Goal: Task Accomplishment & Management: Manage account settings

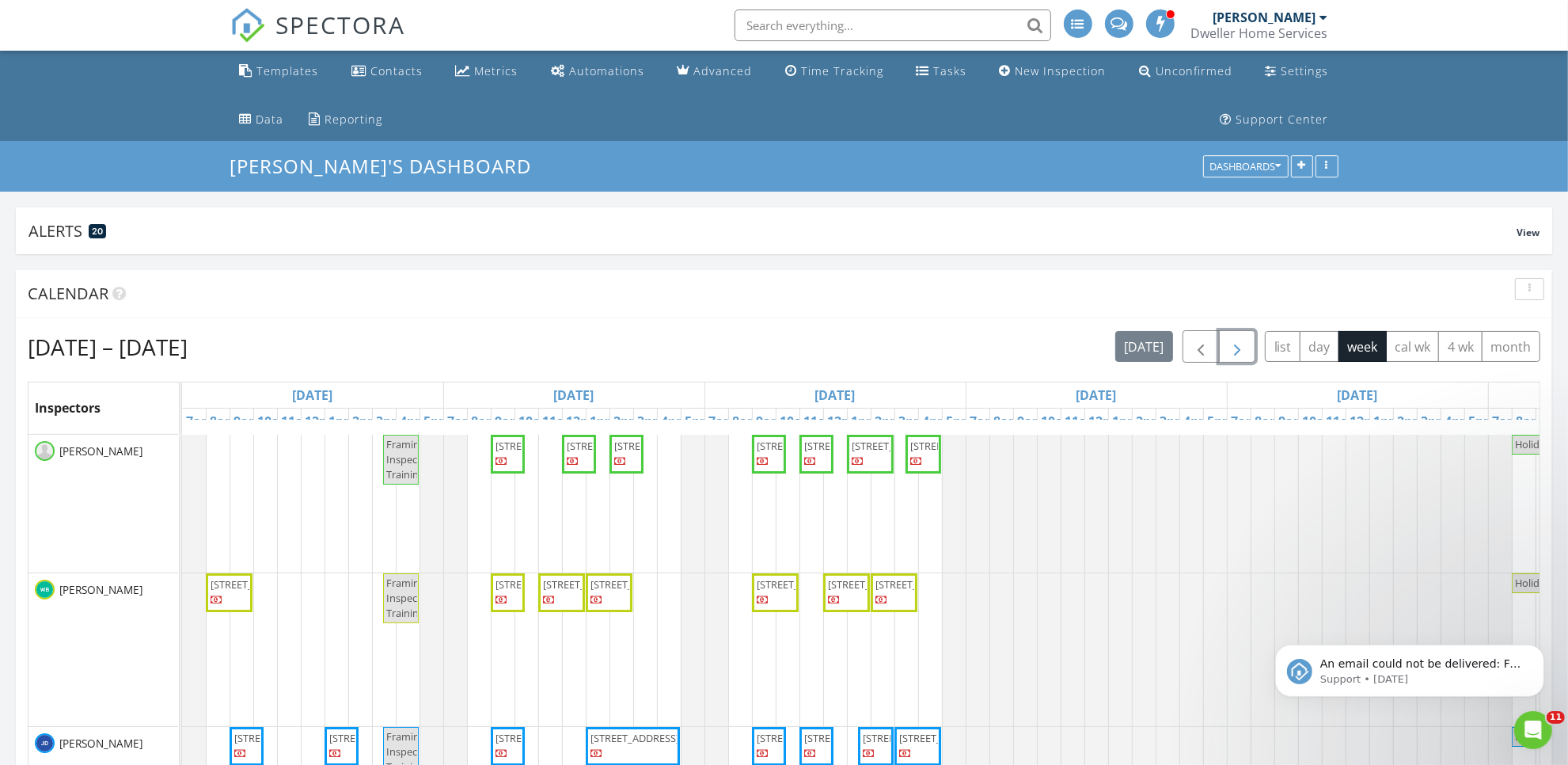
click at [1231, 342] on span "button" at bounding box center [1237, 347] width 19 height 19
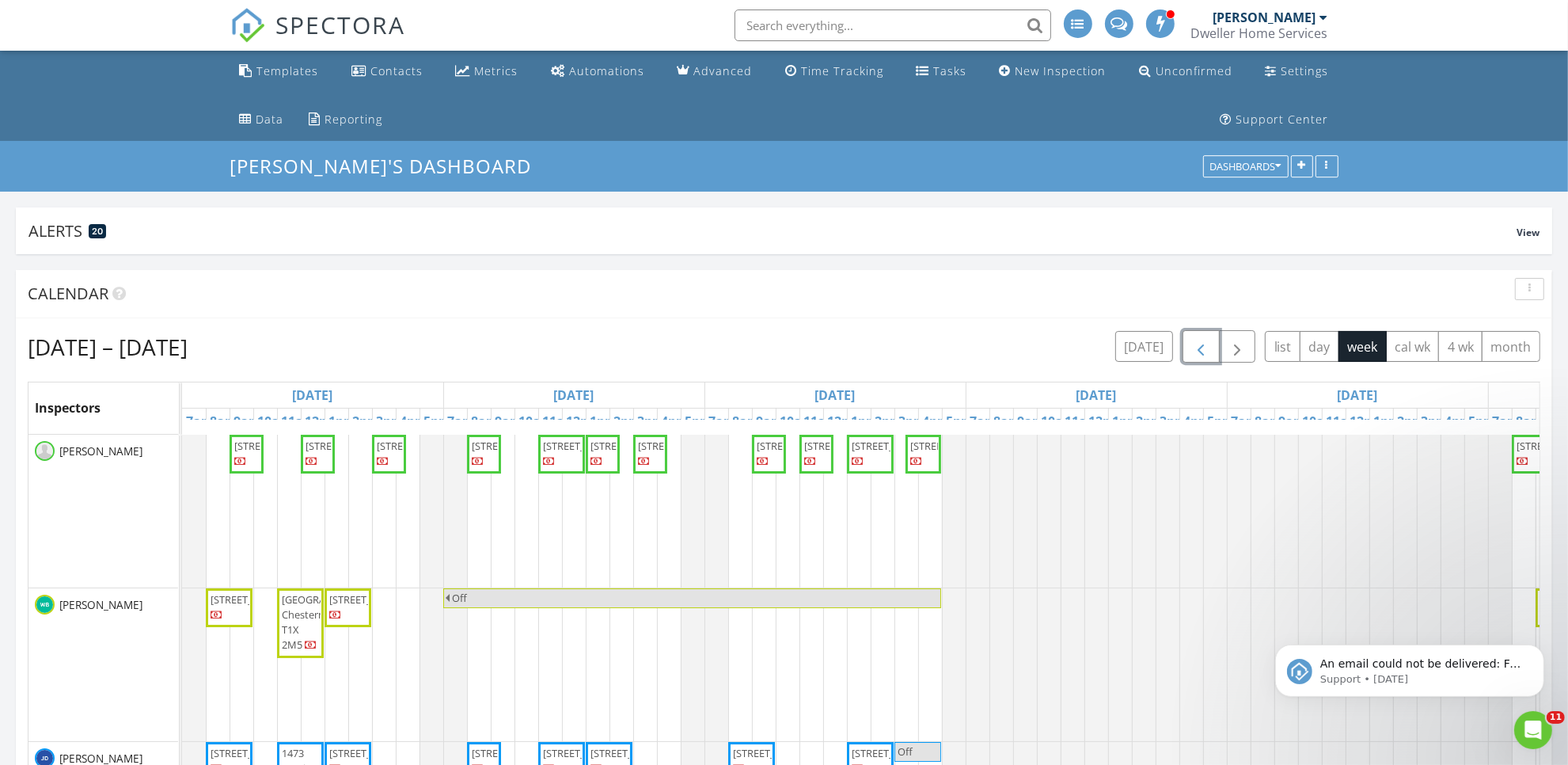
click at [1193, 340] on span "button" at bounding box center [1201, 347] width 19 height 19
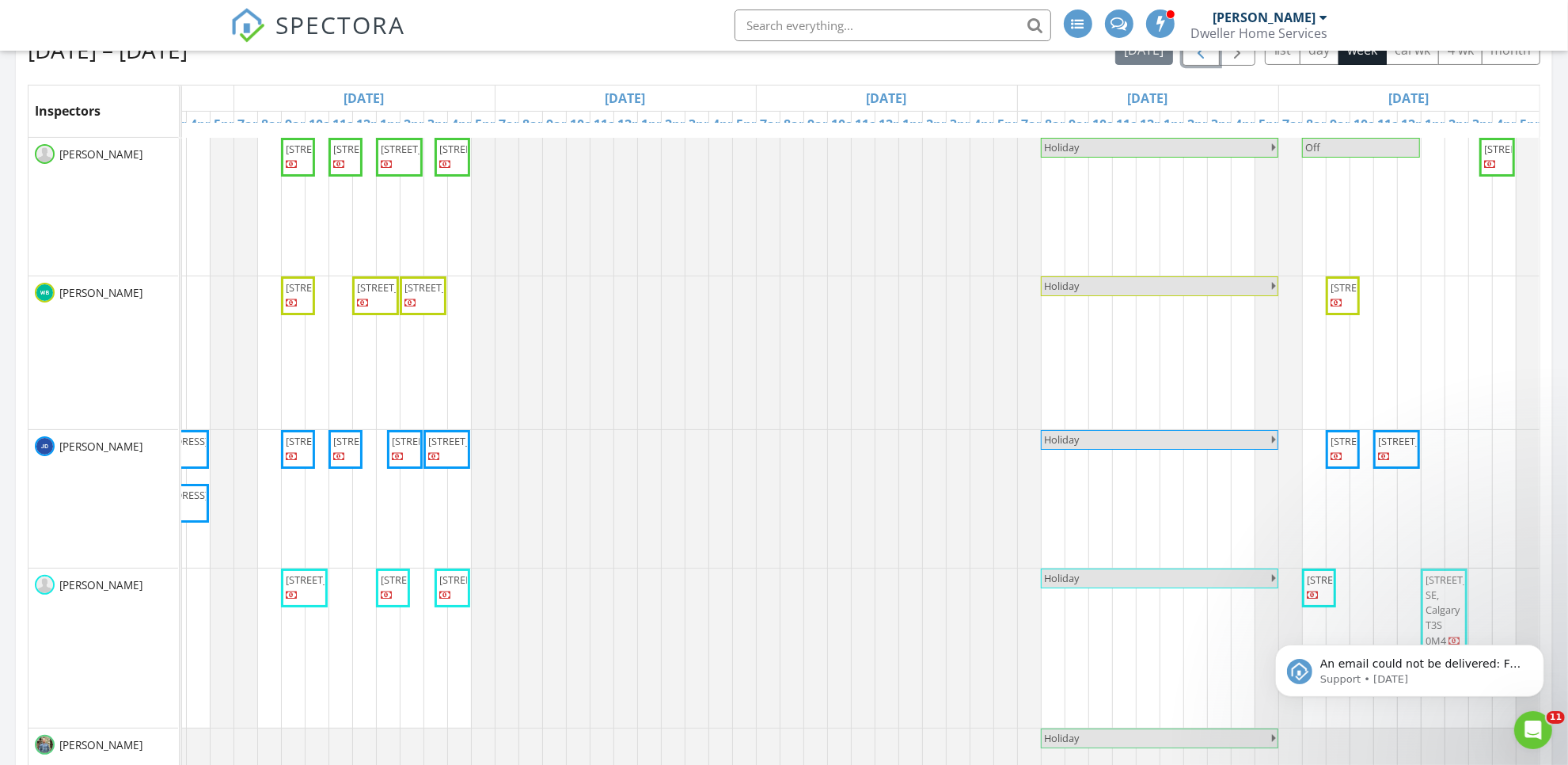
drag, startPoint x: 1425, startPoint y: 190, endPoint x: 1430, endPoint y: 591, distance: 401.0
click at [1430, 591] on tbody "2265 Bayview Dr SW, Airdrie T4B 5N3 253 Cobblestone Gate SW, Airdrie T4B 5J9 24…" at bounding box center [625, 502] width 1828 height 728
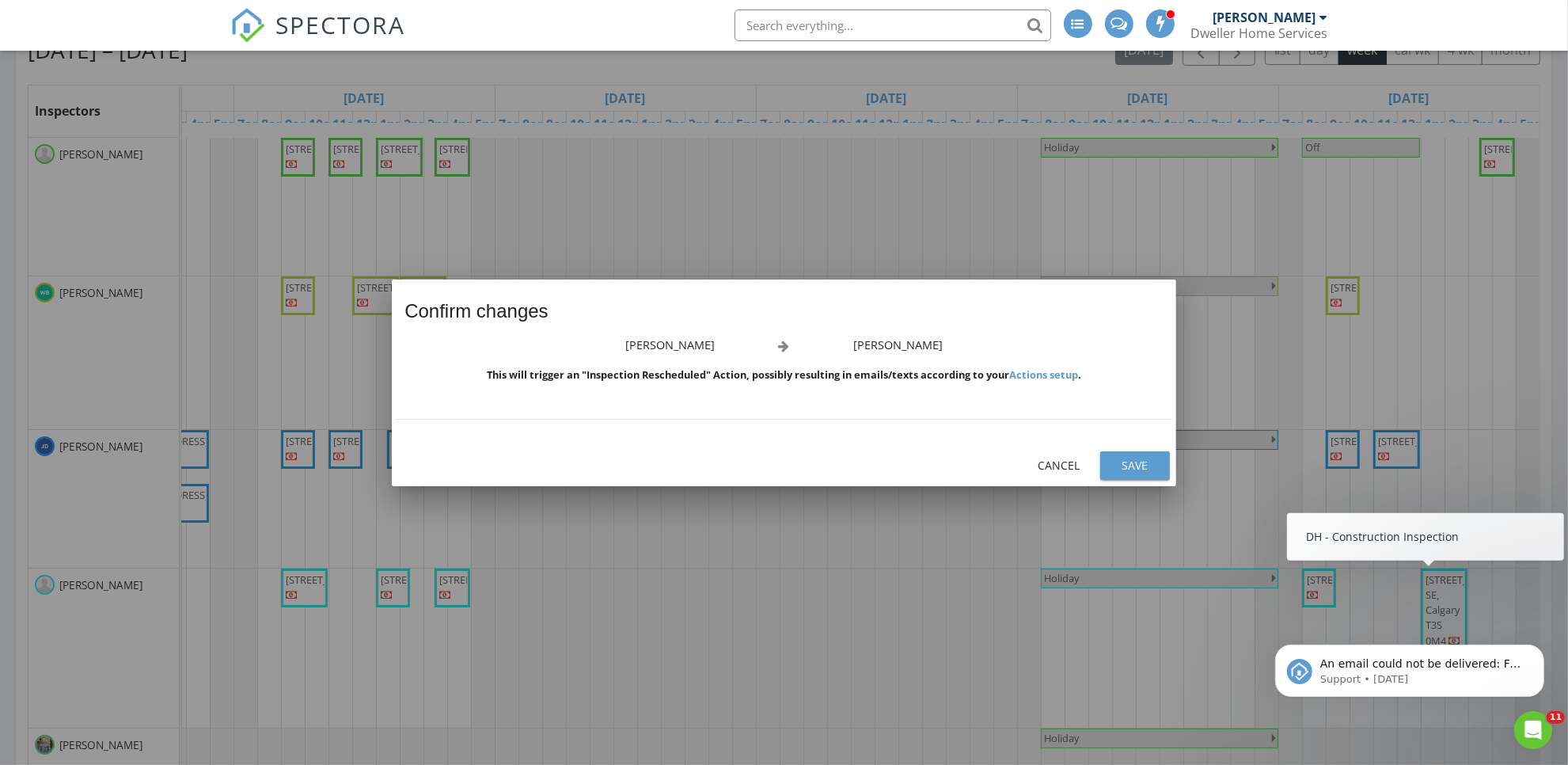
click at [1134, 461] on div "Save" at bounding box center [1136, 464] width 45 height 16
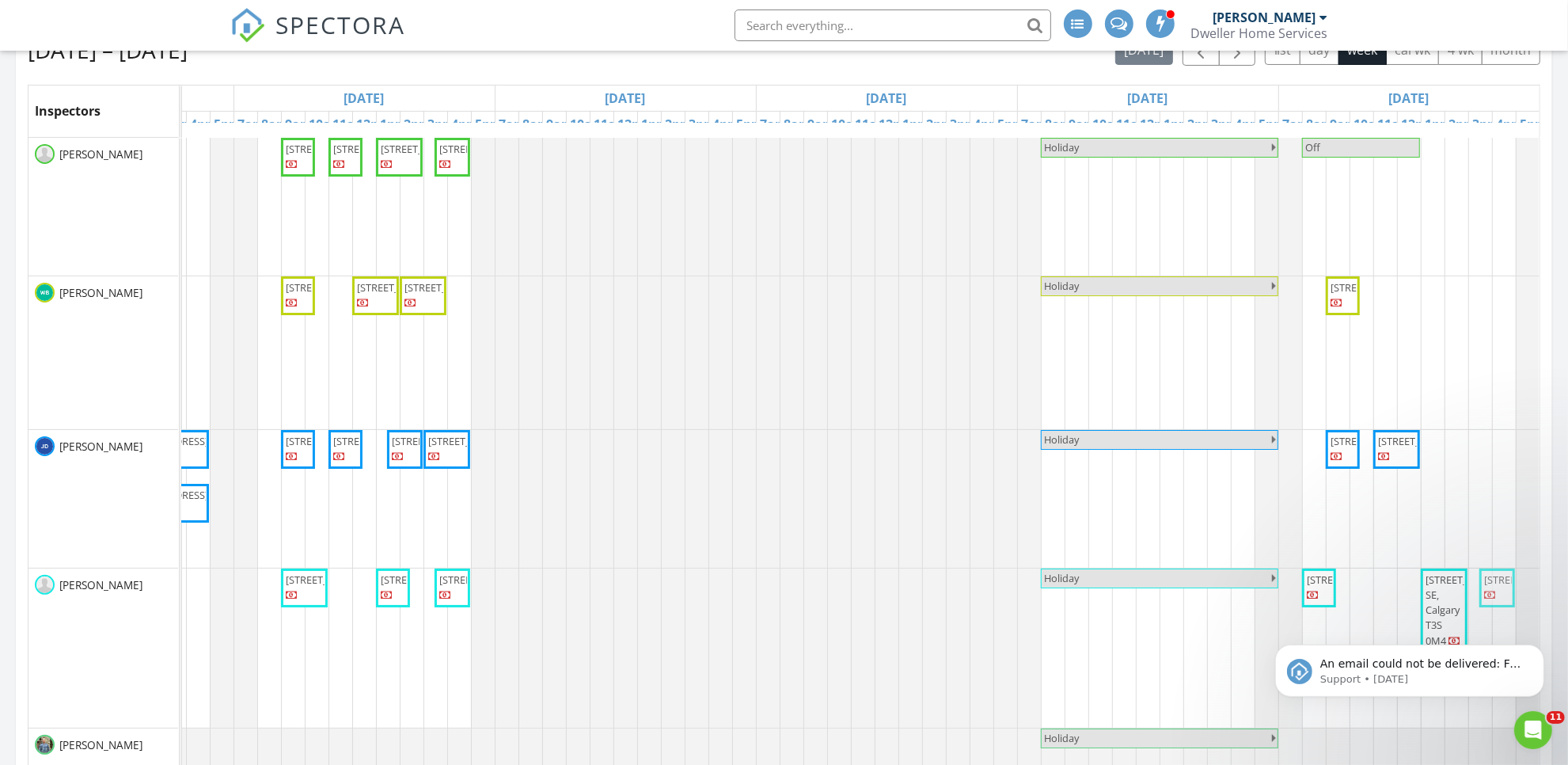
drag, startPoint x: 1482, startPoint y: 194, endPoint x: 1488, endPoint y: 599, distance: 405.0
click at [1488, 599] on tbody "2265 Bayview Dr SW, Airdrie T4B 5N3 253 Cobblestone Gate SW, Airdrie T4B 5J9 24…" at bounding box center [625, 502] width 1828 height 728
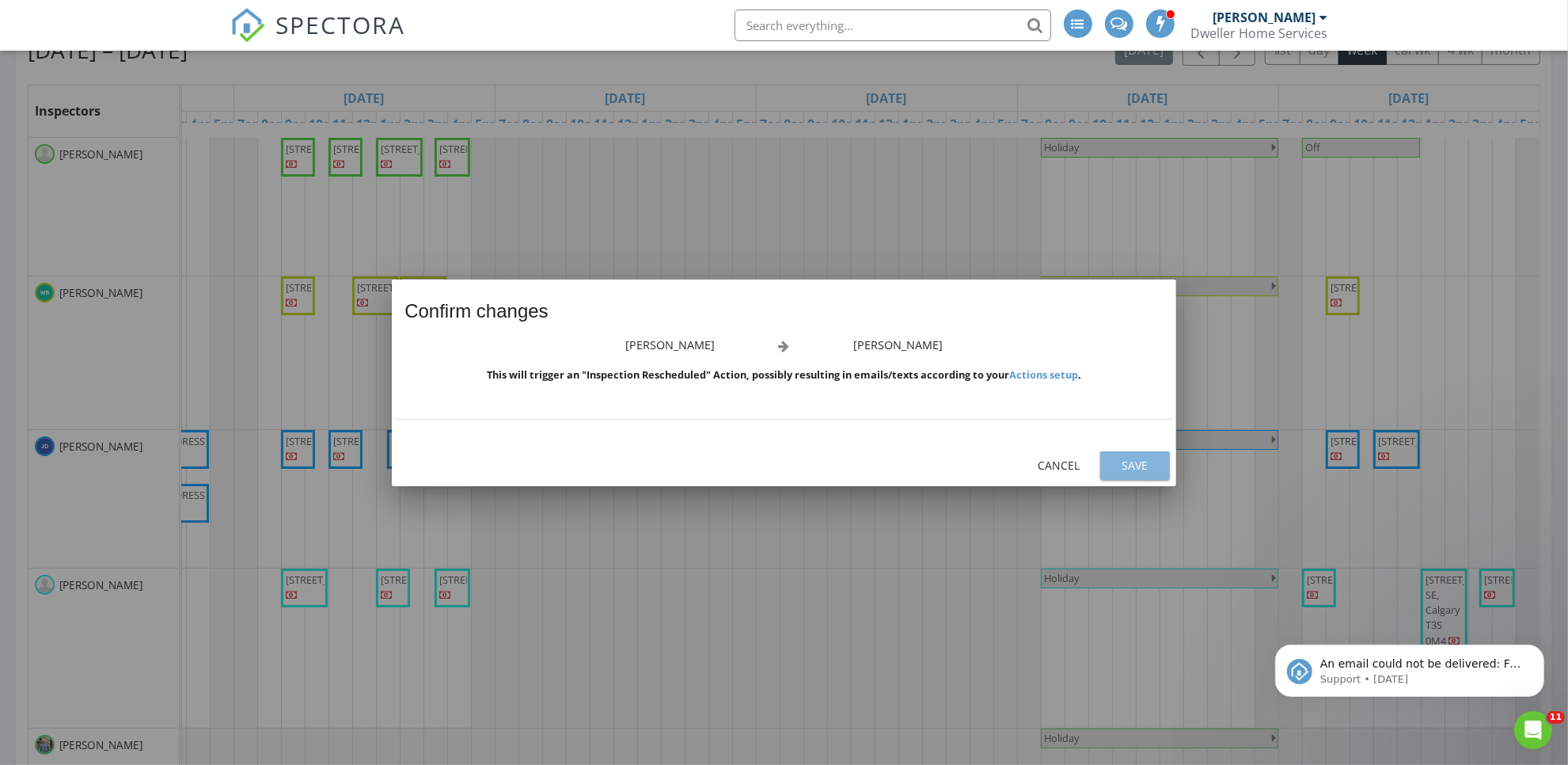
click at [1150, 463] on div "Save" at bounding box center [1136, 464] width 45 height 16
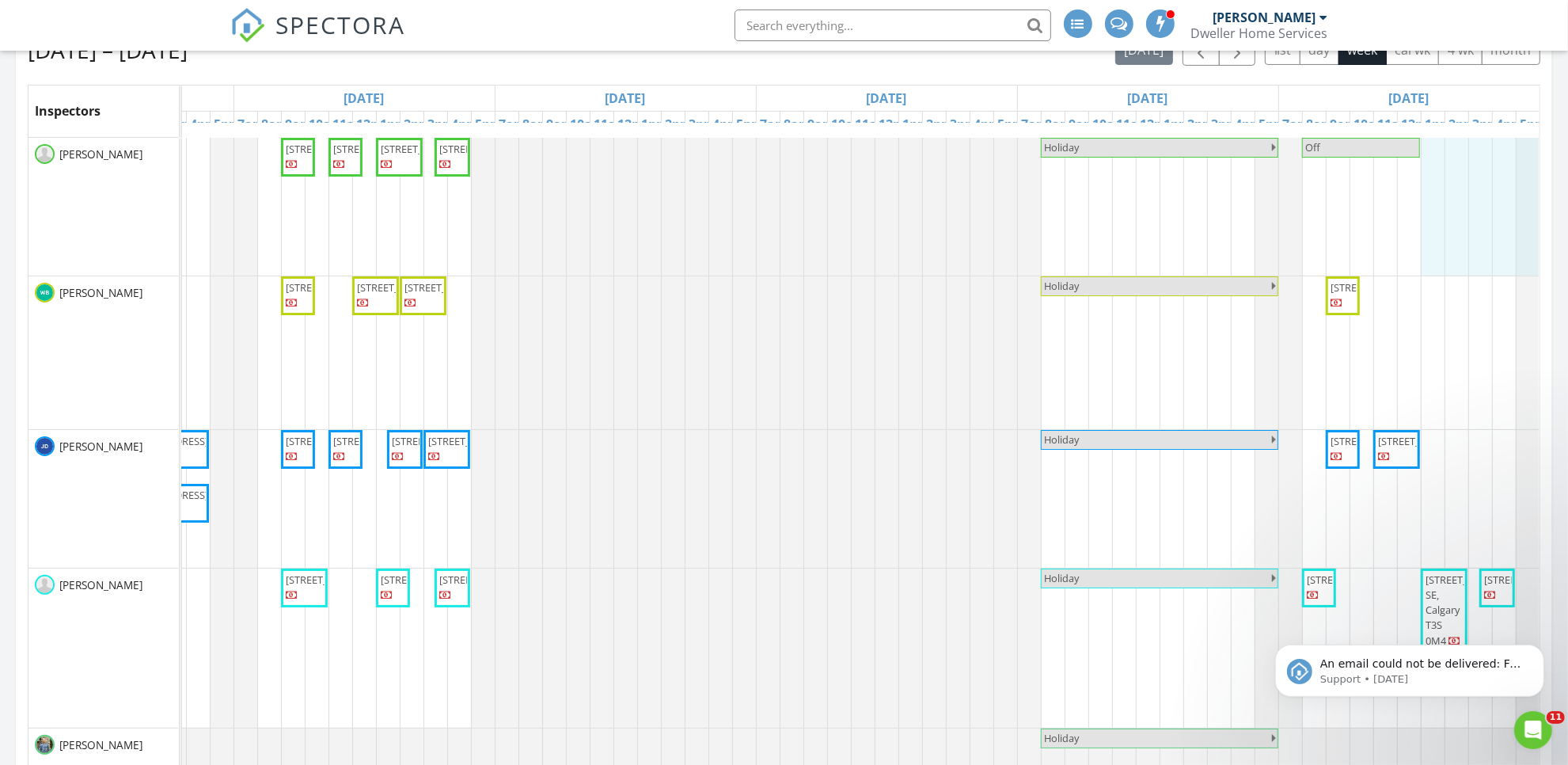
drag, startPoint x: 1414, startPoint y: 152, endPoint x: 1501, endPoint y: 148, distance: 87.1
click at [1501, 148] on div "2265 Bayview Dr SW, Airdrie T4B 5N3 253 Cobblestone Gate SW, Airdrie T4B 5J9 24…" at bounding box center [625, 502] width 1828 height 728
click at [1440, 134] on link "Cancel" at bounding box center [1464, 130] width 81 height 26
drag, startPoint x: 1414, startPoint y: 140, endPoint x: 1487, endPoint y: 155, distance: 74.5
click at [1487, 155] on div "2265 Bayview Dr SW, Airdrie T4B 5N3 253 Cobblestone Gate SW, Airdrie T4B 5J9 24…" at bounding box center [625, 502] width 1828 height 728
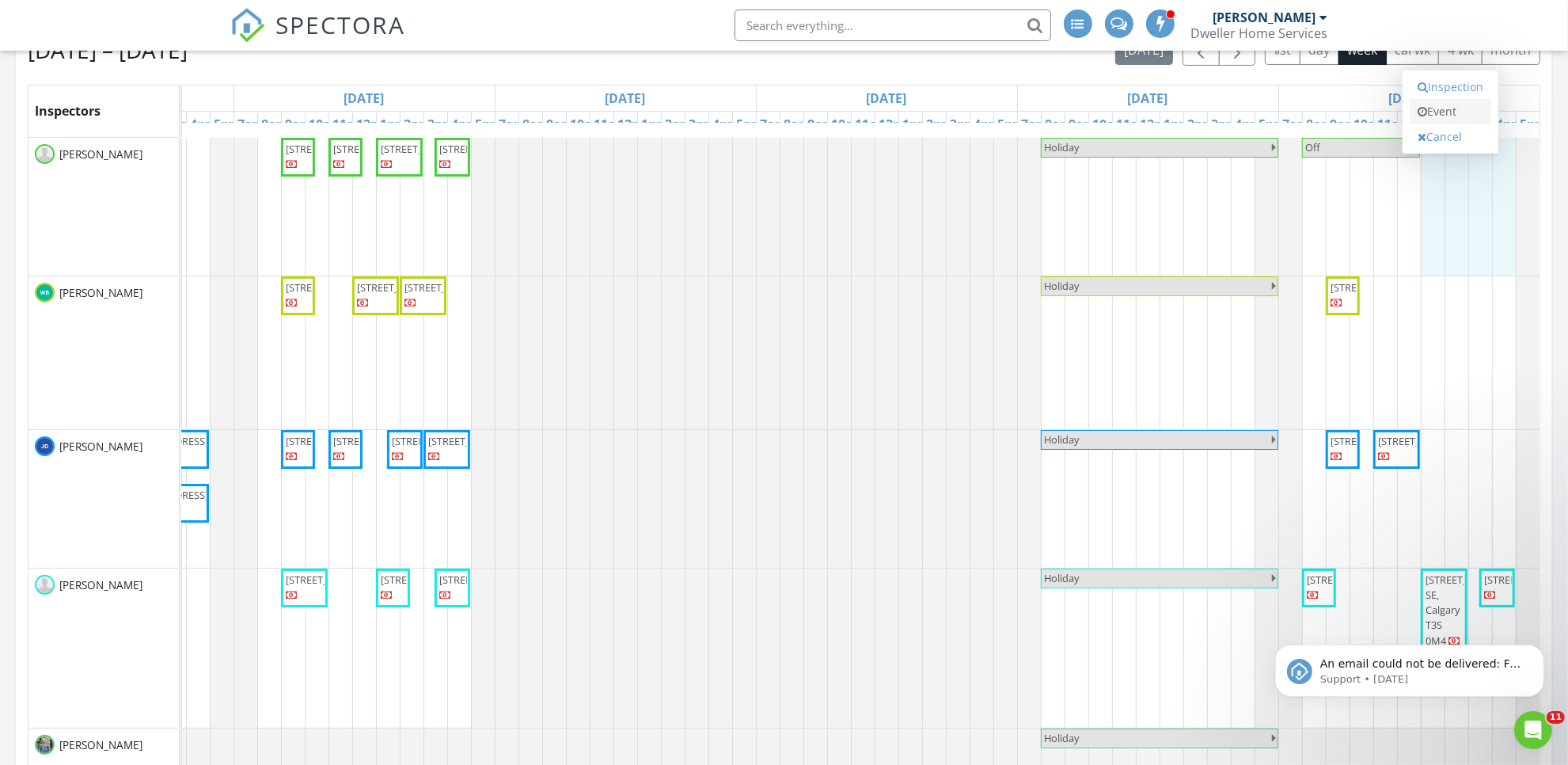
click at [1458, 117] on link "Event" at bounding box center [1450, 112] width 81 height 26
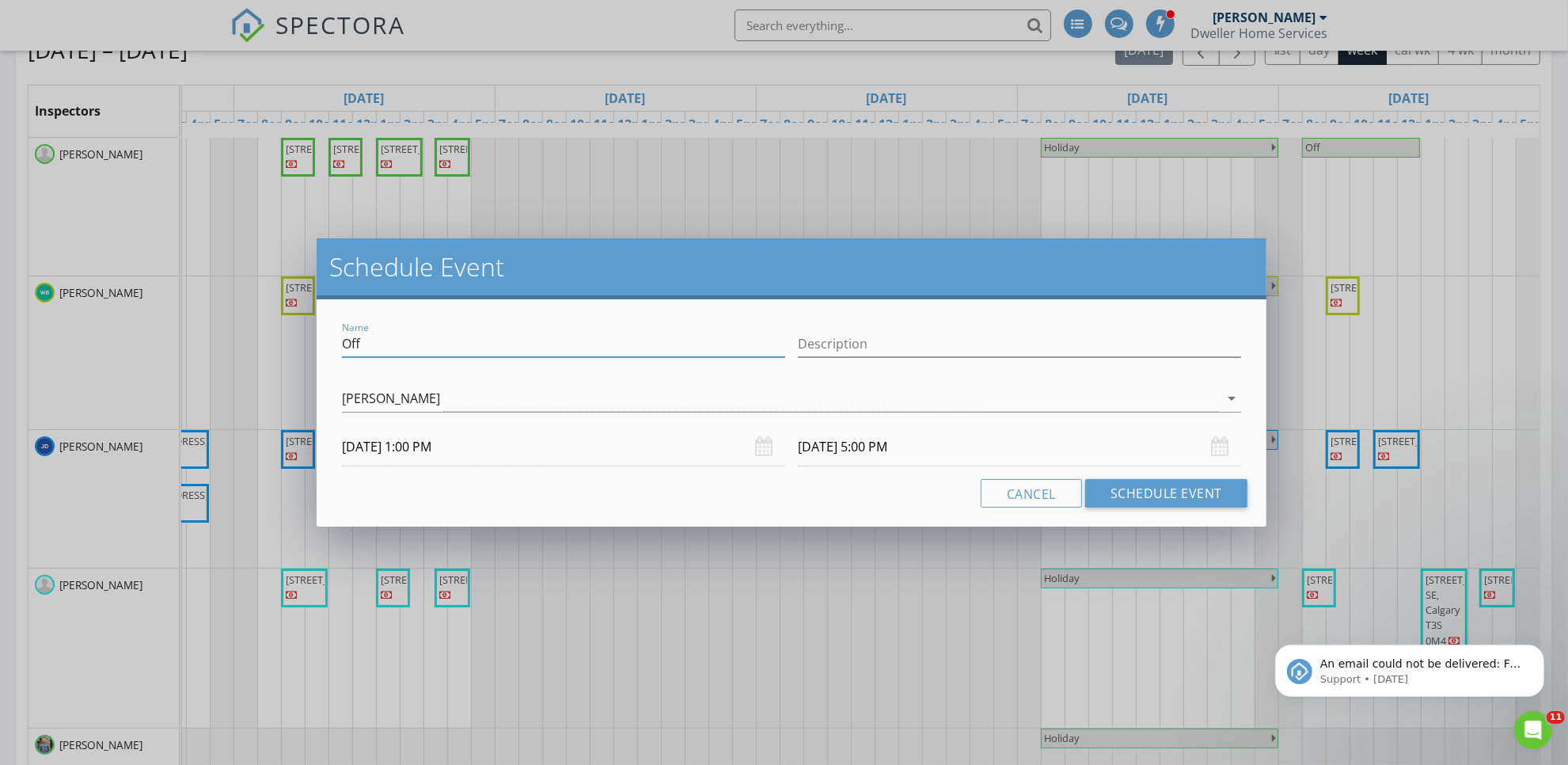
drag, startPoint x: 474, startPoint y: 349, endPoint x: 344, endPoint y: 331, distance: 131.2
click at [346, 331] on input "Off" at bounding box center [563, 344] width 444 height 27
type input "Hold for Avi"
click at [1154, 487] on button "Schedule Event" at bounding box center [1166, 493] width 162 height 28
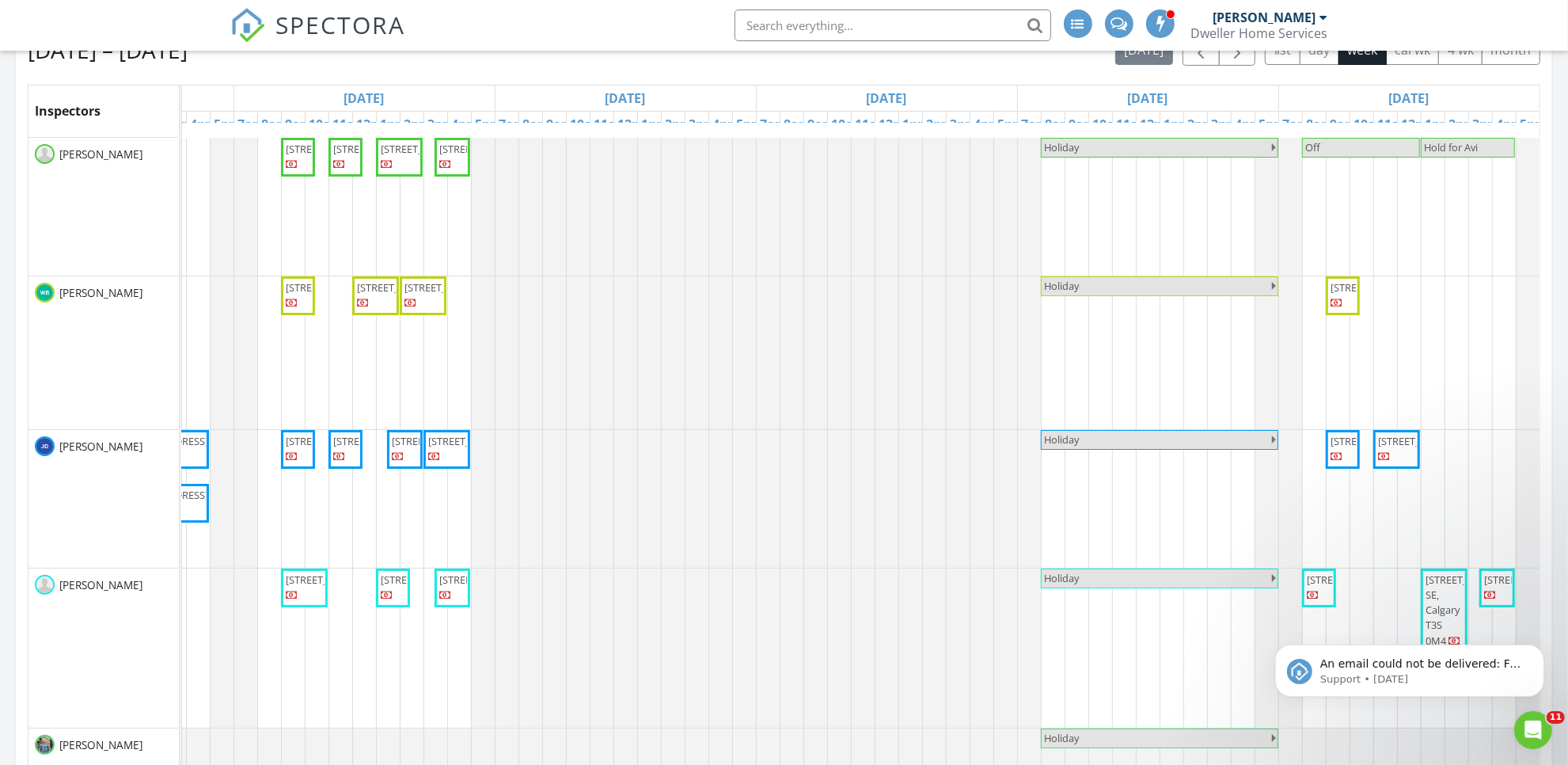
click at [297, 12] on span "SPECTORA" at bounding box center [342, 24] width 130 height 33
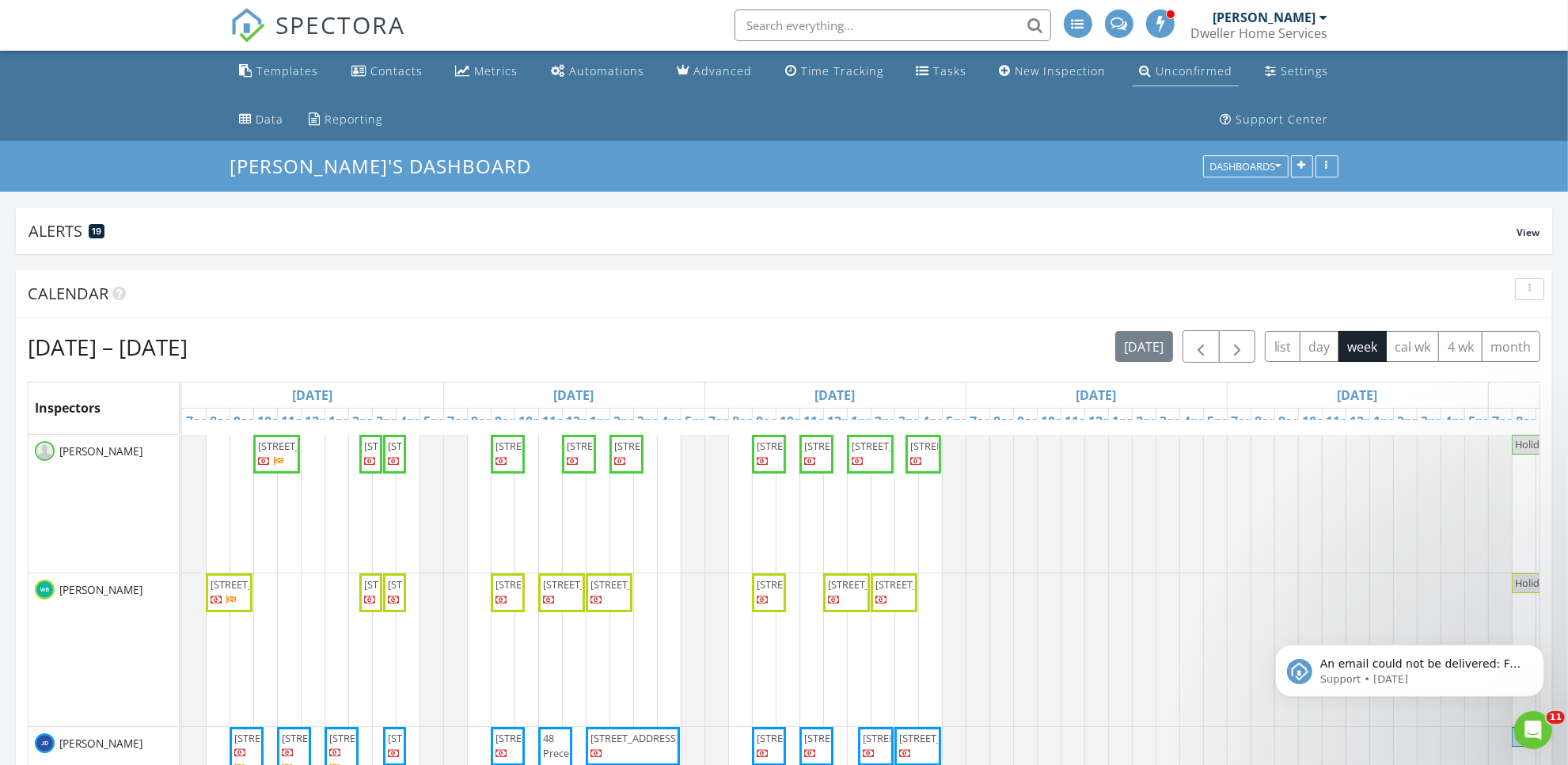
click at [1155, 74] on div "Unconfirmed" at bounding box center [1194, 71] width 77 height 15
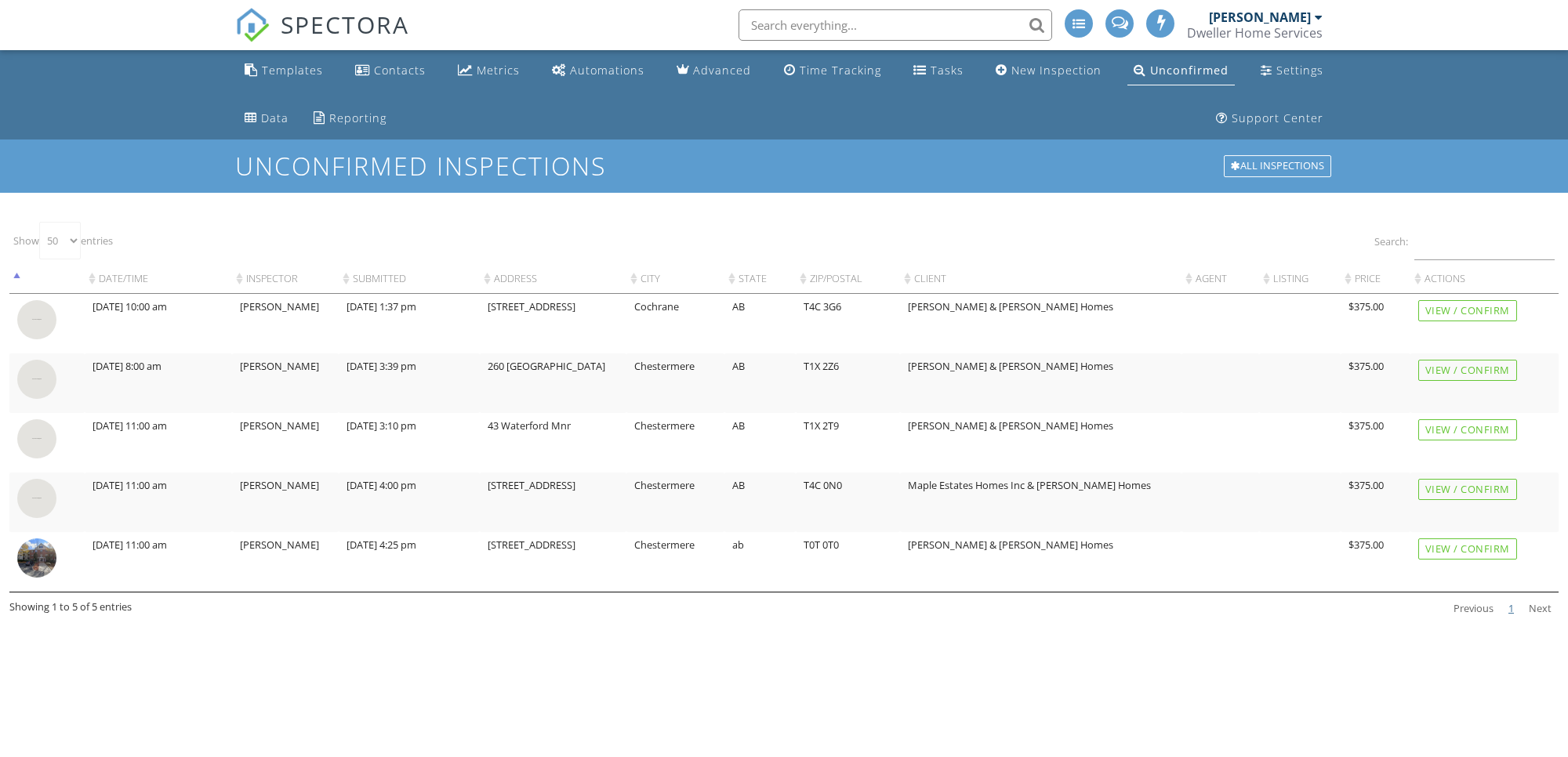
select select "50"
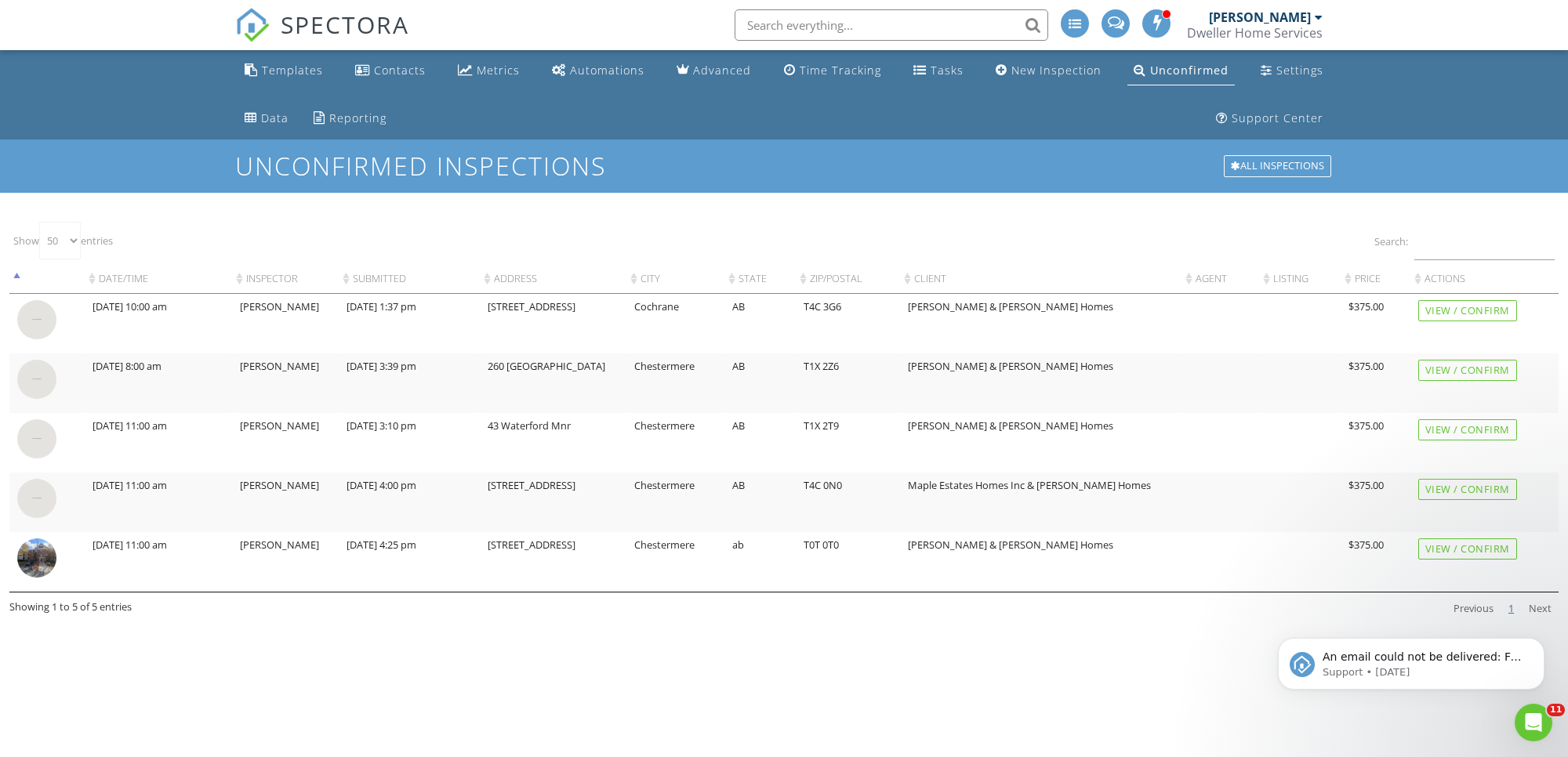
click at [333, 19] on span "SPECTORA" at bounding box center [345, 24] width 129 height 33
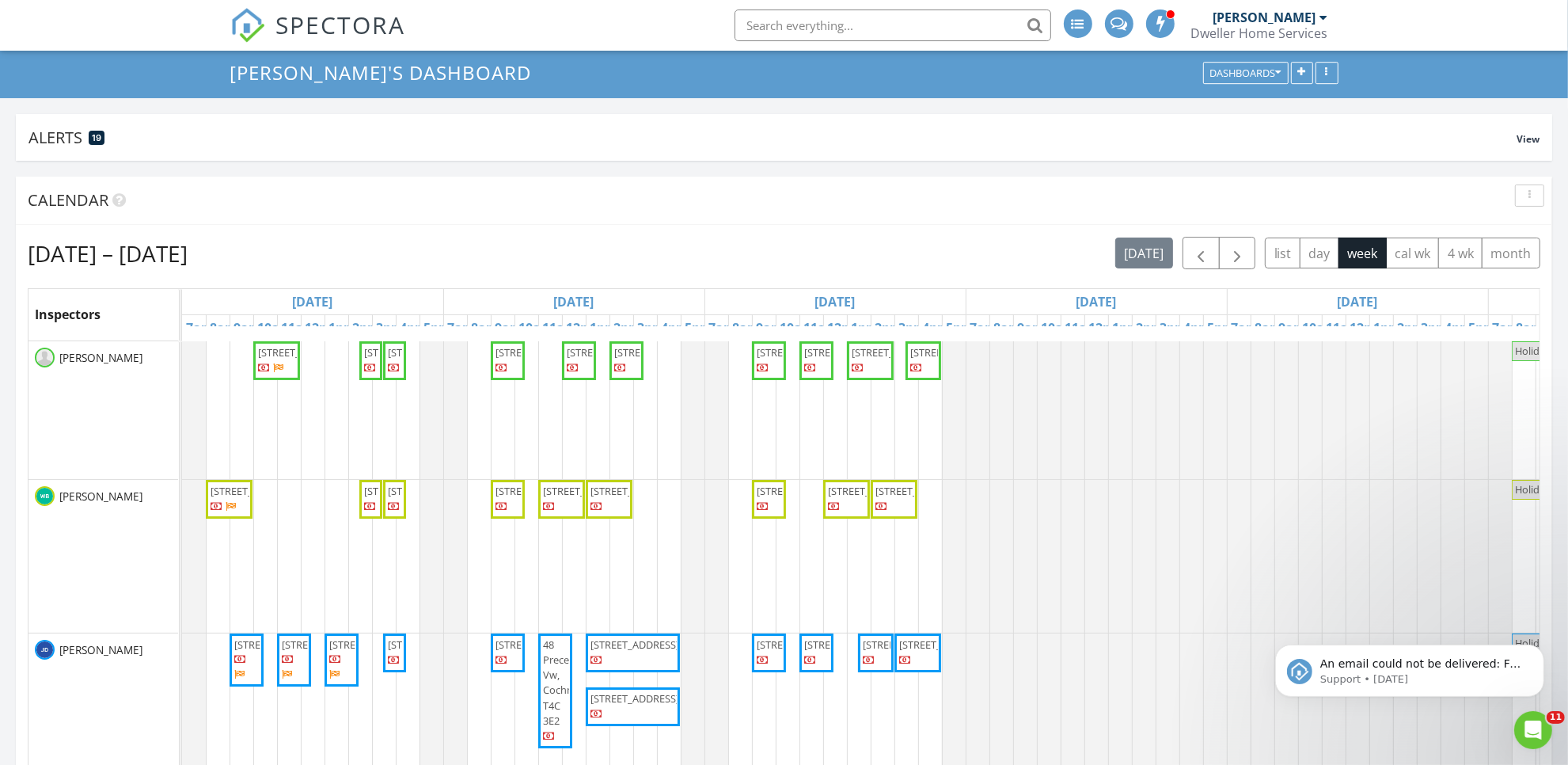
scroll to position [99, 0]
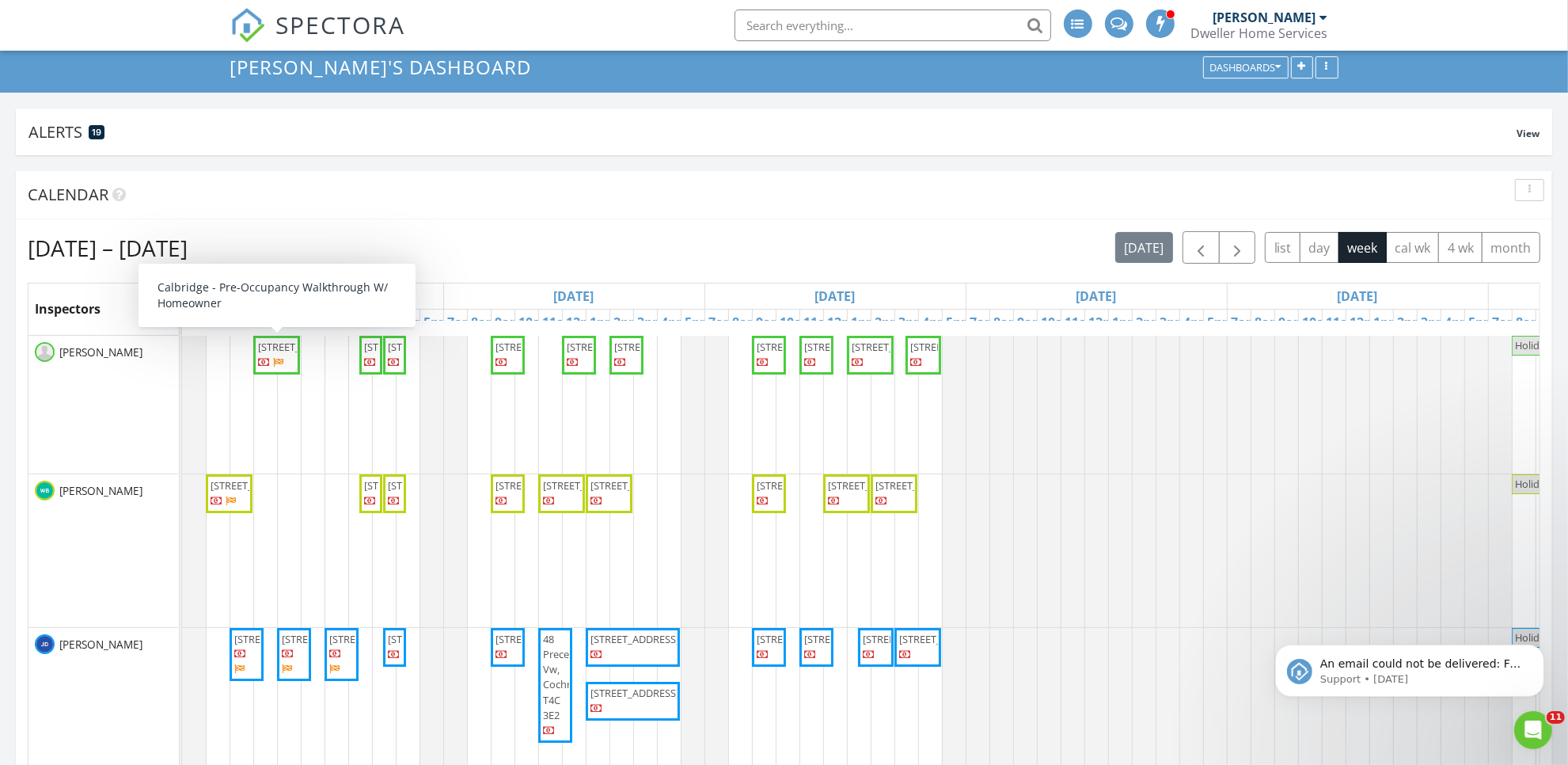
click at [285, 354] on span "2265 Bayview Dr SW, Airdrie T4B 5N3" at bounding box center [302, 347] width 89 height 15
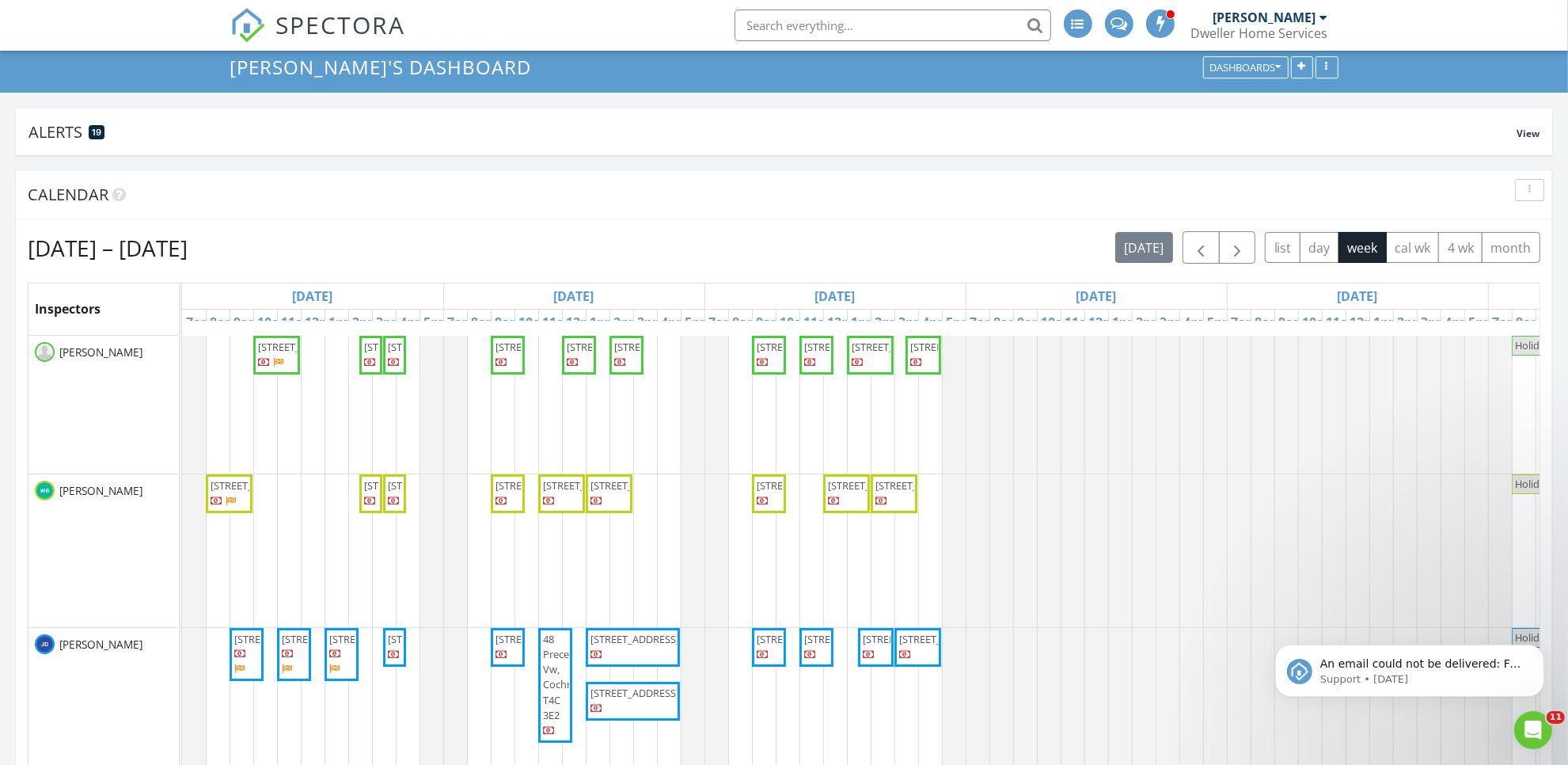
click at [362, 13] on span "SPECTORA" at bounding box center [342, 24] width 130 height 33
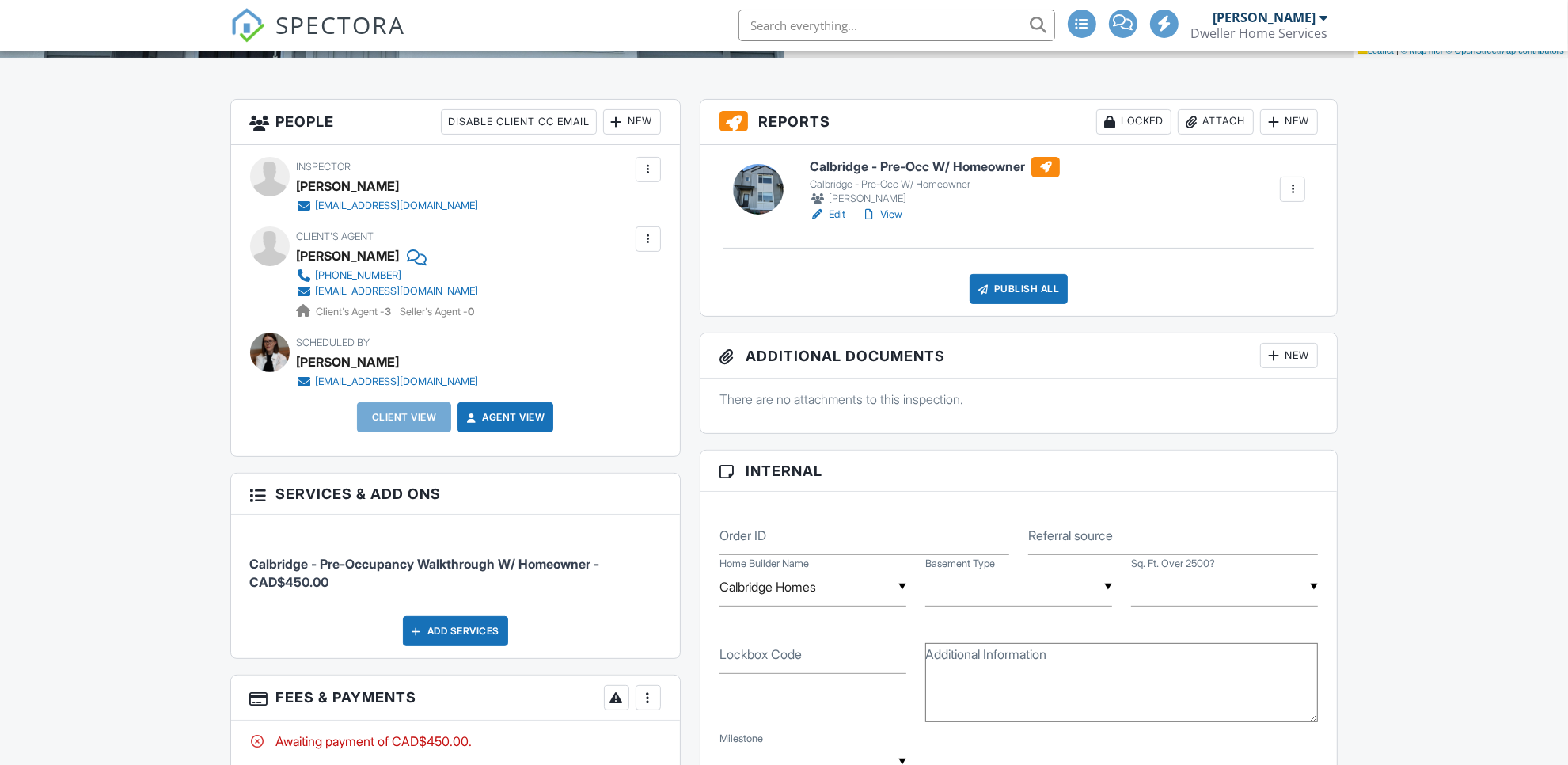
scroll to position [766, 0]
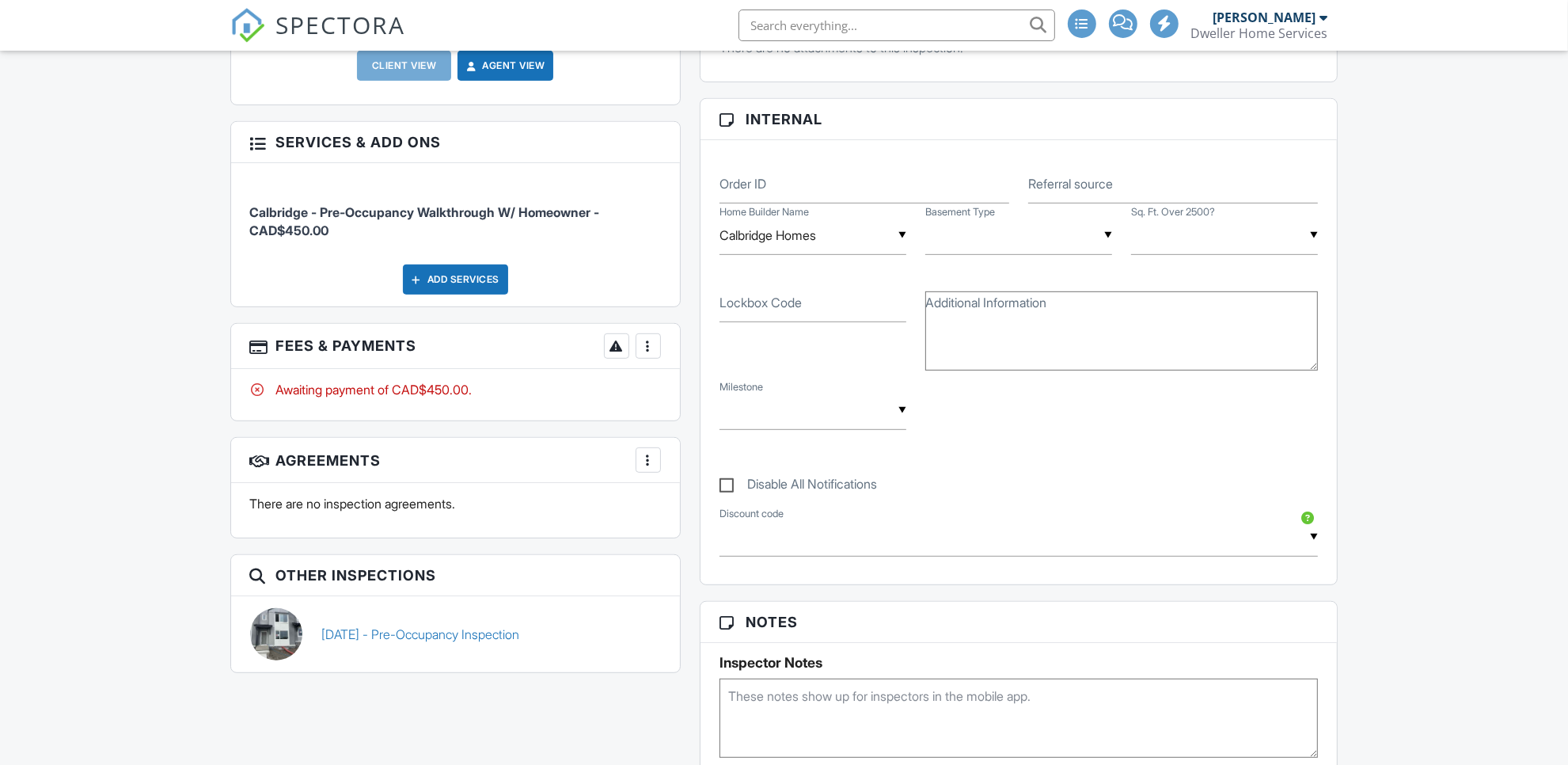
click at [647, 338] on div at bounding box center [648, 346] width 15 height 15
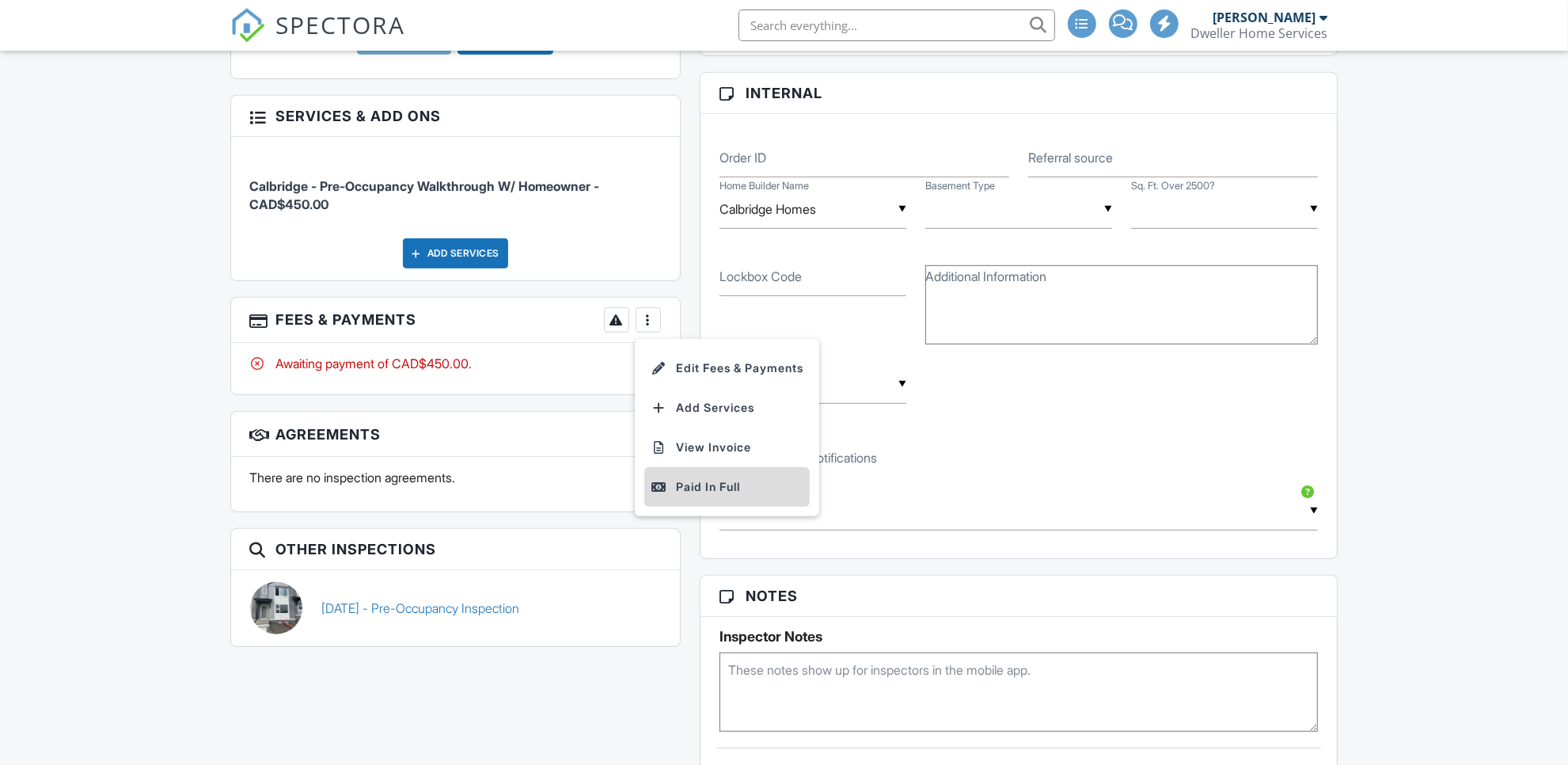
click at [696, 485] on div "Paid In Full" at bounding box center [727, 487] width 152 height 19
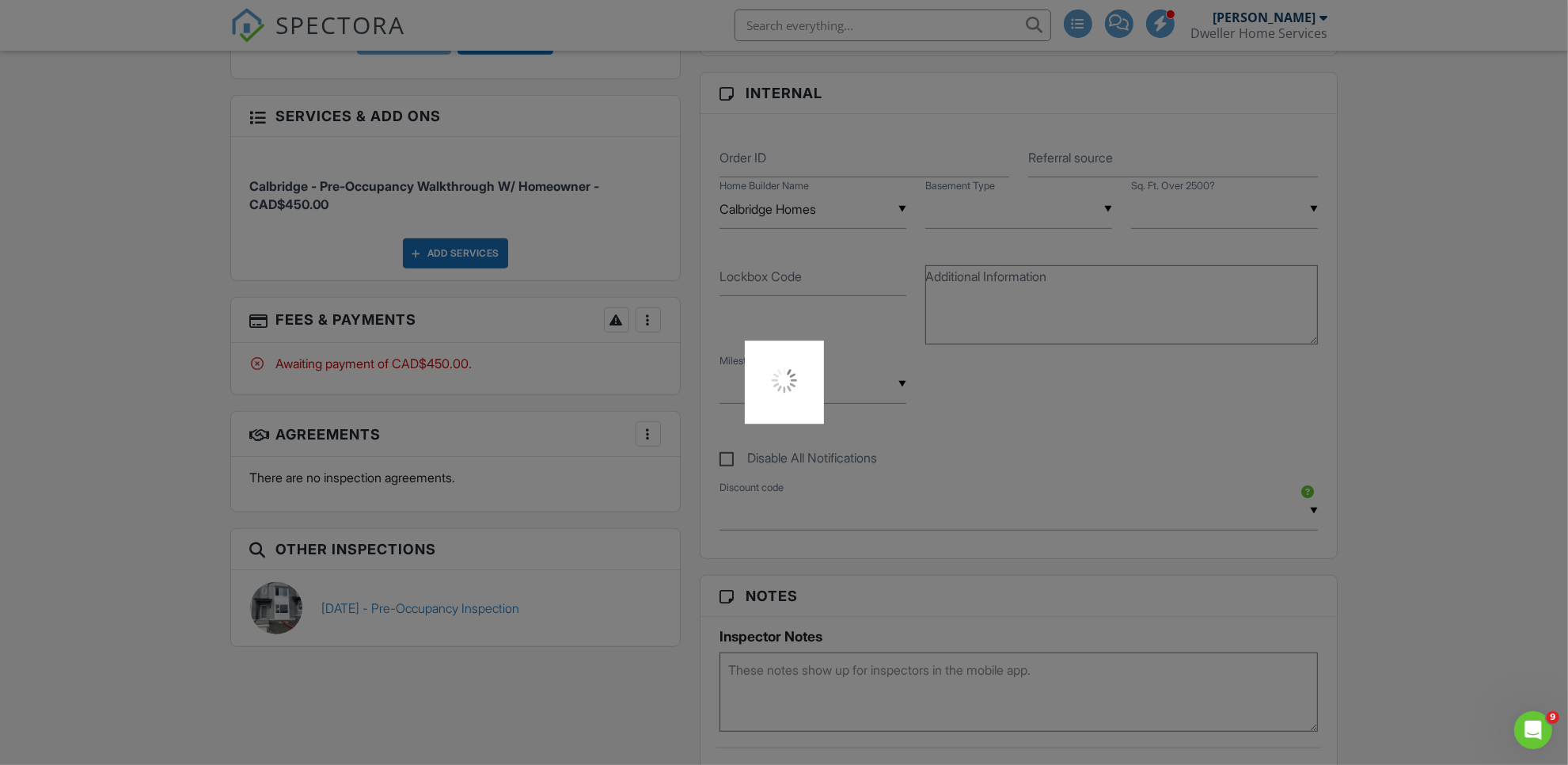
scroll to position [0, 0]
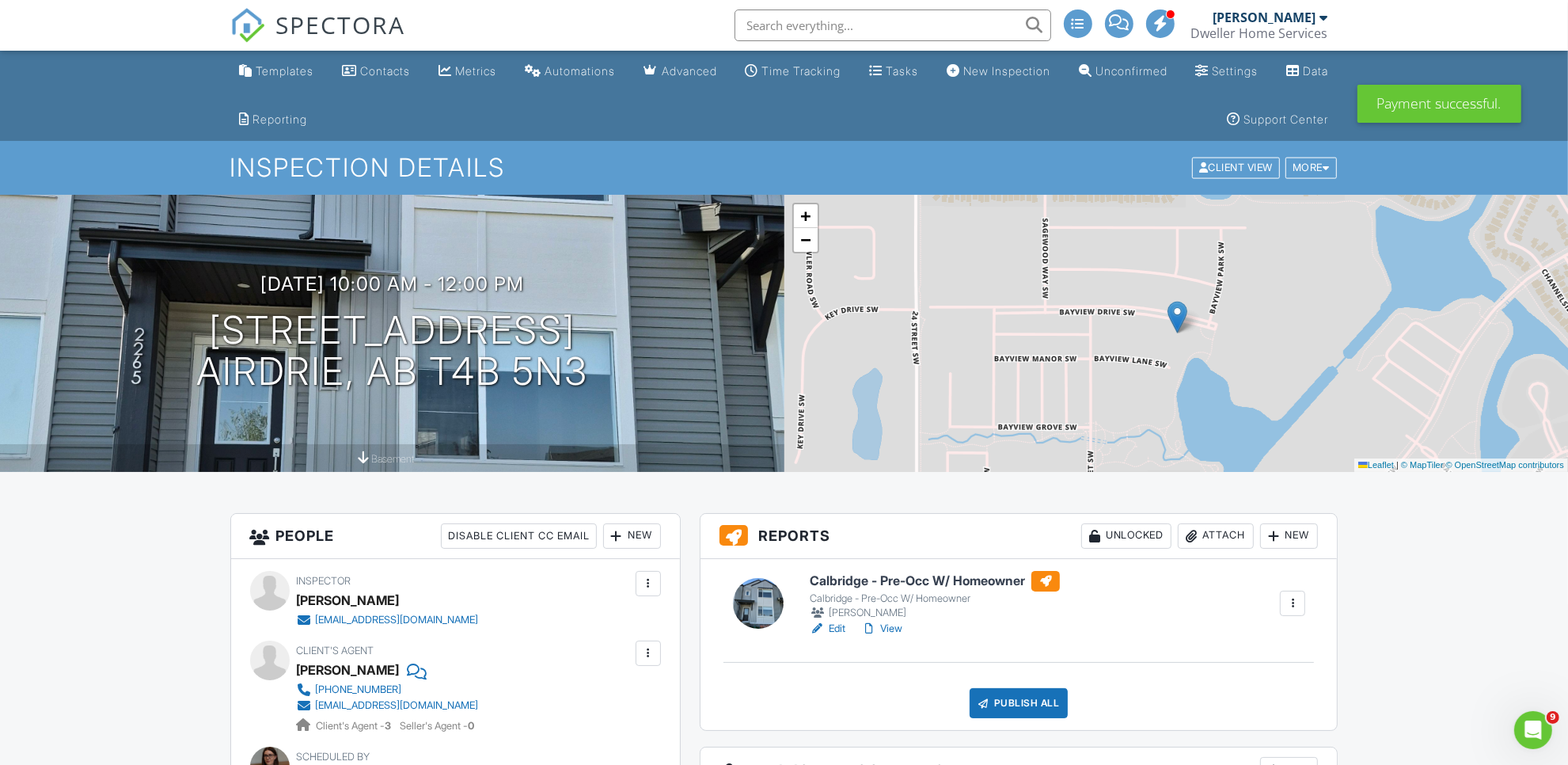
click at [832, 621] on link "Edit" at bounding box center [828, 629] width 36 height 15
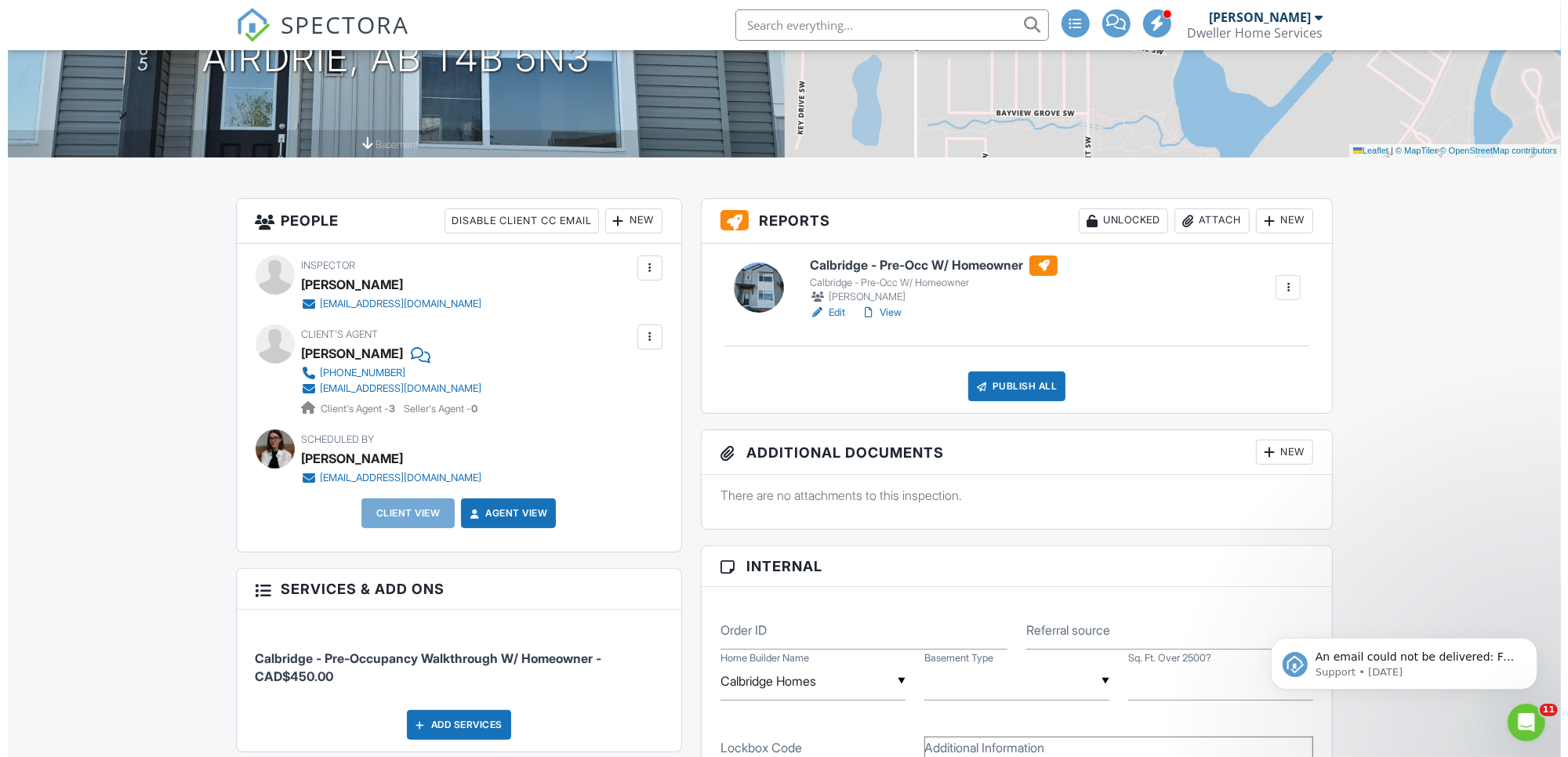
scroll to position [294, 0]
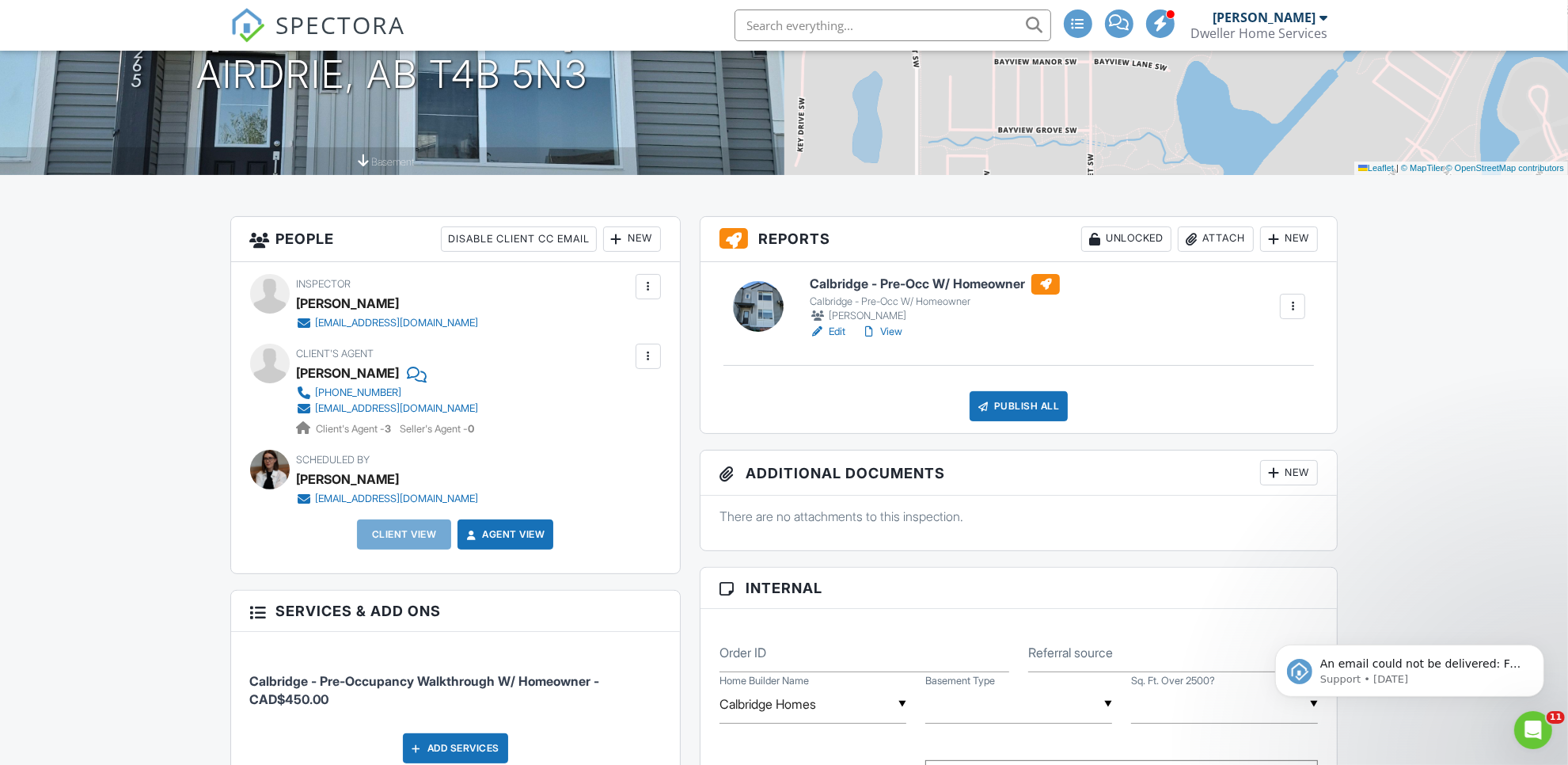
click at [654, 284] on div at bounding box center [648, 286] width 15 height 15
click at [623, 231] on div "New" at bounding box center [631, 239] width 57 height 26
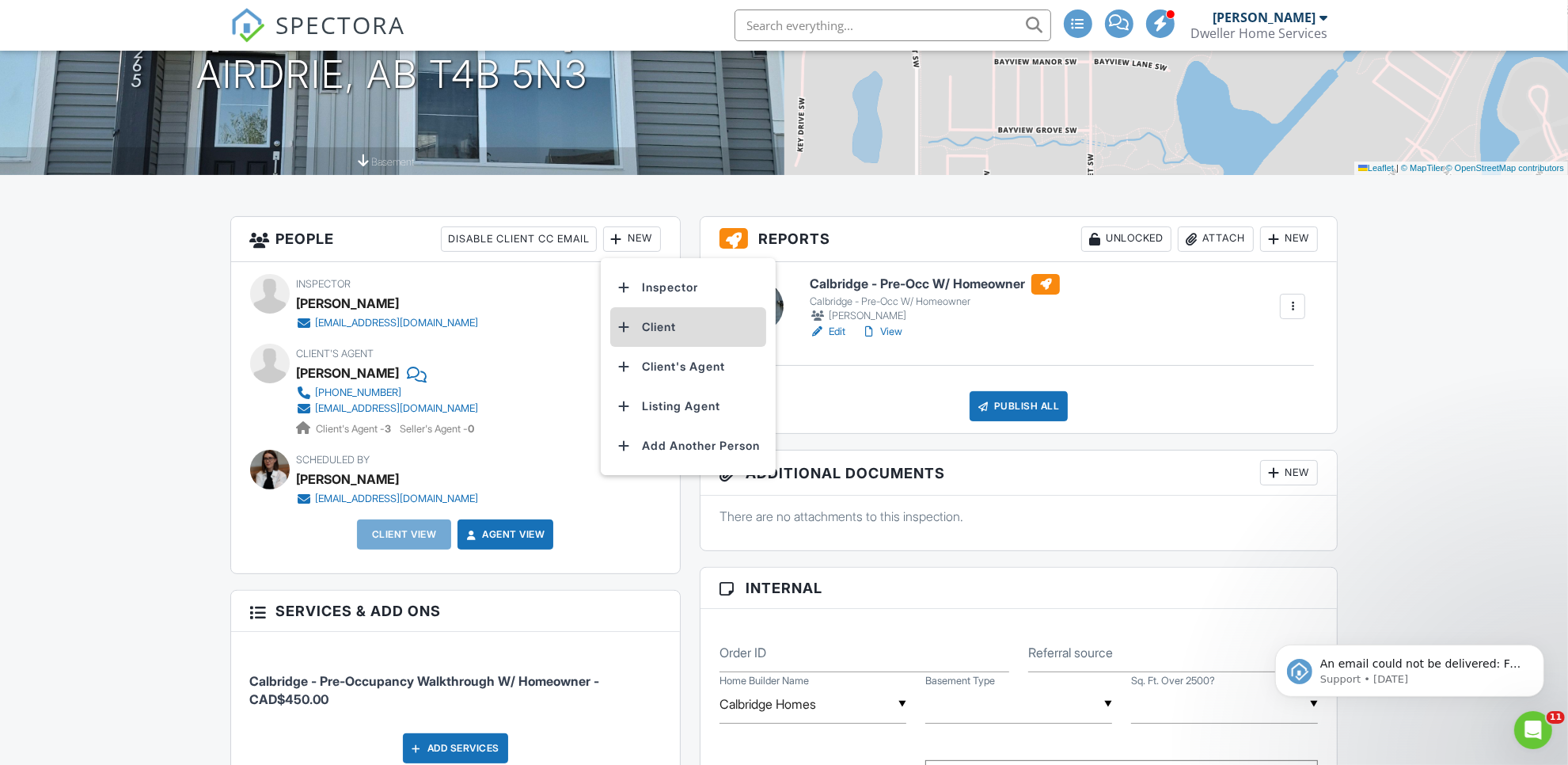
click at [653, 325] on li "Client" at bounding box center [689, 327] width 156 height 39
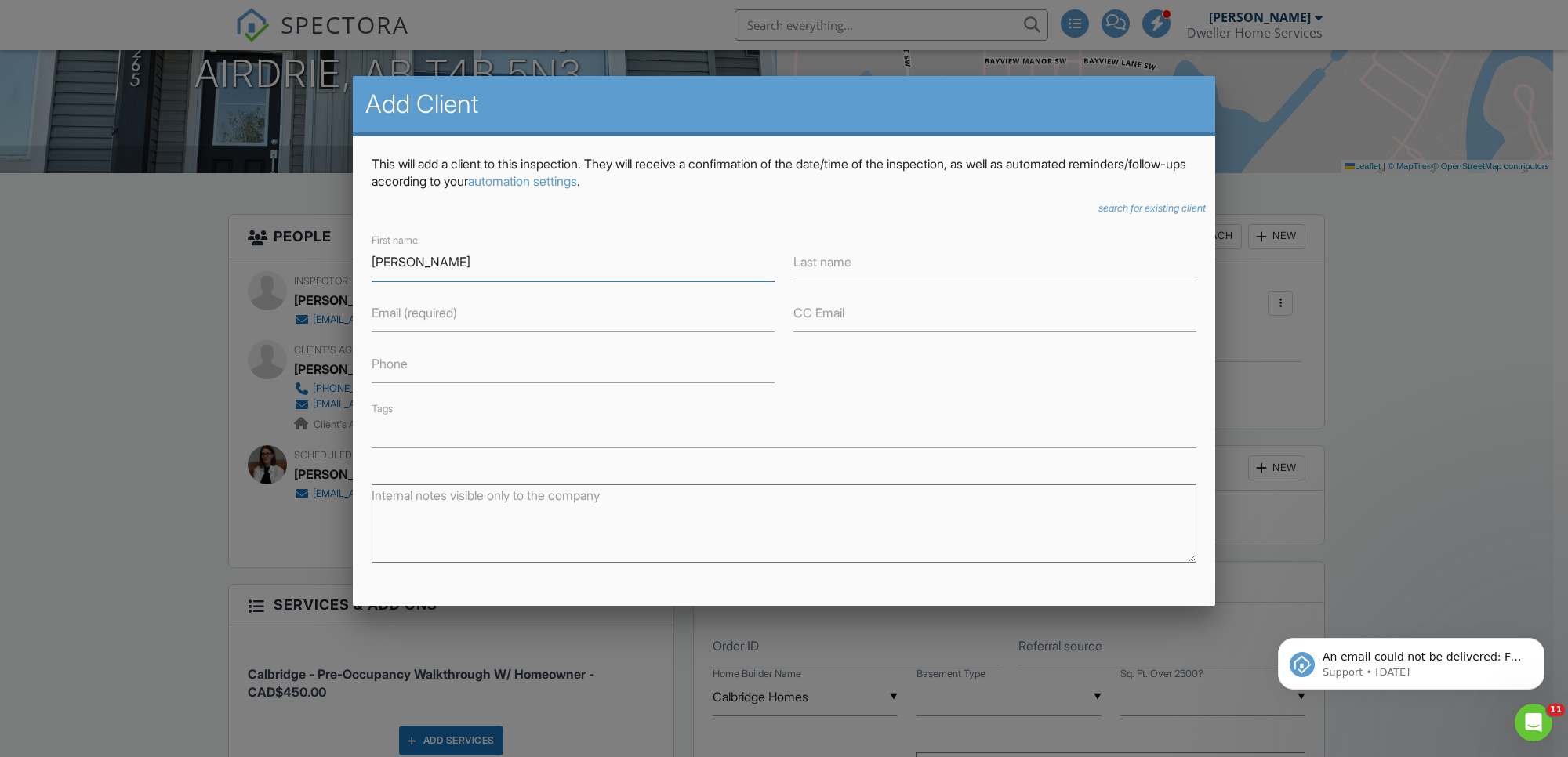
type input "Kristi"
type input "Schlief"
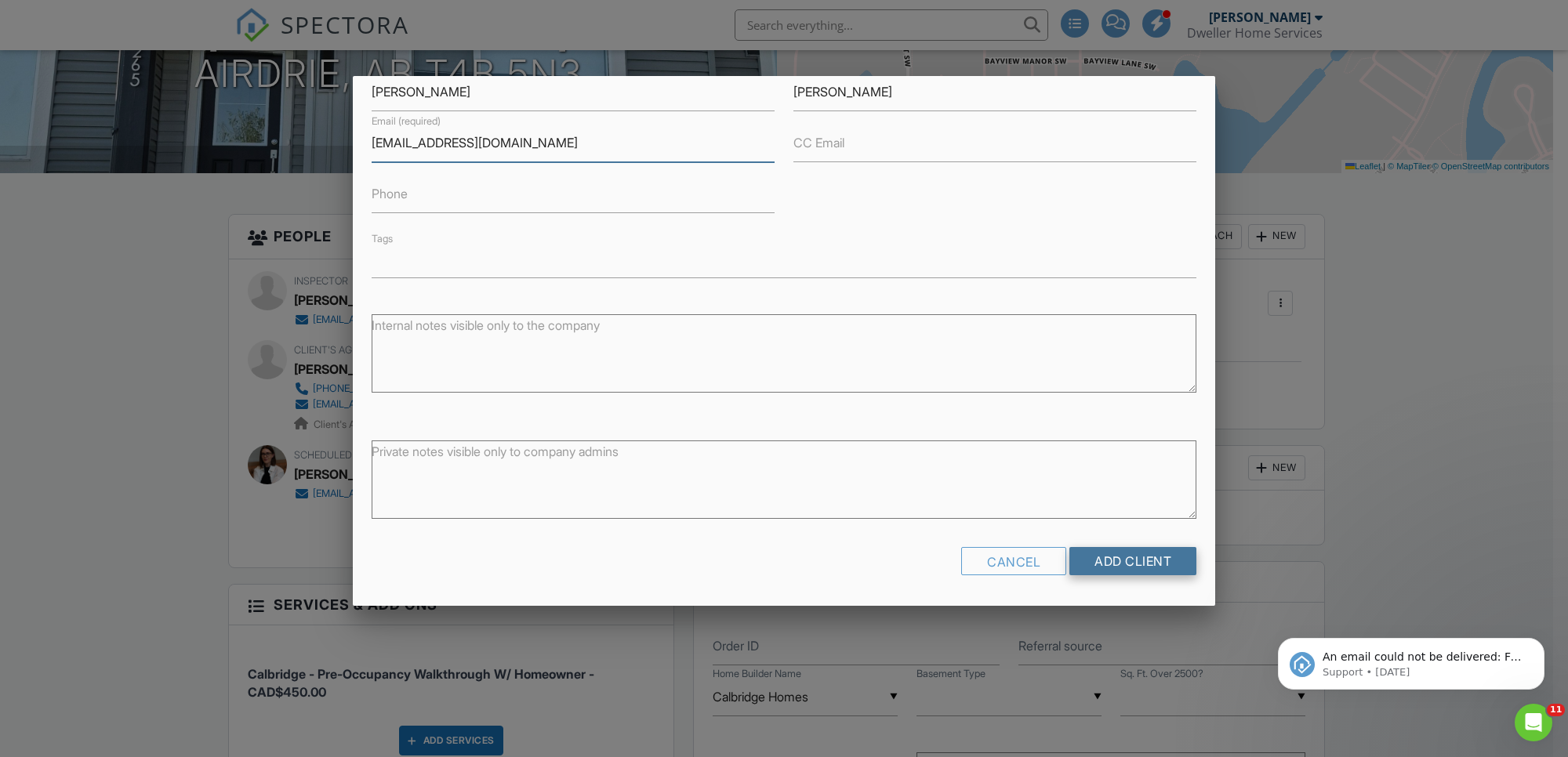
type input "skerrettk@gmail.com"
click at [1144, 554] on input "Add Client" at bounding box center [1133, 560] width 127 height 28
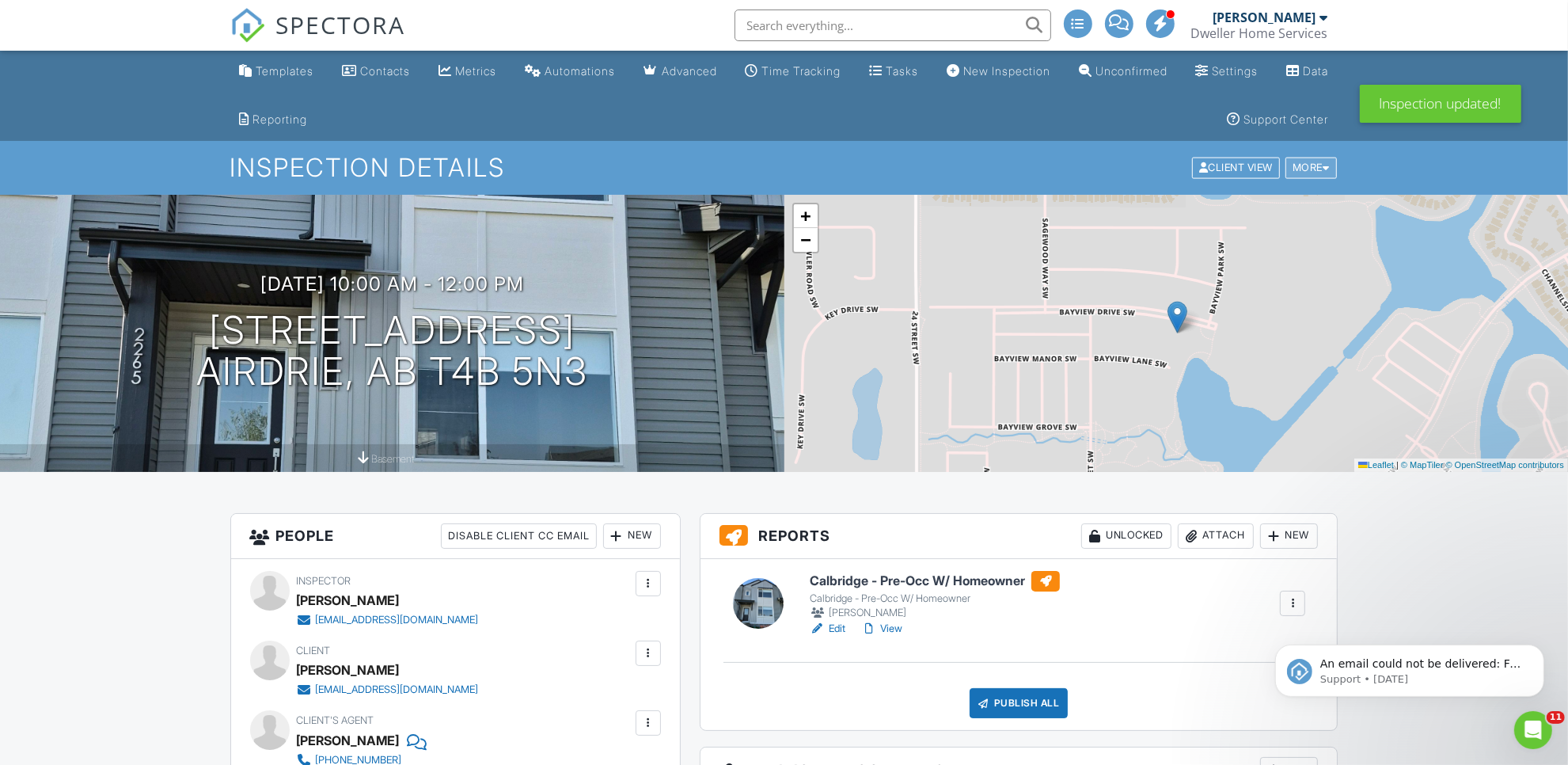
click at [1304, 168] on div "More" at bounding box center [1311, 168] width 51 height 21
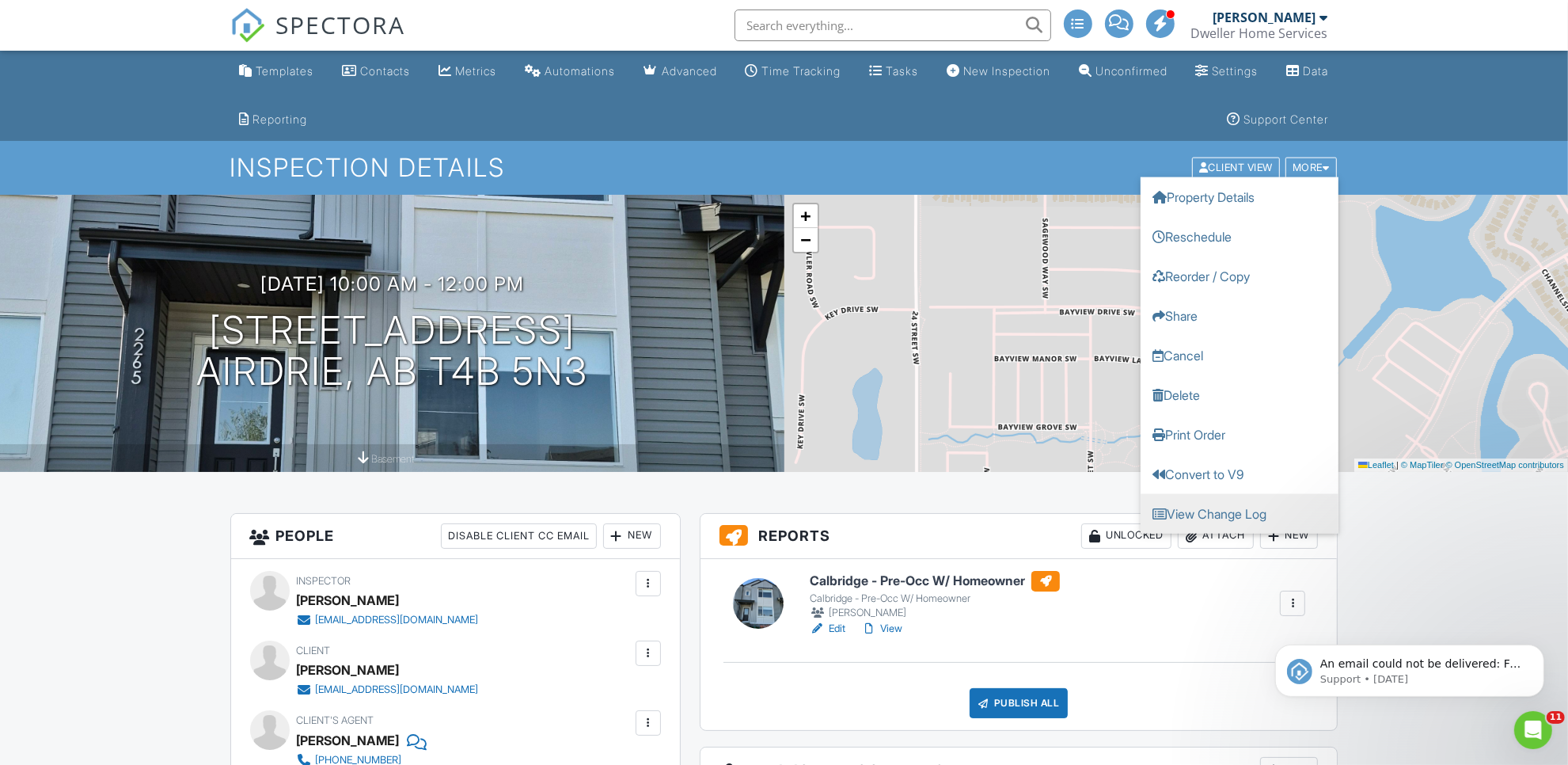
click at [1249, 505] on link "View Change Log" at bounding box center [1239, 514] width 198 height 39
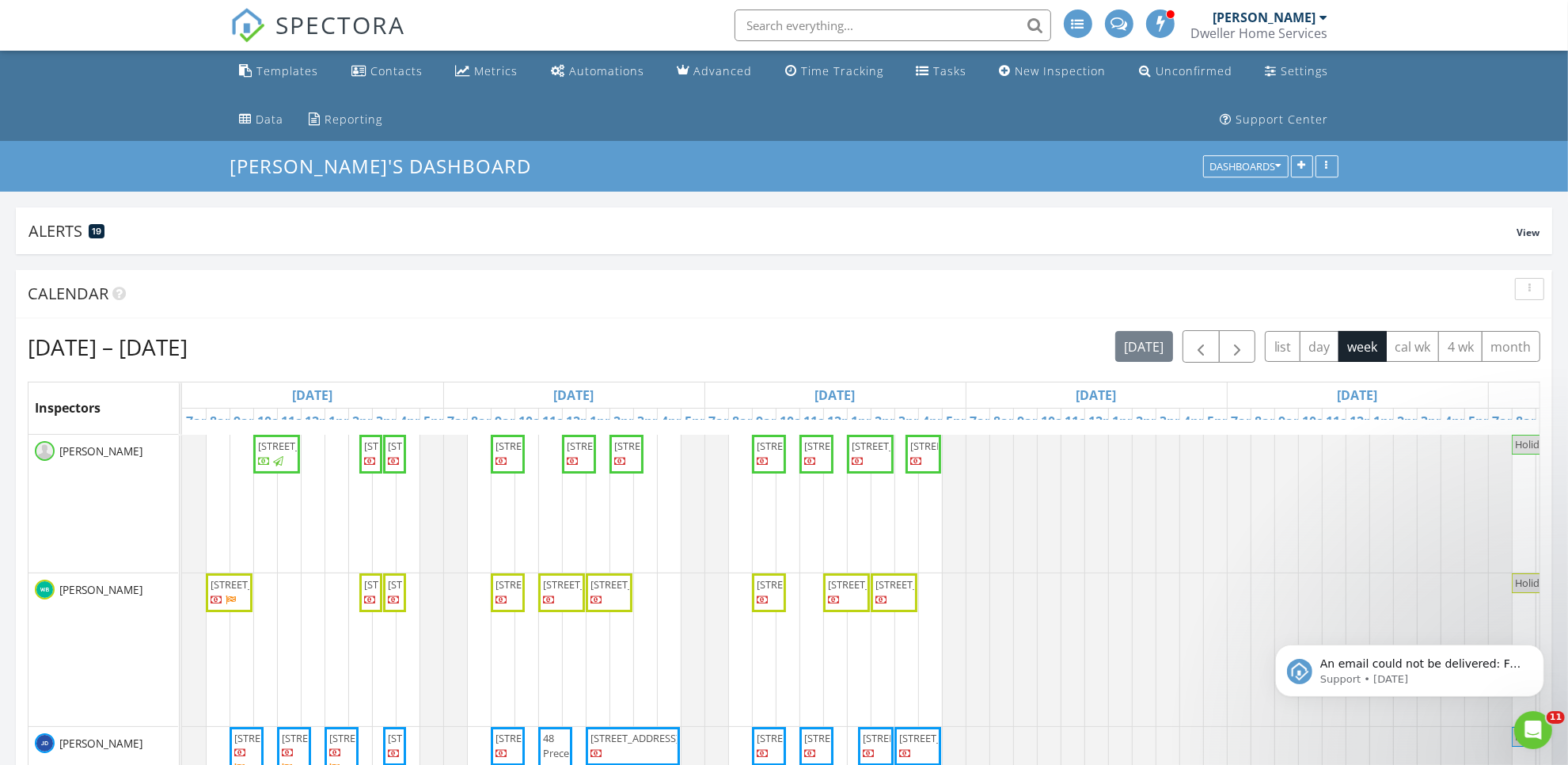
click at [371, 453] on span "253 Cobblestone Gate SW, Airdrie T4B 5J9" at bounding box center [408, 445] width 89 height 15
click at [227, 591] on span "515 Shawnee Ter SW, Calgary T2Y 0X5" at bounding box center [255, 584] width 89 height 15
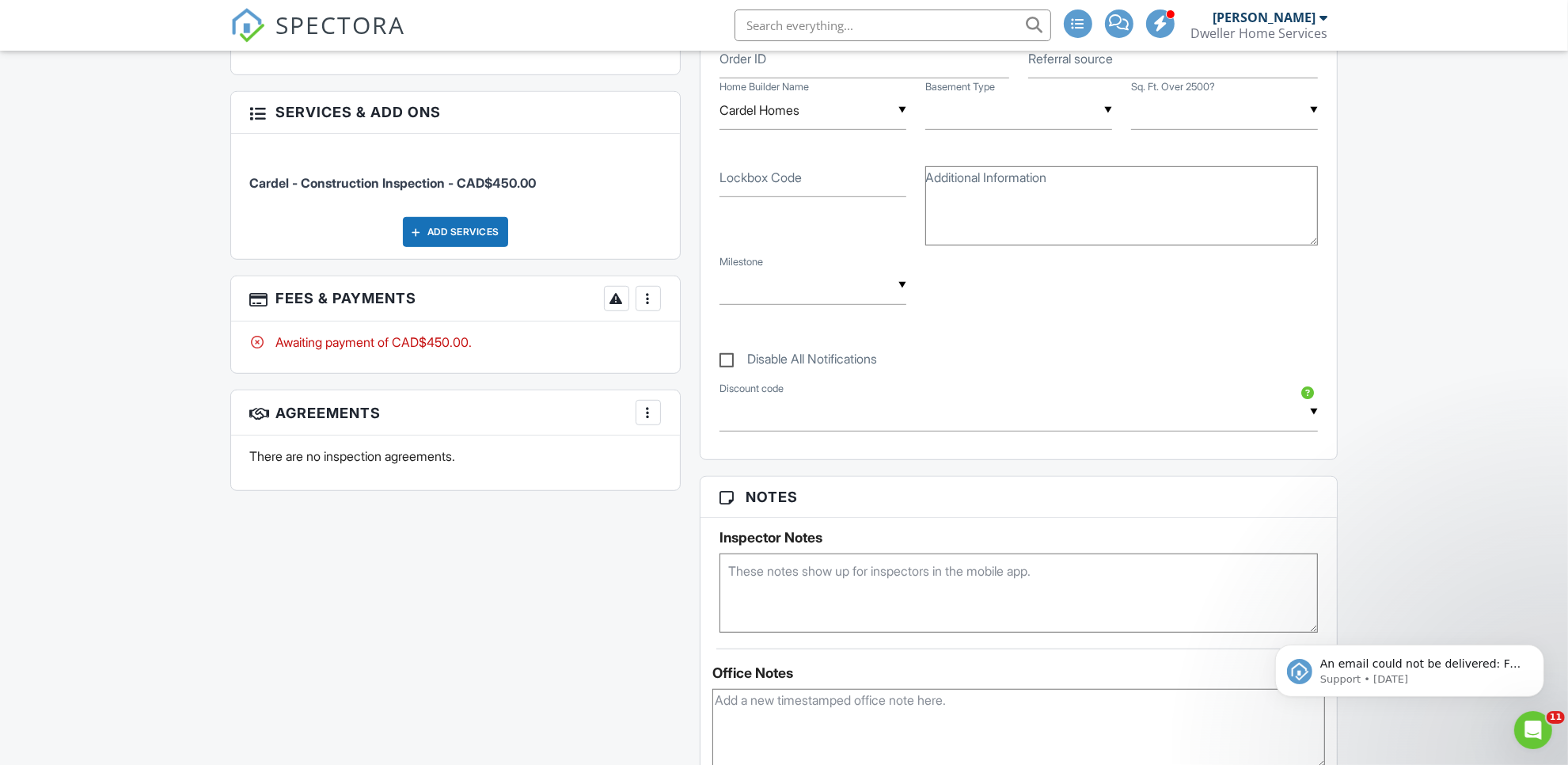
click at [657, 290] on div "More" at bounding box center [648, 299] width 26 height 26
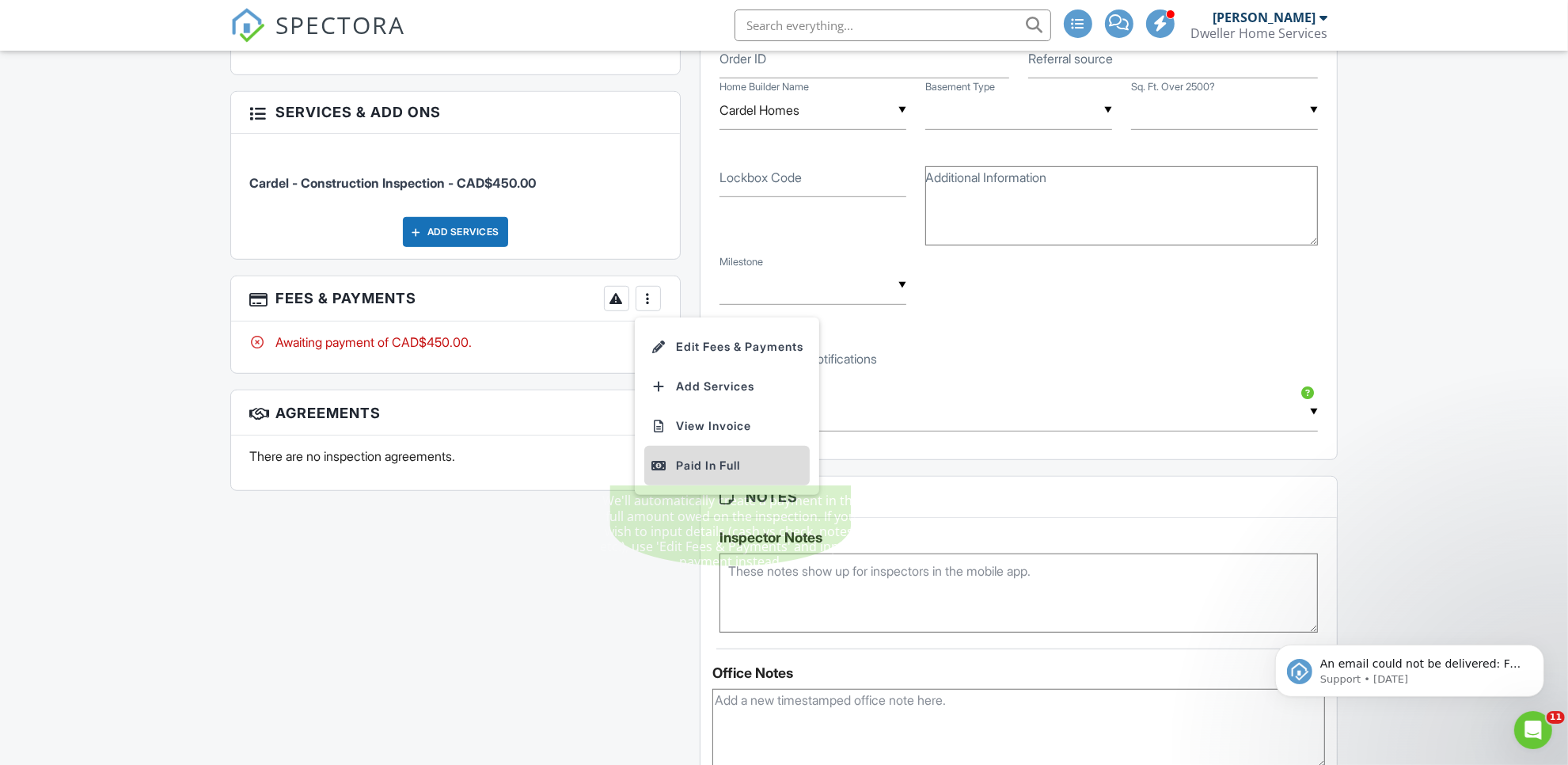
click at [666, 459] on div at bounding box center [659, 465] width 15 height 15
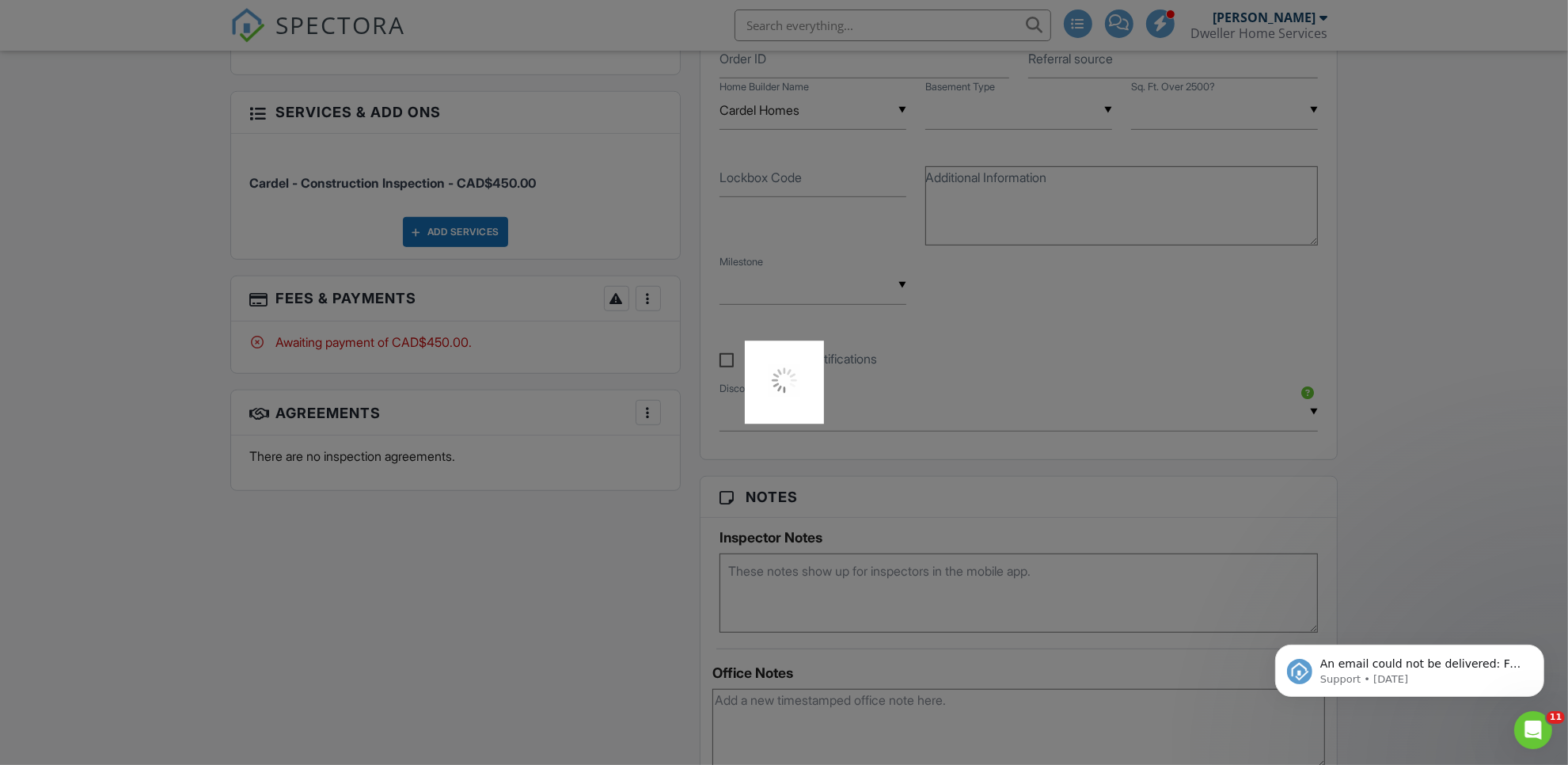
scroll to position [774, 0]
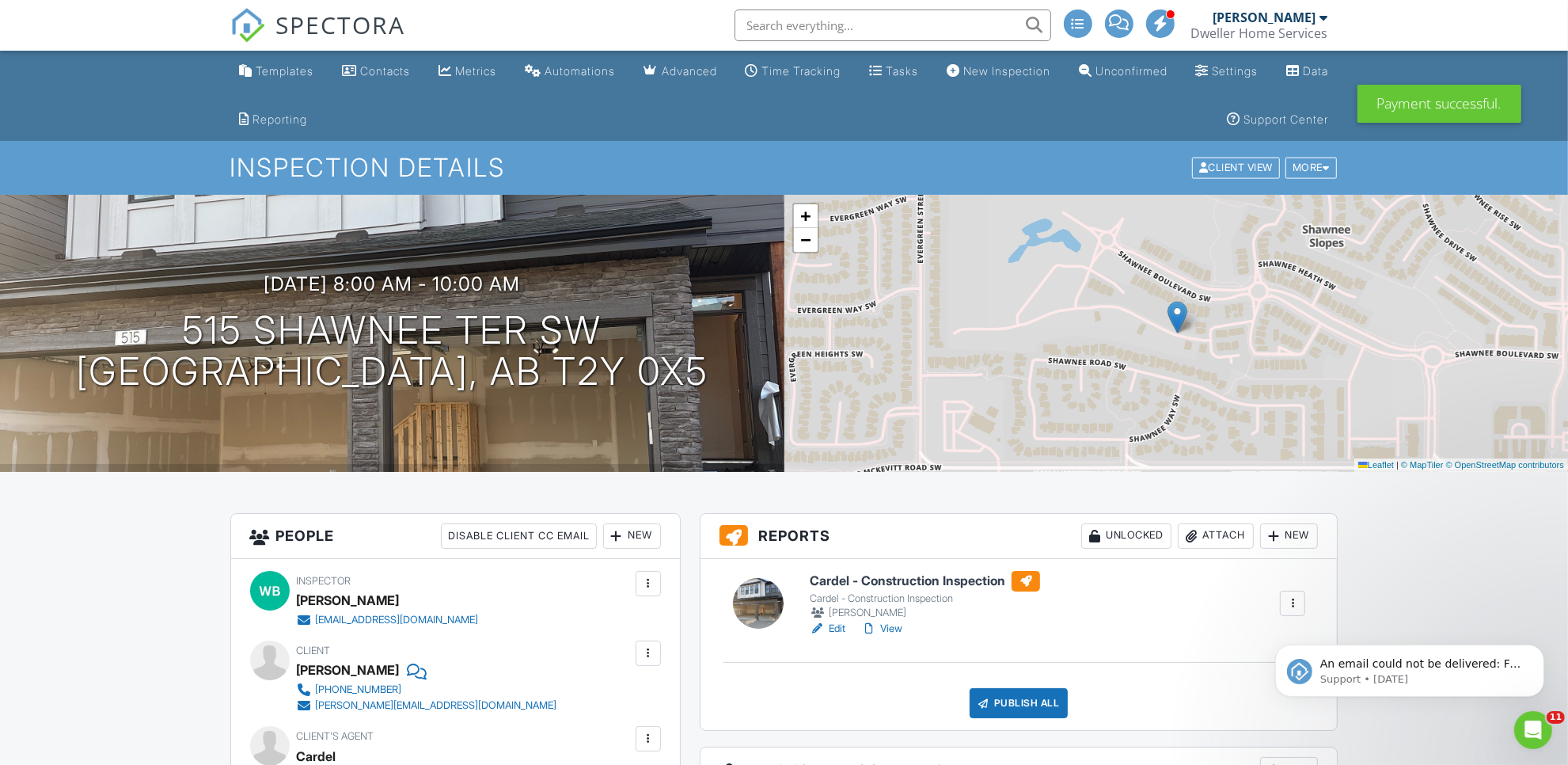
click at [835, 626] on link "Edit" at bounding box center [828, 629] width 36 height 15
click at [1323, 170] on div at bounding box center [1327, 168] width 7 height 10
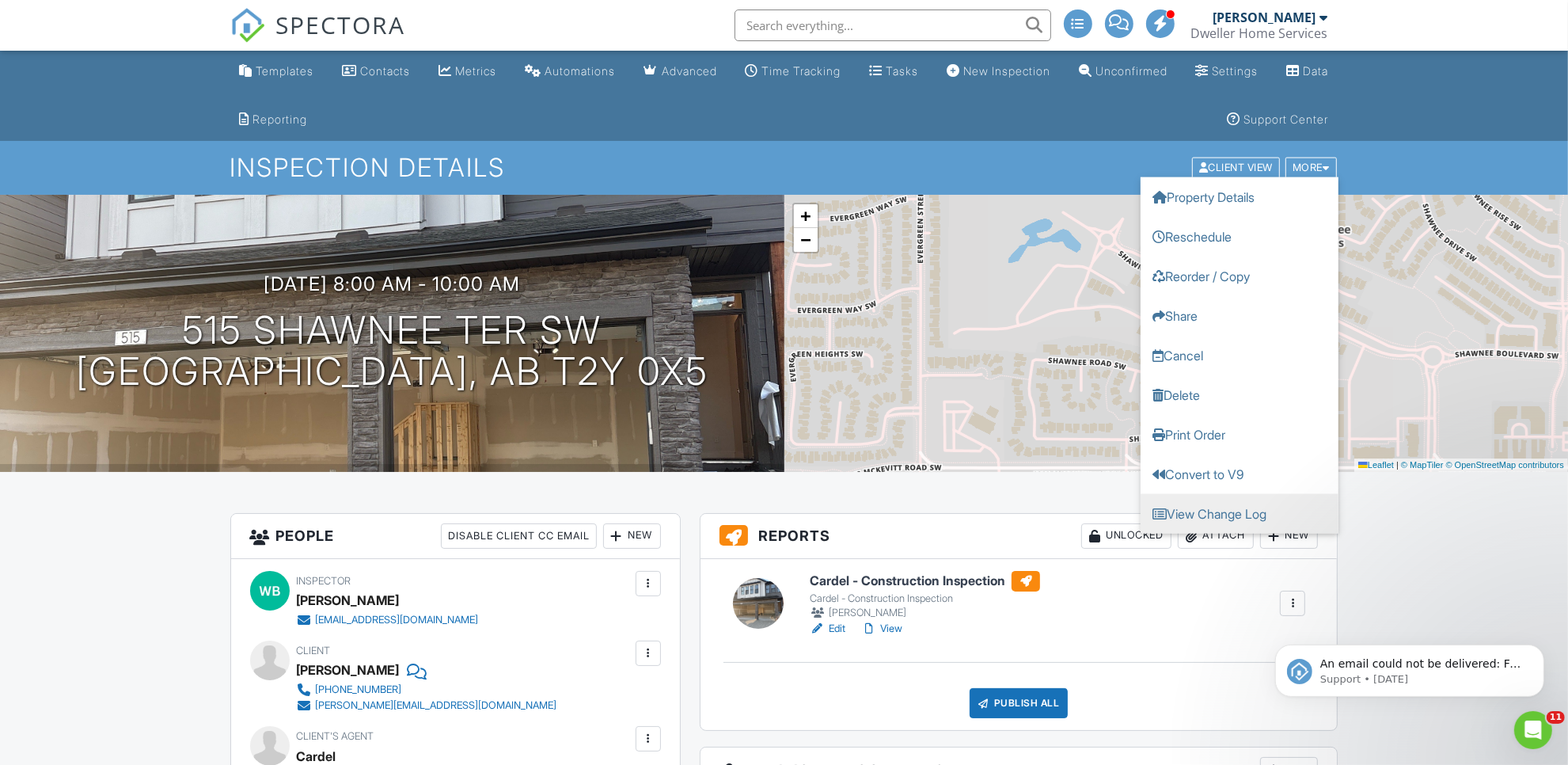
click at [1261, 516] on link "View Change Log" at bounding box center [1239, 514] width 198 height 39
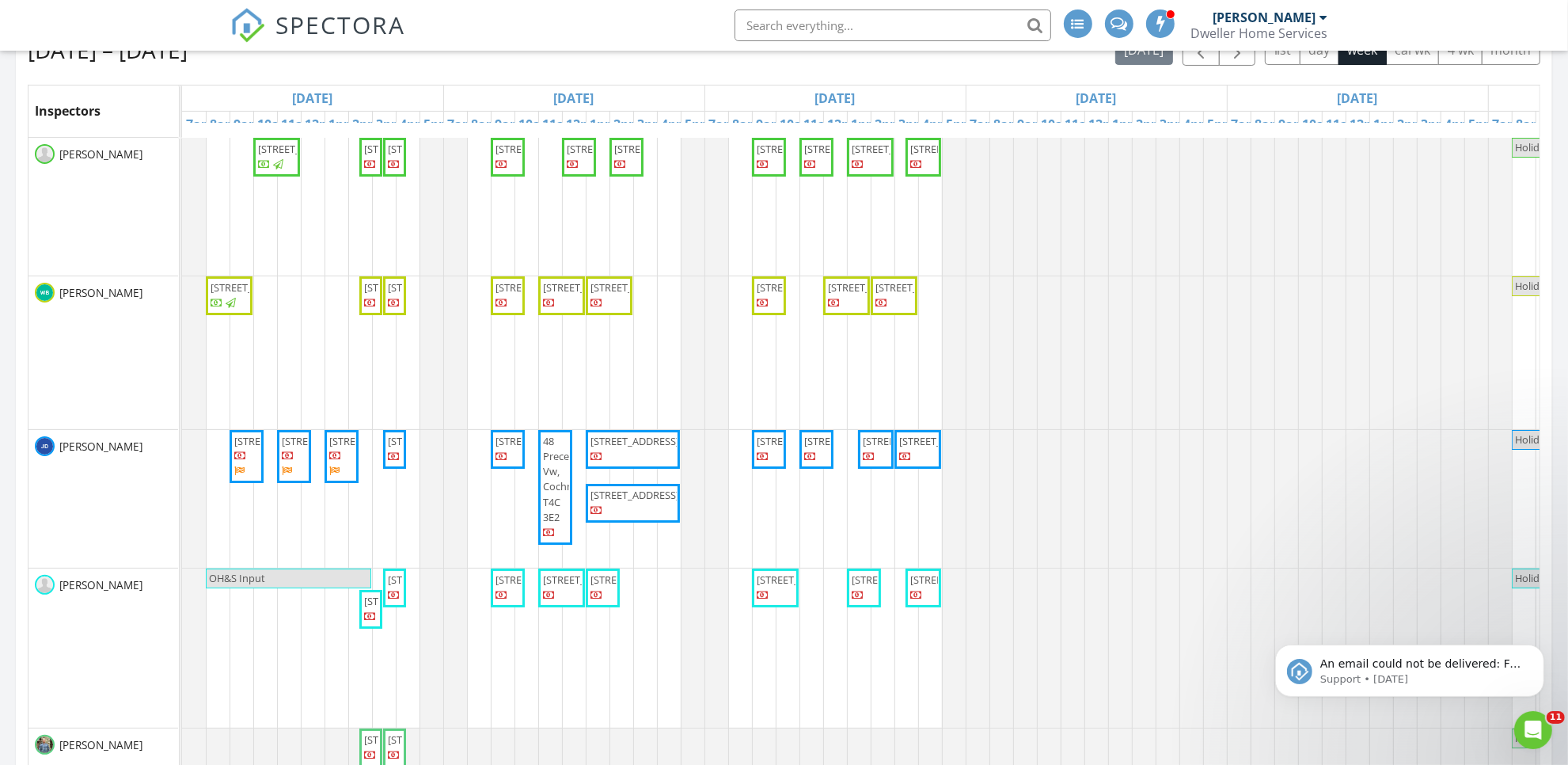
click at [255, 448] on span "348 Waterford Blvd, Chestermere T1X 2Z7" at bounding box center [279, 441] width 89 height 15
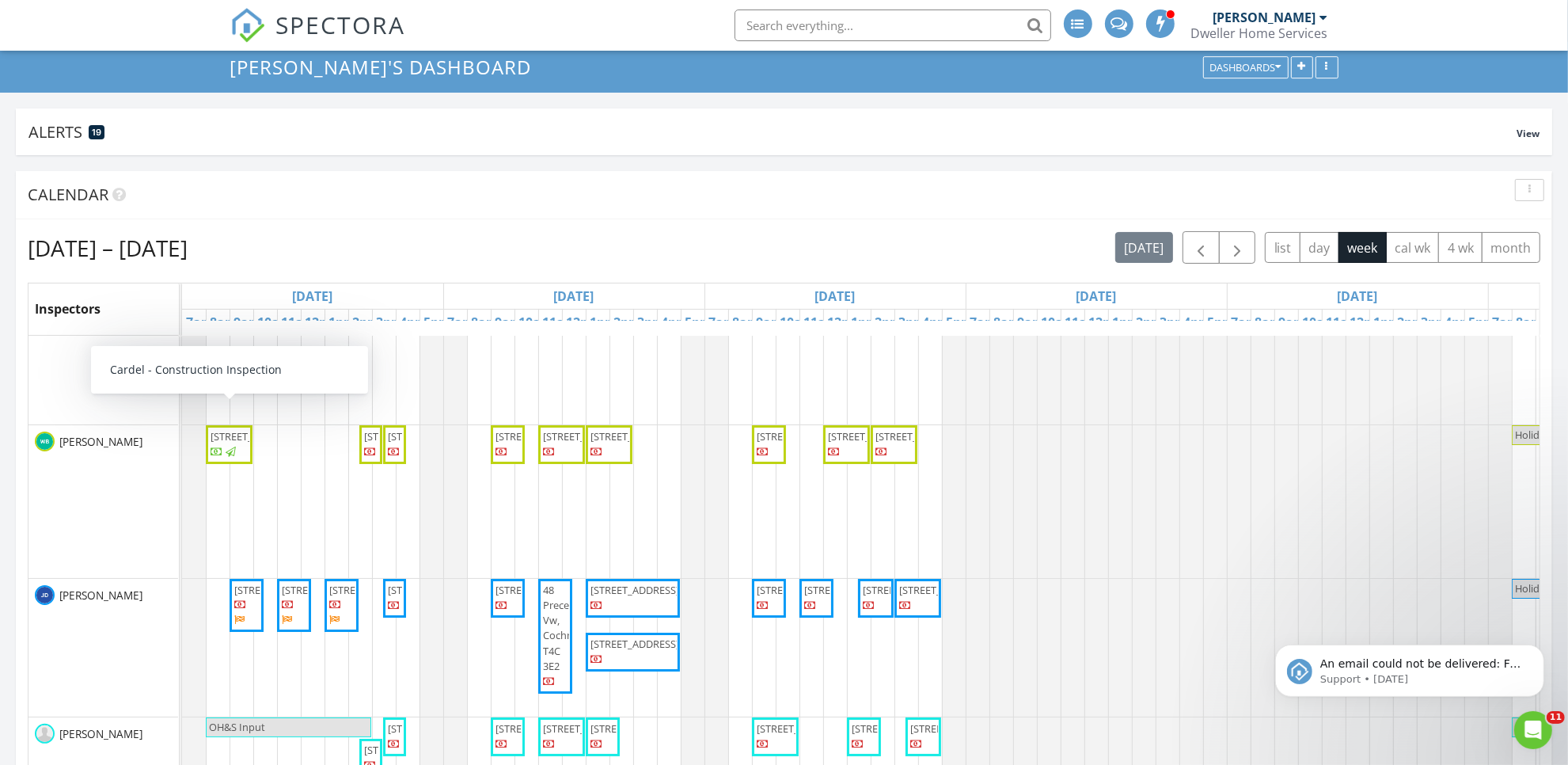
scroll to position [73, 0]
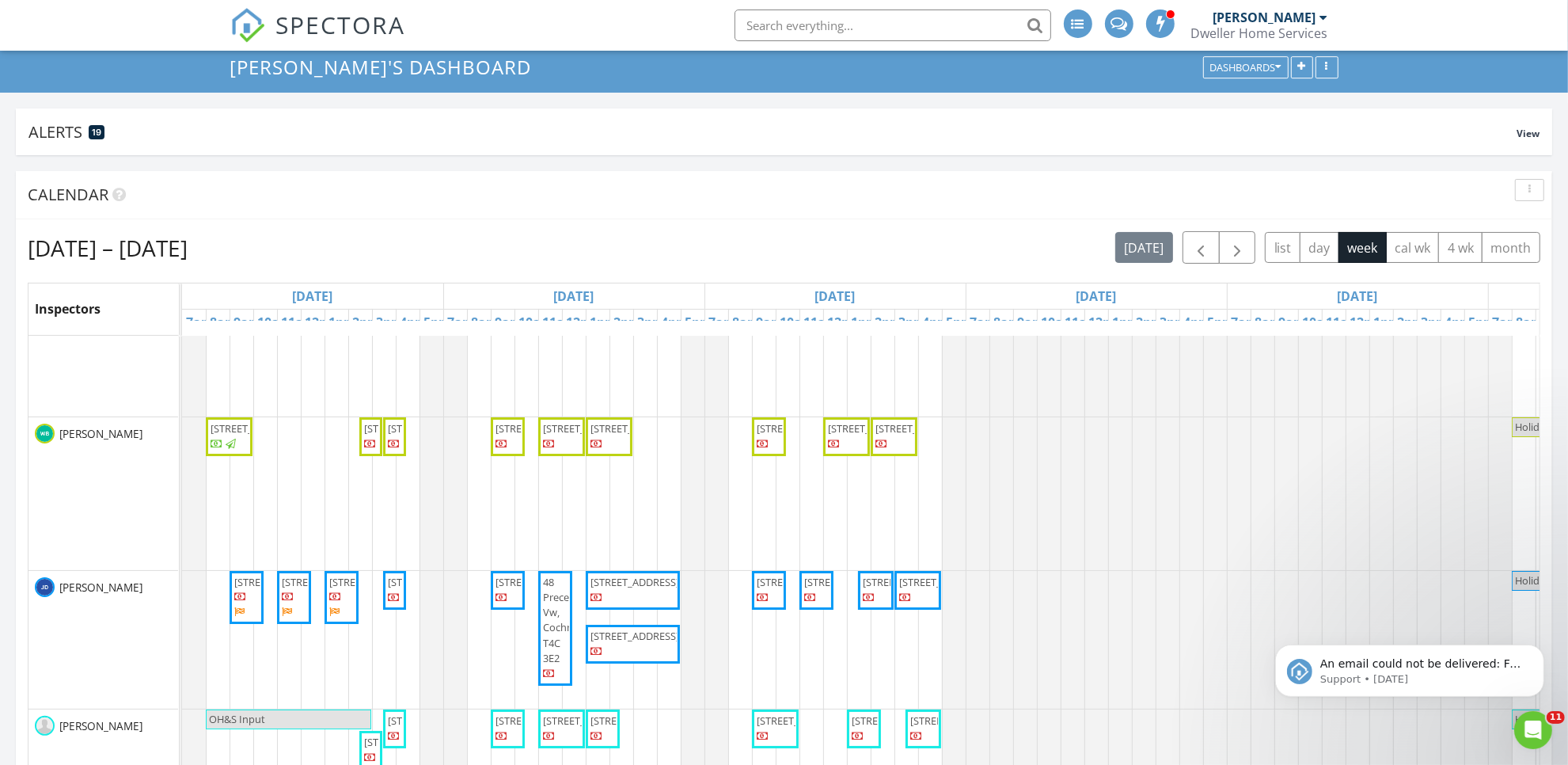
click at [238, 589] on span "348 Waterford Blvd, Chestermere T1X 2Z7" at bounding box center [279, 582] width 89 height 15
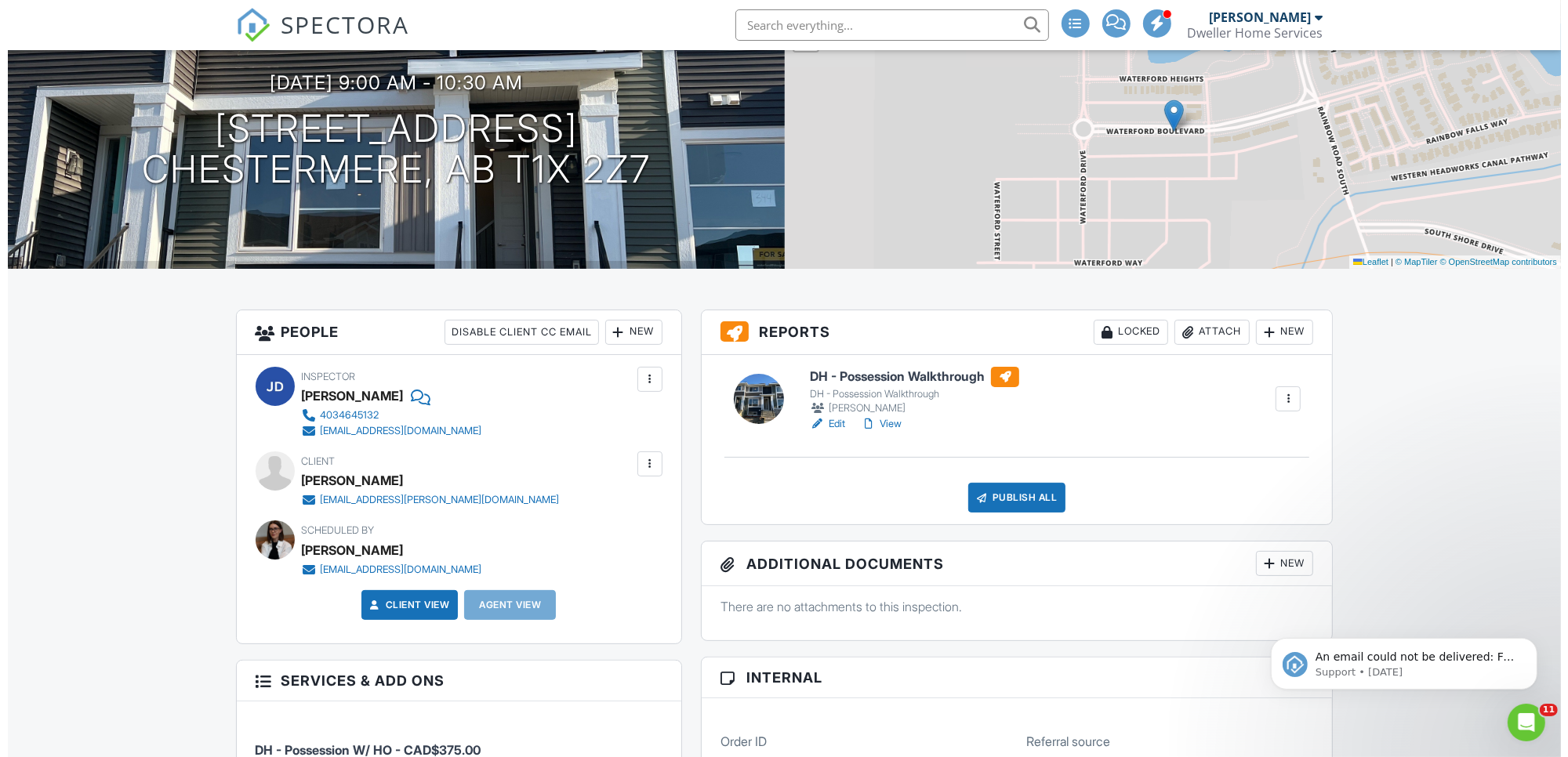
scroll to position [196, 0]
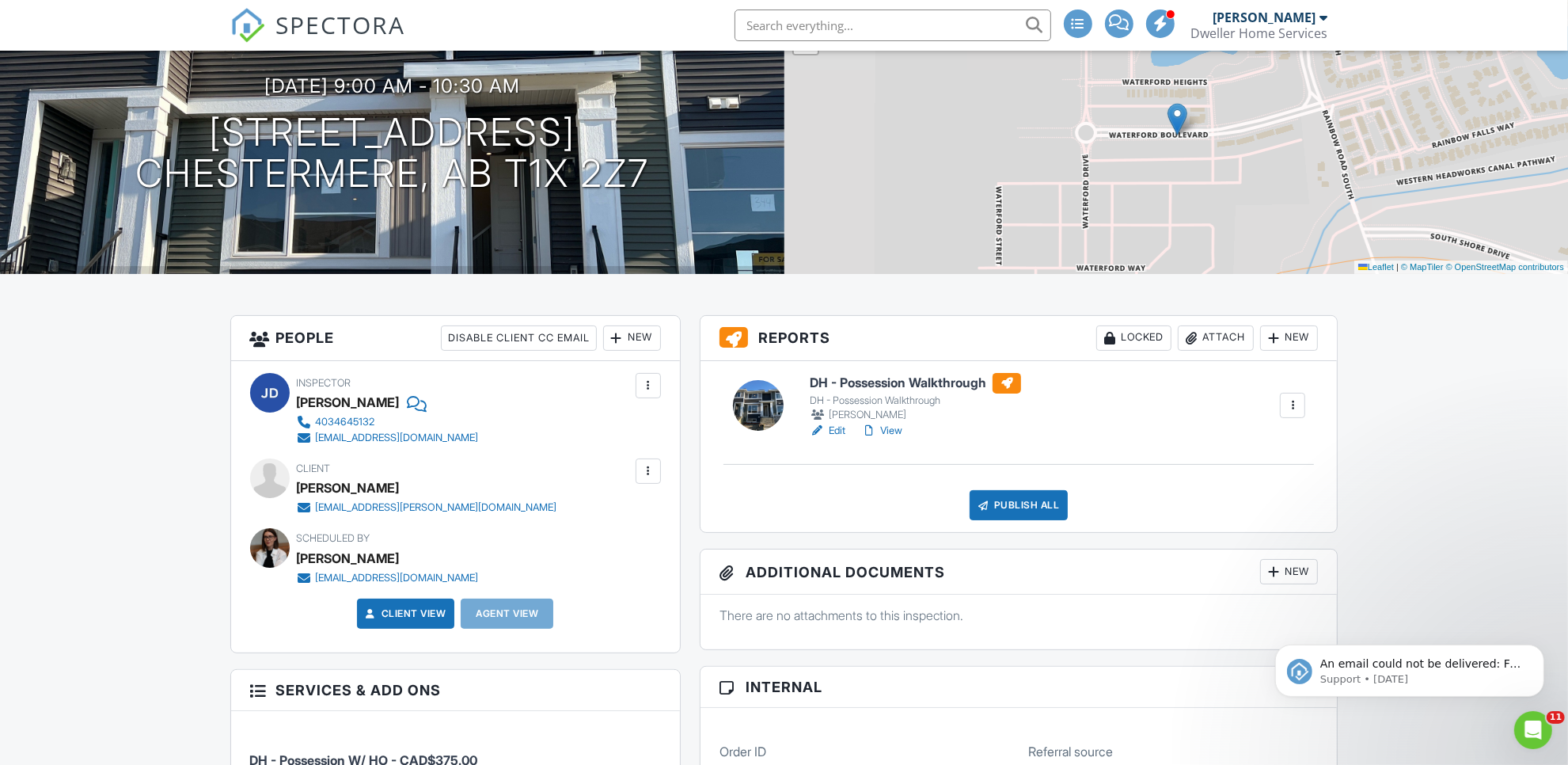
click at [641, 330] on div "New" at bounding box center [631, 338] width 57 height 26
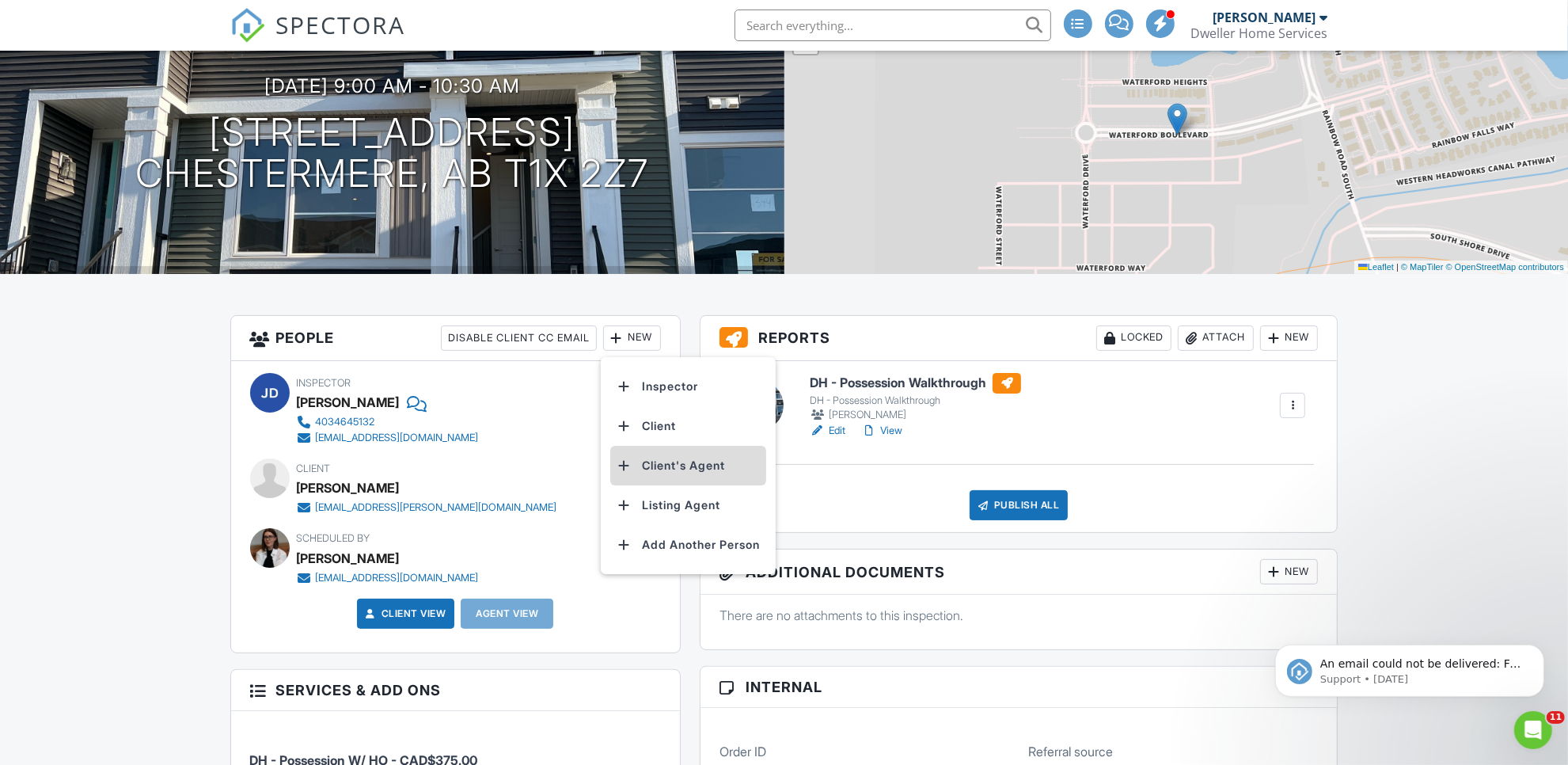
click at [702, 461] on li "Client's Agent" at bounding box center [689, 465] width 156 height 39
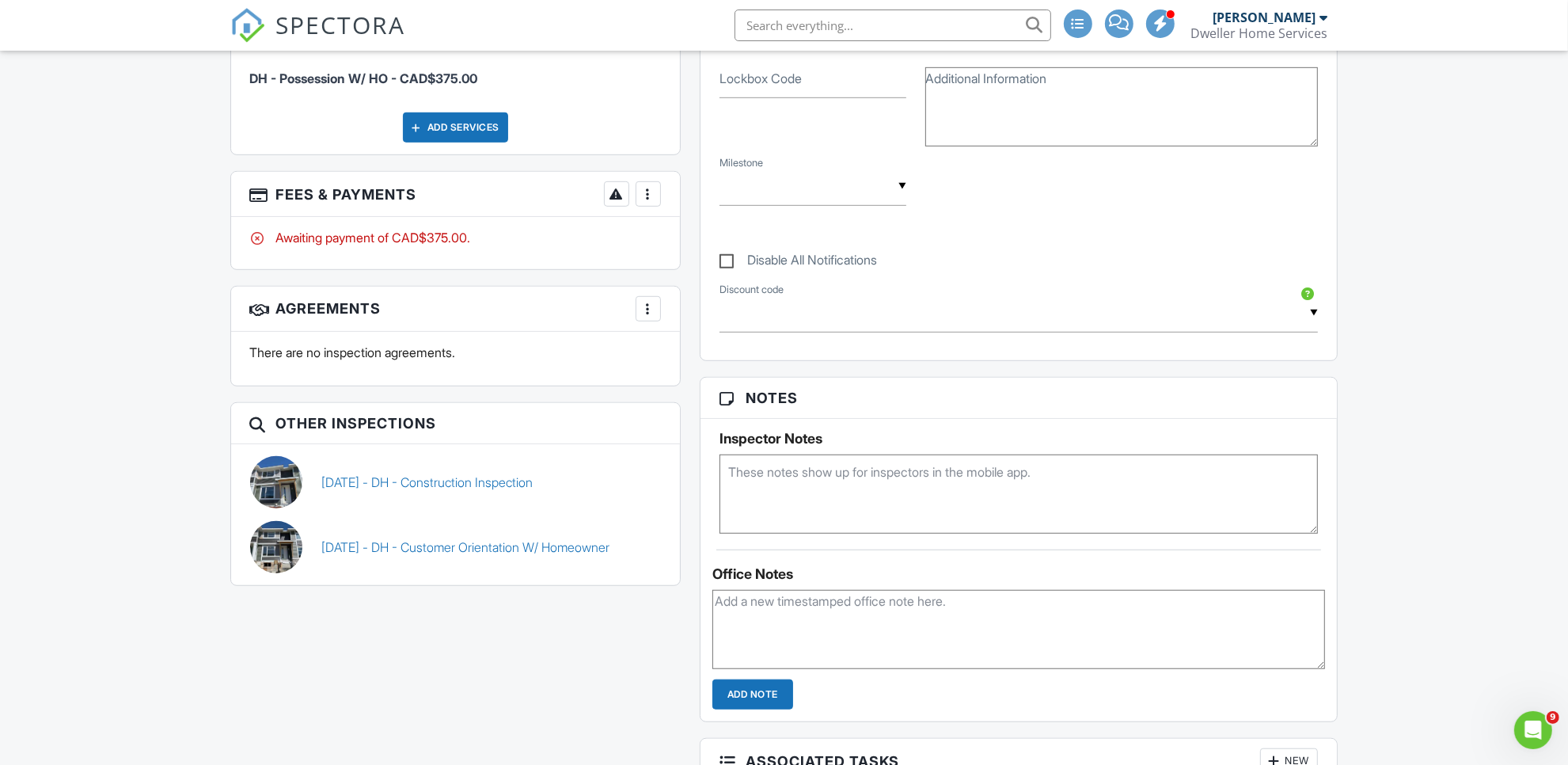
click at [655, 195] on div "More" at bounding box center [648, 194] width 26 height 26
click at [689, 362] on div "Paid In Full" at bounding box center [727, 361] width 152 height 19
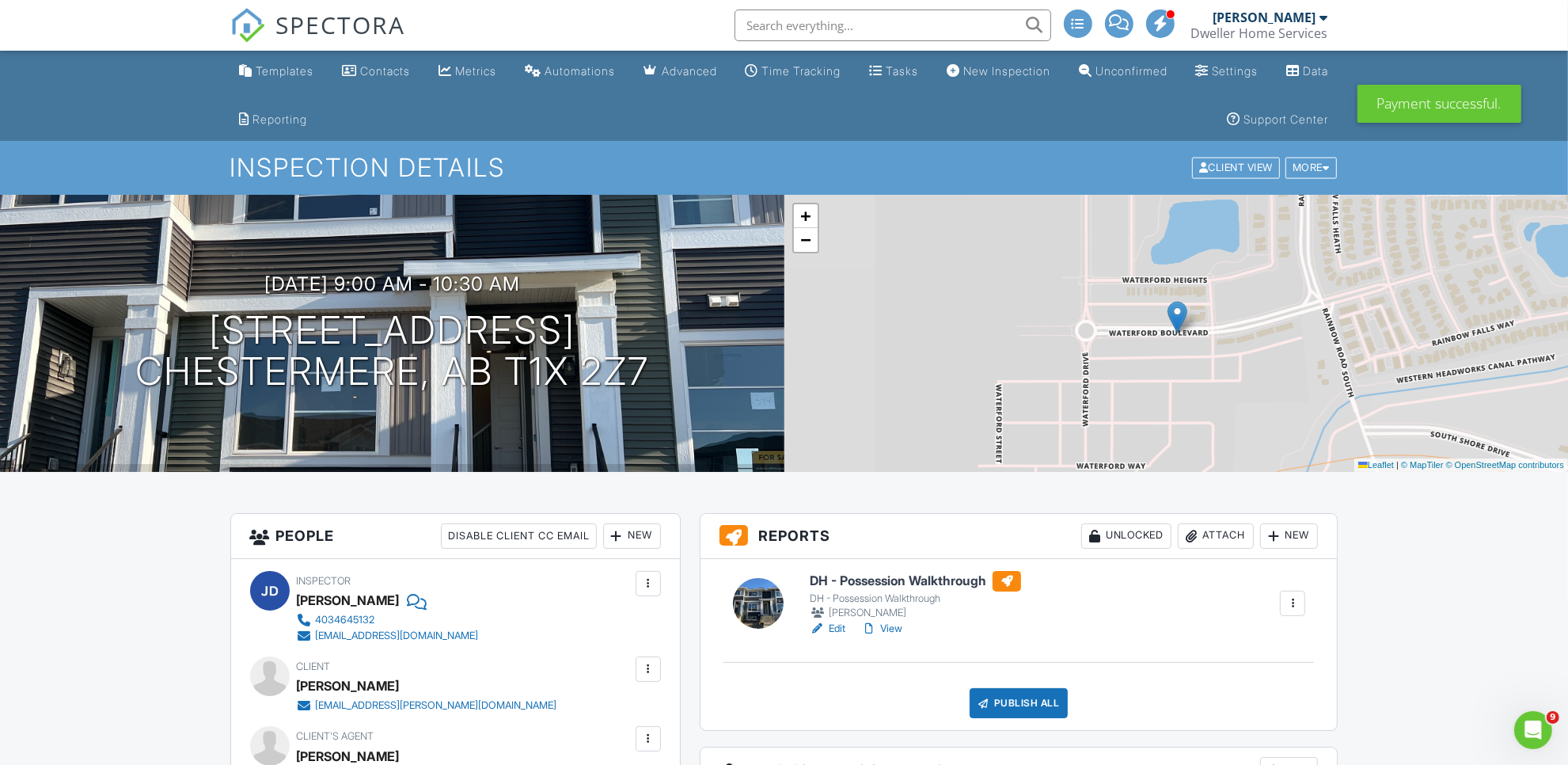
click at [836, 623] on link "Edit" at bounding box center [828, 629] width 36 height 15
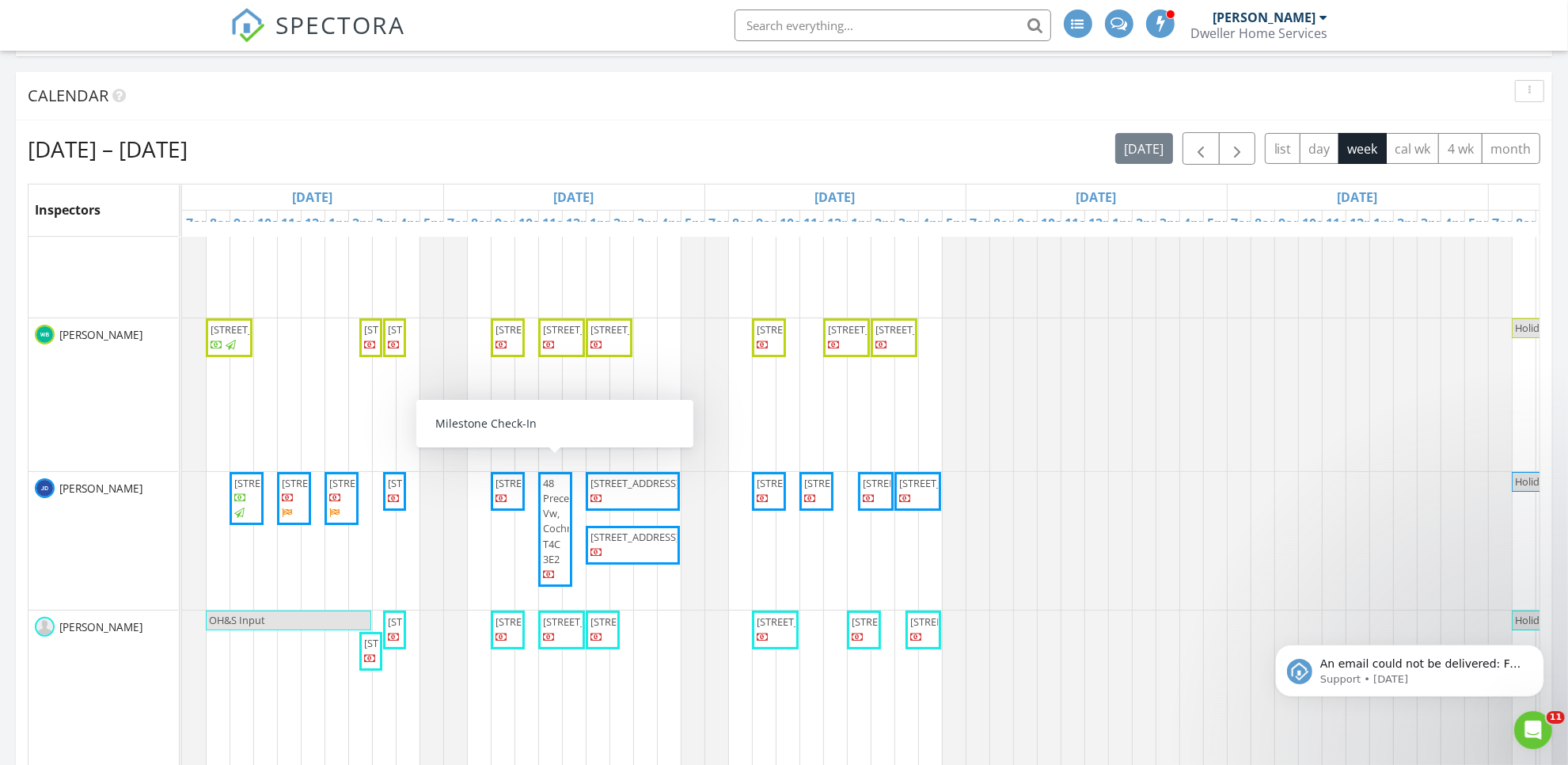
scroll to position [73, 0]
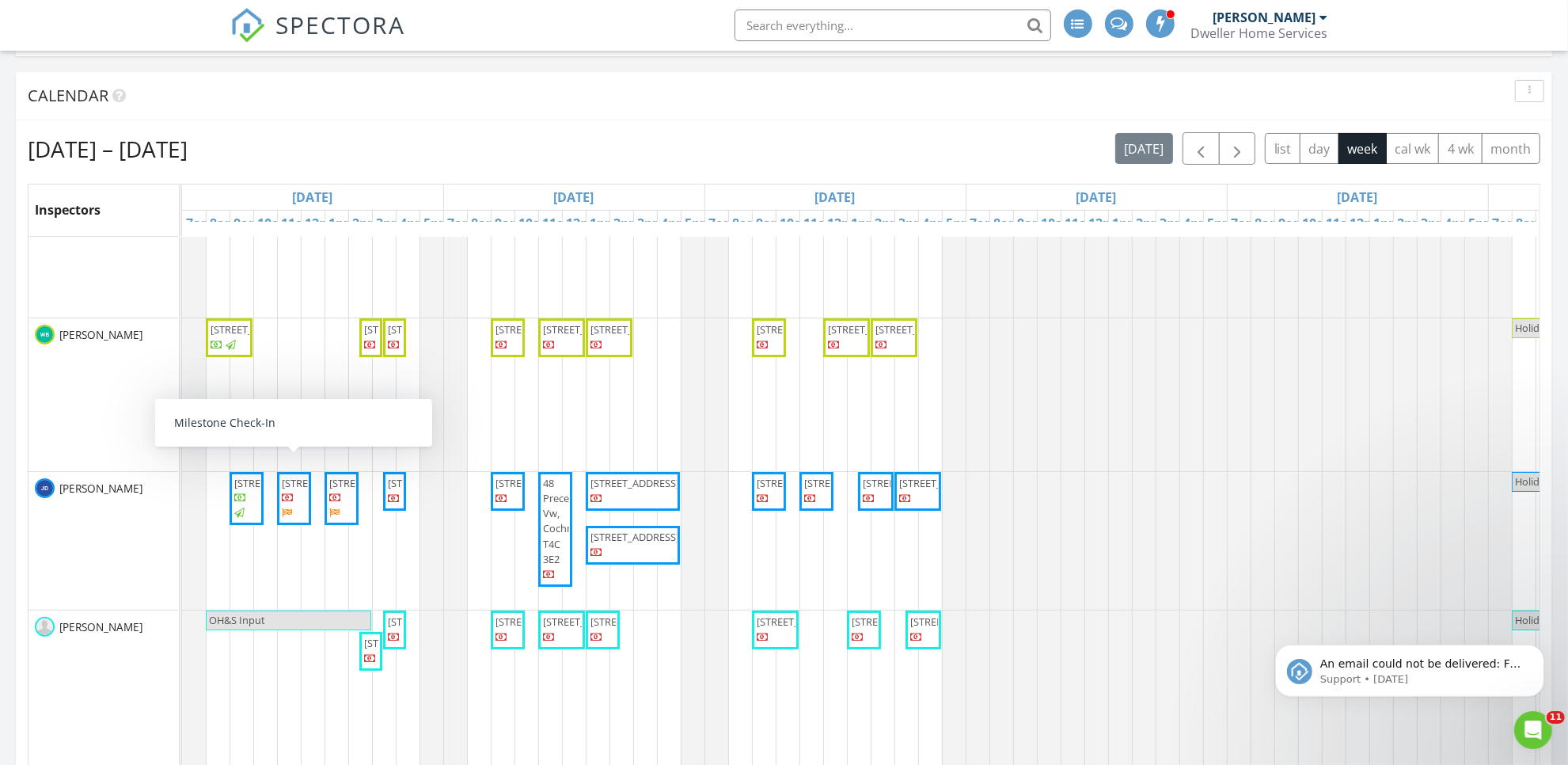
click at [289, 490] on span "280 Waterford Heath, Chestermere T1X 2Z6" at bounding box center [326, 483] width 89 height 15
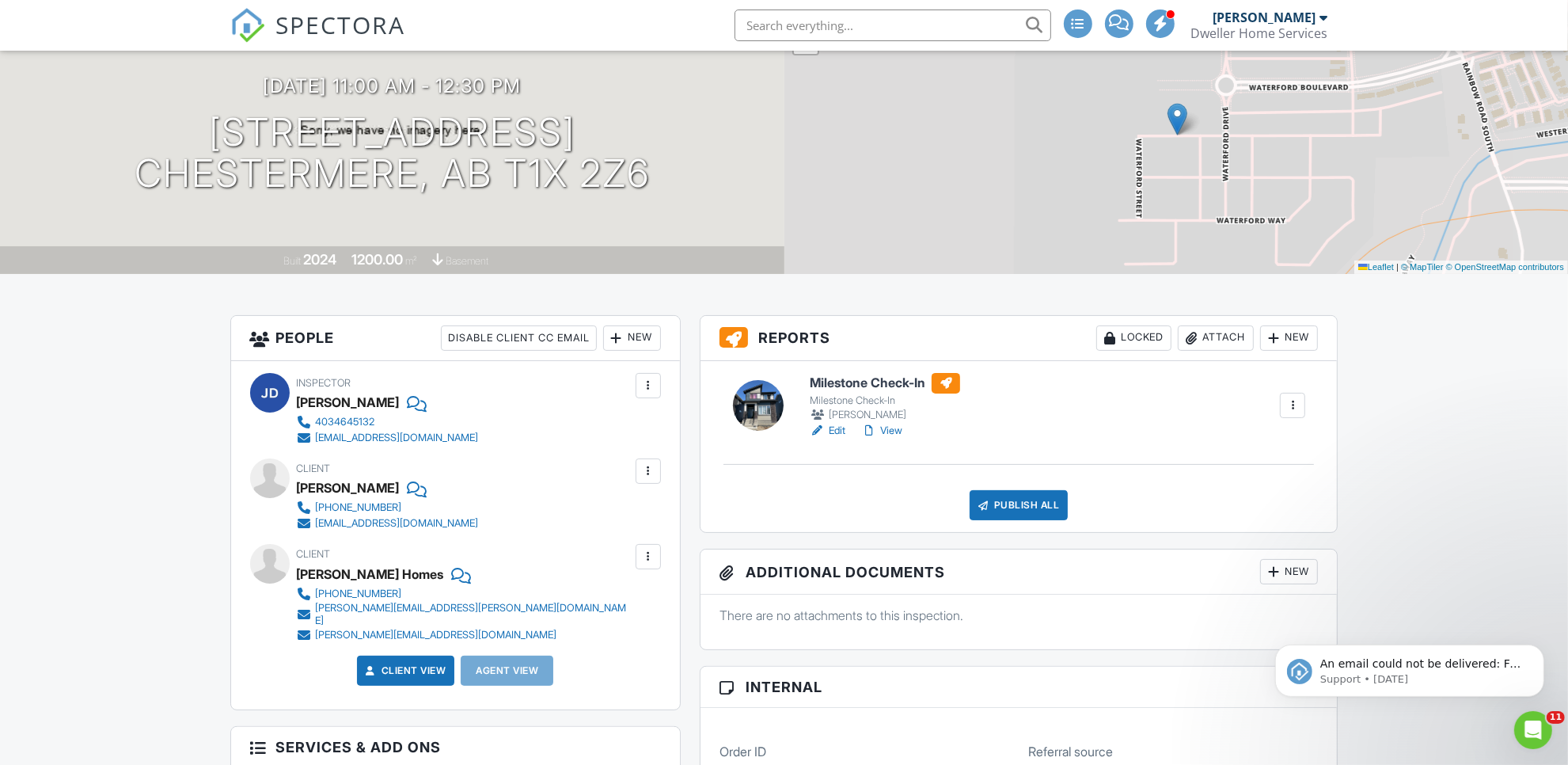
click at [645, 553] on div at bounding box center [648, 557] width 15 height 15
click at [606, 643] on div "Remove" at bounding box center [623, 644] width 43 height 19
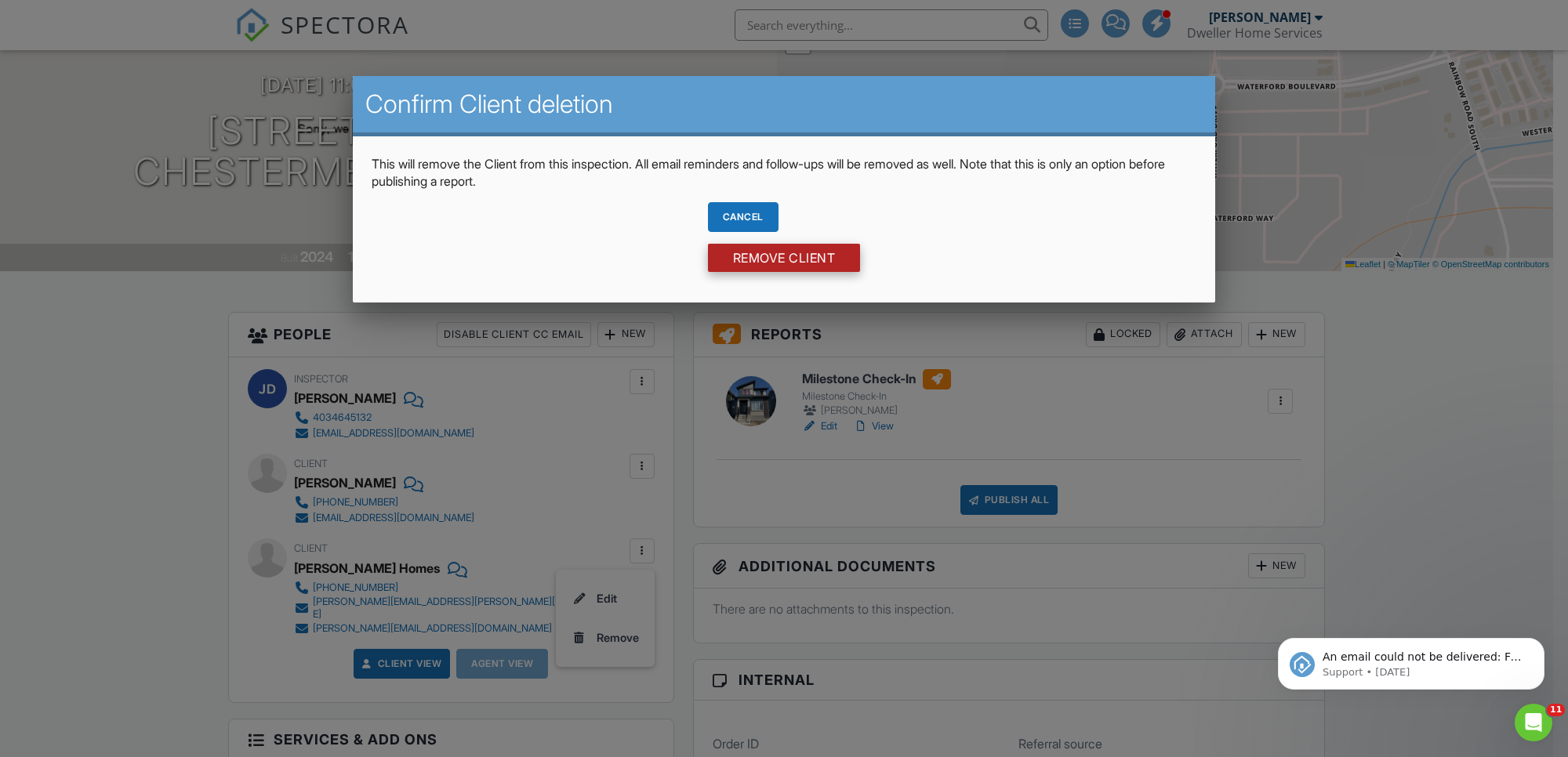
click at [770, 264] on input "Remove Client" at bounding box center [784, 257] width 153 height 28
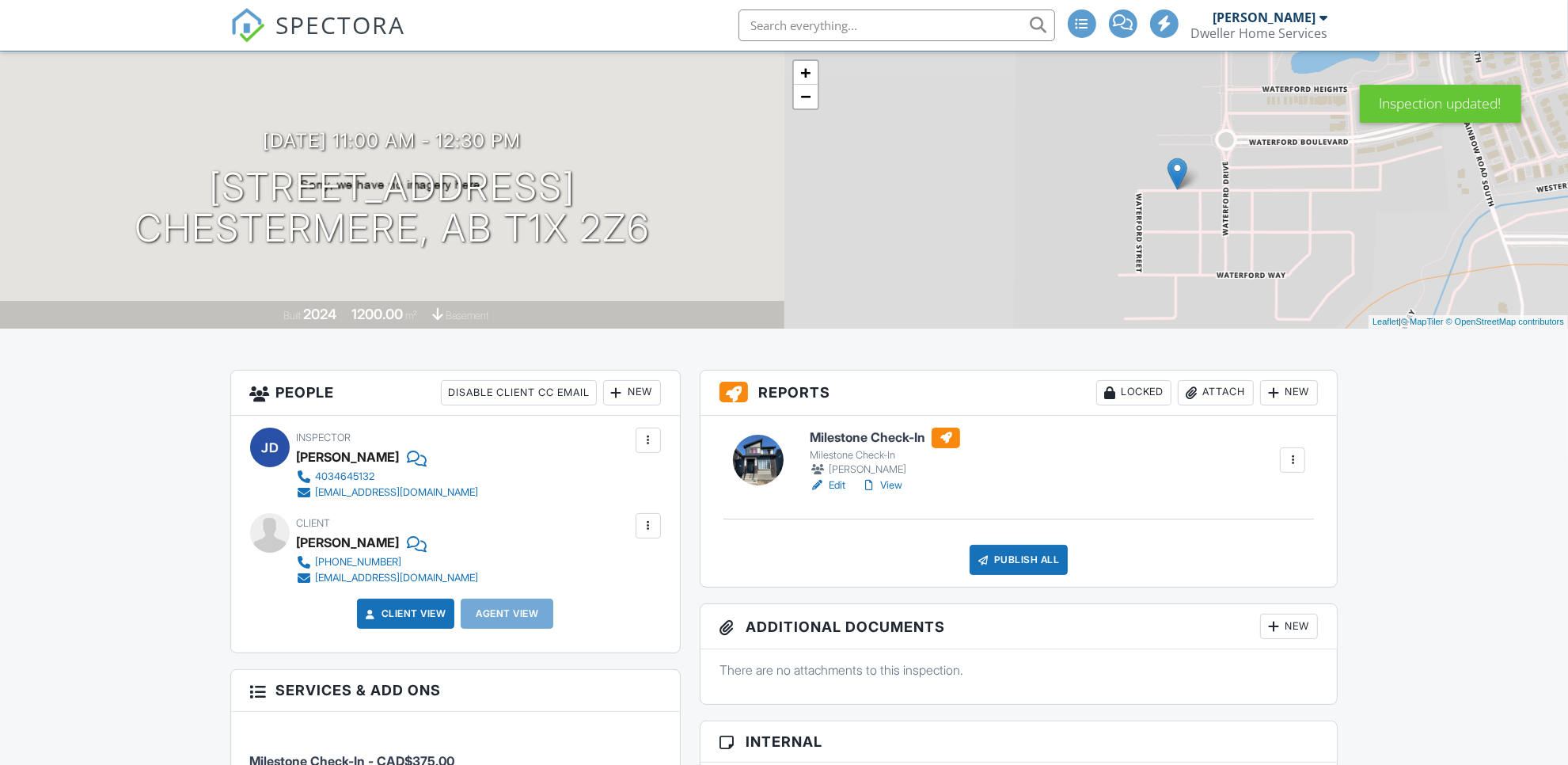
scroll to position [198, 0]
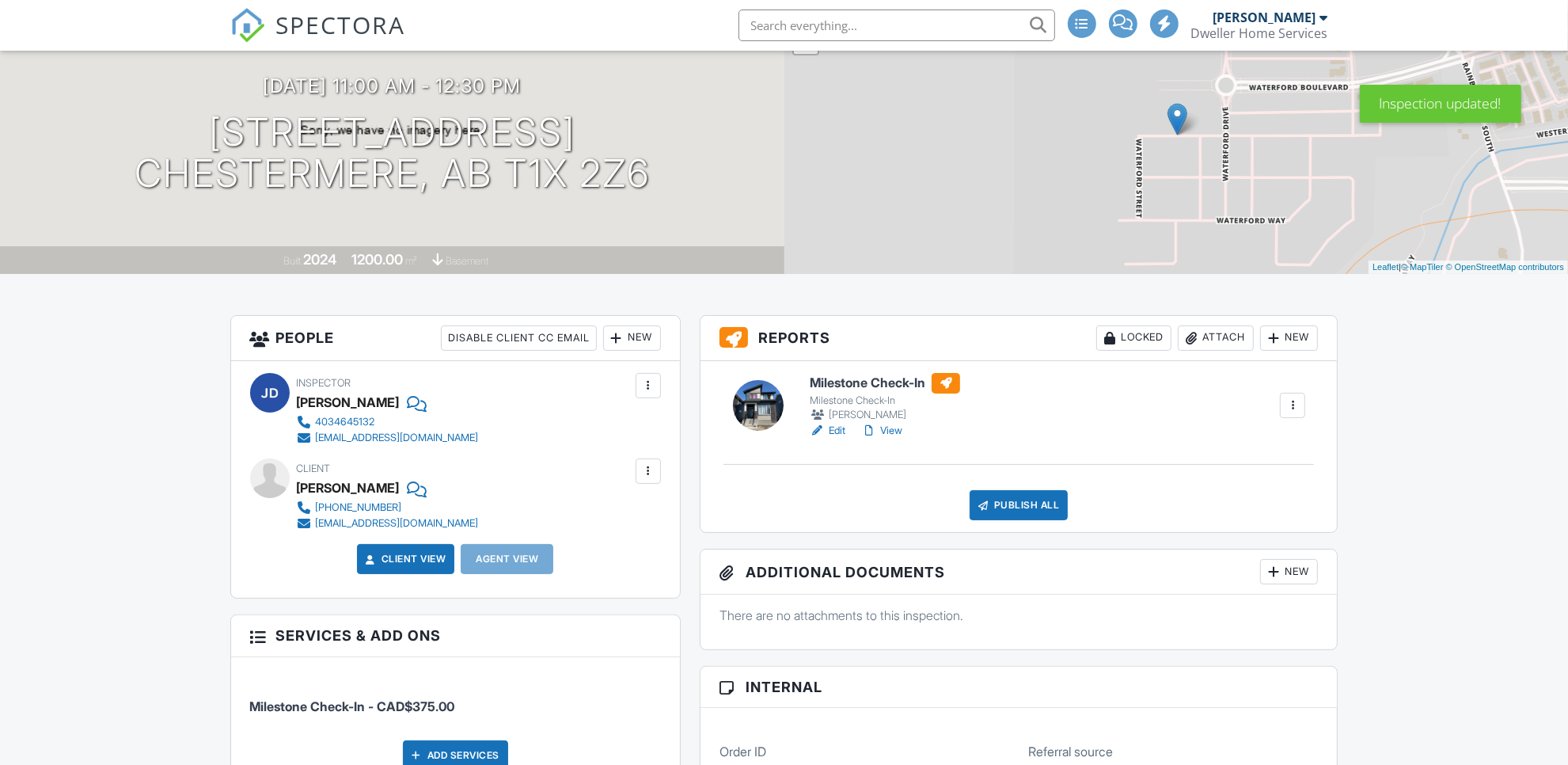
click at [633, 338] on div "New" at bounding box center [631, 338] width 57 height 26
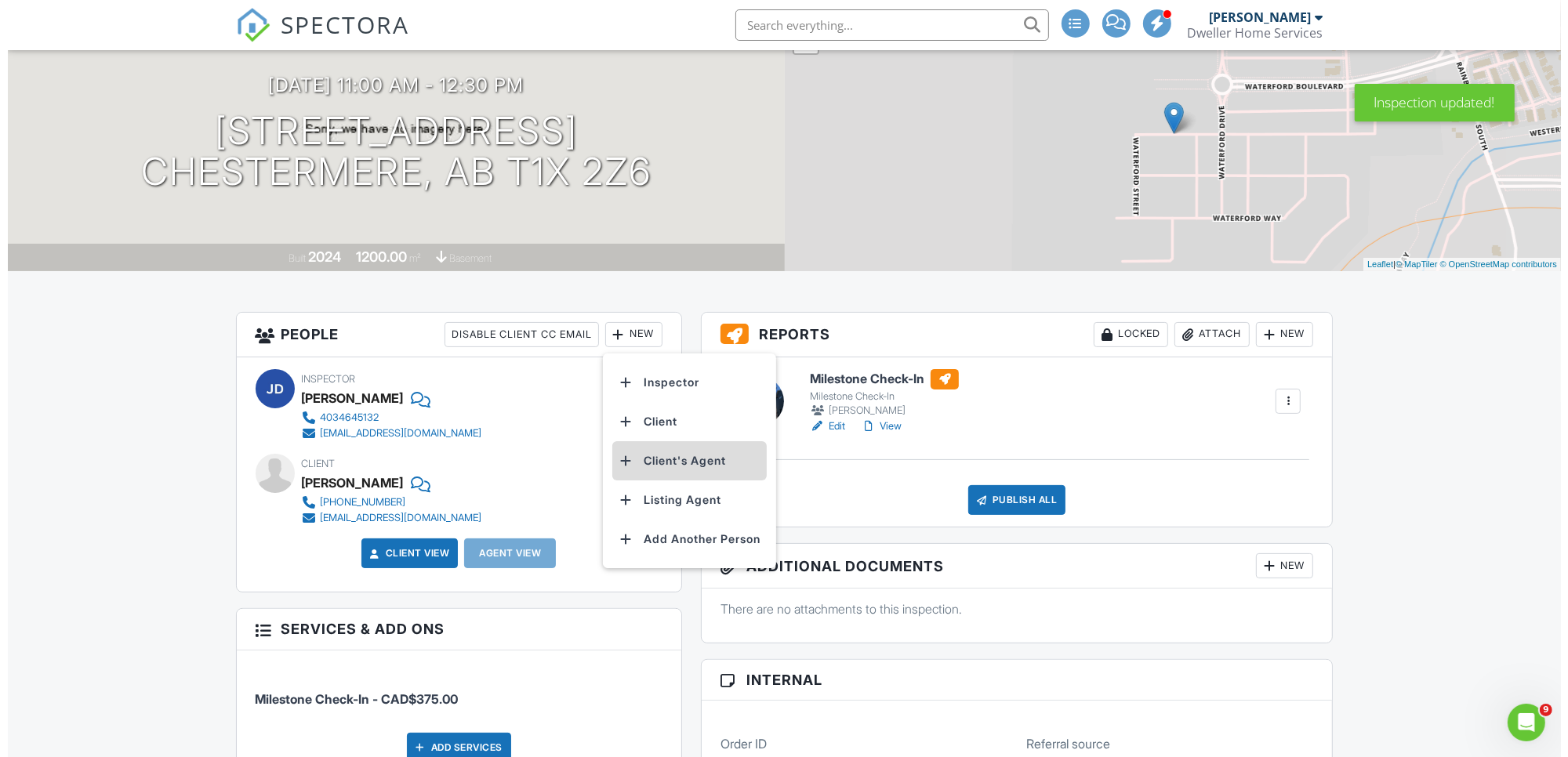
scroll to position [0, 0]
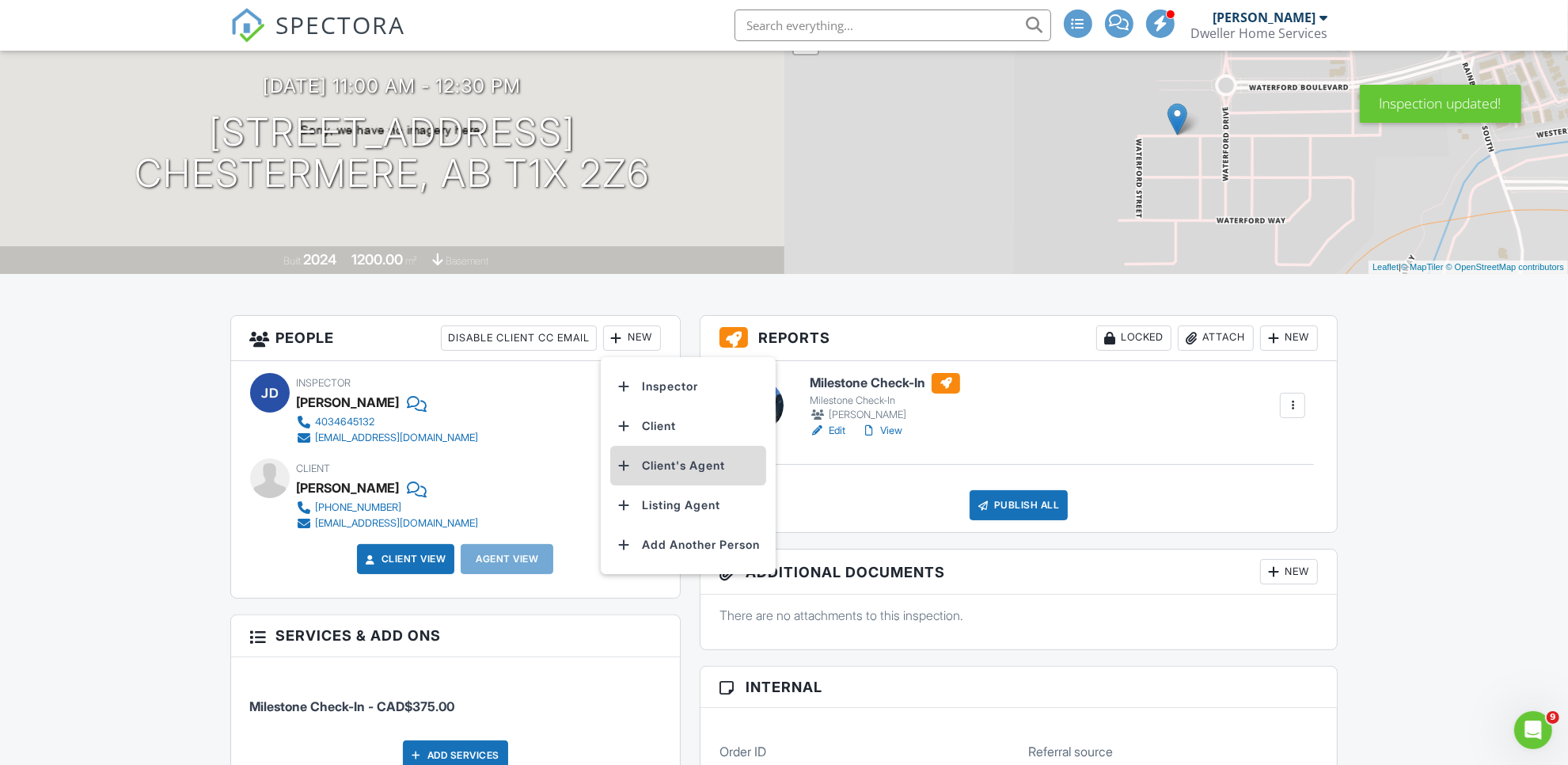
click at [674, 463] on li "Client's Agent" at bounding box center [689, 465] width 156 height 39
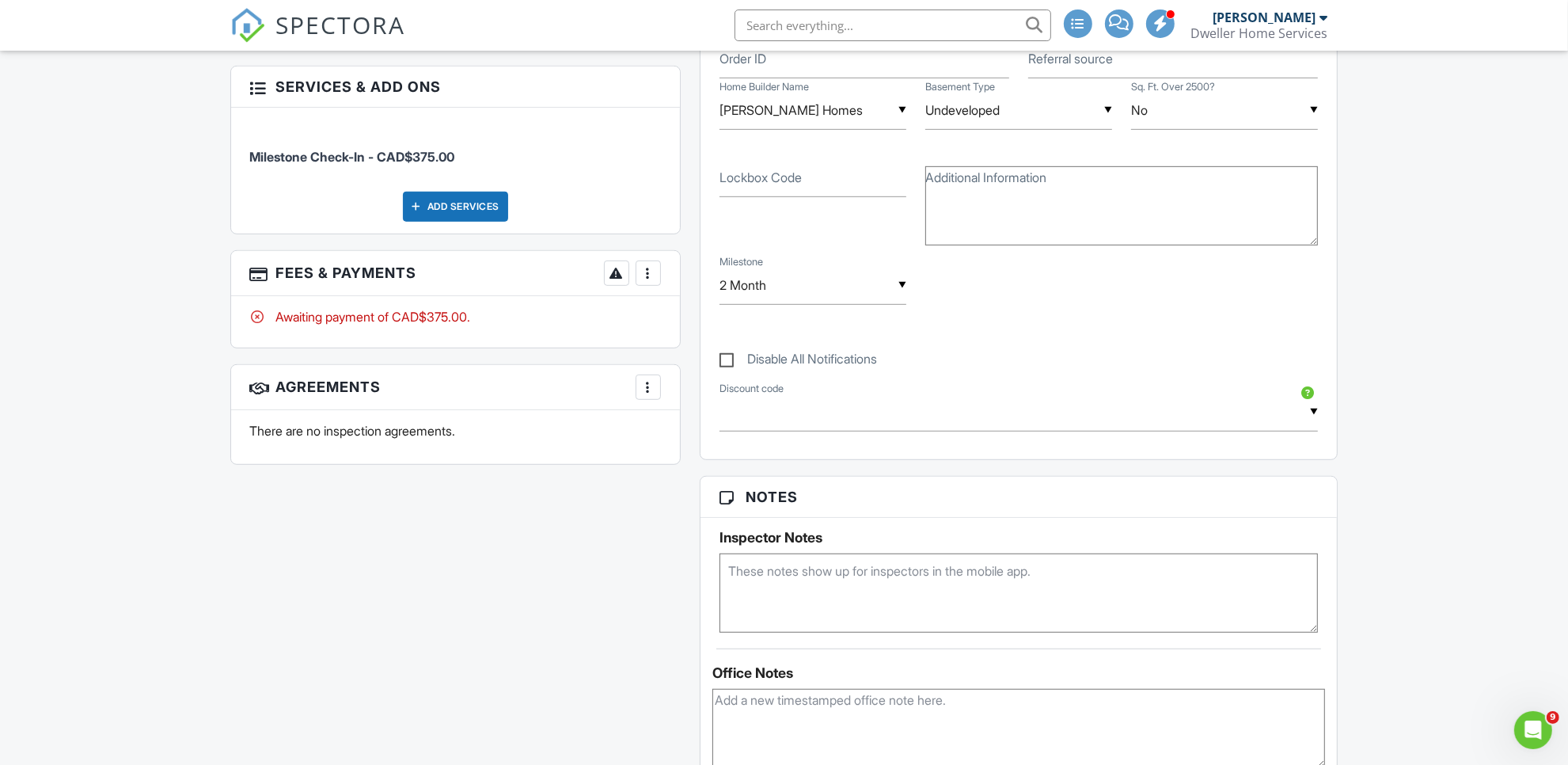
click at [652, 269] on div at bounding box center [648, 273] width 15 height 15
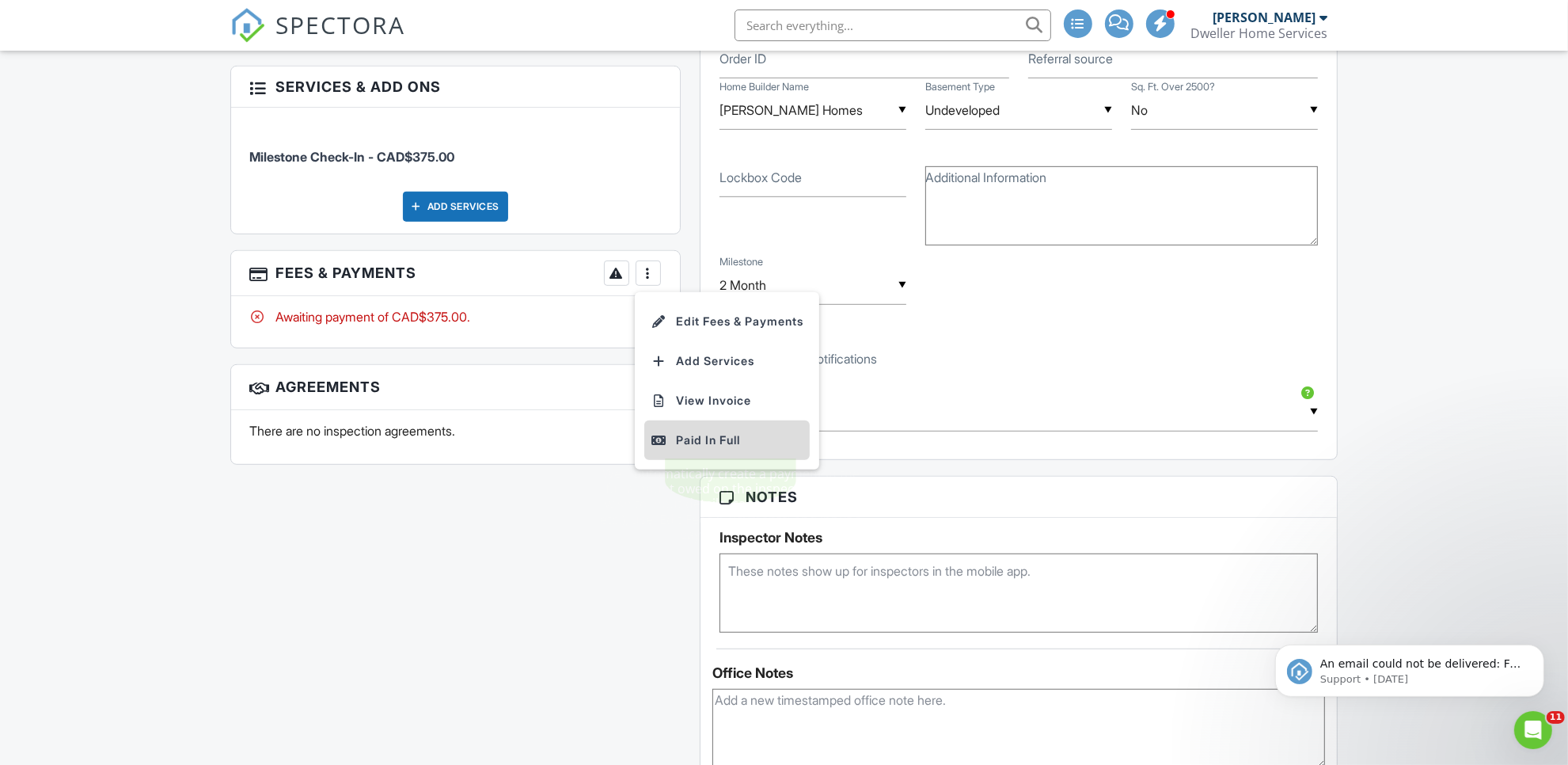
click at [708, 432] on div "Paid In Full" at bounding box center [727, 440] width 152 height 19
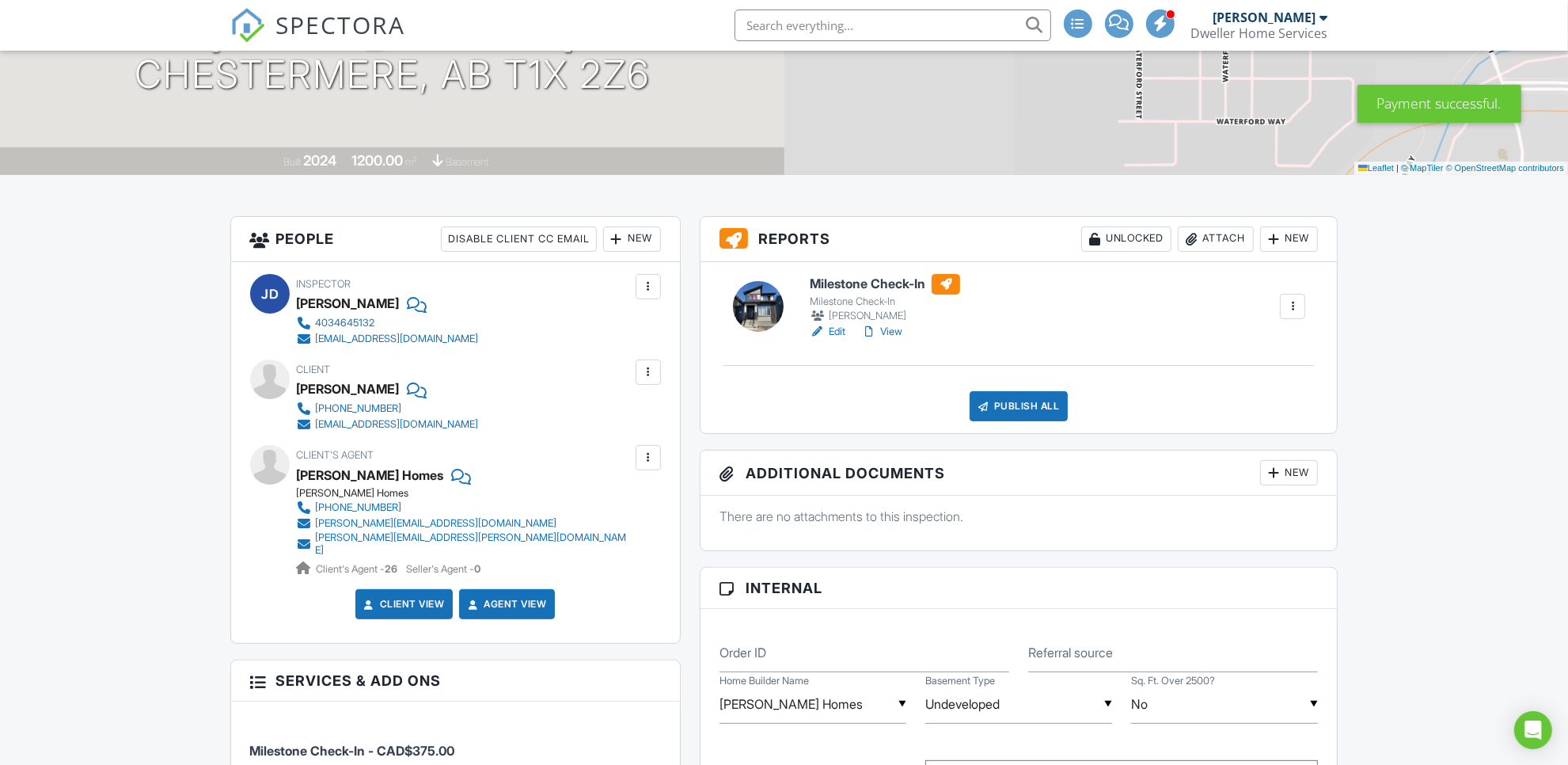
click at [841, 332] on link "Edit" at bounding box center [828, 332] width 36 height 15
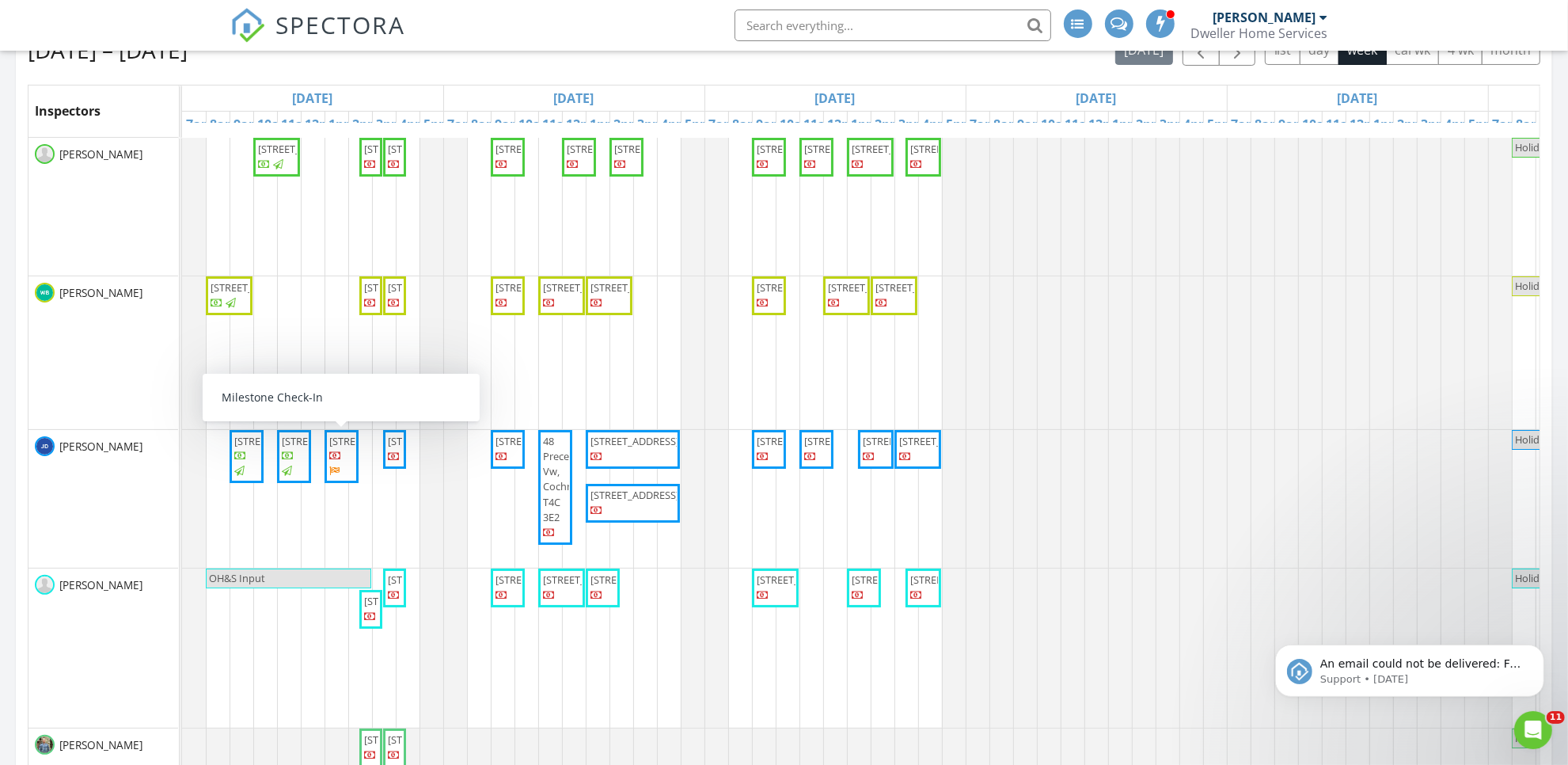
click at [334, 448] on span "160 Waterford Way, Chestermere T1X3A2" at bounding box center [374, 441] width 89 height 15
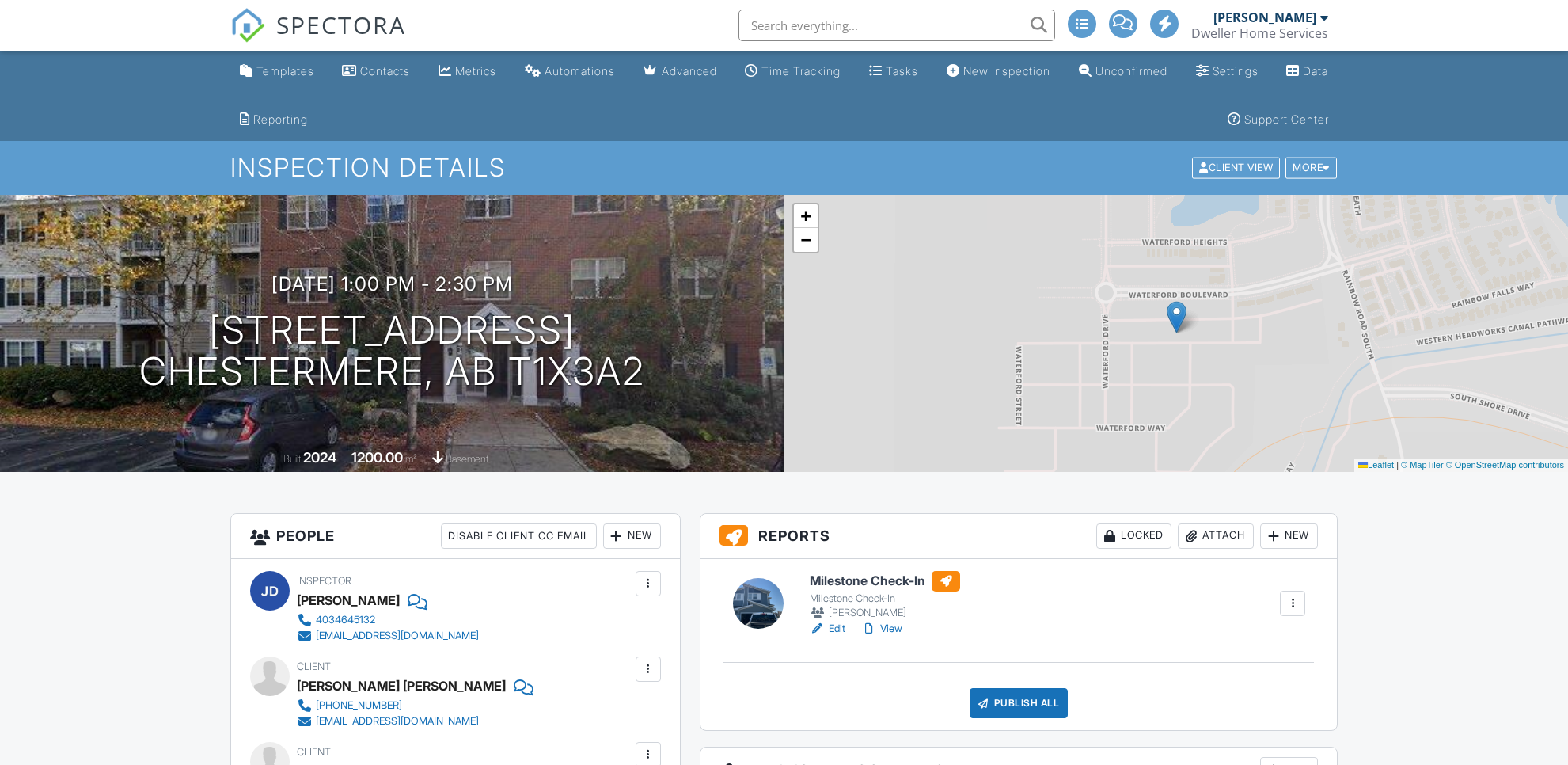
scroll to position [594, 0]
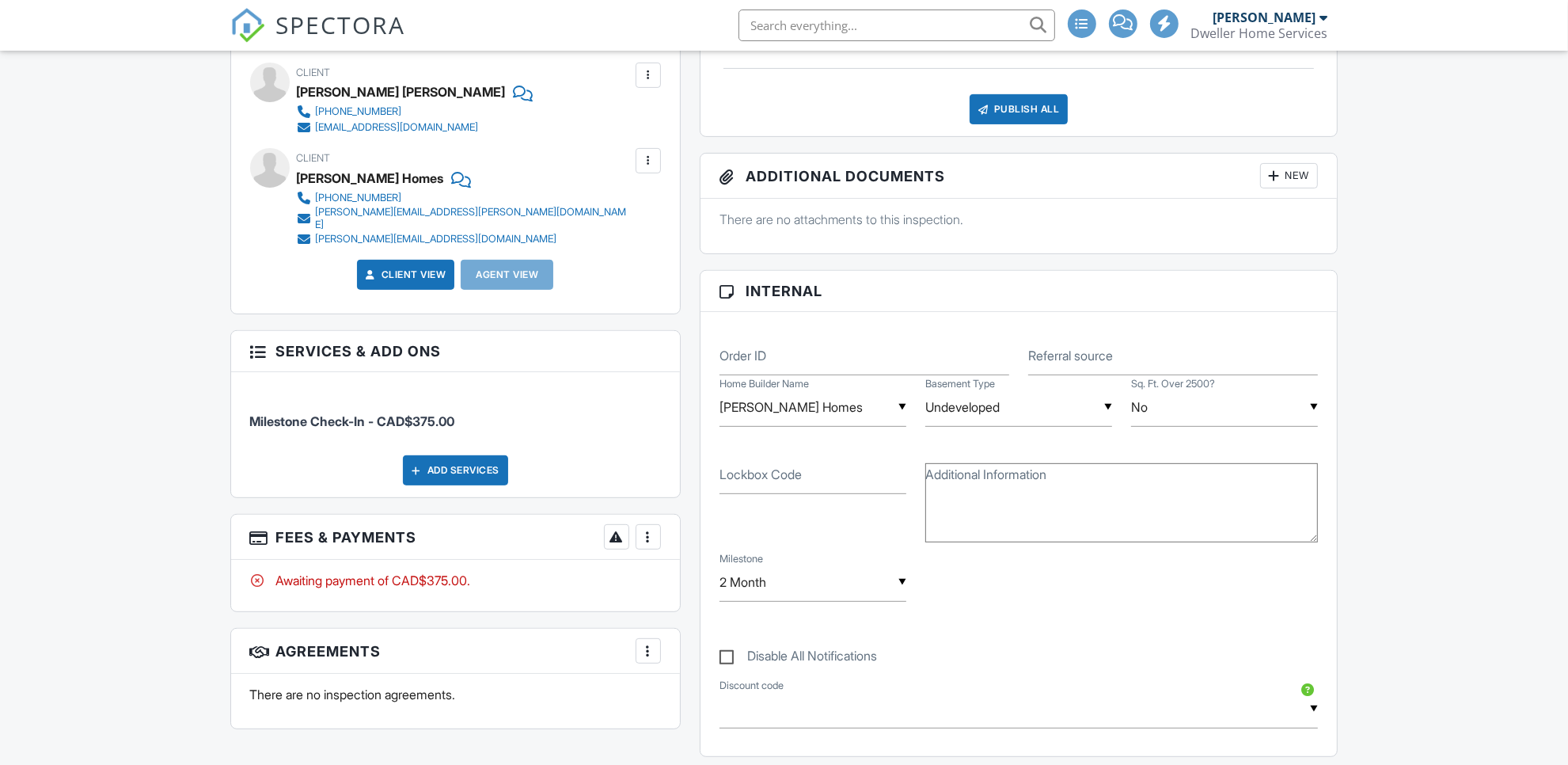
click at [653, 530] on div at bounding box center [648, 536] width 15 height 15
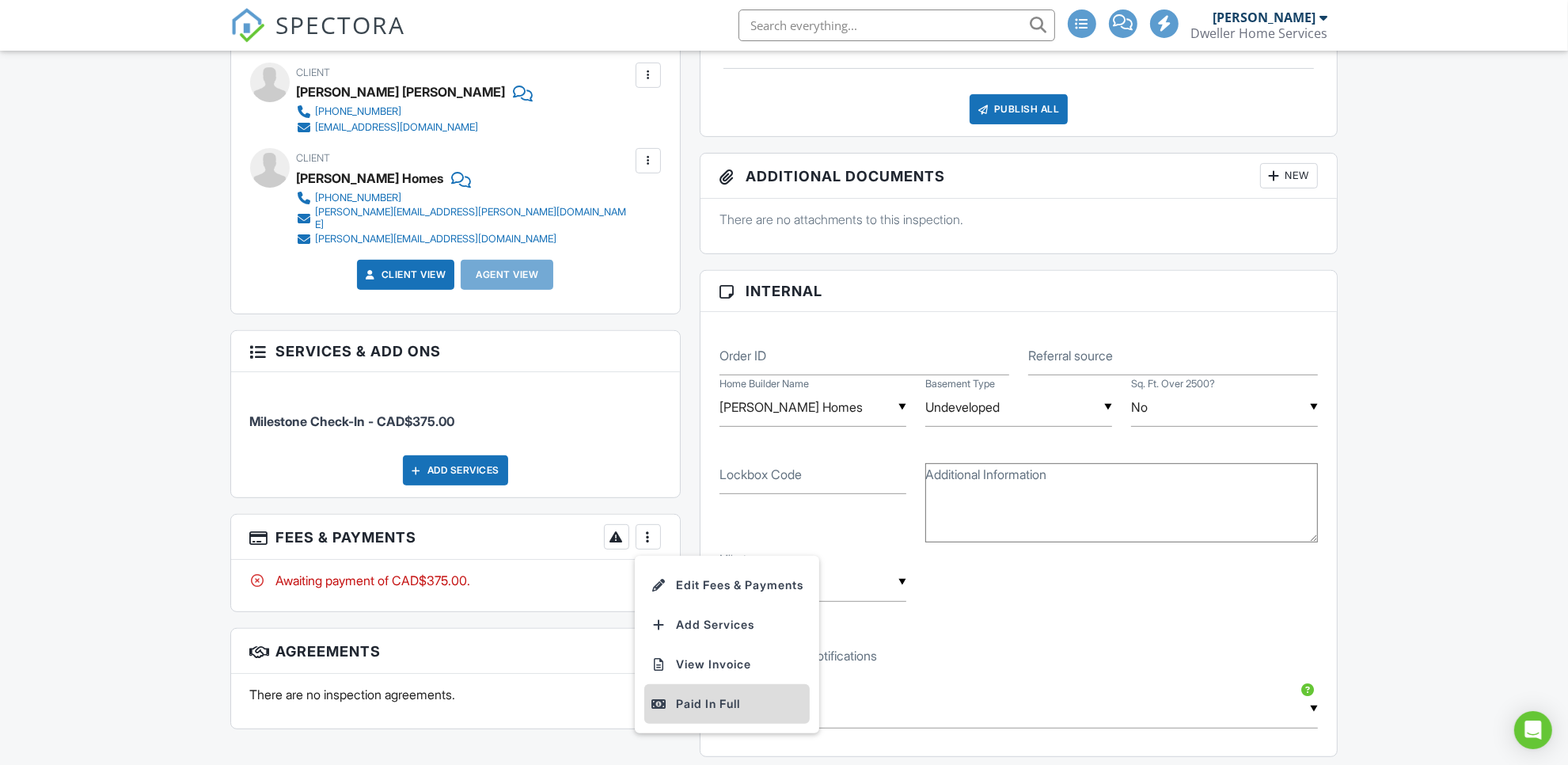
click at [689, 695] on div "Paid In Full" at bounding box center [727, 704] width 152 height 19
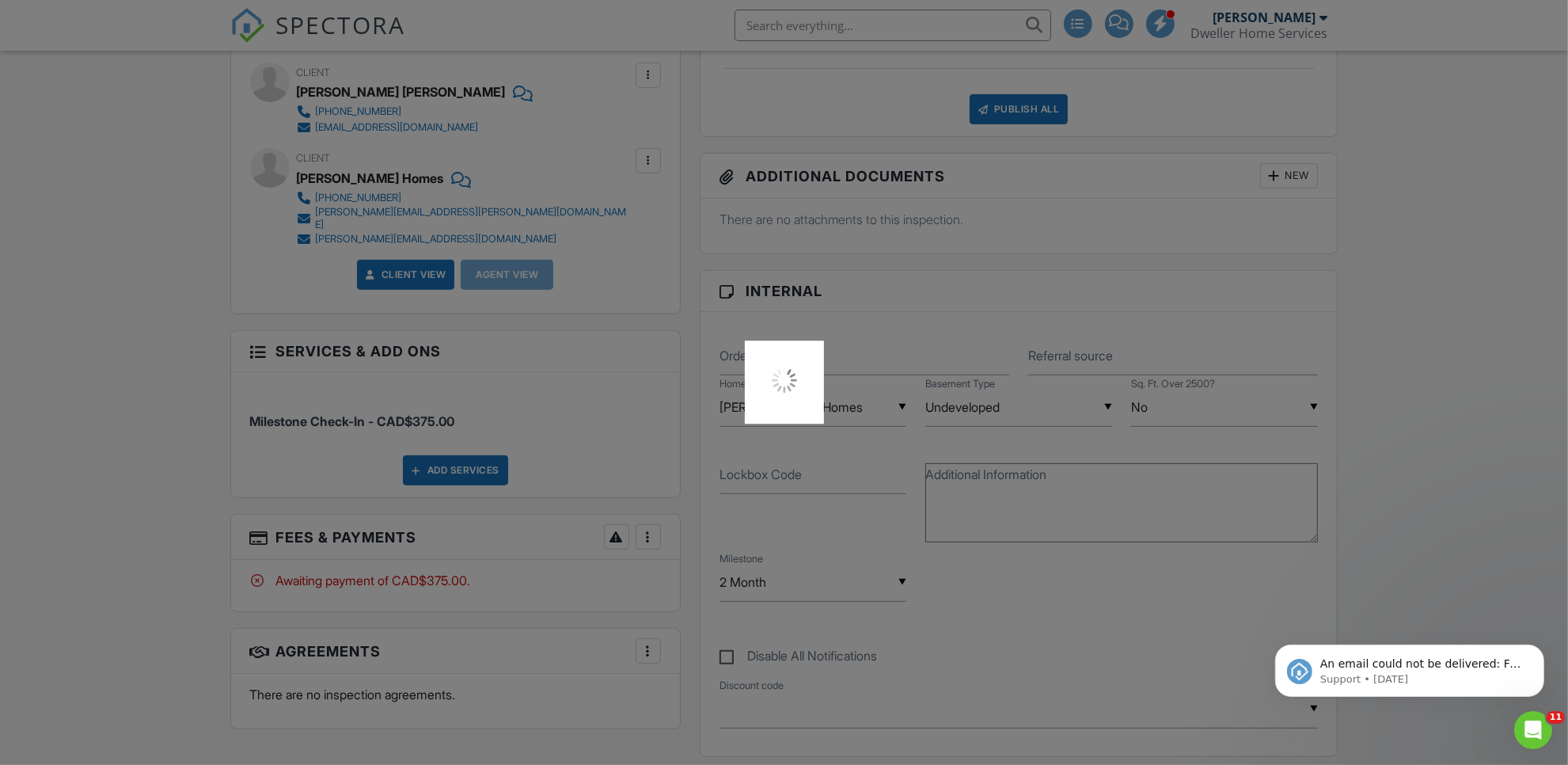
scroll to position [0, 0]
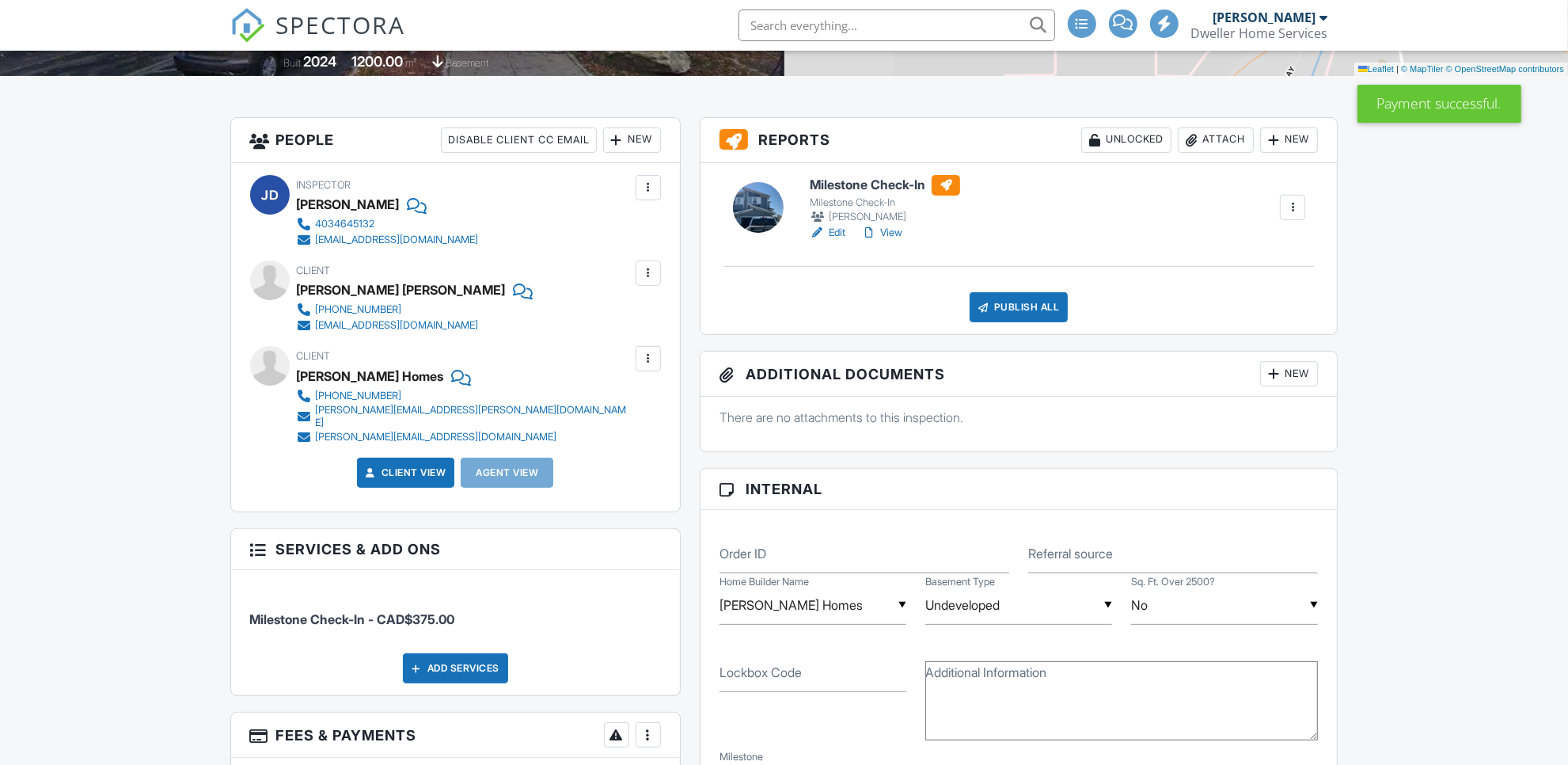
click at [653, 361] on div at bounding box center [648, 358] width 15 height 15
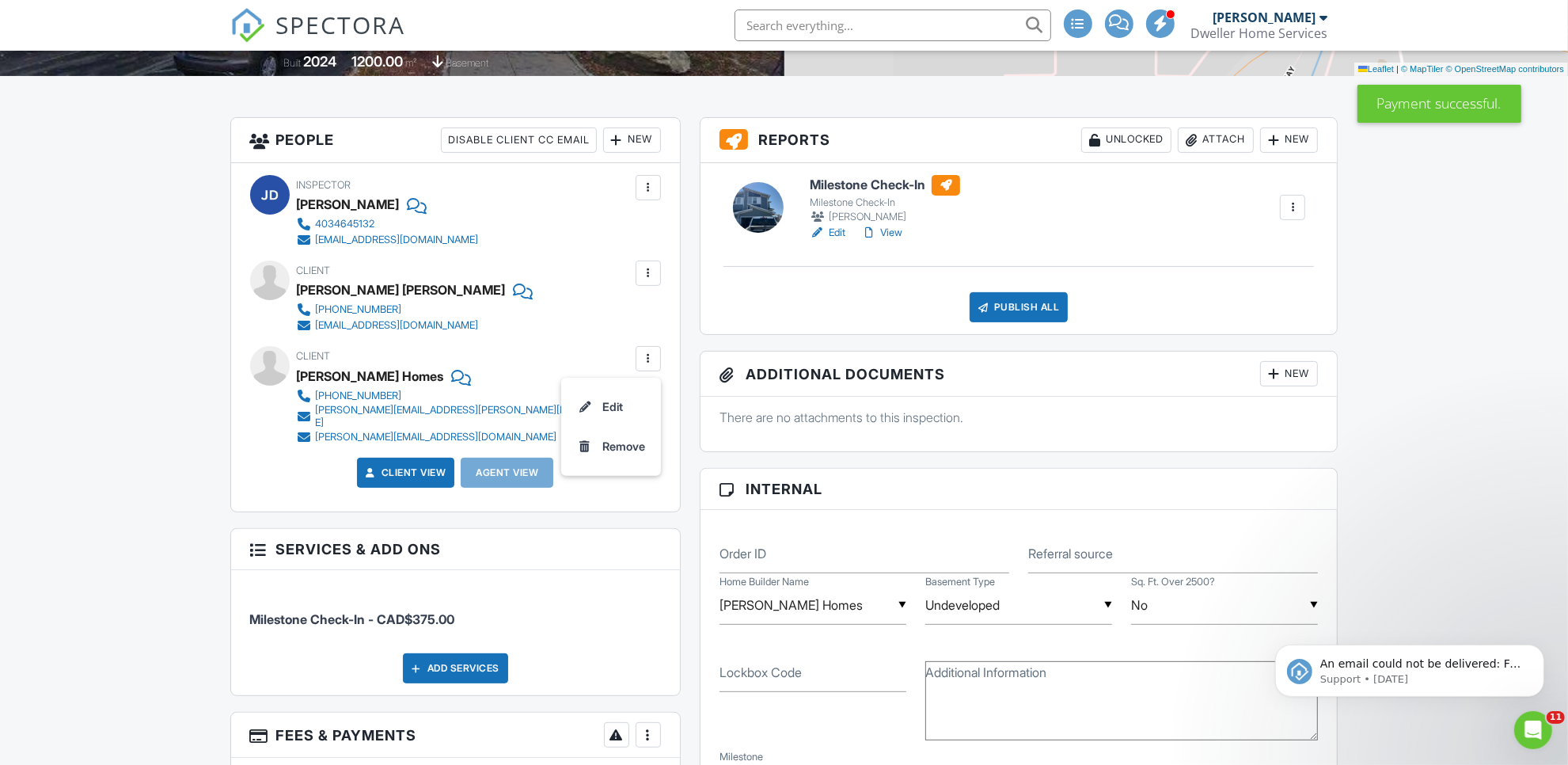
click at [643, 359] on div at bounding box center [648, 358] width 15 height 15
click at [611, 451] on div "Remove" at bounding box center [623, 446] width 43 height 19
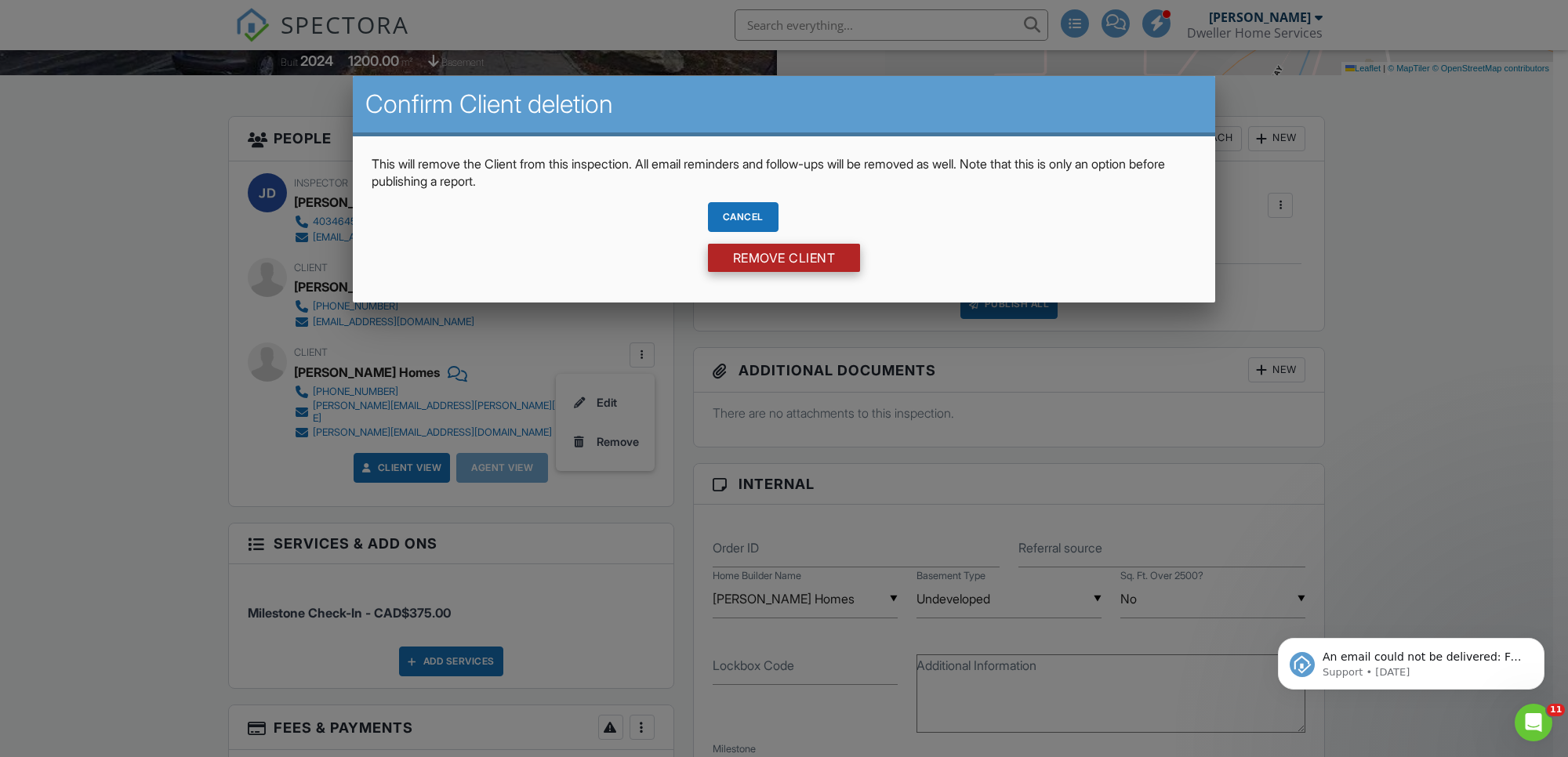
click at [803, 248] on input "Remove Client" at bounding box center [784, 257] width 153 height 28
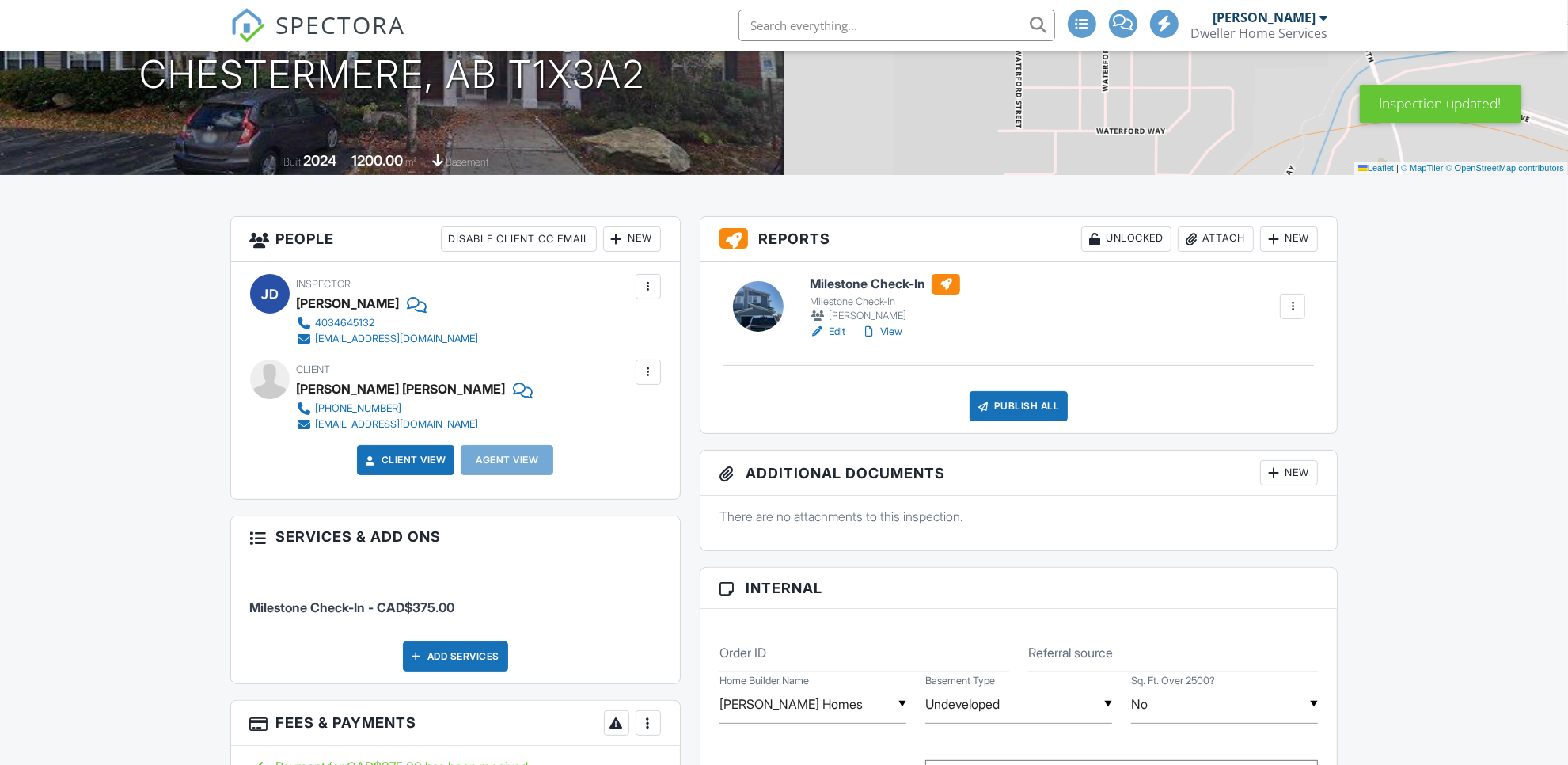
click at [623, 237] on div at bounding box center [617, 239] width 15 height 15
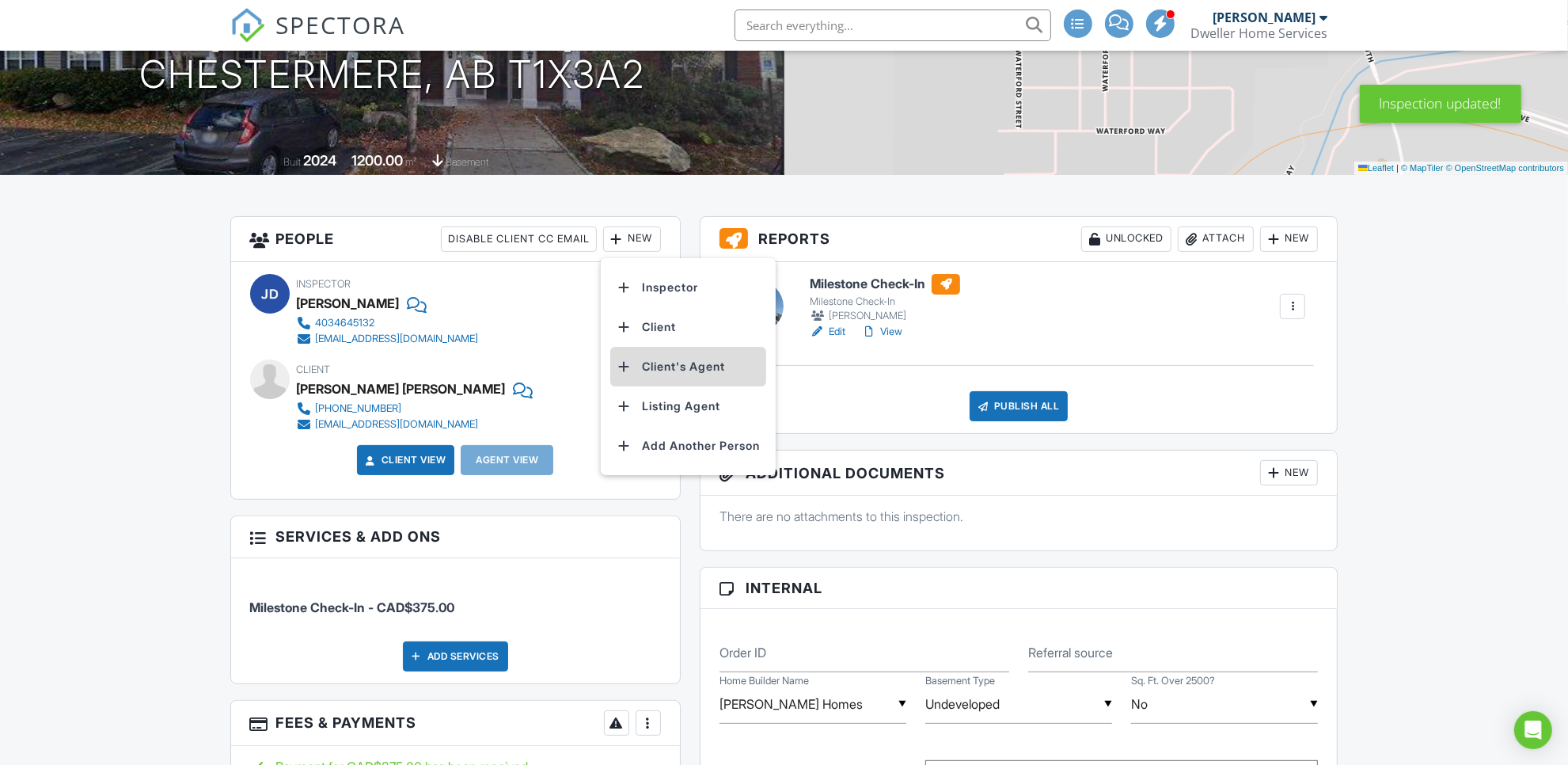
click at [673, 365] on li "Client's Agent" at bounding box center [689, 367] width 156 height 39
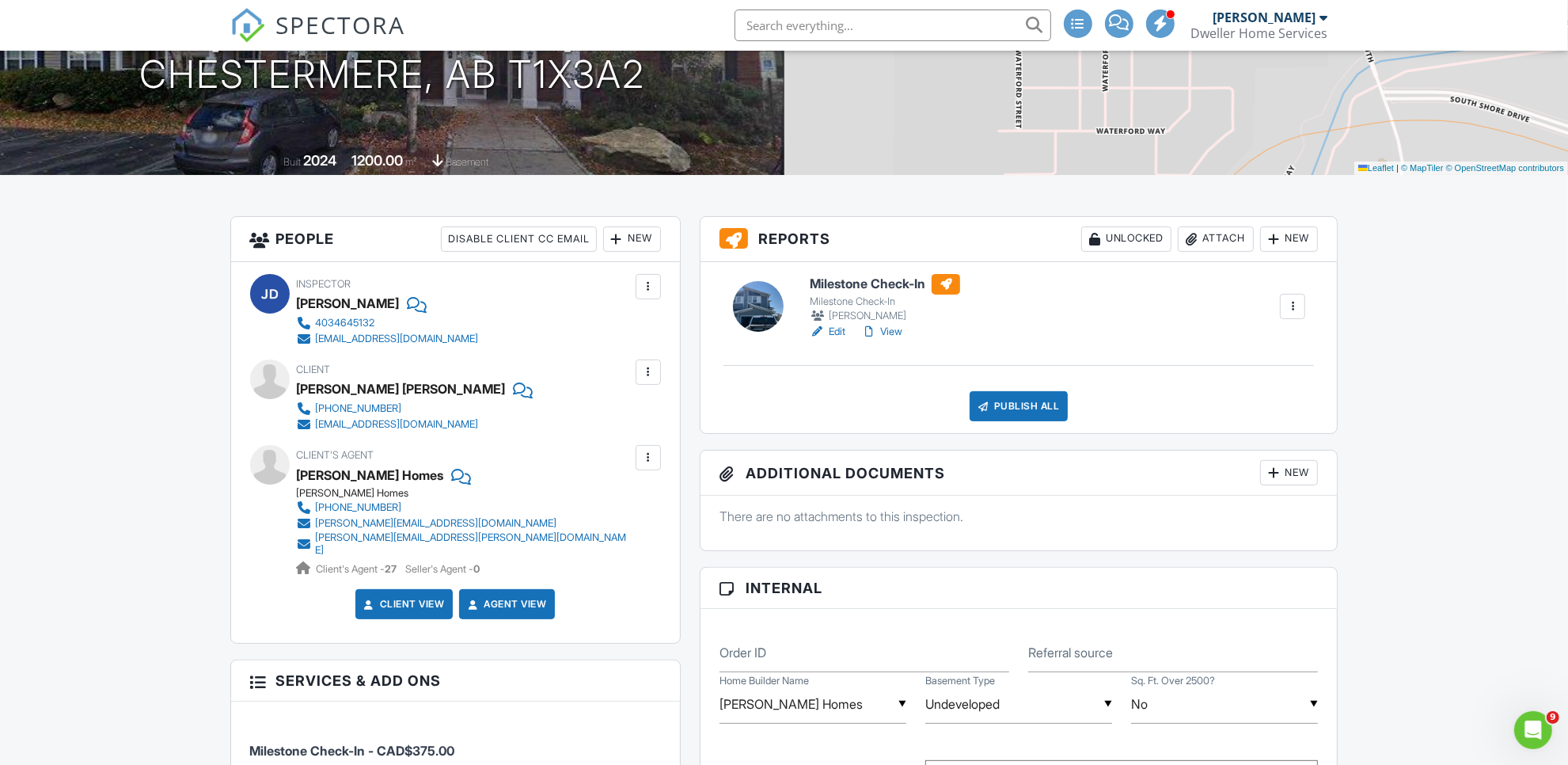
click at [839, 330] on link "Edit" at bounding box center [828, 332] width 36 height 15
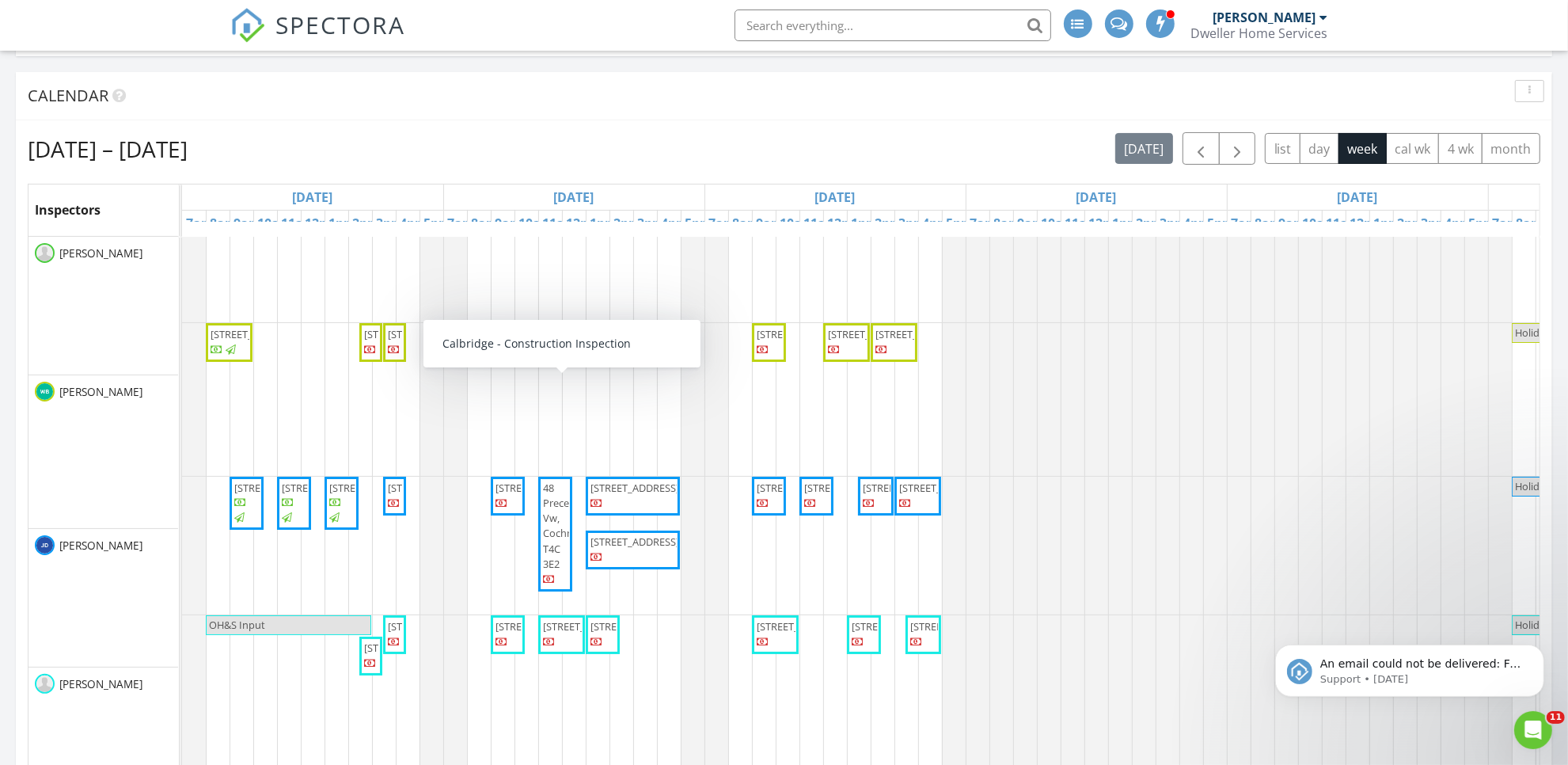
scroll to position [52, 0]
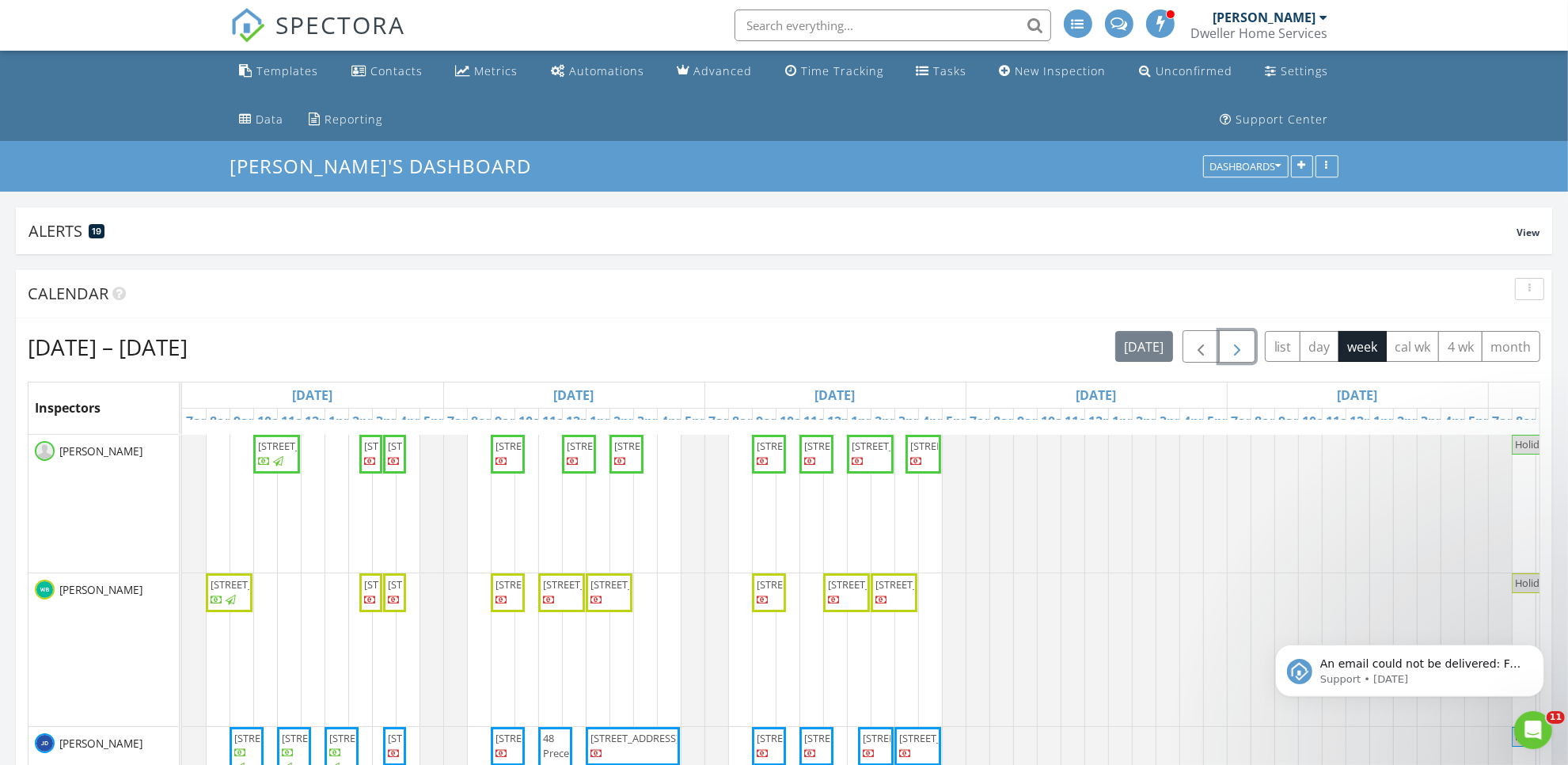
click at [1228, 349] on span "button" at bounding box center [1237, 347] width 19 height 19
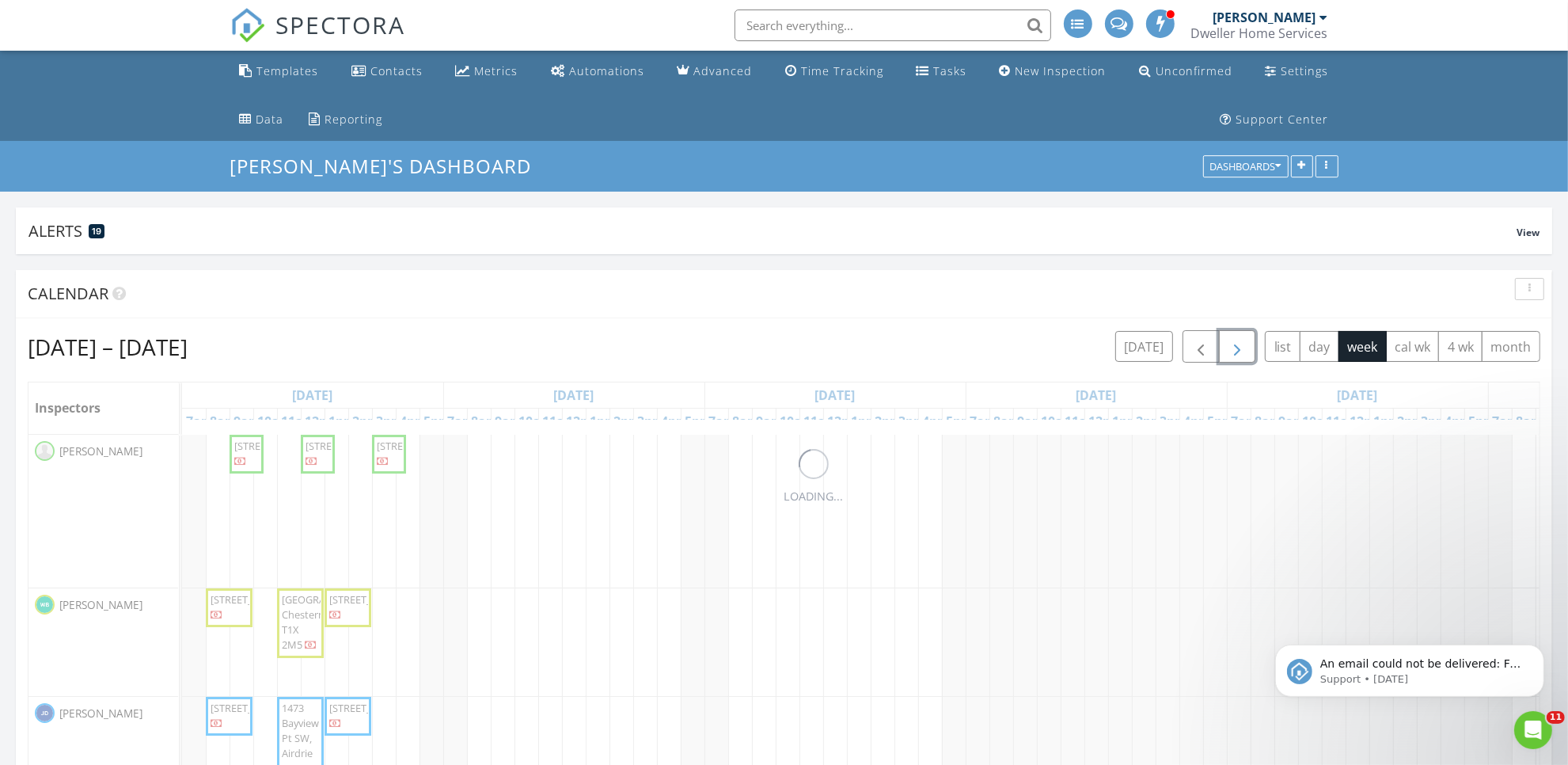
click at [1228, 349] on span "button" at bounding box center [1237, 347] width 19 height 19
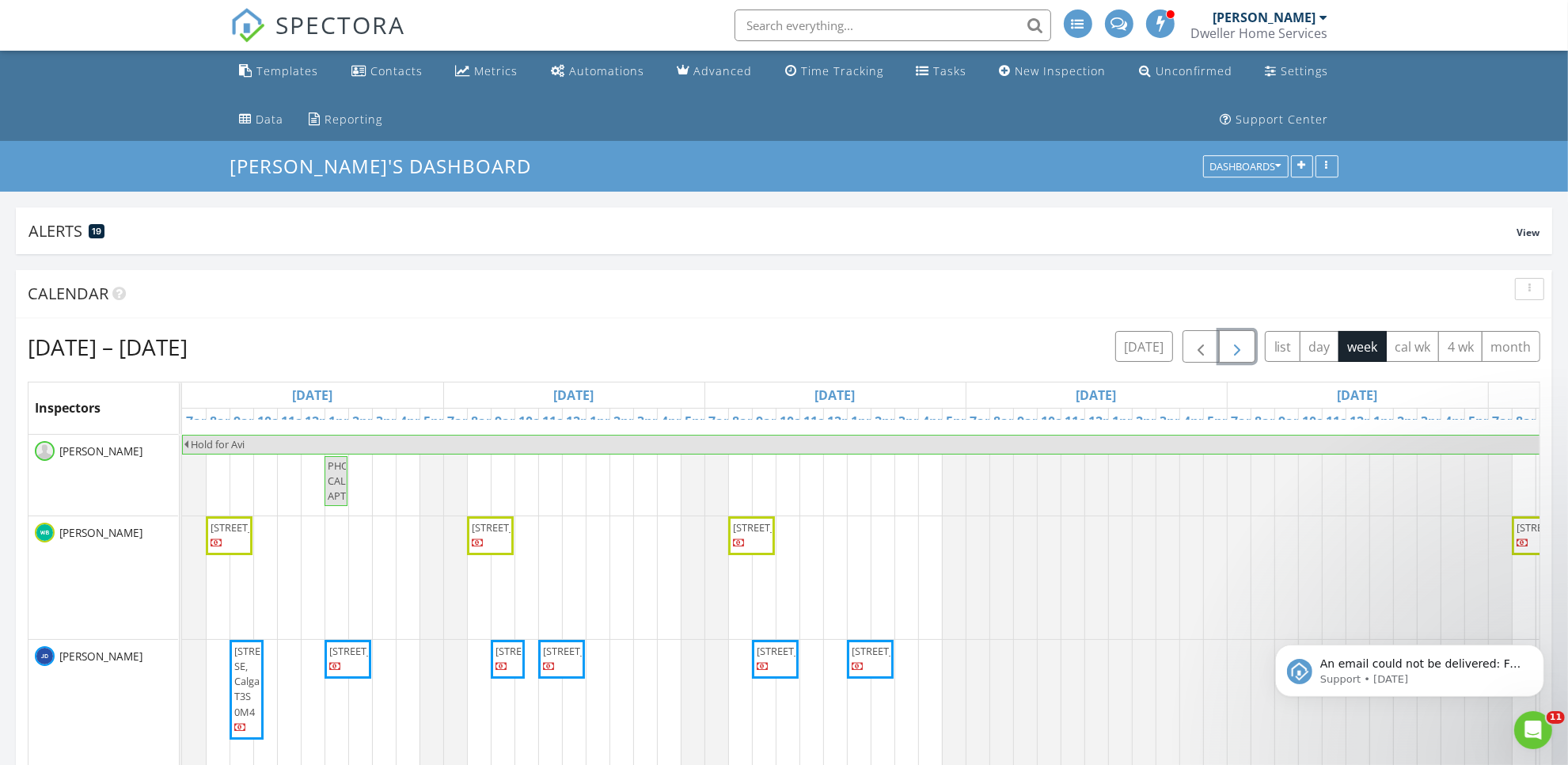
click at [1231, 349] on span "button" at bounding box center [1237, 347] width 19 height 19
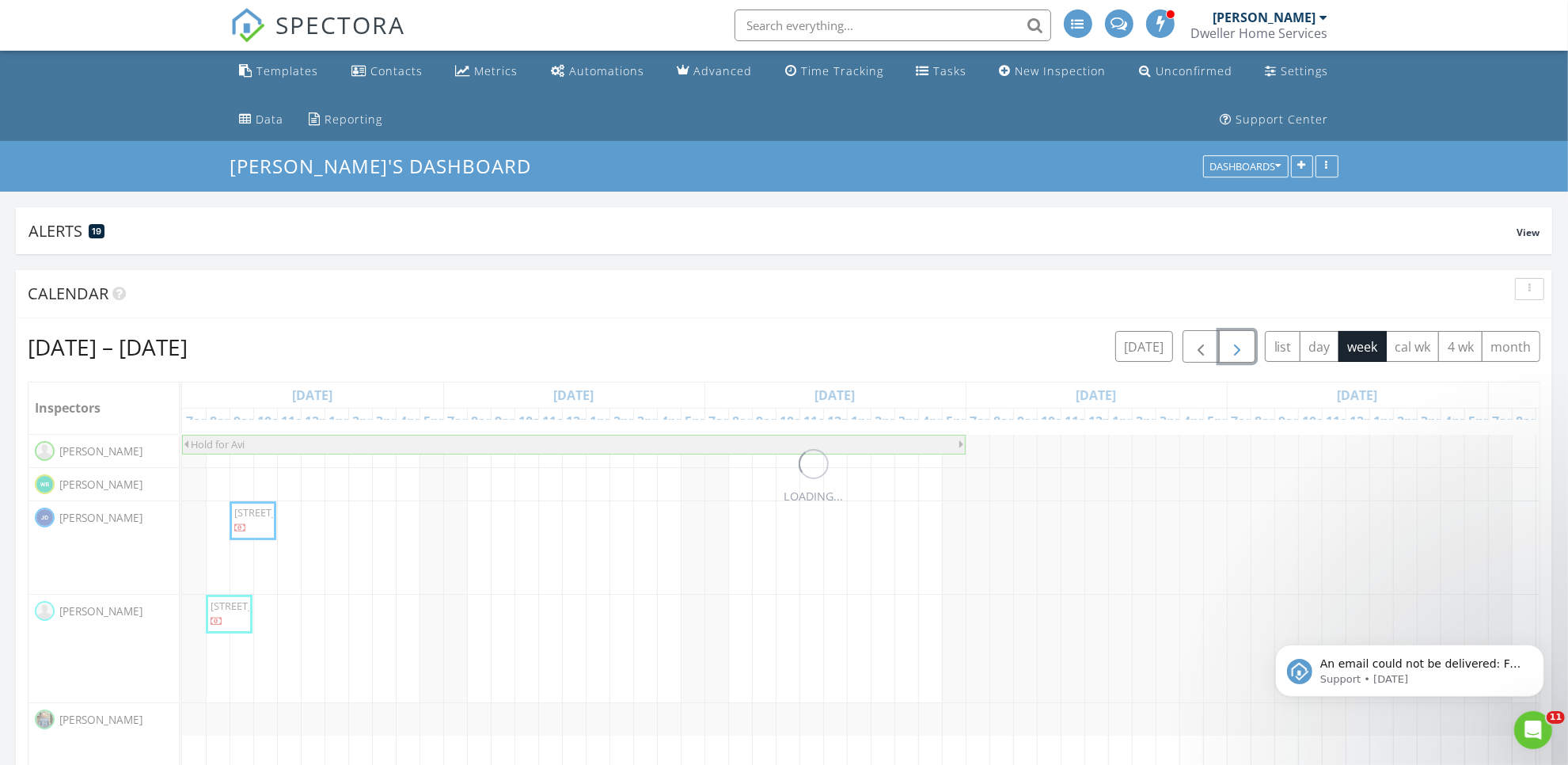
click at [1232, 349] on span "button" at bounding box center [1237, 347] width 19 height 19
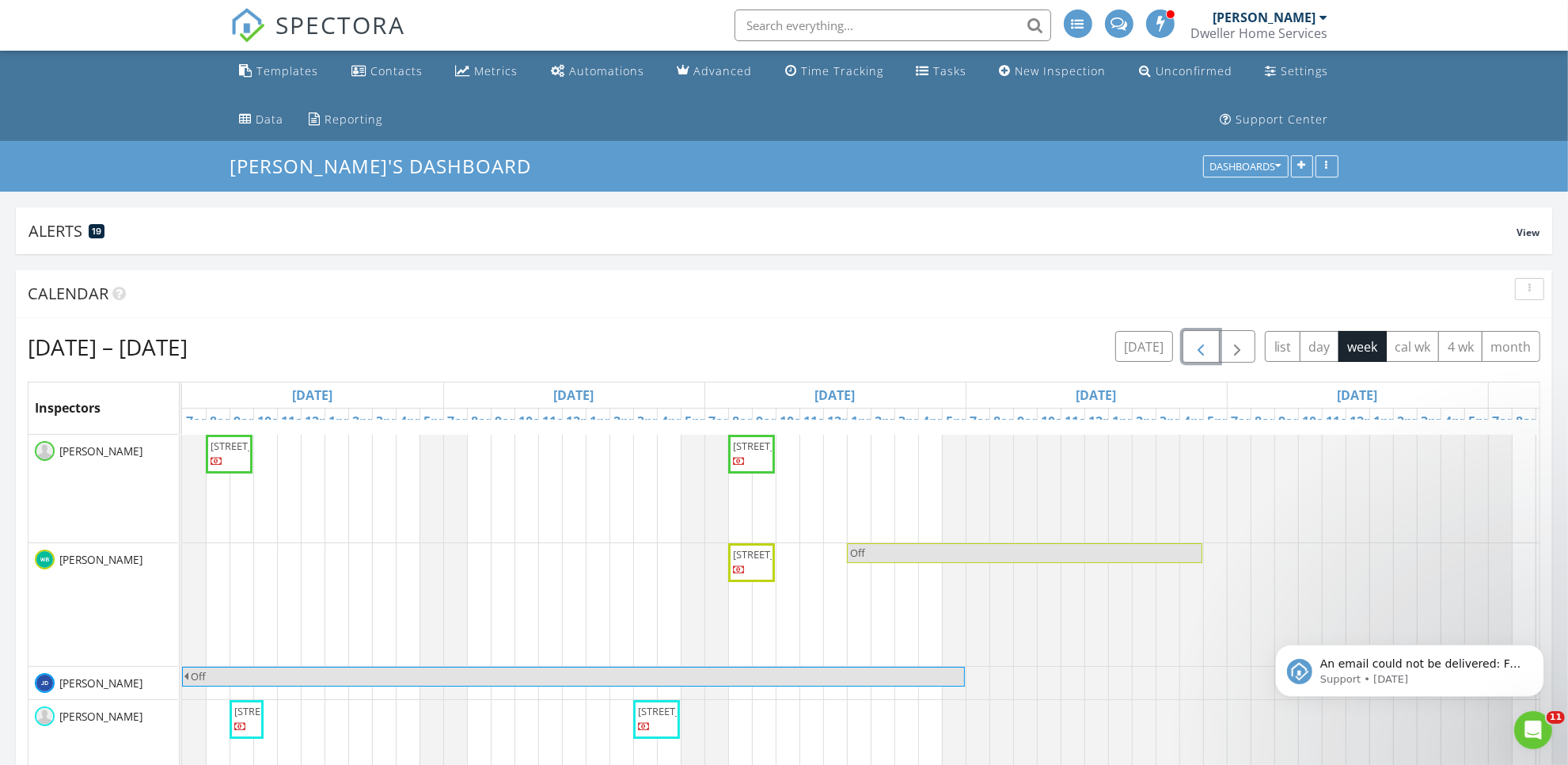
click at [1201, 355] on span "button" at bounding box center [1201, 347] width 19 height 19
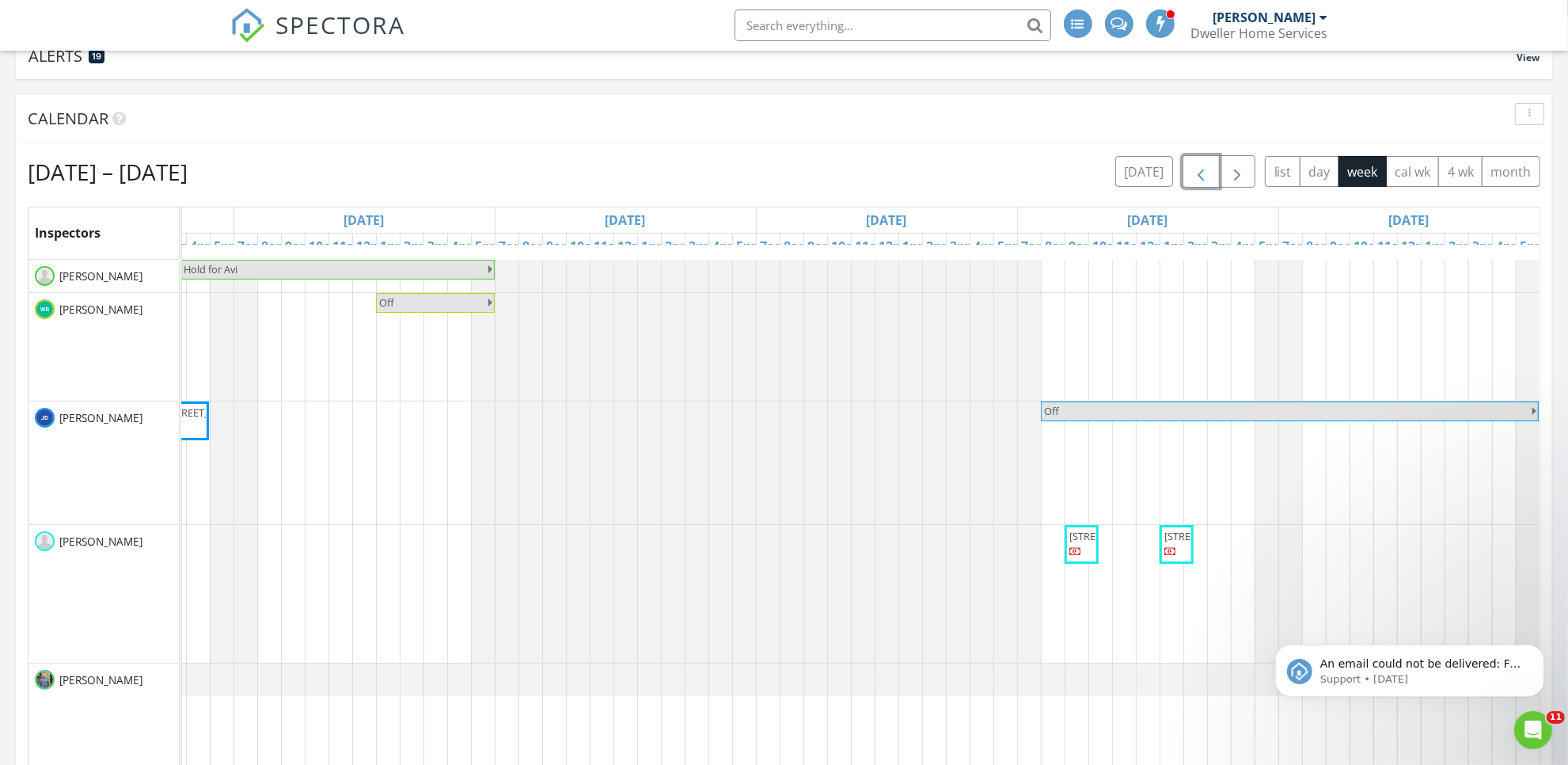
scroll to position [99, 0]
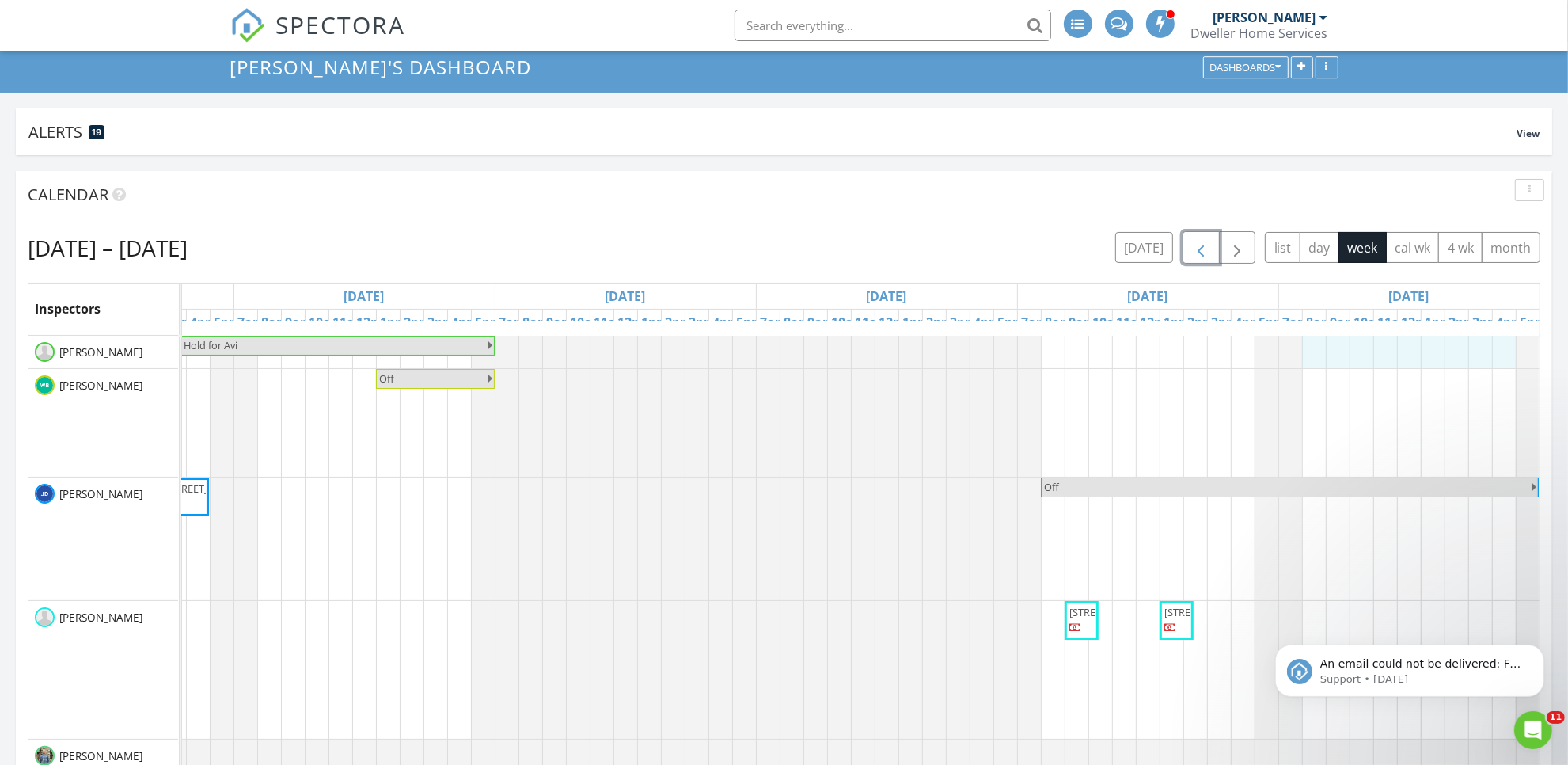
drag, startPoint x: 1299, startPoint y: 350, endPoint x: 1486, endPoint y: 356, distance: 187.1
click at [1487, 355] on div "Hold for Avi 28 Raven Mnr SE, Calgary T3S 0W2 213 Treeline Ave SW, Calgary T2Y …" at bounding box center [625, 672] width 1828 height 672
click at [1383, 305] on link "Event" at bounding box center [1391, 311] width 81 height 26
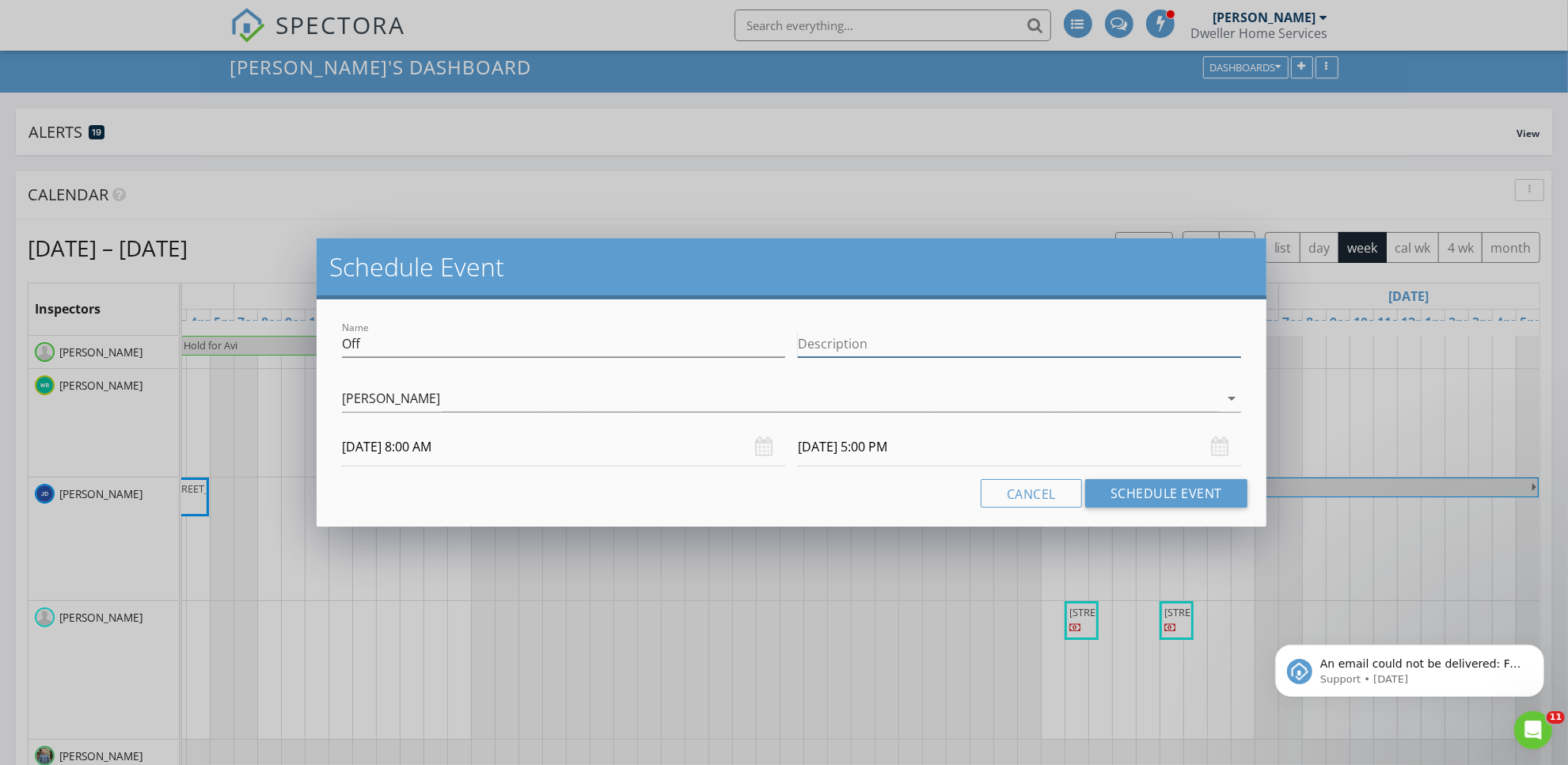
click at [1124, 347] on input "Description" at bounding box center [1020, 344] width 444 height 27
drag, startPoint x: 840, startPoint y: 330, endPoint x: 800, endPoint y: 338, distance: 40.8
click at [800, 338] on input "Office Closed" at bounding box center [1020, 344] width 444 height 27
type input "Office Closed"
click at [1186, 497] on button "Schedule Event" at bounding box center [1166, 493] width 162 height 28
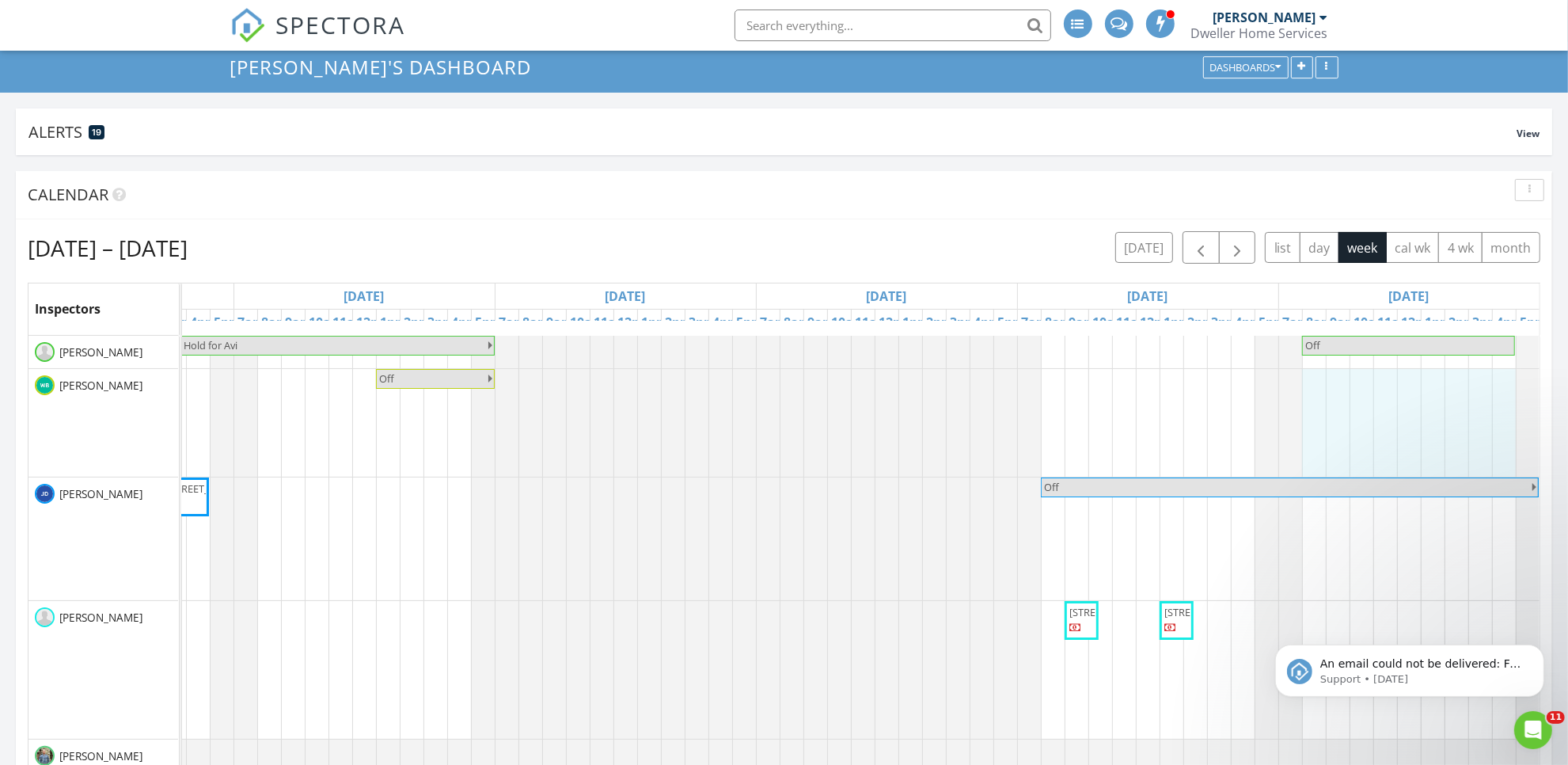
drag, startPoint x: 1292, startPoint y: 391, endPoint x: 1484, endPoint y: 398, distance: 192.1
click at [1484, 398] on div "Hold for Avi Off 28 Raven Mnr SE, Calgary T3S 0W2 213 Treeline Ave SW, Calgary …" at bounding box center [625, 672] width 1828 height 672
click at [1386, 330] on link "Inspection" at bounding box center [1391, 332] width 81 height 26
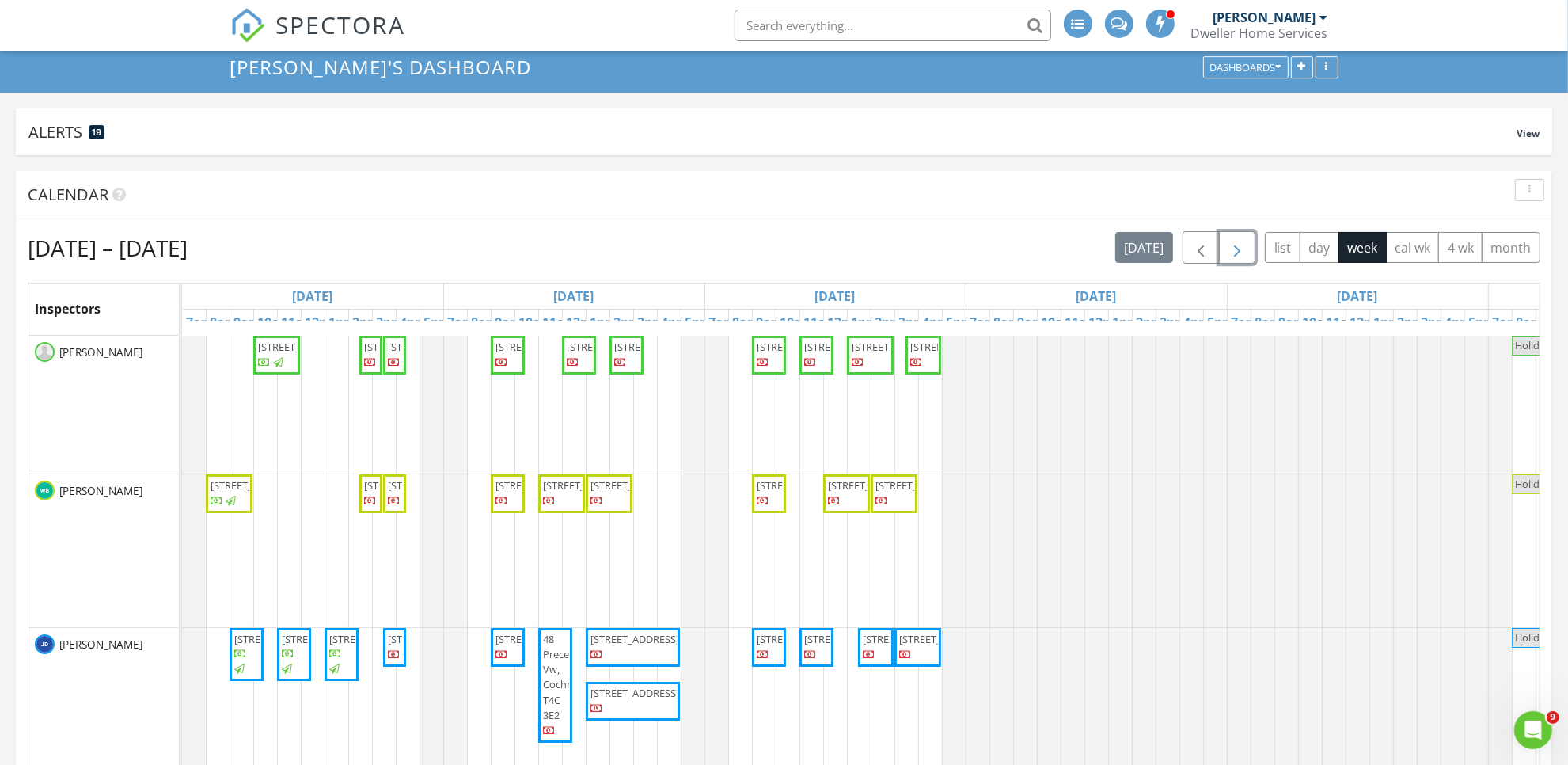
click at [1223, 255] on button "button" at bounding box center [1237, 248] width 37 height 33
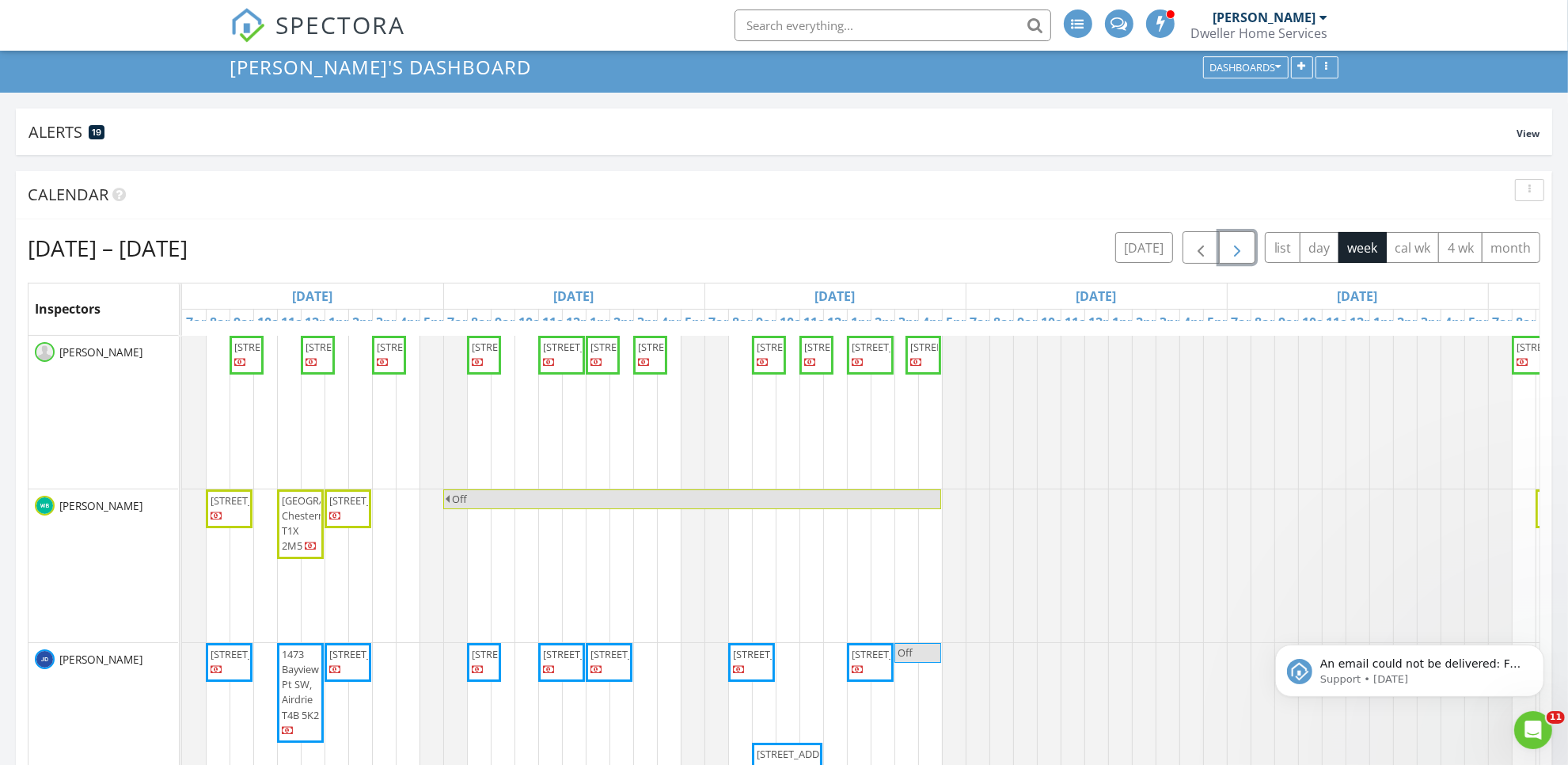
click at [1228, 255] on span "button" at bounding box center [1237, 248] width 19 height 19
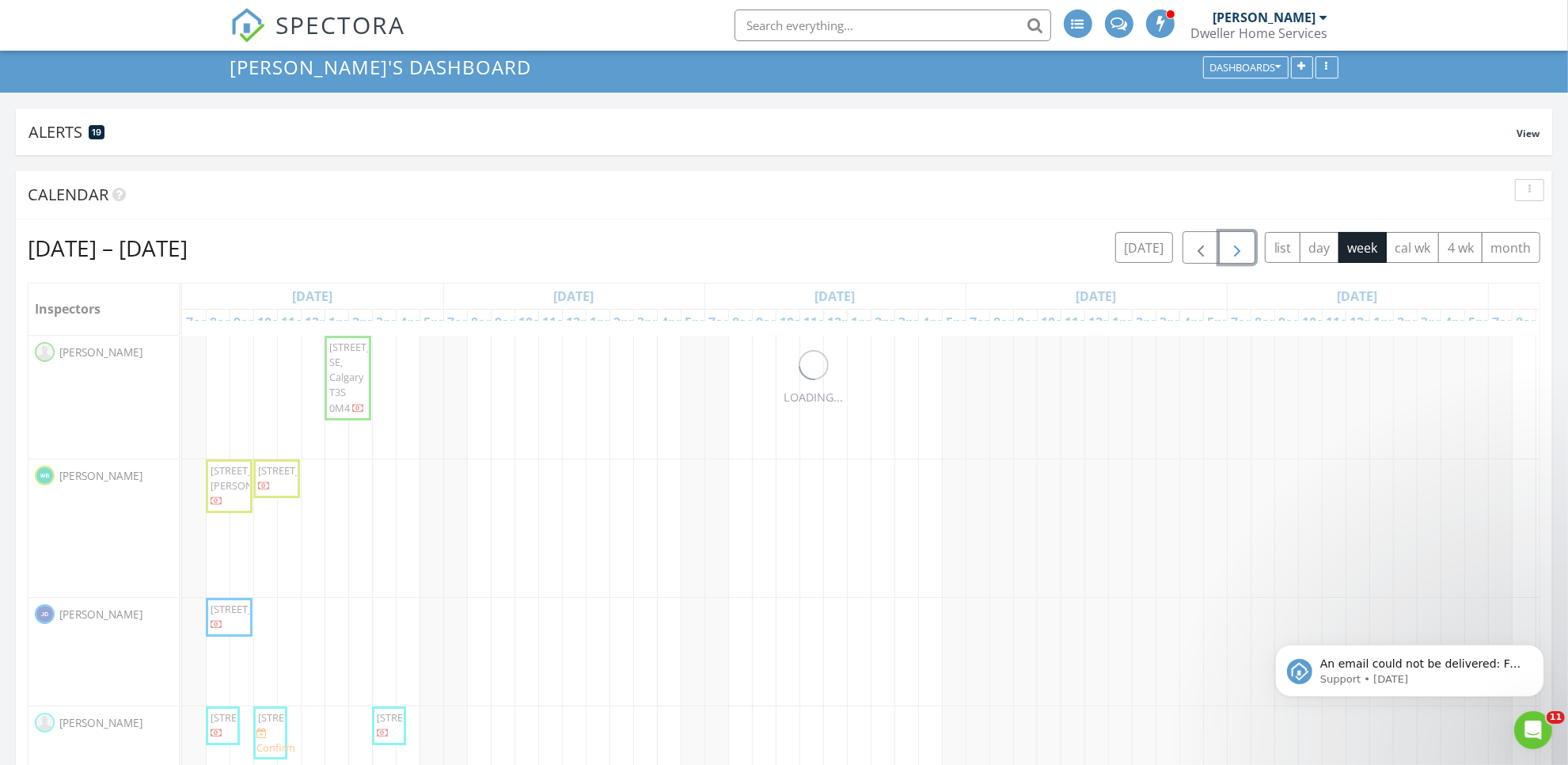
click at [1228, 255] on span "button" at bounding box center [1237, 248] width 19 height 19
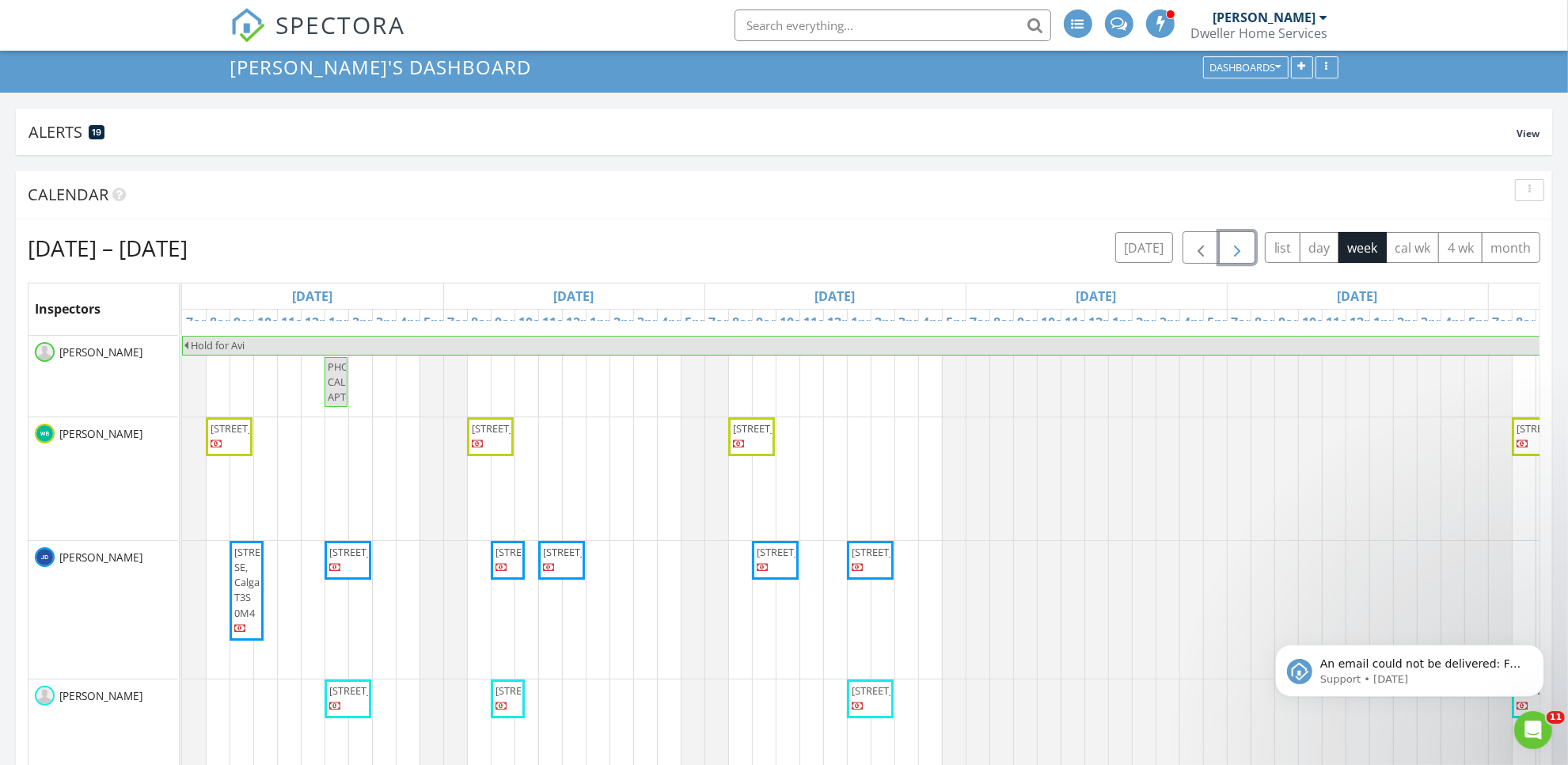
click at [1228, 255] on span "button" at bounding box center [1237, 248] width 19 height 19
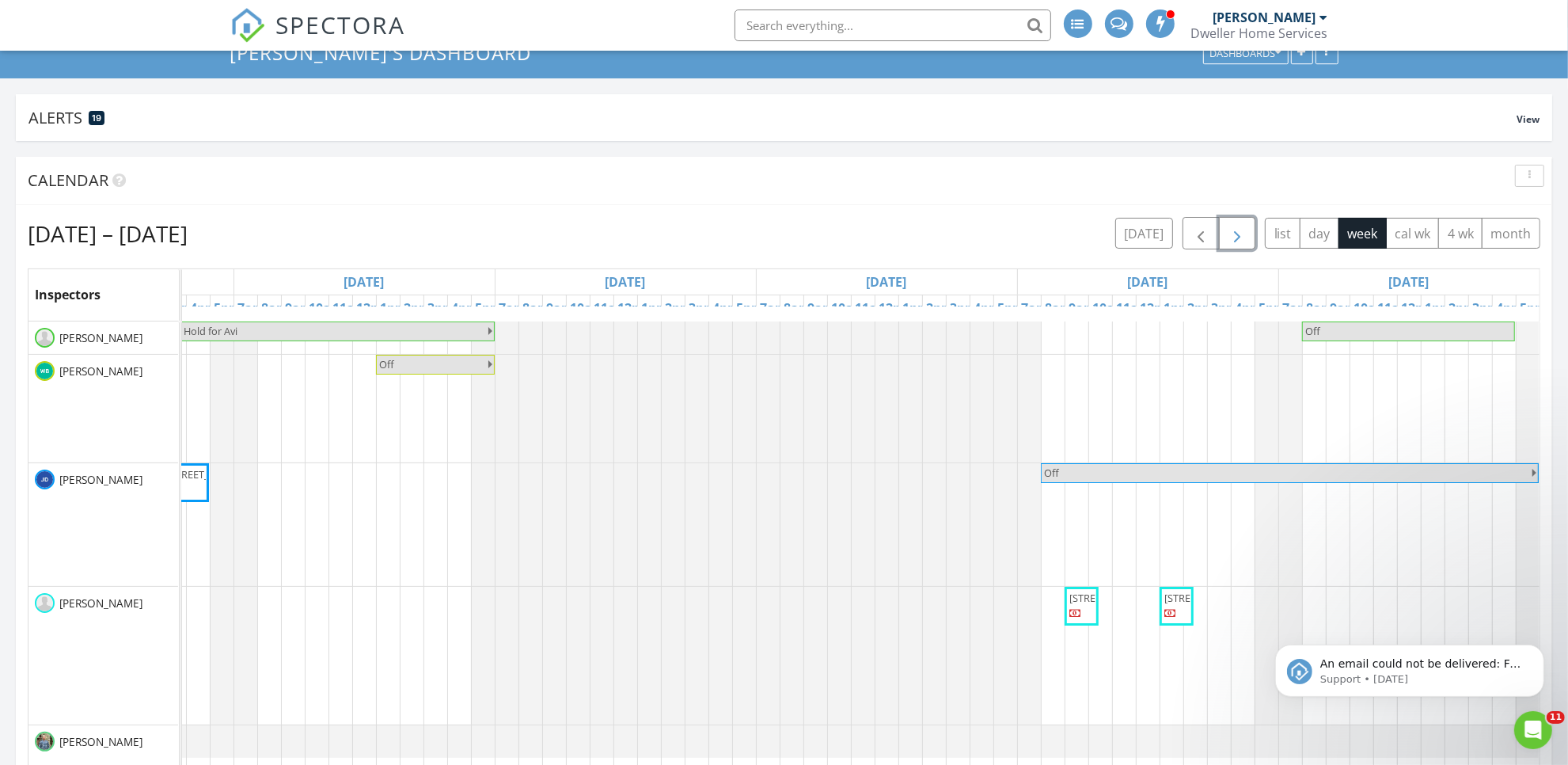
scroll to position [99, 0]
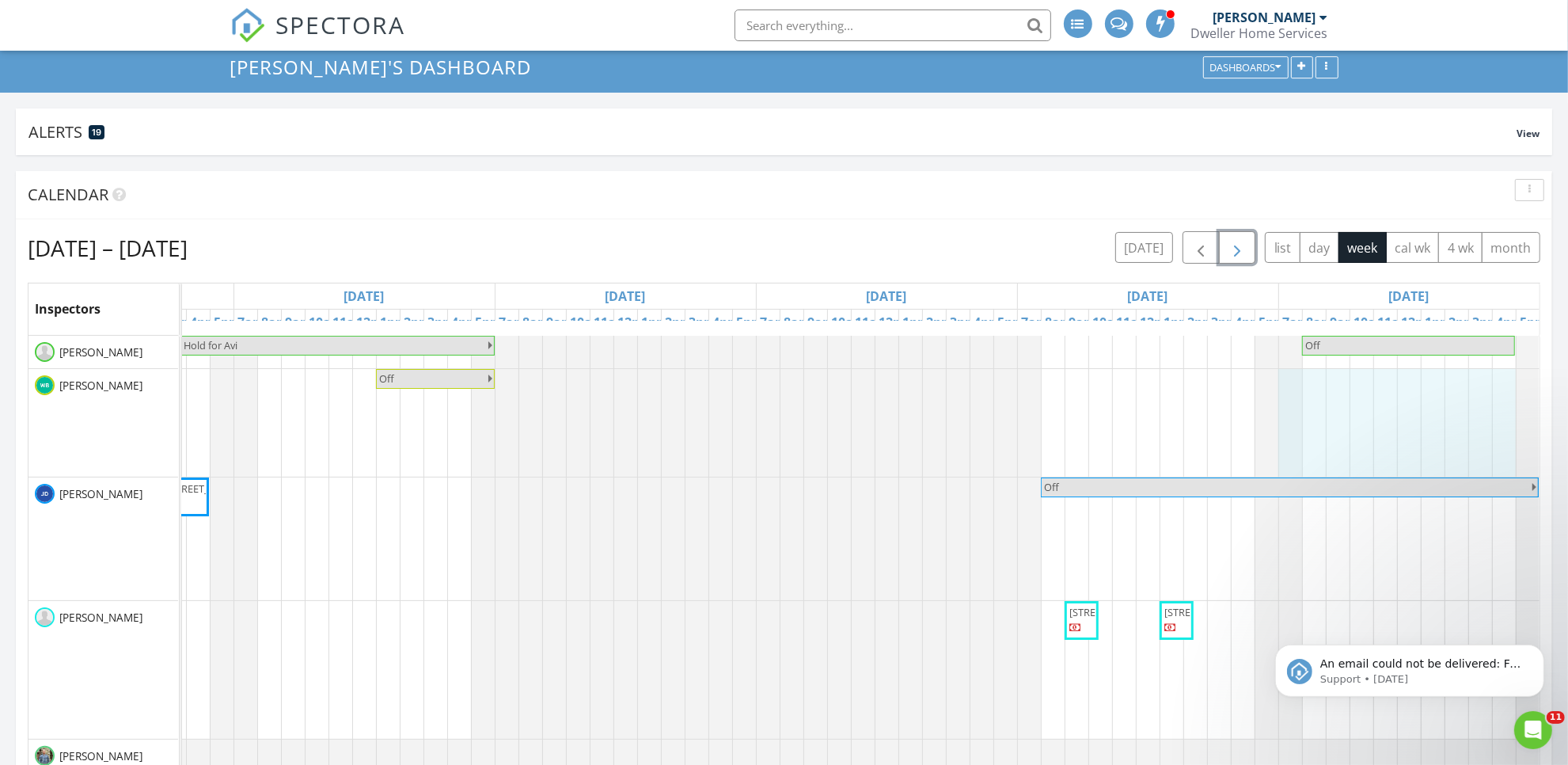
drag, startPoint x: 1287, startPoint y: 403, endPoint x: 1446, endPoint y: 392, distance: 159.4
drag, startPoint x: 1297, startPoint y: 413, endPoint x: 1490, endPoint y: 421, distance: 193.2
click at [1386, 376] on link "Event" at bounding box center [1391, 378] width 81 height 26
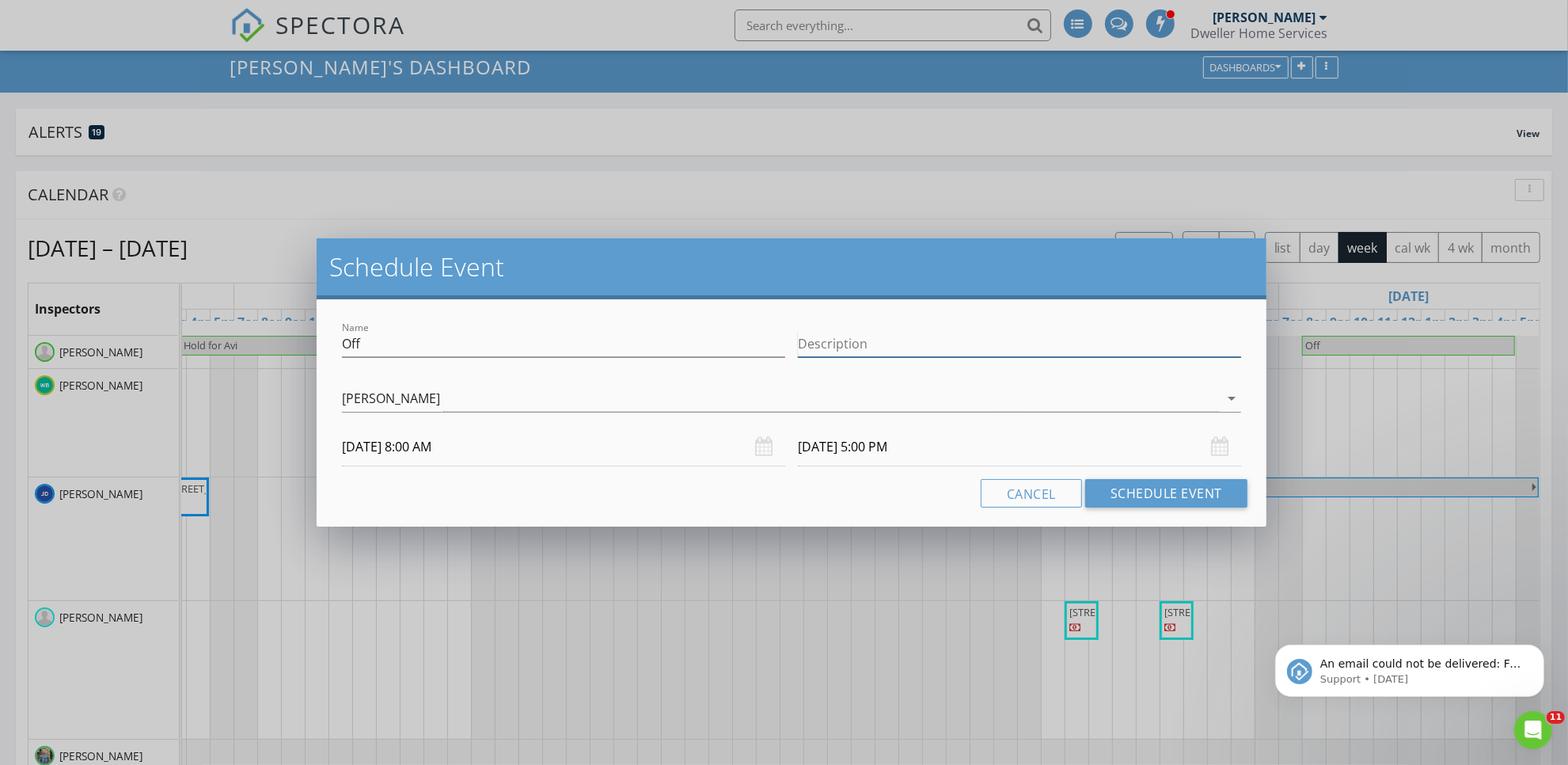
click at [963, 350] on input "Description" at bounding box center [1020, 344] width 444 height 27
paste input "Office Closed"
type input "Office Closed"
click at [1206, 486] on button "Schedule Event" at bounding box center [1166, 493] width 162 height 28
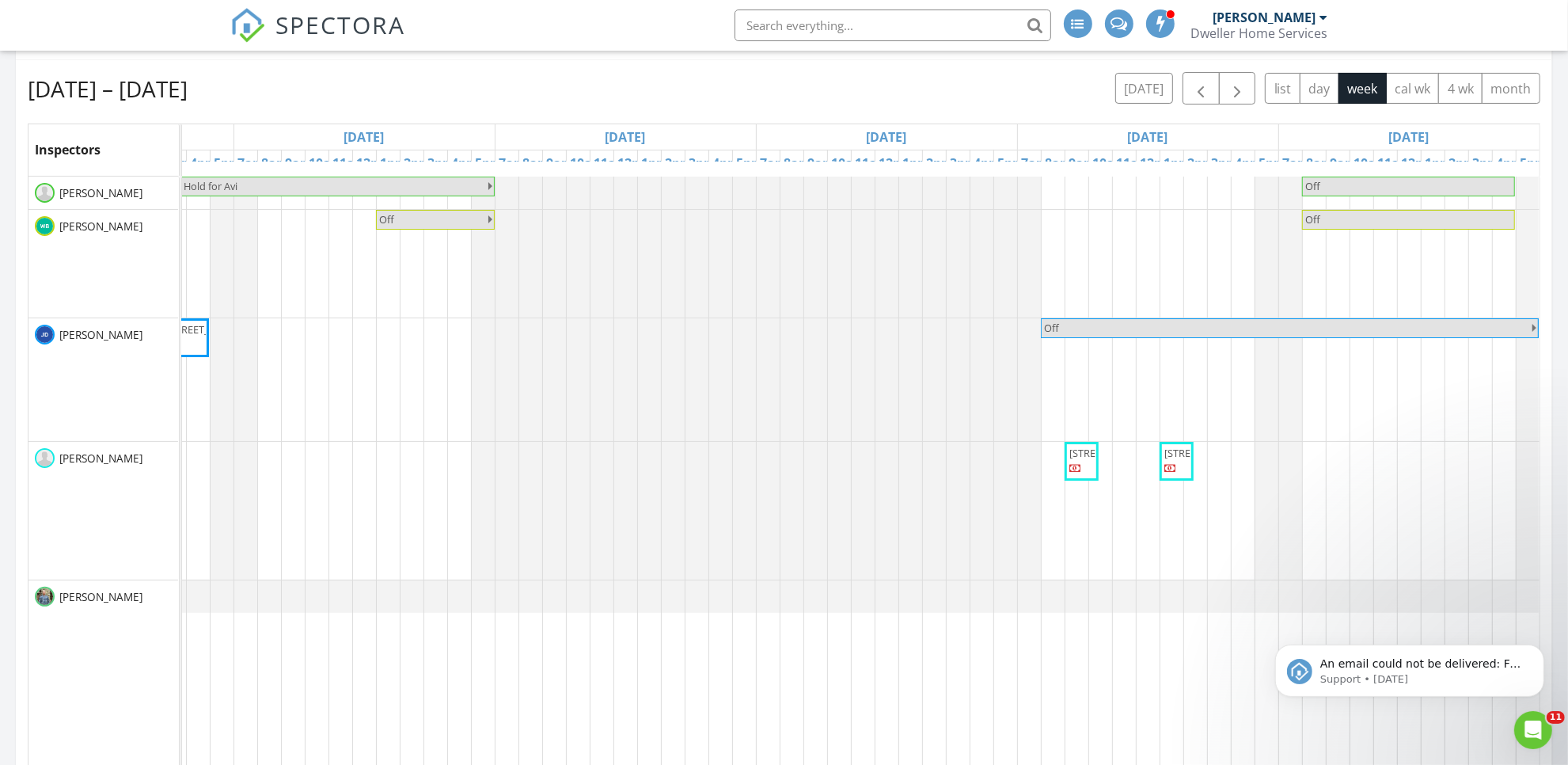
scroll to position [297, 0]
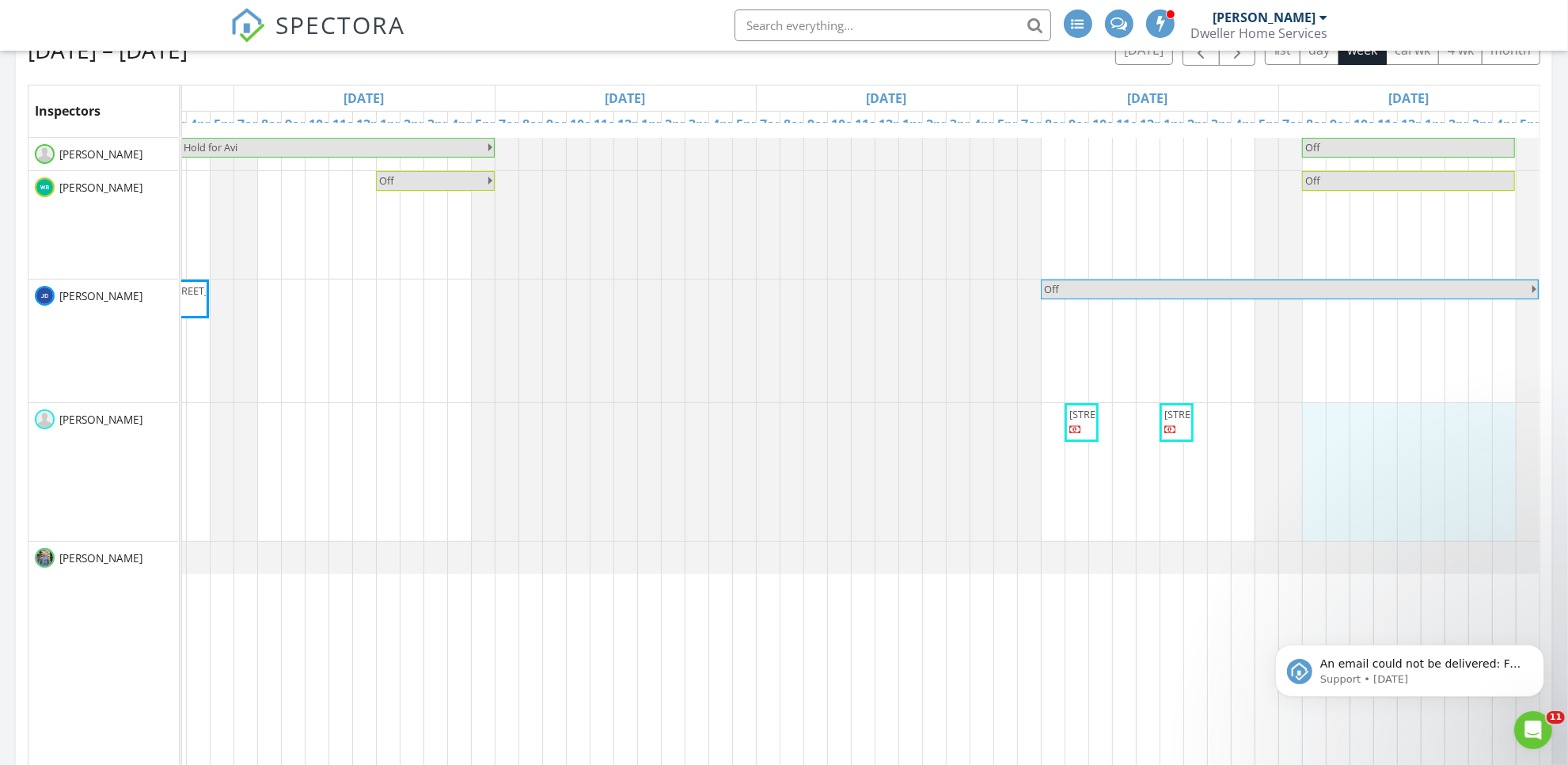
drag, startPoint x: 1301, startPoint y: 438, endPoint x: 1482, endPoint y: 414, distance: 182.6
click at [1482, 414] on div "Hold for Avi Off 28 Raven Mnr SE, Calgary T3S 0W2 213 Treeline Ave SW, Calgary …" at bounding box center [625, 474] width 1828 height 672
click at [1402, 371] on link "Event" at bounding box center [1391, 372] width 81 height 26
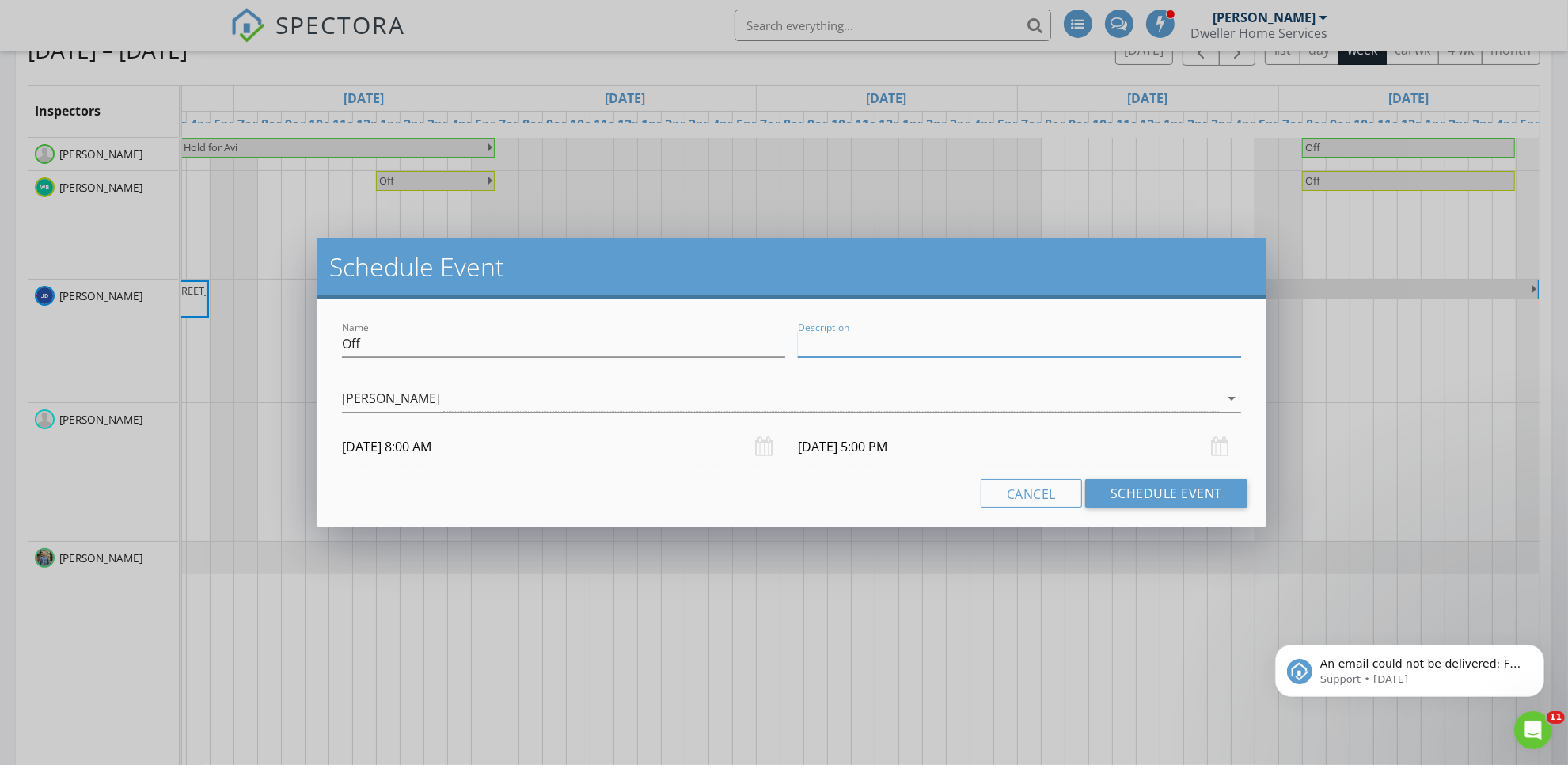
click at [1152, 332] on input "Description" at bounding box center [1020, 344] width 444 height 27
paste input "Office Closed"
type input "Office Closed"
click at [1224, 493] on button "Schedule Event" at bounding box center [1166, 493] width 162 height 28
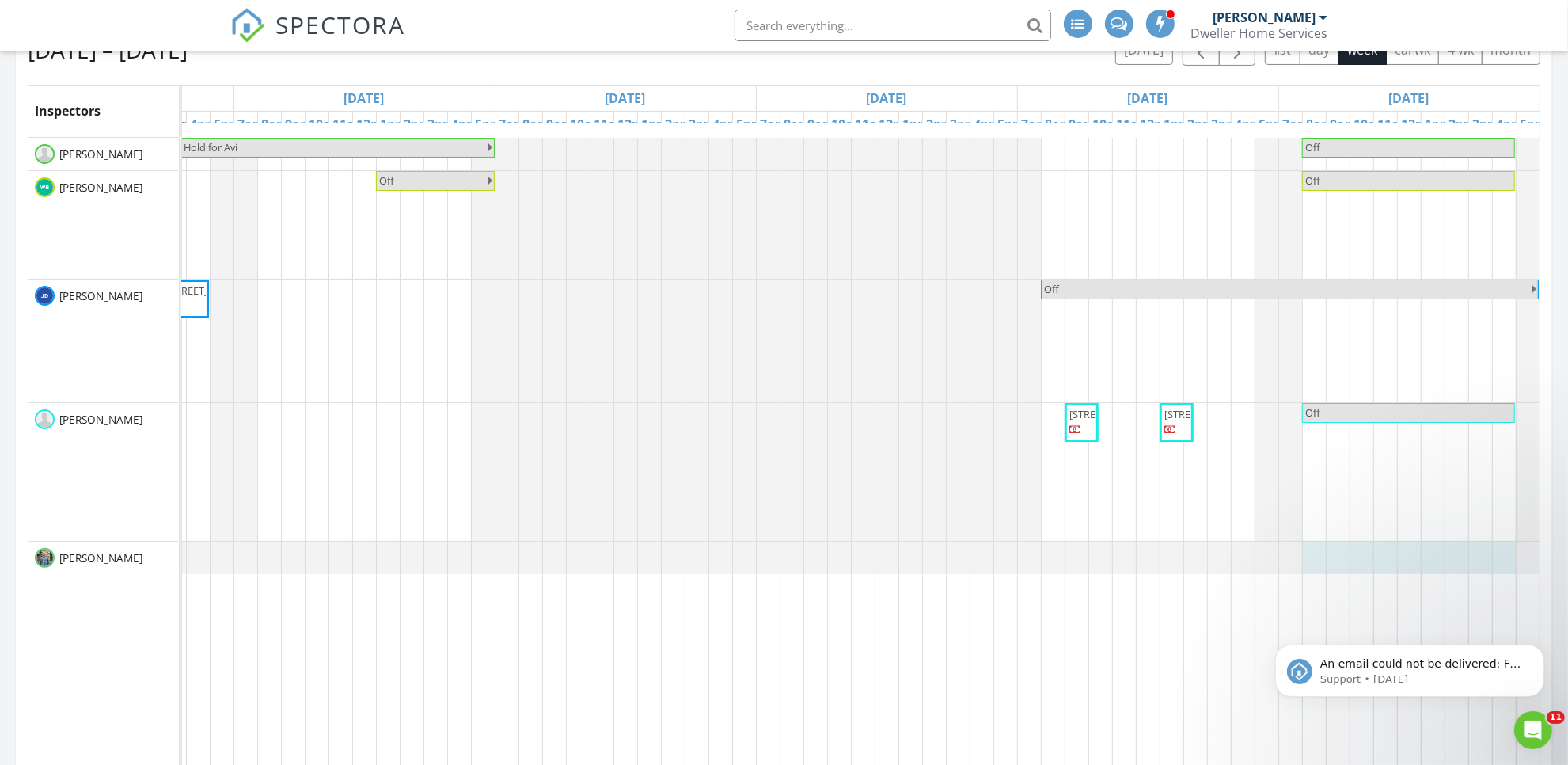
drag, startPoint x: 1299, startPoint y: 555, endPoint x: 1478, endPoint y: 547, distance: 179.2
click at [1406, 500] on link "Event" at bounding box center [1391, 507] width 81 height 26
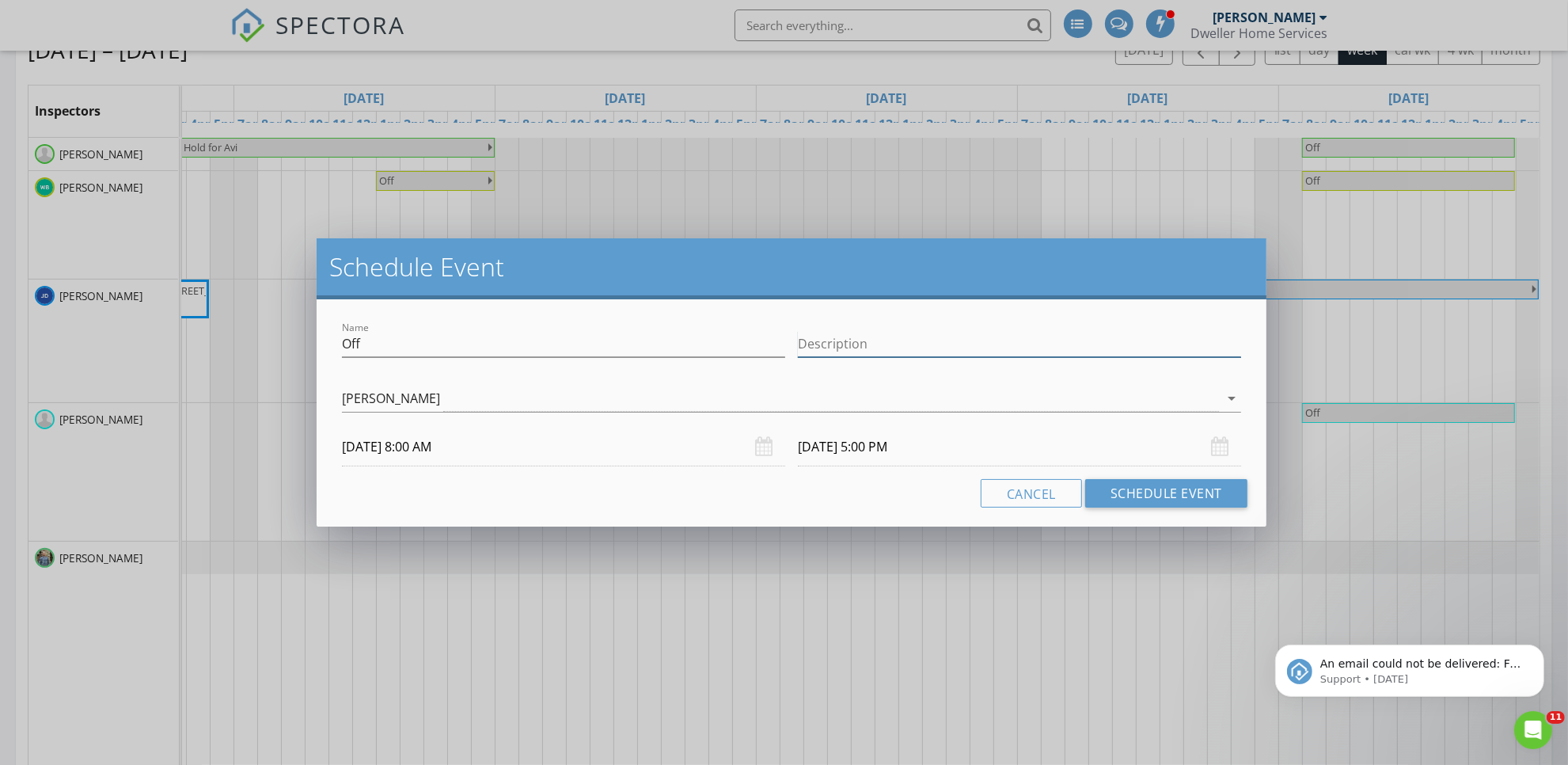
click at [968, 357] on div "Description" at bounding box center [1020, 344] width 444 height 27
paste input "Office Closed"
type input "Office Closed"
click at [1149, 487] on button "Schedule Event" at bounding box center [1166, 493] width 162 height 28
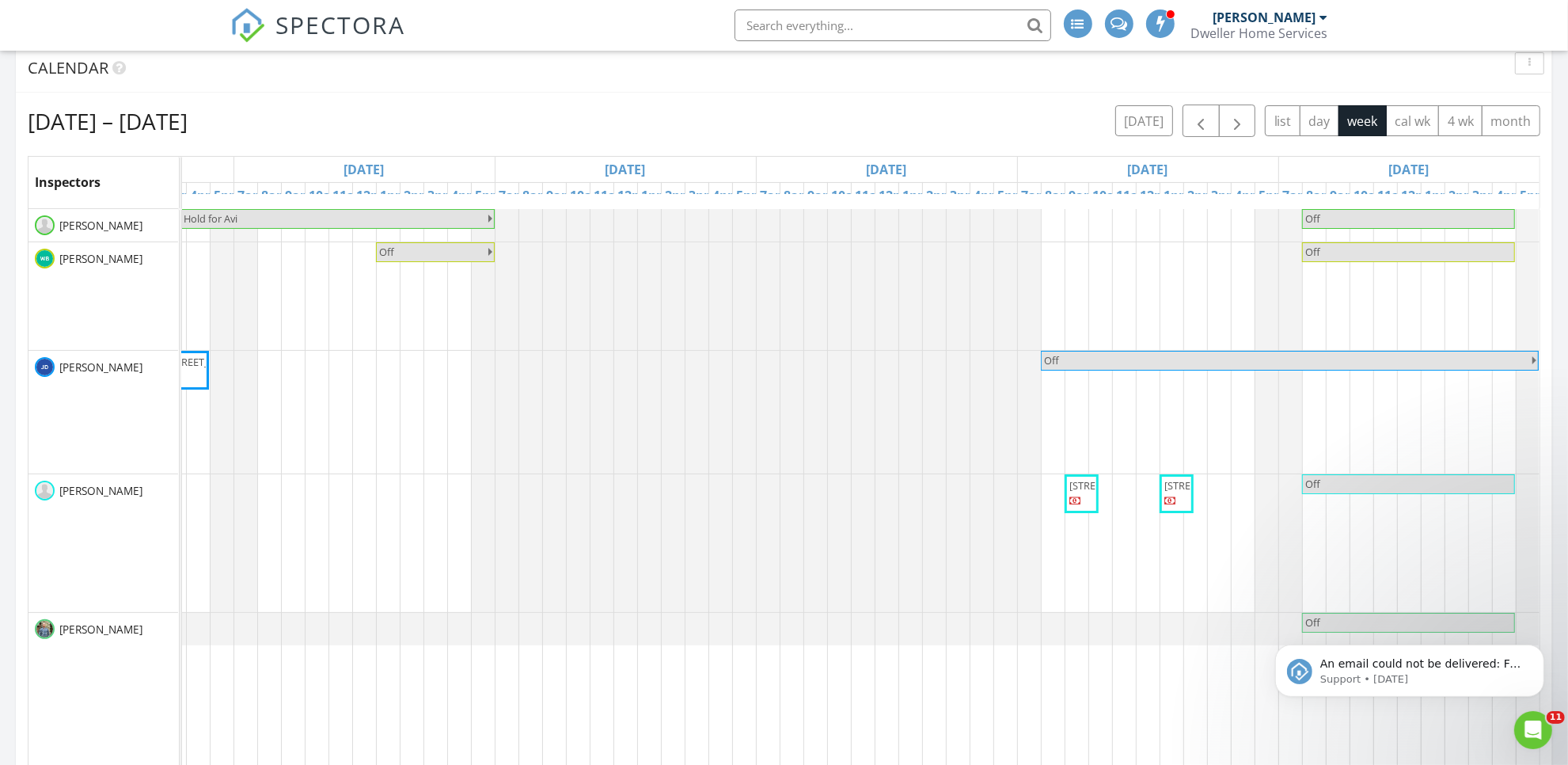
scroll to position [198, 0]
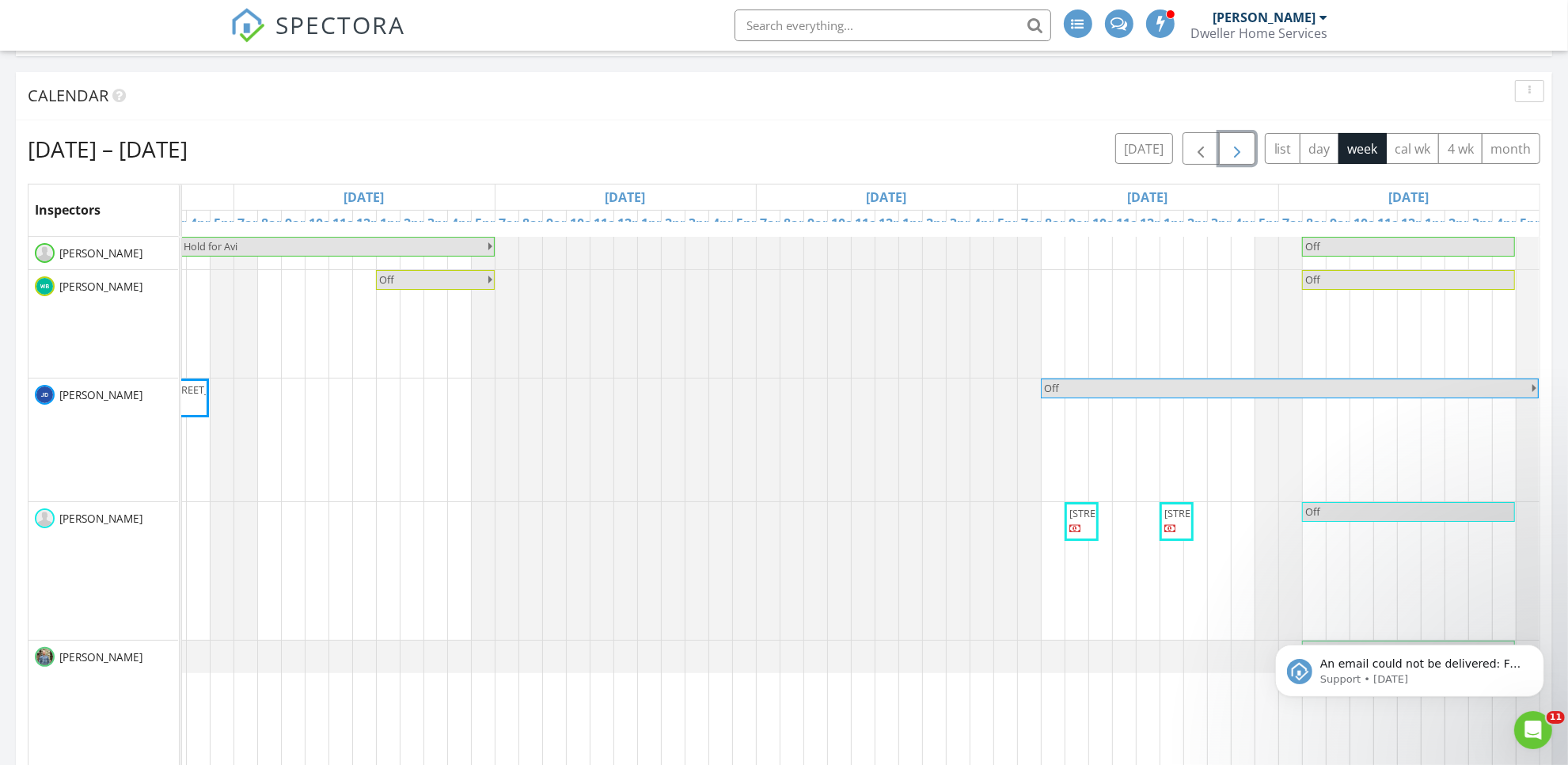
click at [1232, 156] on span "button" at bounding box center [1237, 149] width 19 height 19
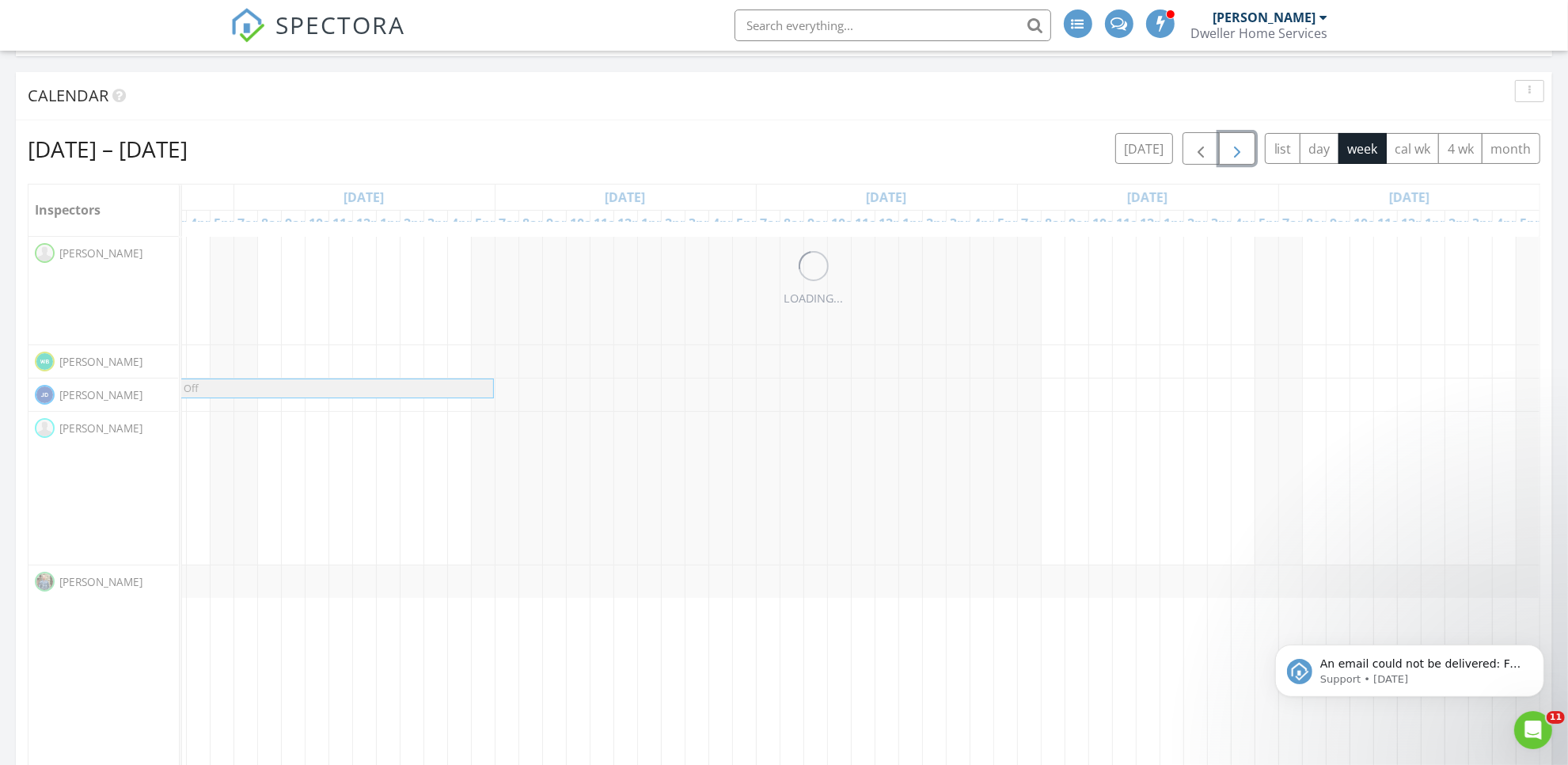
scroll to position [0, 0]
click at [1232, 156] on span "button" at bounding box center [1237, 149] width 19 height 19
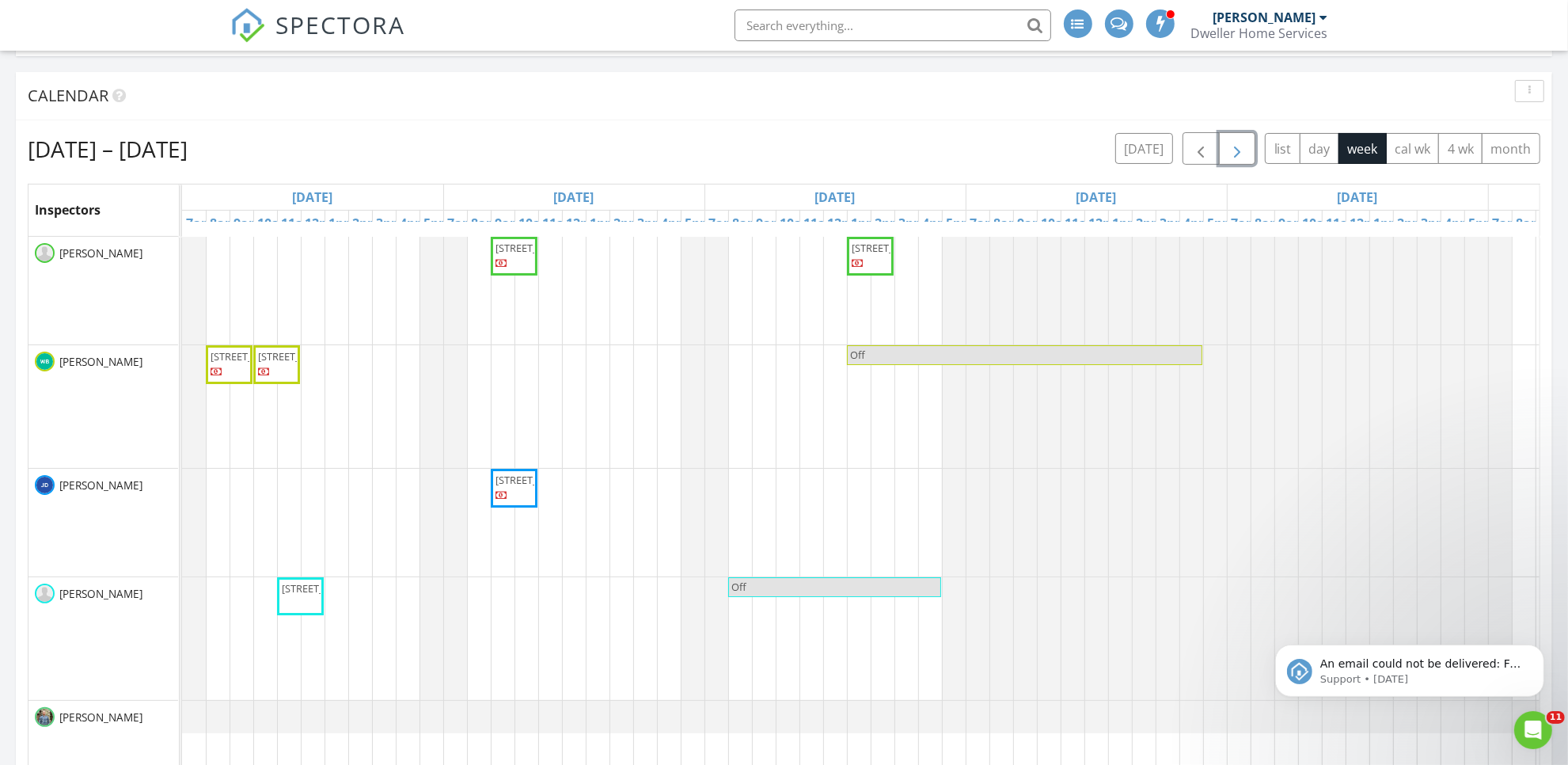
click at [1233, 154] on span "button" at bounding box center [1237, 149] width 19 height 19
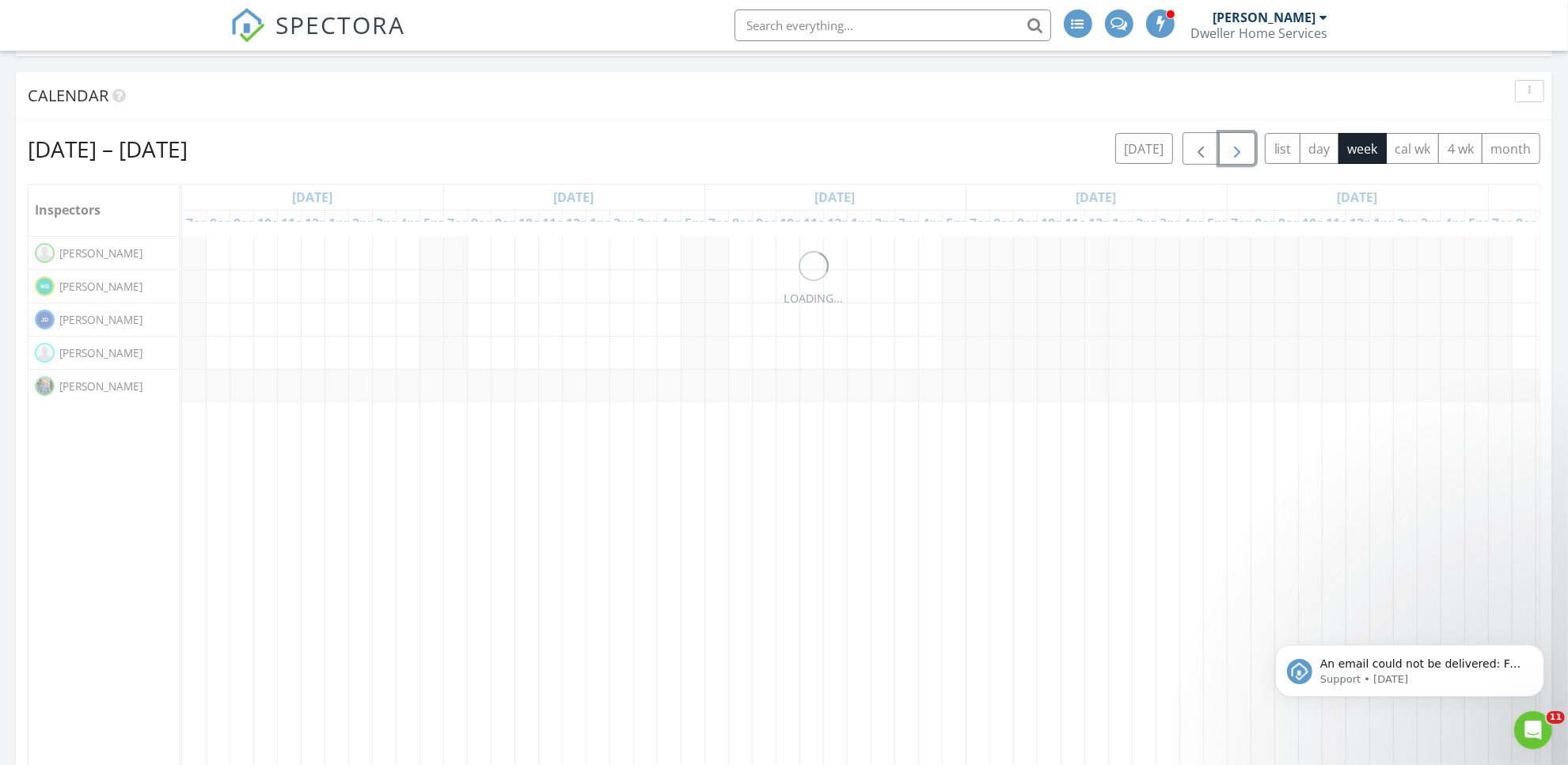
click at [1233, 154] on span "button" at bounding box center [1237, 149] width 19 height 19
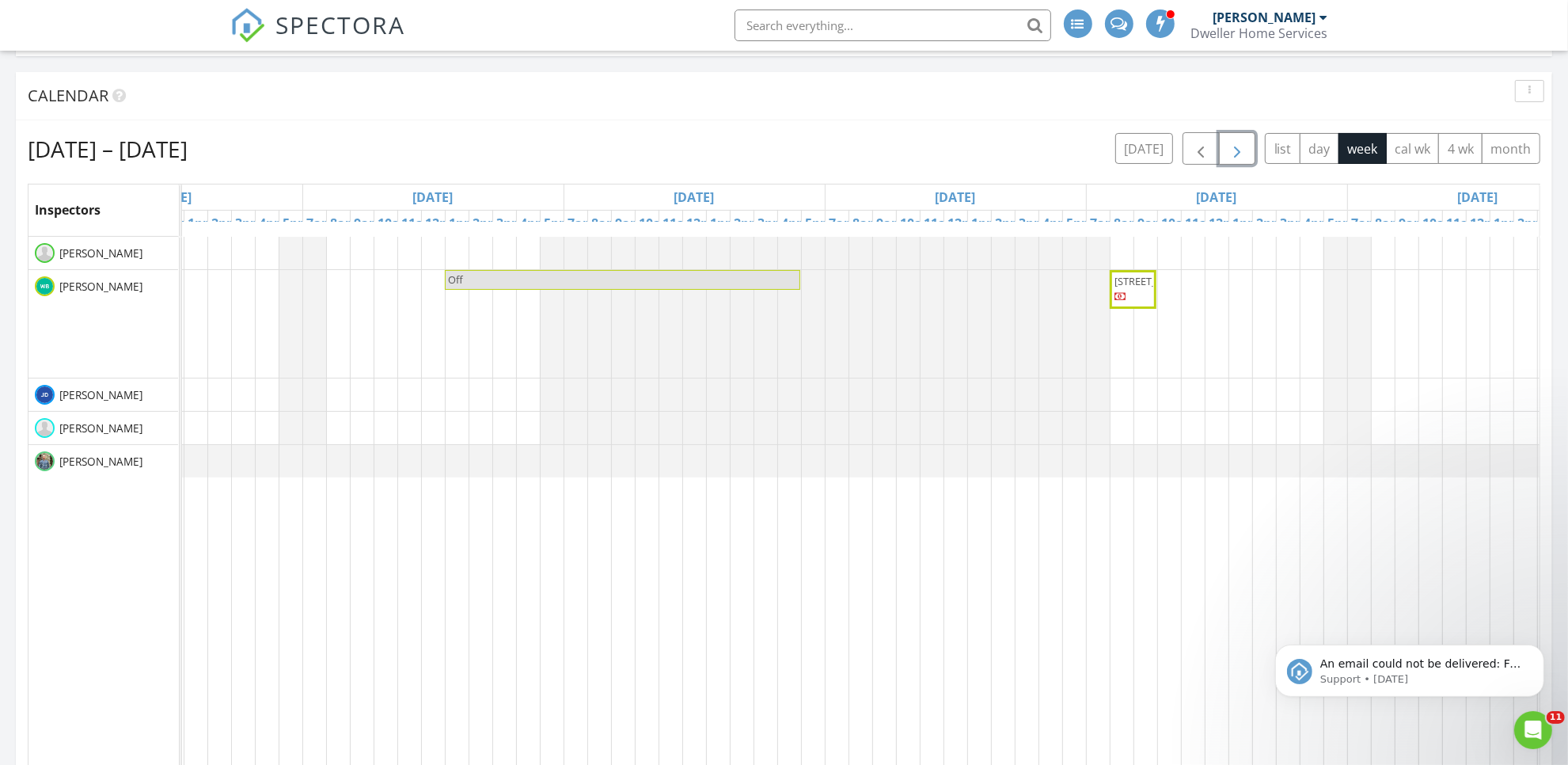
scroll to position [0, 486]
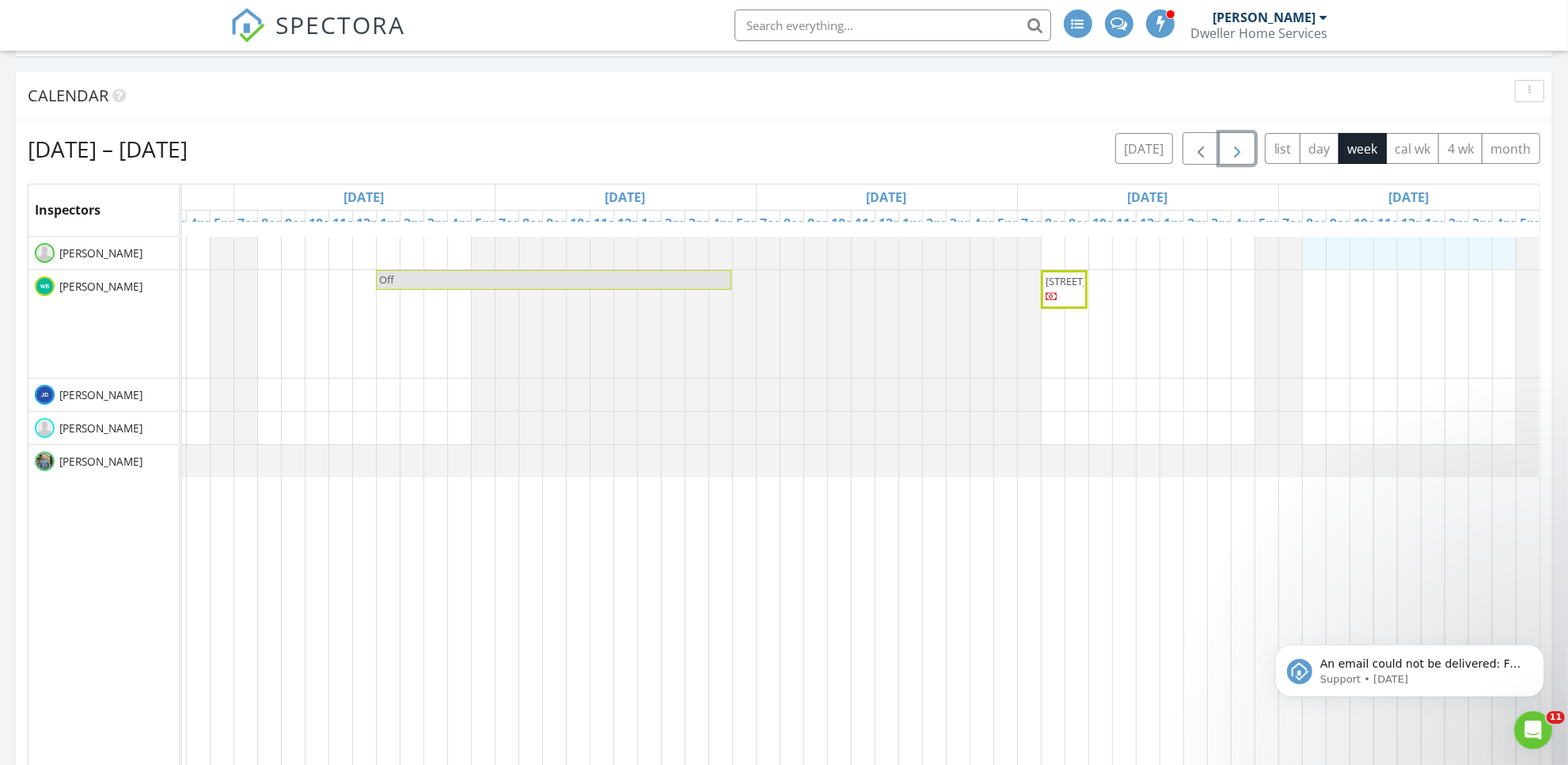
drag, startPoint x: 1295, startPoint y: 254, endPoint x: 1487, endPoint y: 252, distance: 192.0
click at [1487, 252] on div "Off 180 Treeline Ave SW, Calgary T2Y 0W5" at bounding box center [625, 572] width 1828 height 672
click at [1381, 206] on link "Event" at bounding box center [1391, 207] width 81 height 26
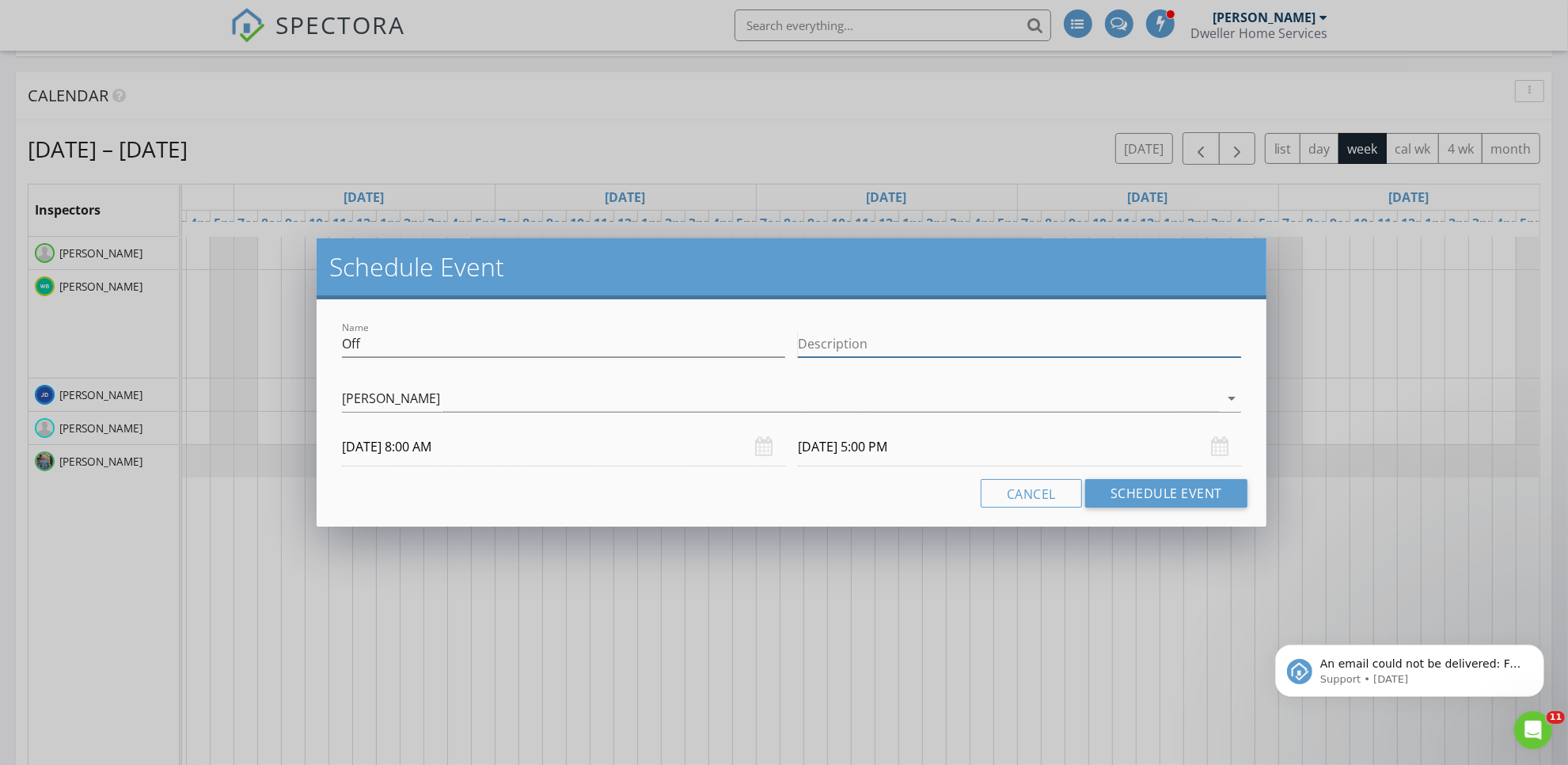
click at [1112, 333] on input "Description" at bounding box center [1020, 344] width 444 height 27
paste input "Office Closed"
type input "Office Closed"
drag, startPoint x: 749, startPoint y: 511, endPoint x: 820, endPoint y: 515, distance: 71.1
click at [754, 511] on div "Name Off Description Office Closed check_box Bodi Koltusky check_box_outline_bl…" at bounding box center [791, 412] width 950 height 227
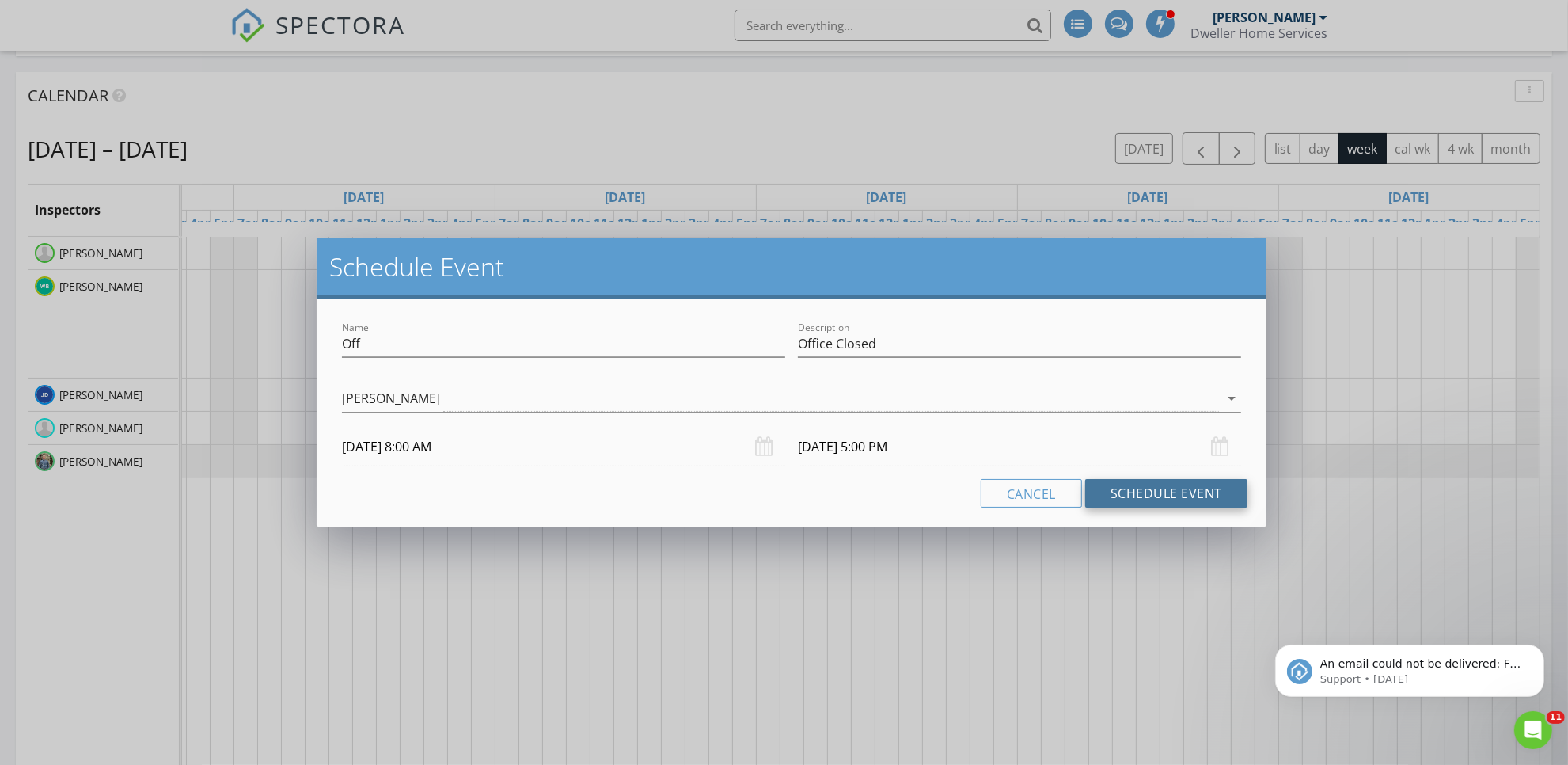
click at [1130, 491] on button "Schedule Event" at bounding box center [1166, 493] width 162 height 28
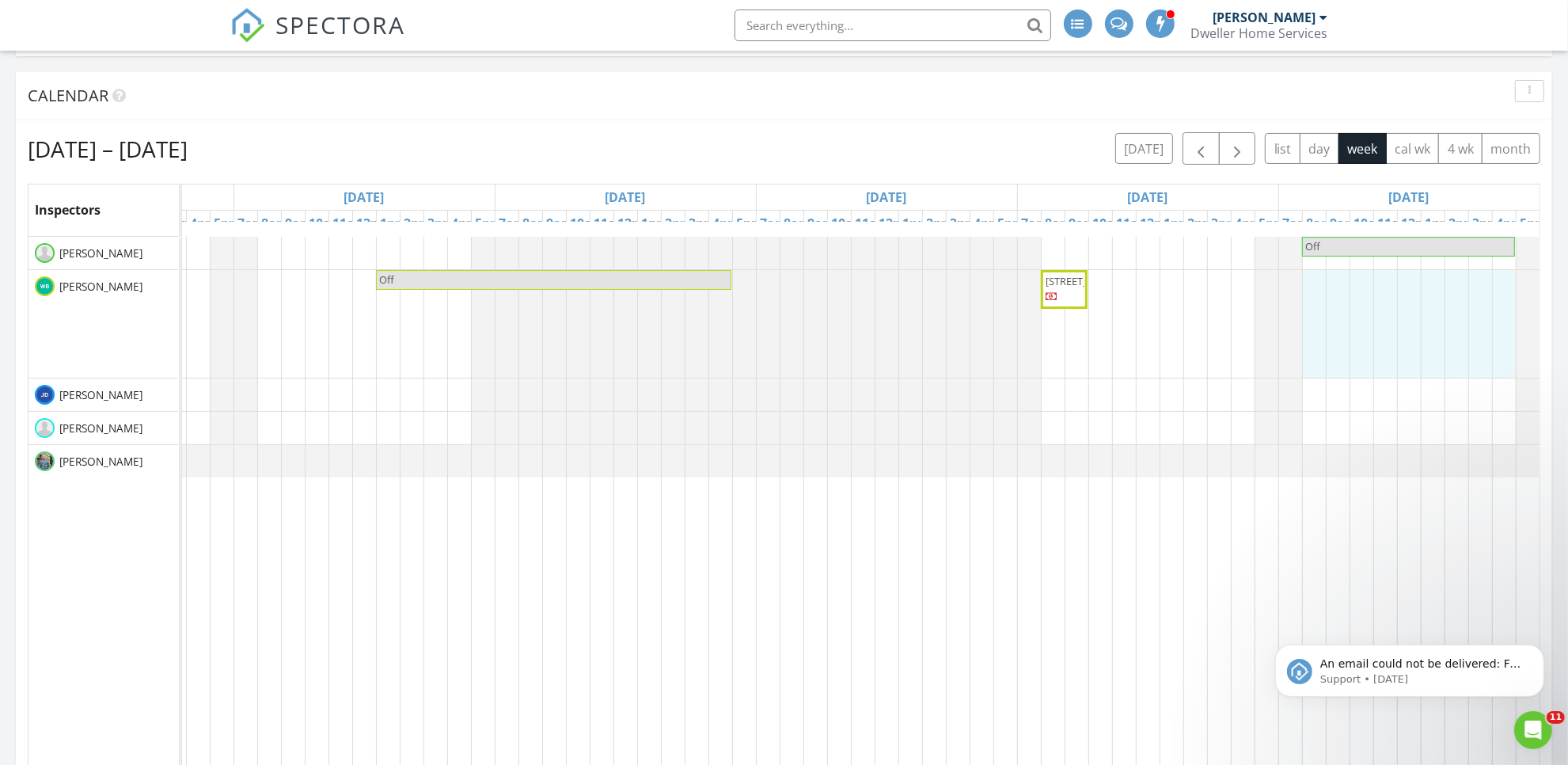
drag, startPoint x: 1296, startPoint y: 298, endPoint x: 1486, endPoint y: 307, distance: 190.2
click at [1486, 307] on div "Off Off 180 Treeline Ave SW, Calgary T2Y 0W5" at bounding box center [625, 572] width 1828 height 672
click at [1405, 266] on link "Event" at bounding box center [1391, 263] width 81 height 26
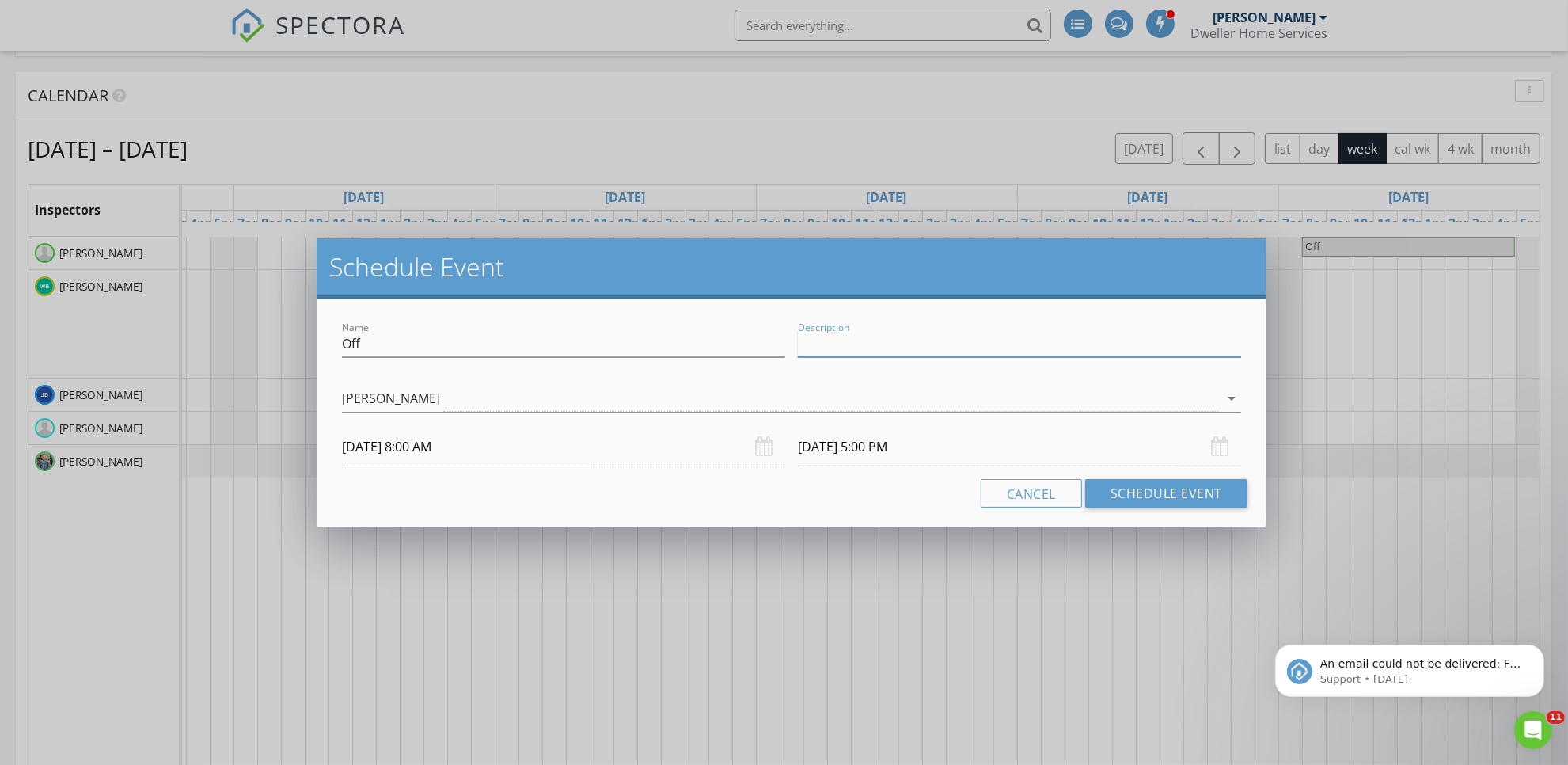
click at [1054, 350] on input "Description" at bounding box center [1020, 344] width 444 height 27
paste input "Office Closed"
type input "Office Closed"
click at [1189, 486] on button "Schedule Event" at bounding box center [1166, 493] width 162 height 28
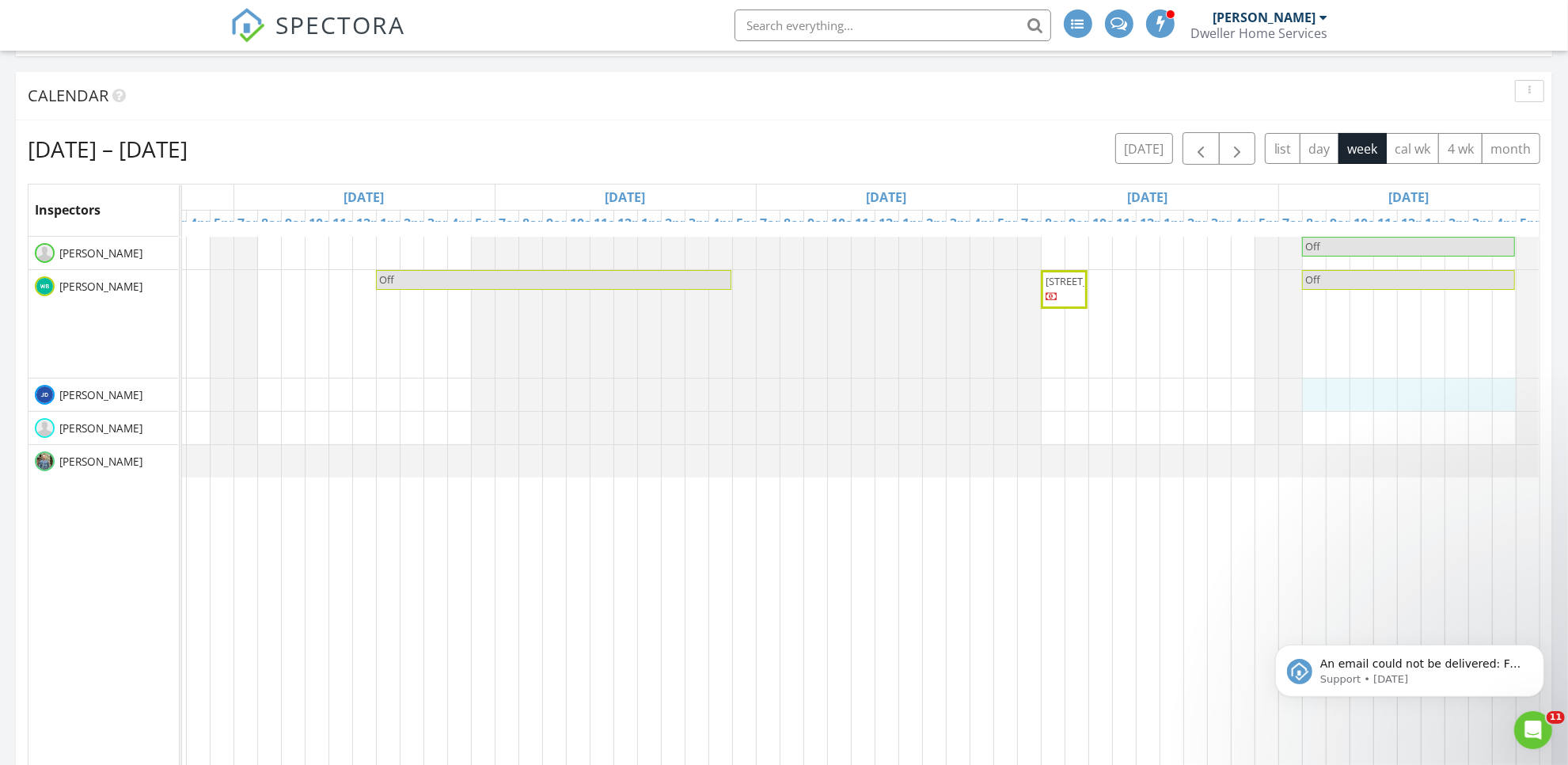
drag, startPoint x: 1296, startPoint y: 397, endPoint x: 1480, endPoint y: 392, distance: 184.1
click at [1486, 392] on div "Off Off 180 Treeline Ave SW, Calgary T2Y 0W5 Off" at bounding box center [625, 572] width 1828 height 672
click at [1401, 355] on link "Event" at bounding box center [1391, 349] width 81 height 26
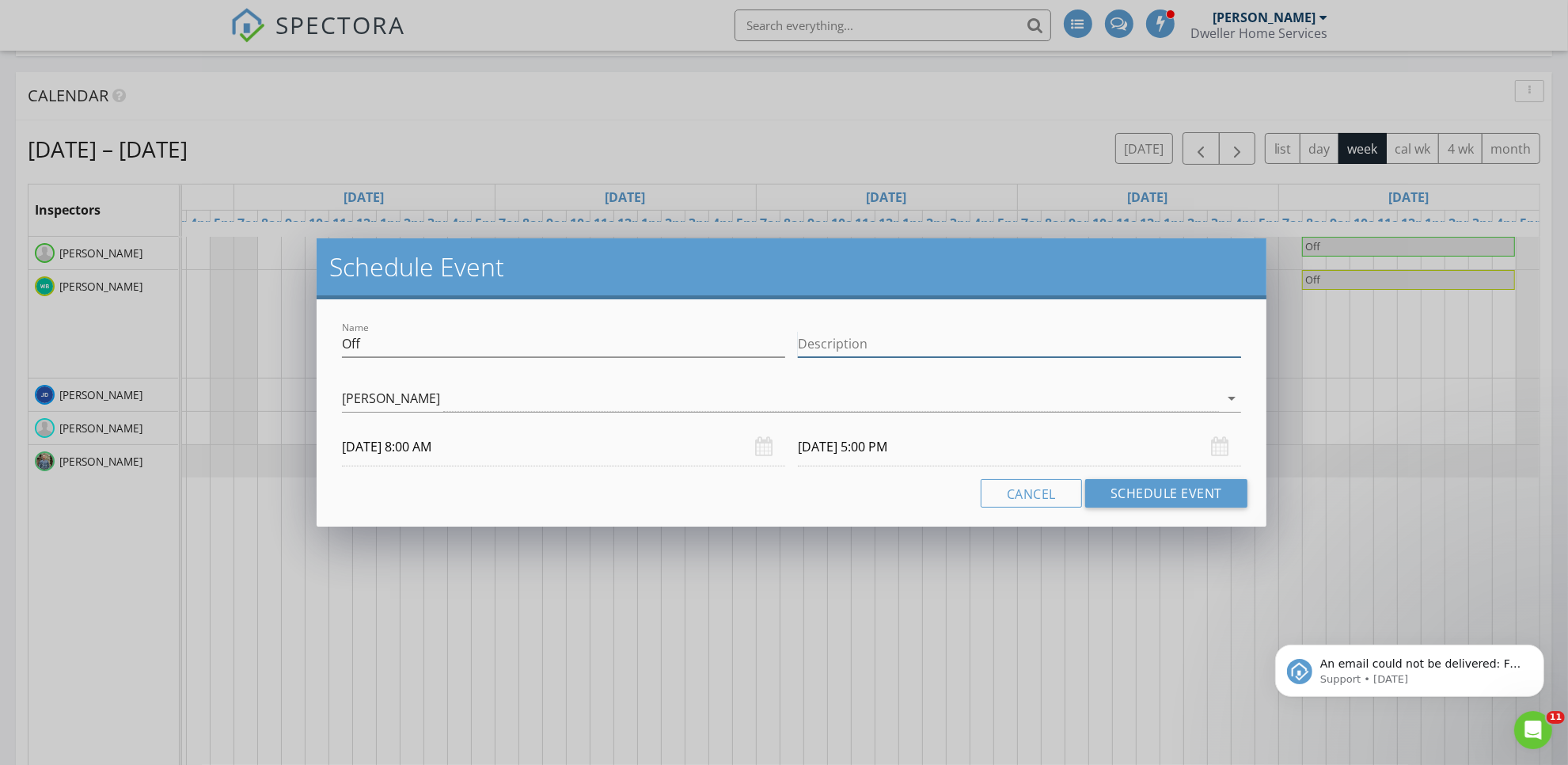
click at [1034, 343] on input "Description" at bounding box center [1020, 344] width 444 height 27
paste input "Office Closed"
type input "Office Closed"
click at [1195, 487] on button "Schedule Event" at bounding box center [1166, 493] width 162 height 28
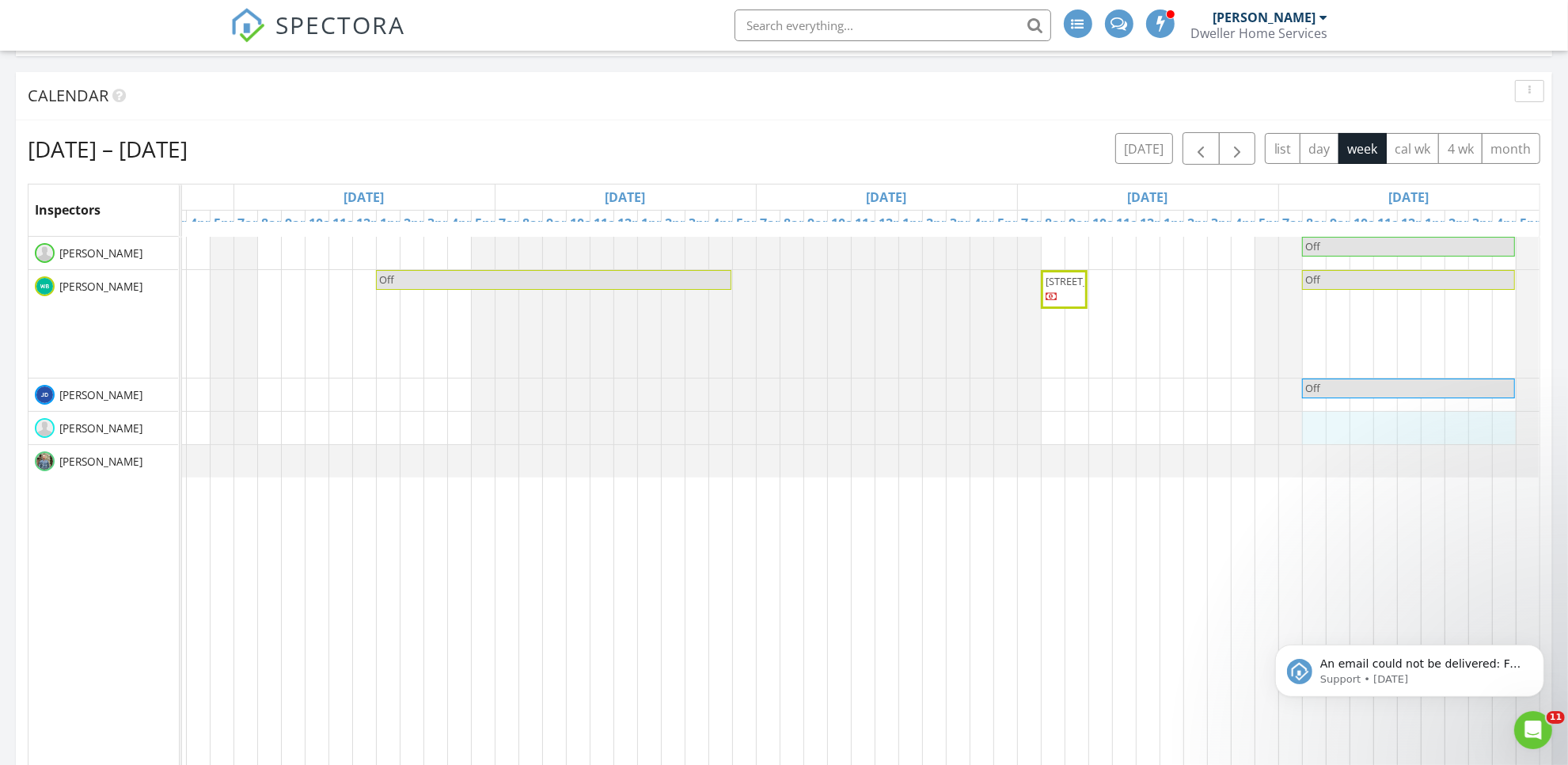
drag, startPoint x: 1299, startPoint y: 424, endPoint x: 1486, endPoint y: 432, distance: 187.2
click at [1486, 432] on div "Off Off 180 Treeline Ave SW, Calgary T2Y 0W5 Off Off" at bounding box center [625, 572] width 1828 height 672
drag, startPoint x: 1297, startPoint y: 428, endPoint x: 1288, endPoint y: 428, distance: 9.0
click at [1336, 430] on div "Off Off 180 Treeline Ave SW, Calgary T2Y 0W5 Off Off" at bounding box center [625, 572] width 1828 height 672
drag, startPoint x: 1292, startPoint y: 430, endPoint x: 1490, endPoint y: 437, distance: 198.1
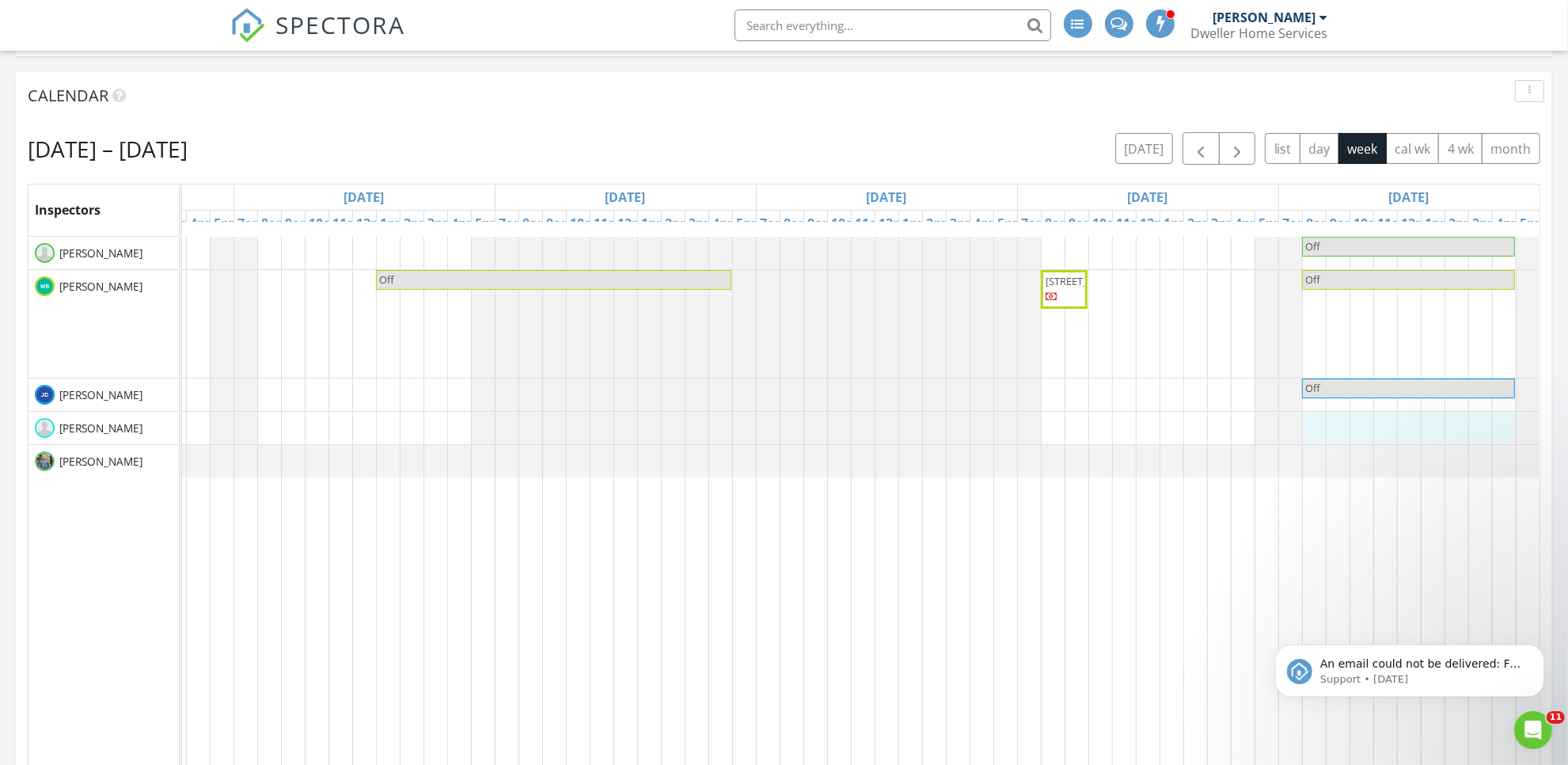
click at [1490, 437] on div "Off Off 180 Treeline Ave SW, Calgary T2Y 0W5 Off Off" at bounding box center [625, 572] width 1828 height 672
click at [1395, 397] on link "Event" at bounding box center [1391, 394] width 81 height 26
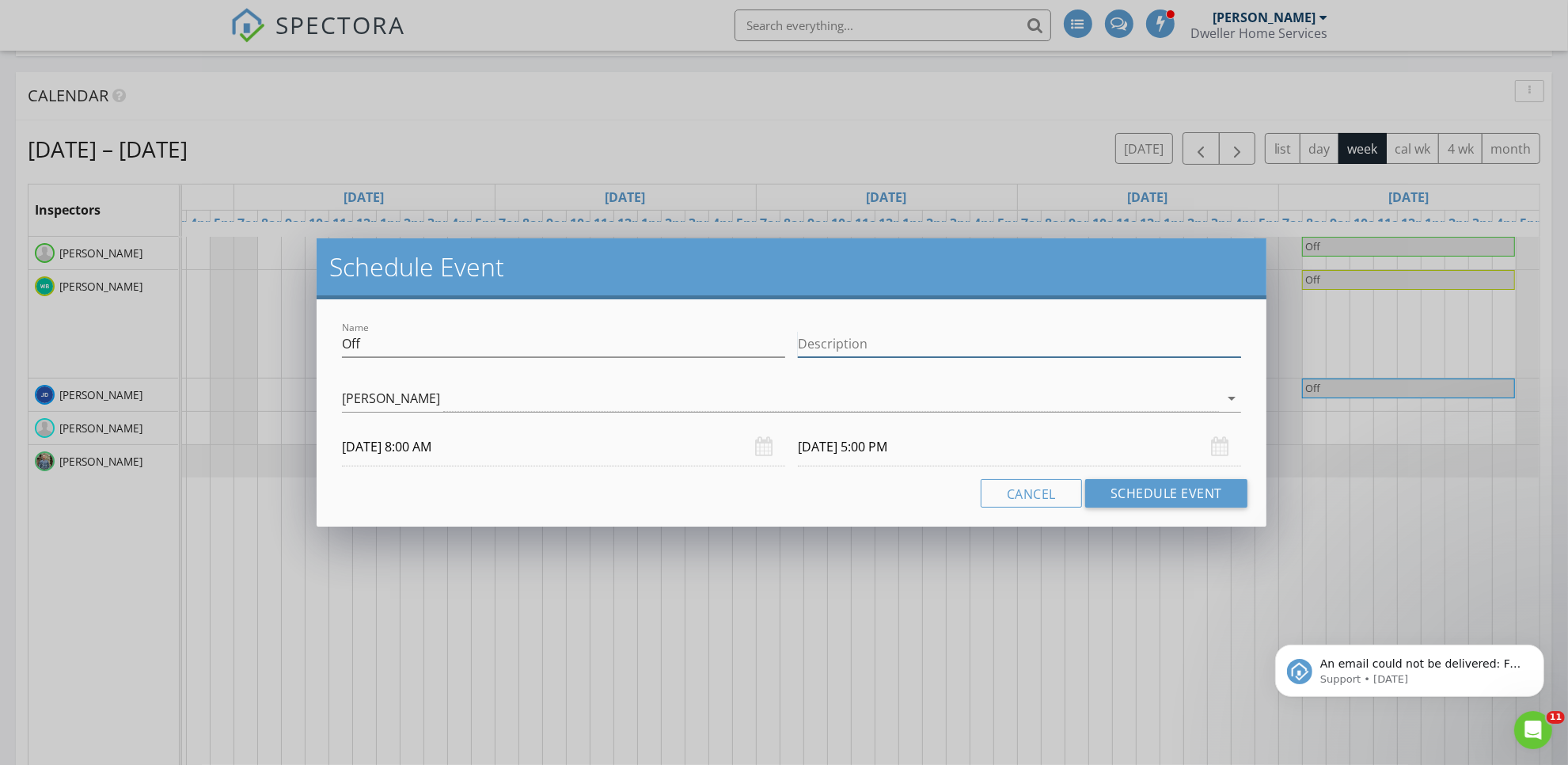
click at [1009, 334] on input "Description" at bounding box center [1020, 344] width 444 height 27
paste input "Office Closed"
type input "Office Closed"
click at [1215, 489] on button "Schedule Event" at bounding box center [1166, 493] width 162 height 28
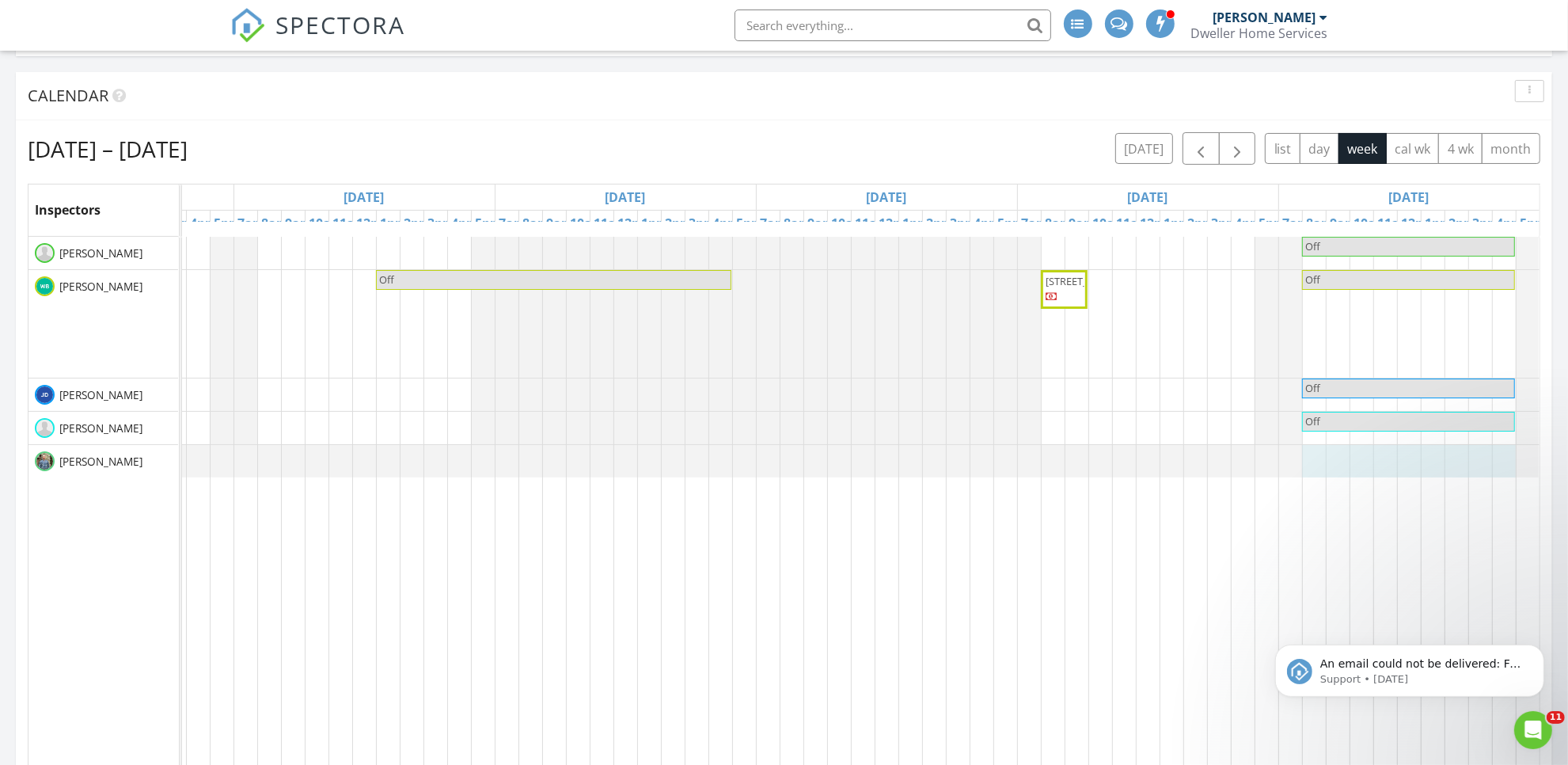
drag, startPoint x: 1296, startPoint y: 462, endPoint x: 1492, endPoint y: 462, distance: 196.0
drag, startPoint x: 1304, startPoint y: 461, endPoint x: 1478, endPoint y: 456, distance: 174.1
click at [1417, 418] on link "Event" at bounding box center [1391, 409] width 81 height 26
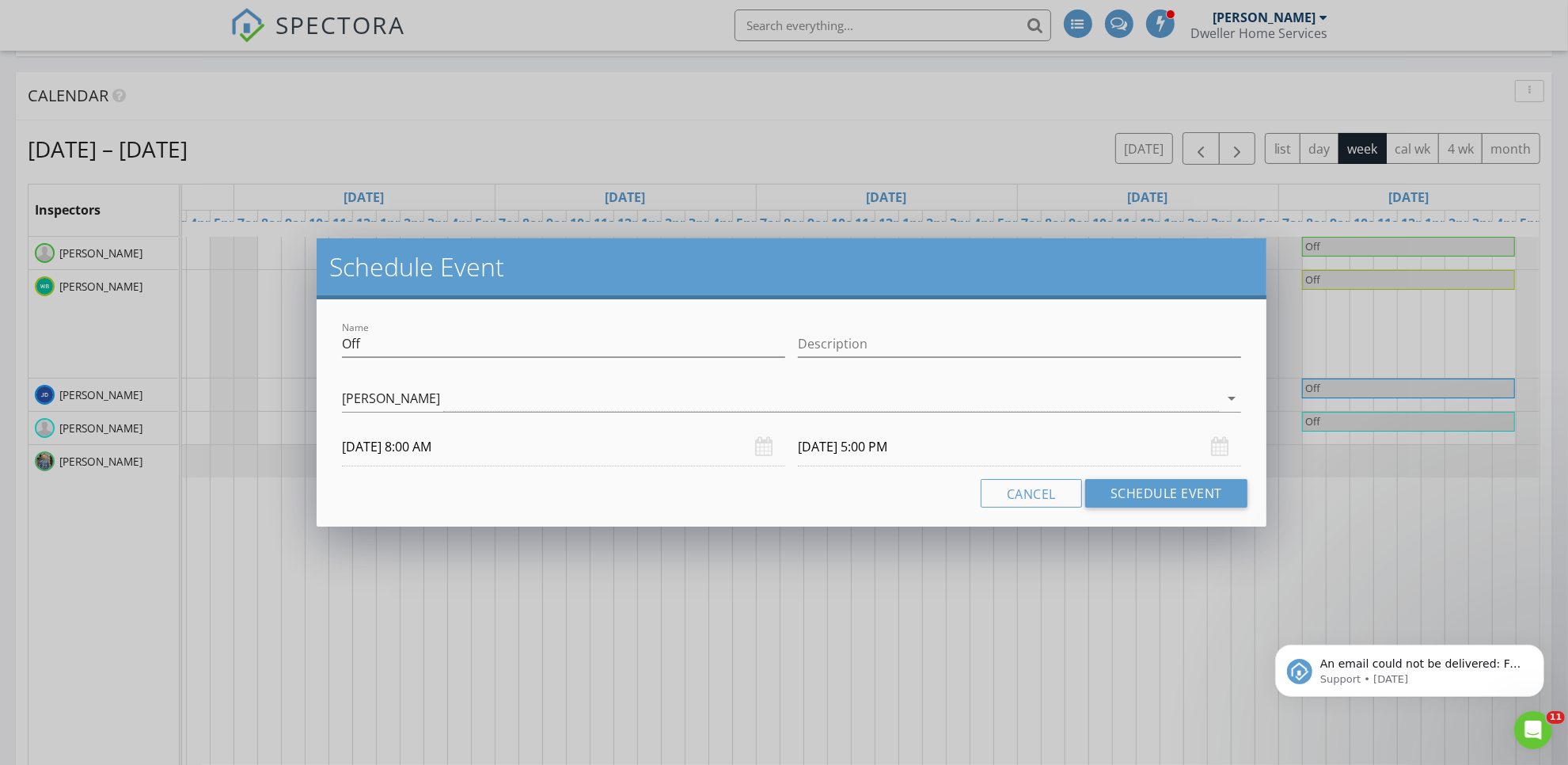
click at [1063, 361] on div "Description" at bounding box center [1020, 351] width 444 height 42
click at [1053, 347] on input "Description" at bounding box center [1020, 344] width 444 height 27
paste input "Office Closed"
type input "Office Closed"
click at [1207, 481] on button "Schedule Event" at bounding box center [1166, 493] width 162 height 28
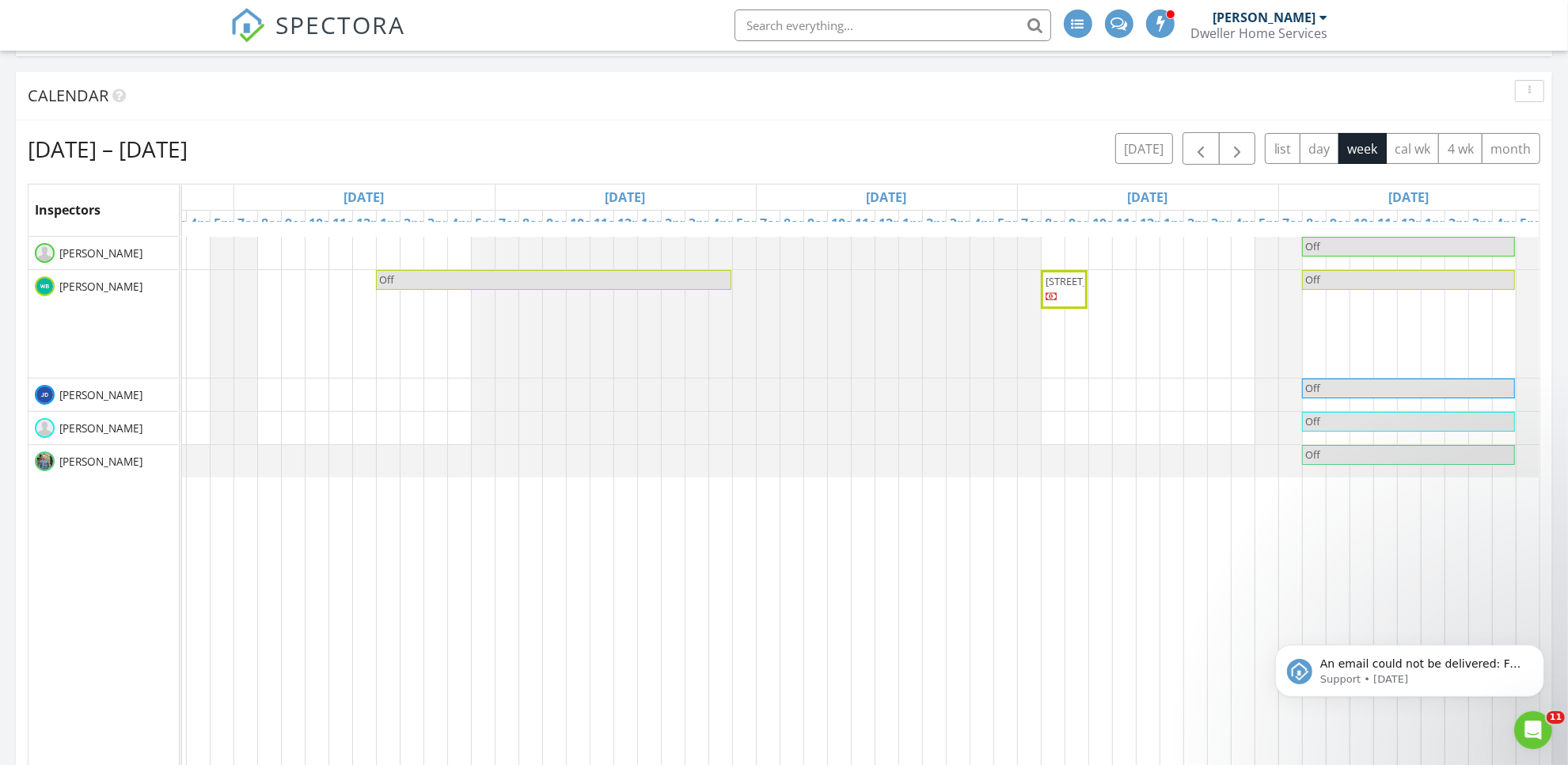
click at [311, 22] on span "SPECTORA" at bounding box center [342, 24] width 130 height 33
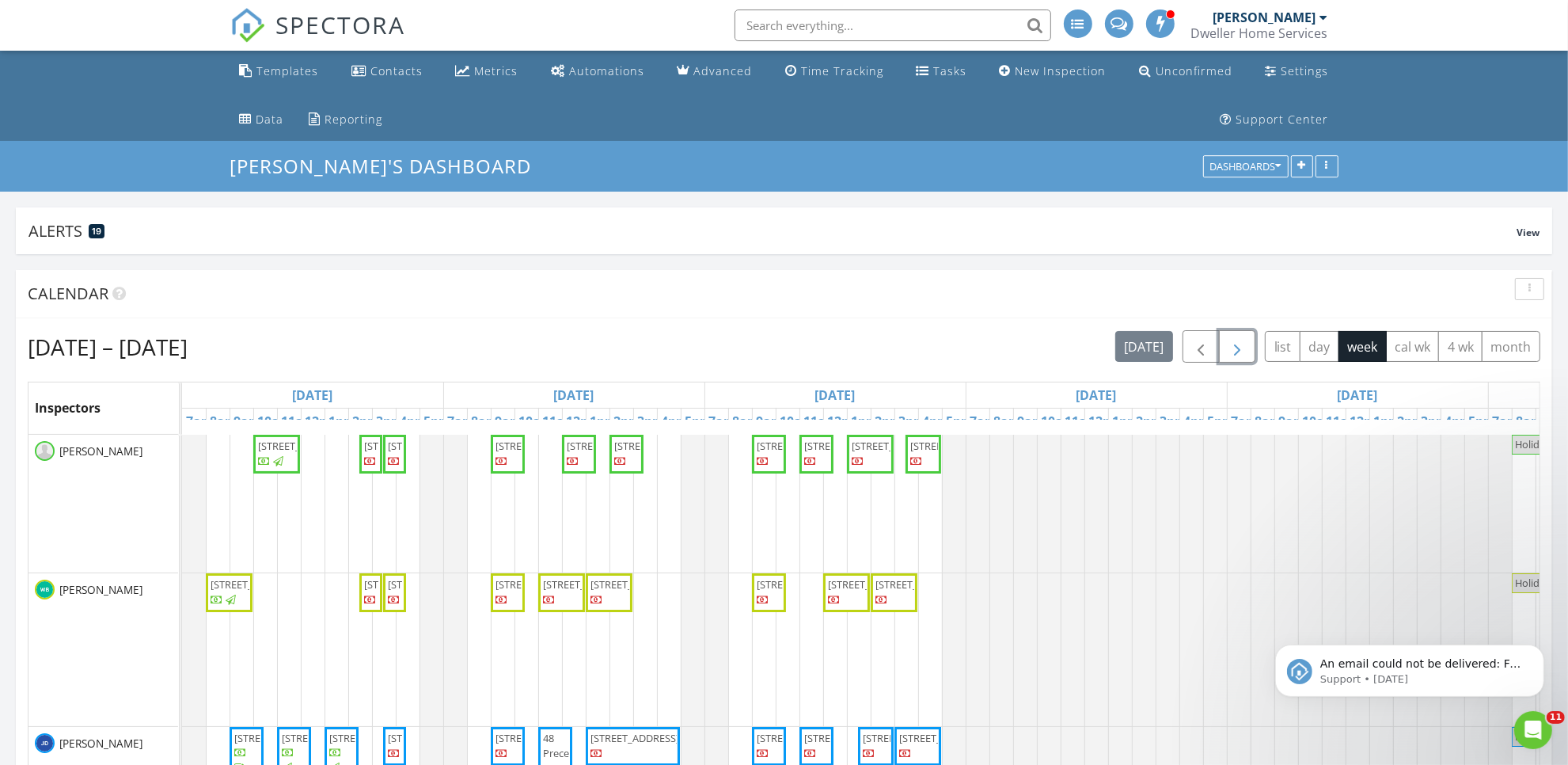
click at [1248, 344] on button "button" at bounding box center [1237, 346] width 37 height 33
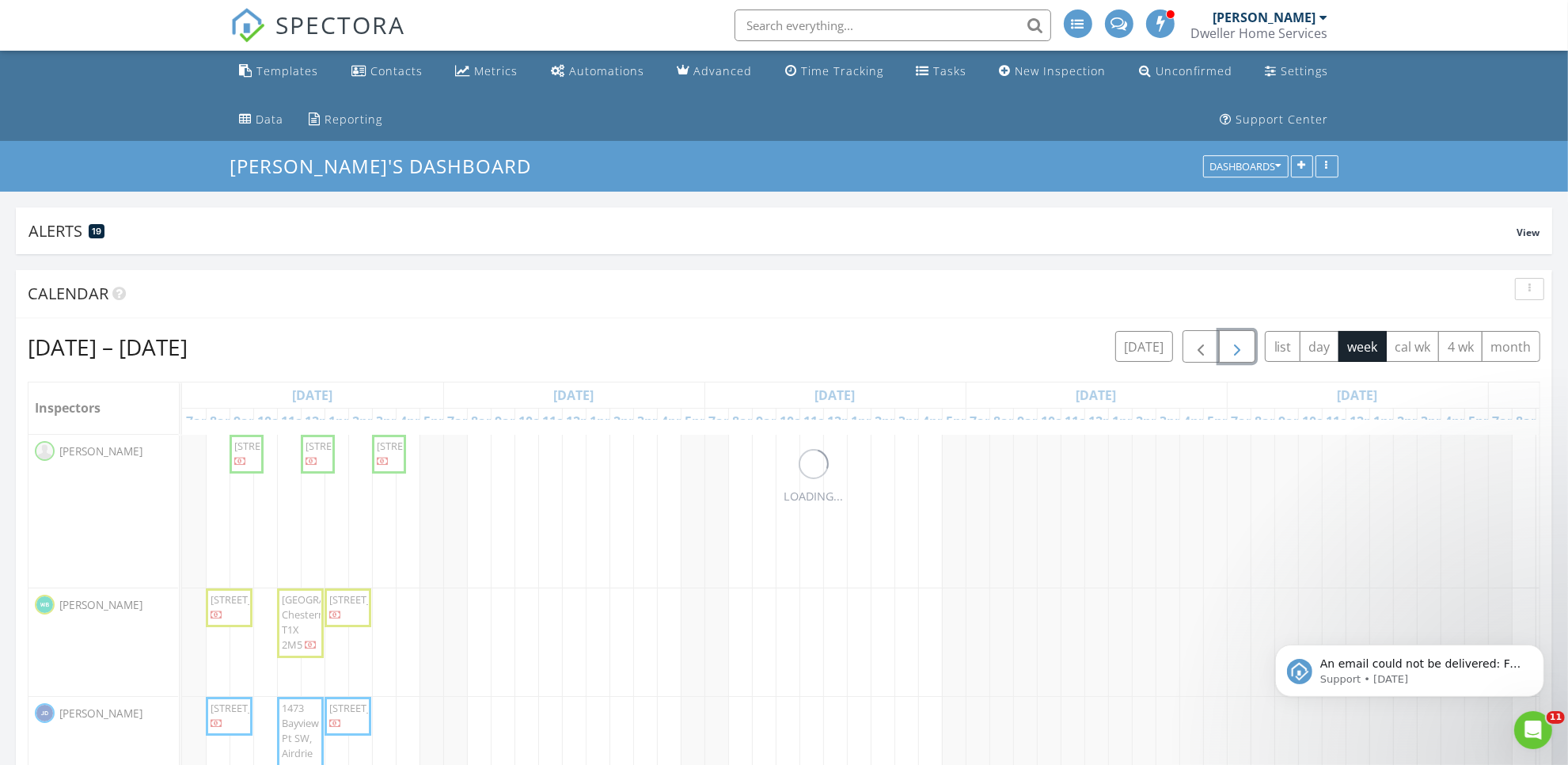
click at [1248, 344] on button "button" at bounding box center [1237, 346] width 37 height 33
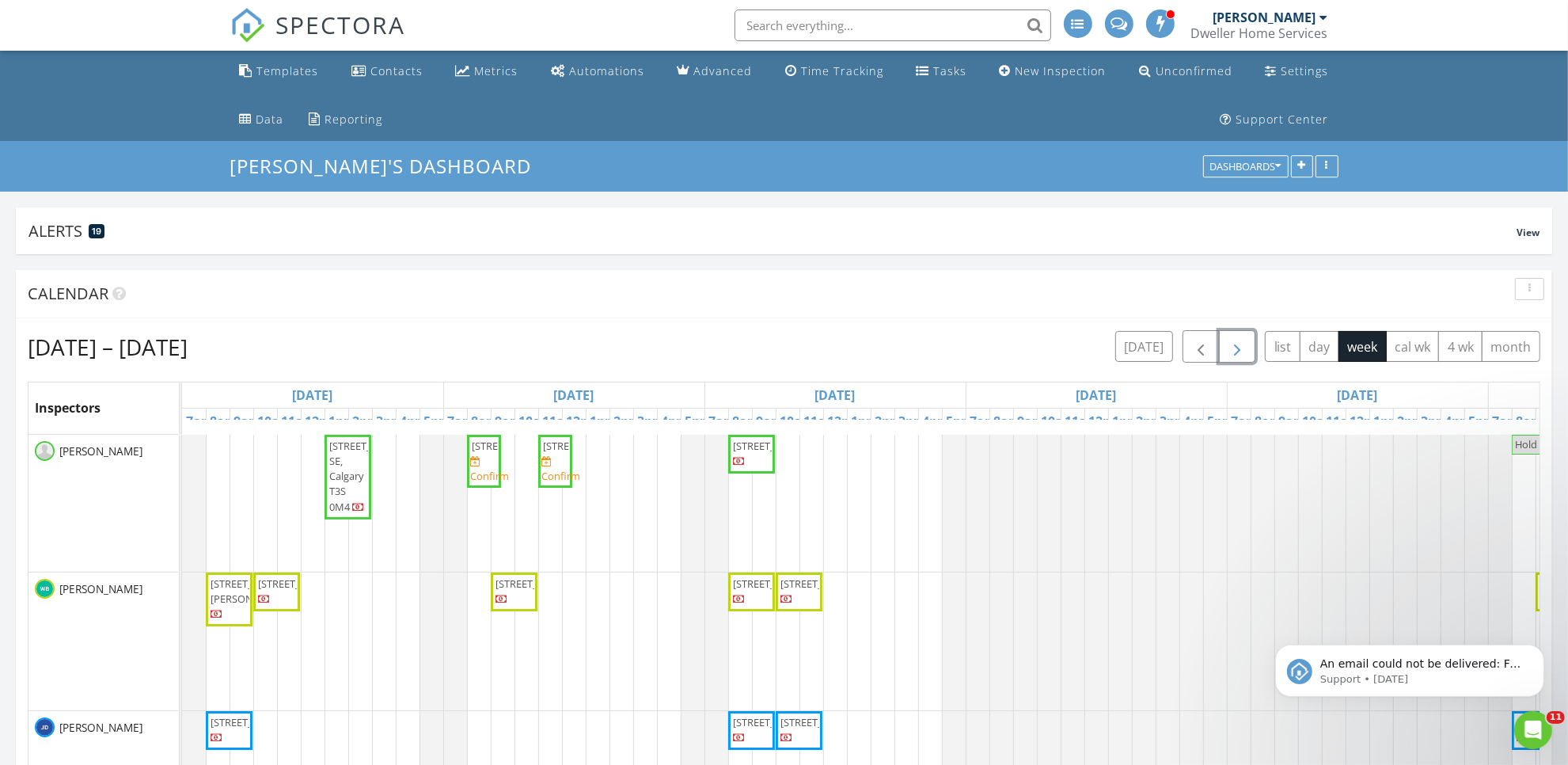
click at [1248, 344] on button "button" at bounding box center [1237, 346] width 37 height 33
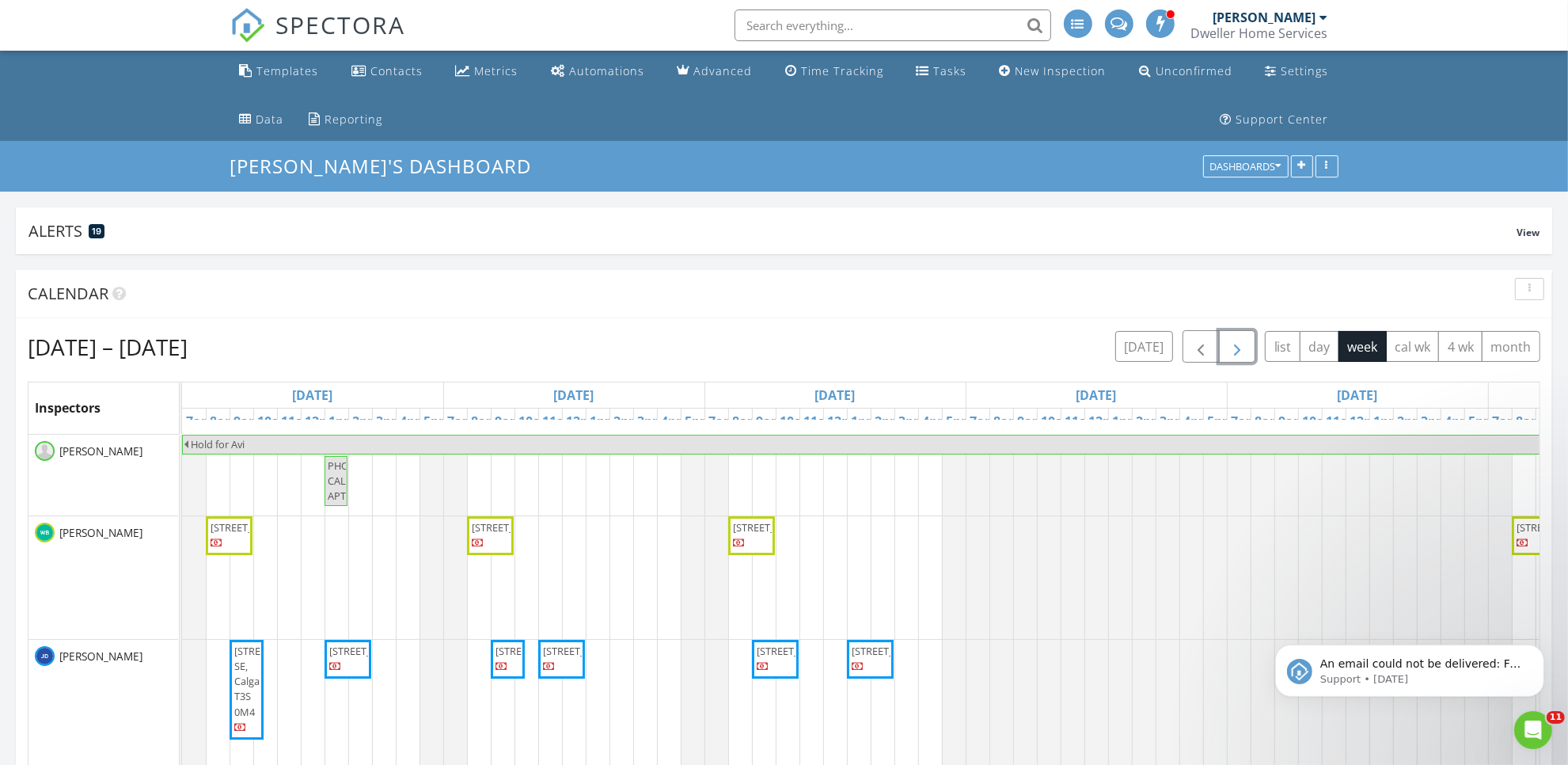
click at [1248, 344] on button "button" at bounding box center [1237, 346] width 37 height 33
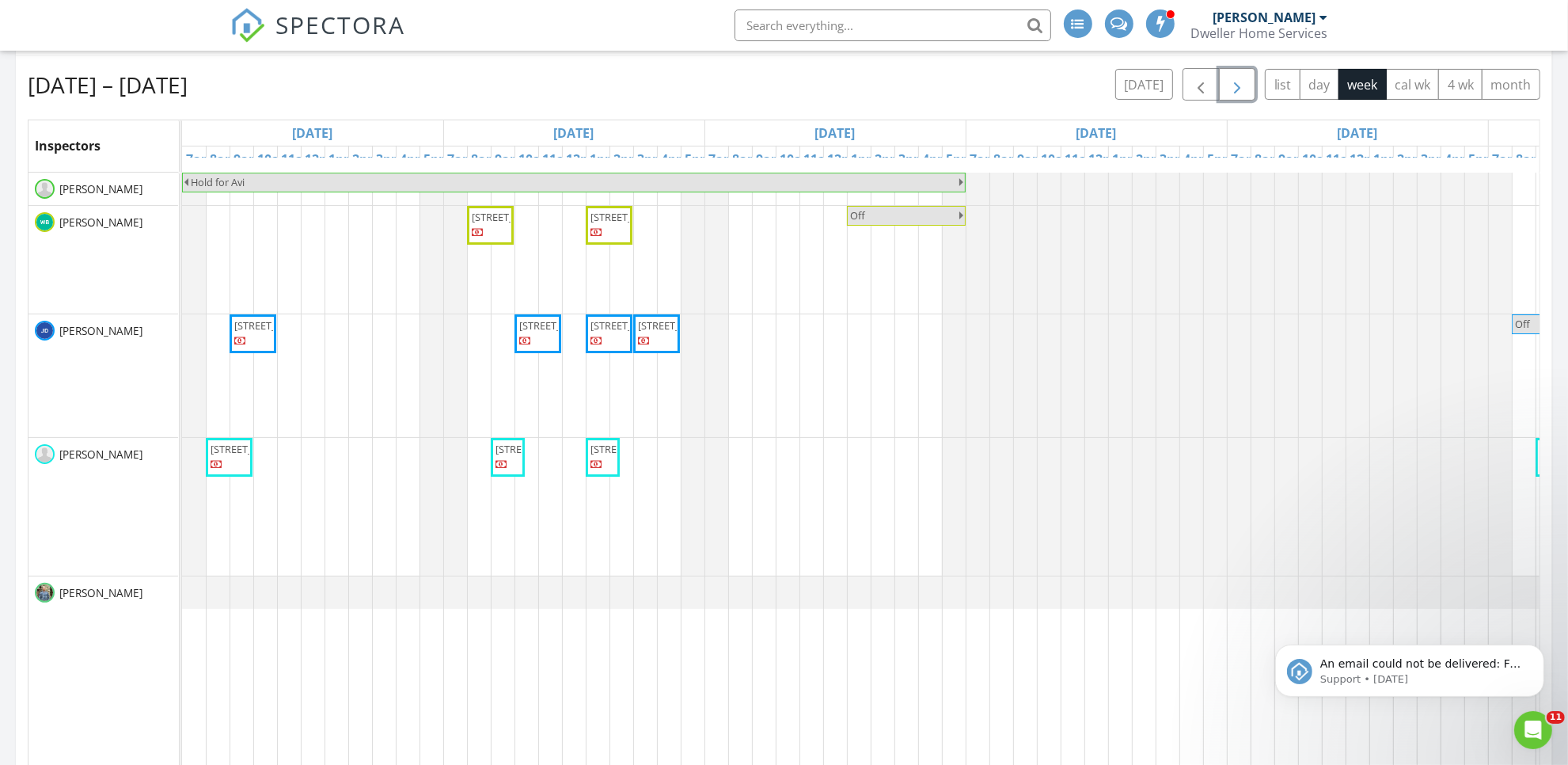
scroll to position [297, 0]
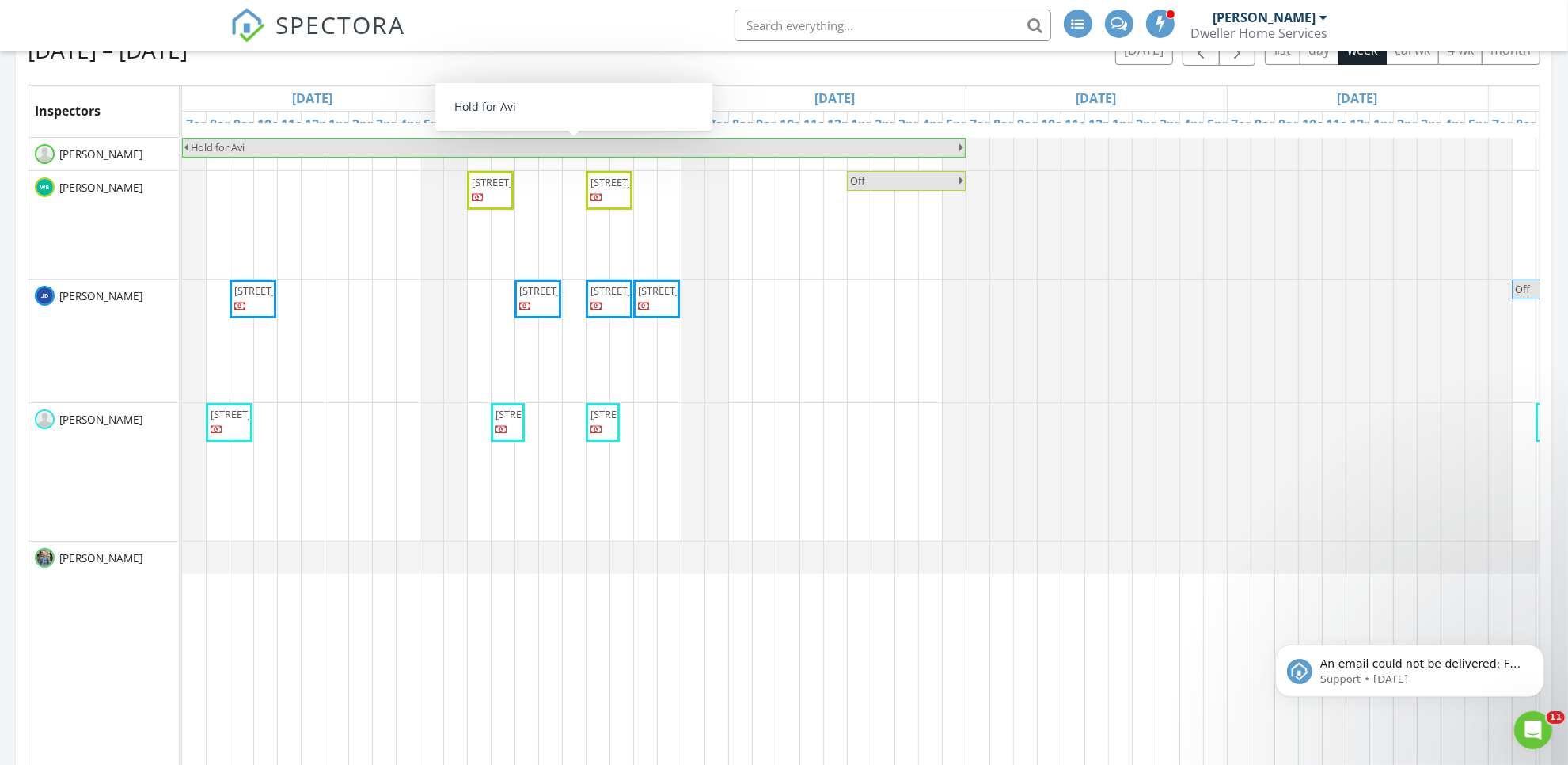
click at [270, 28] on link "SPECTORA" at bounding box center [318, 38] width 176 height 33
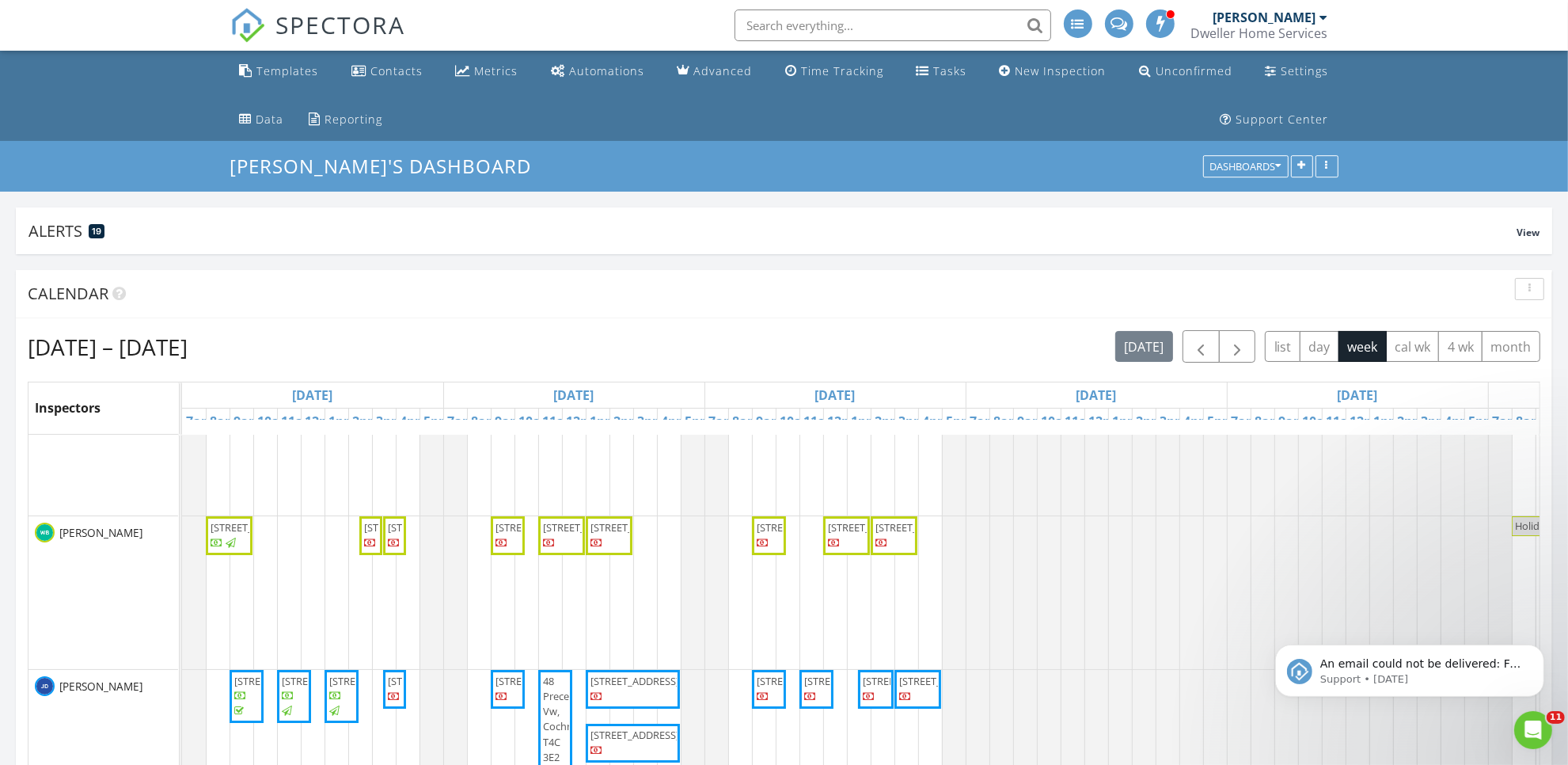
click at [355, 26] on span "SPECTORA" at bounding box center [342, 24] width 130 height 33
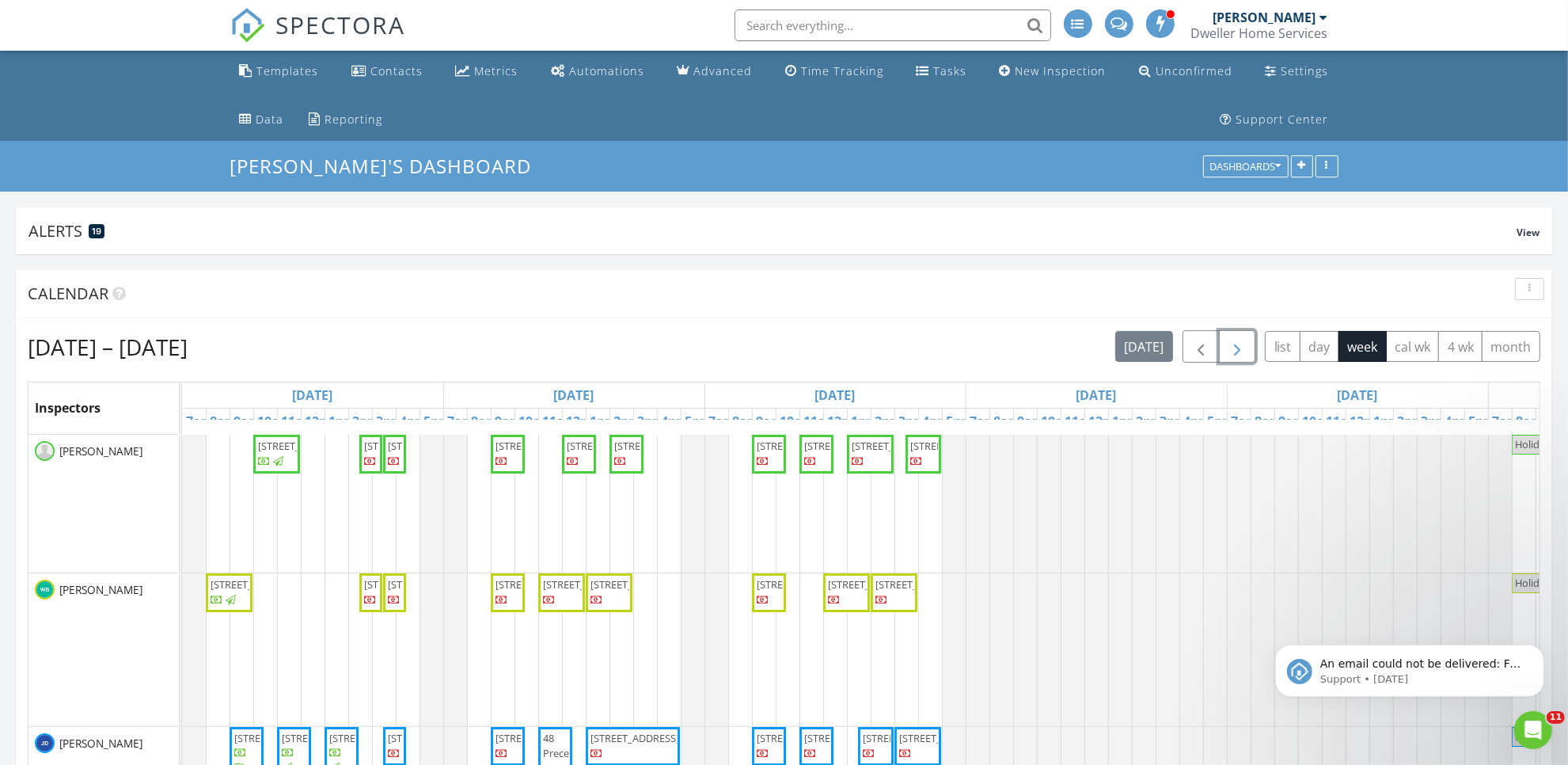
click at [1232, 346] on span "button" at bounding box center [1237, 347] width 19 height 19
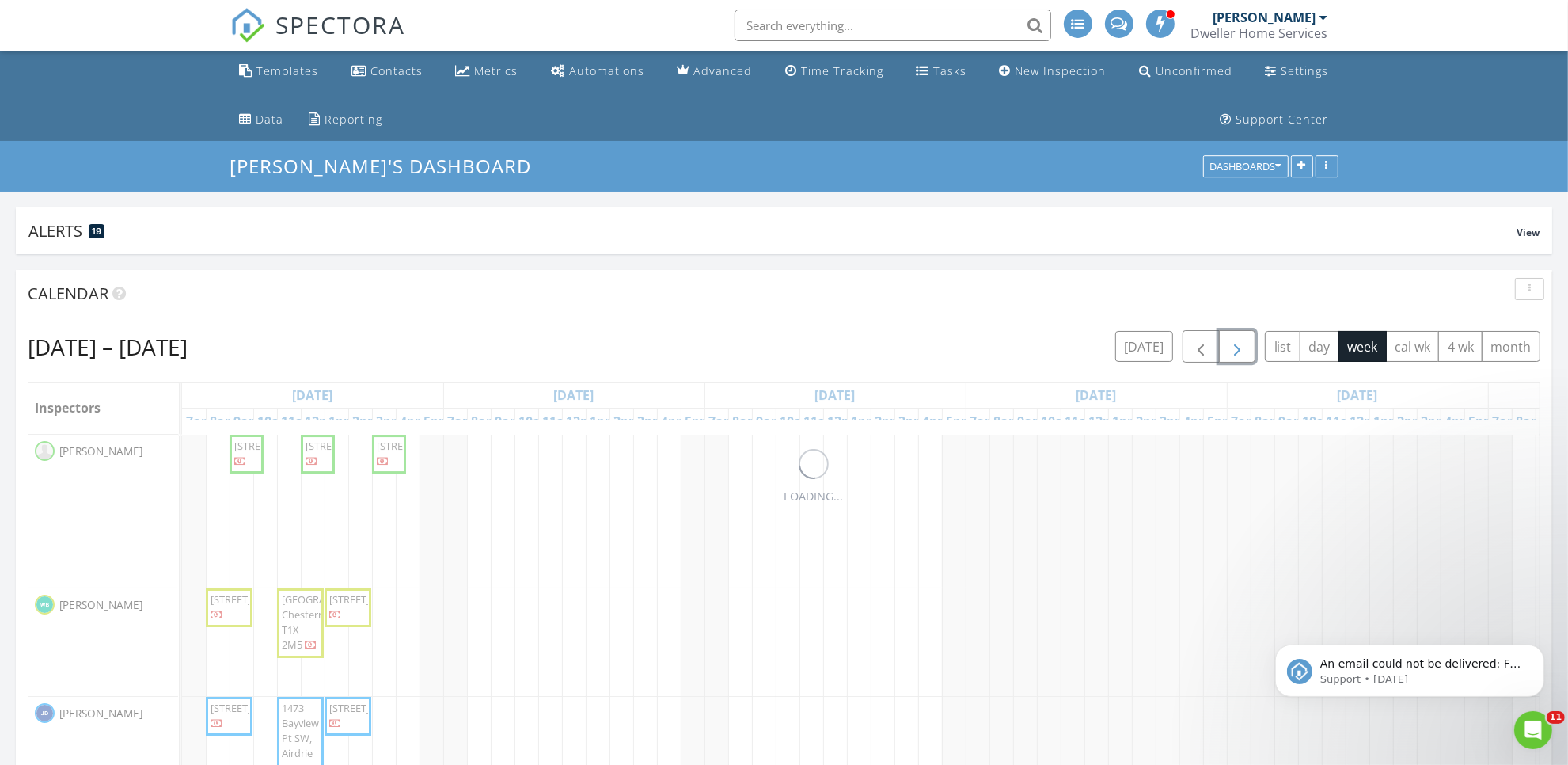
click at [1232, 346] on span "button" at bounding box center [1237, 347] width 19 height 19
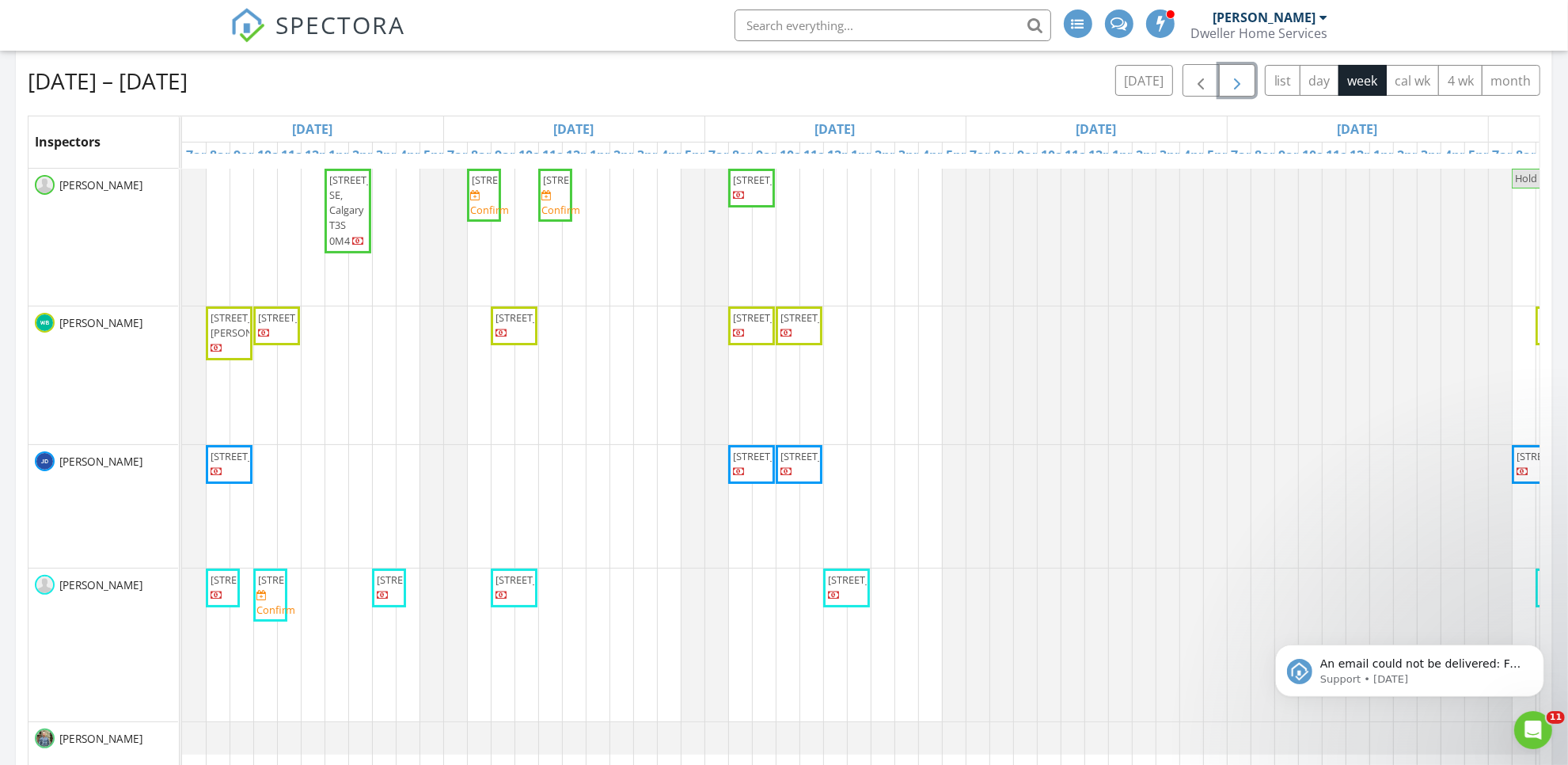
scroll to position [297, 0]
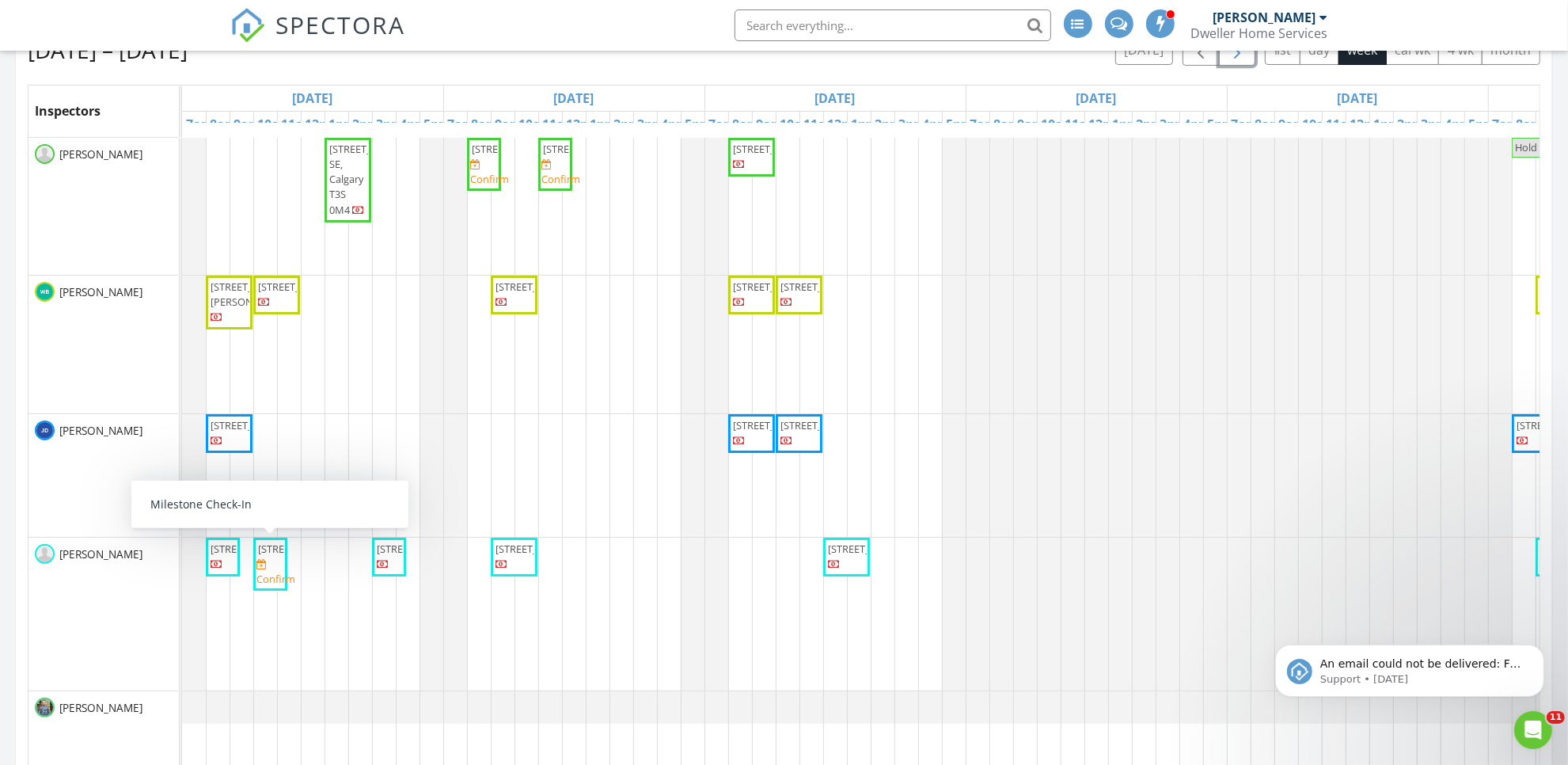
click at [271, 556] on span "[STREET_ADDRESS]" at bounding box center [302, 548] width 89 height 15
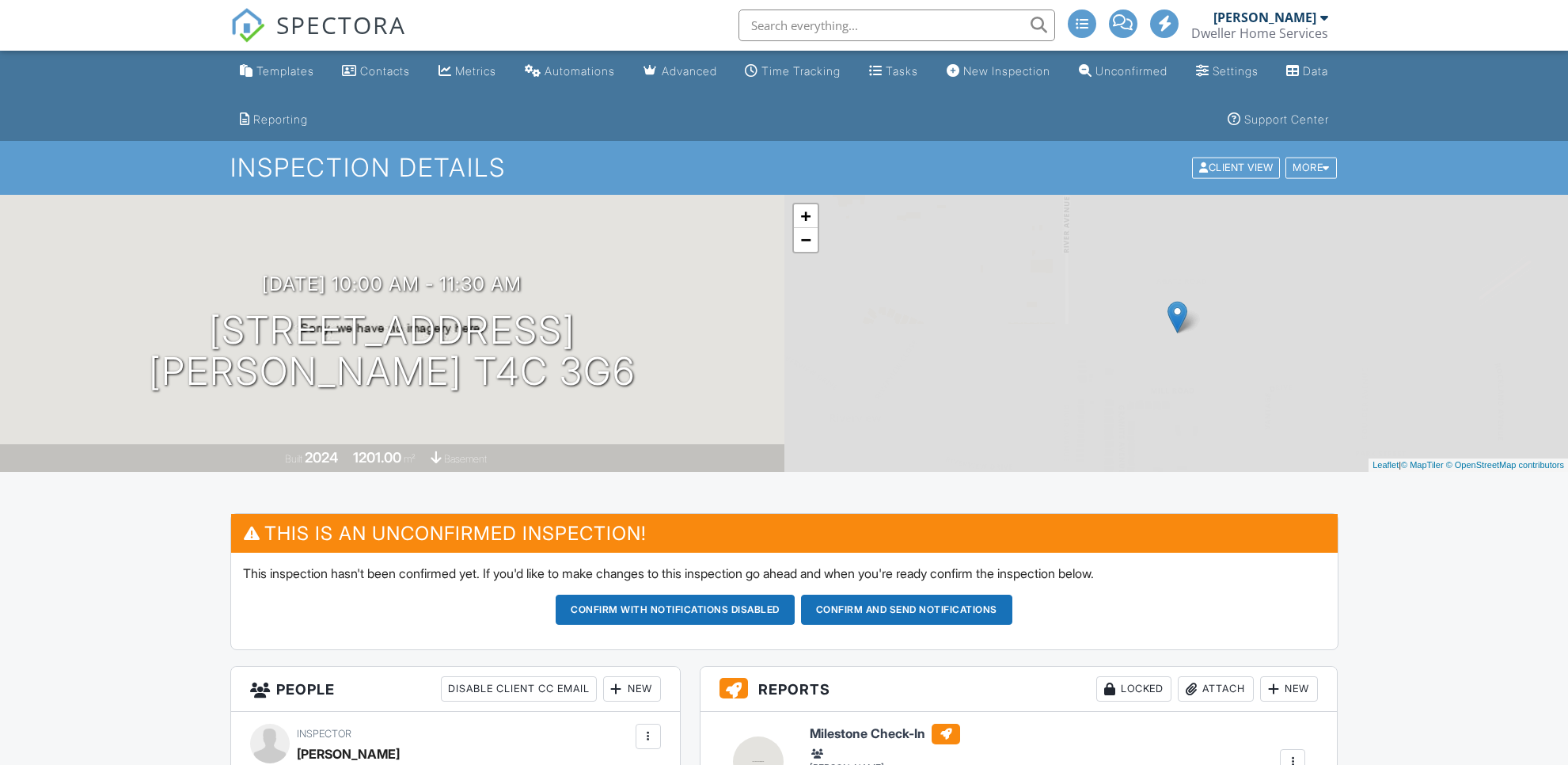
click at [795, 604] on button "Confirm and send notifications" at bounding box center [675, 609] width 239 height 30
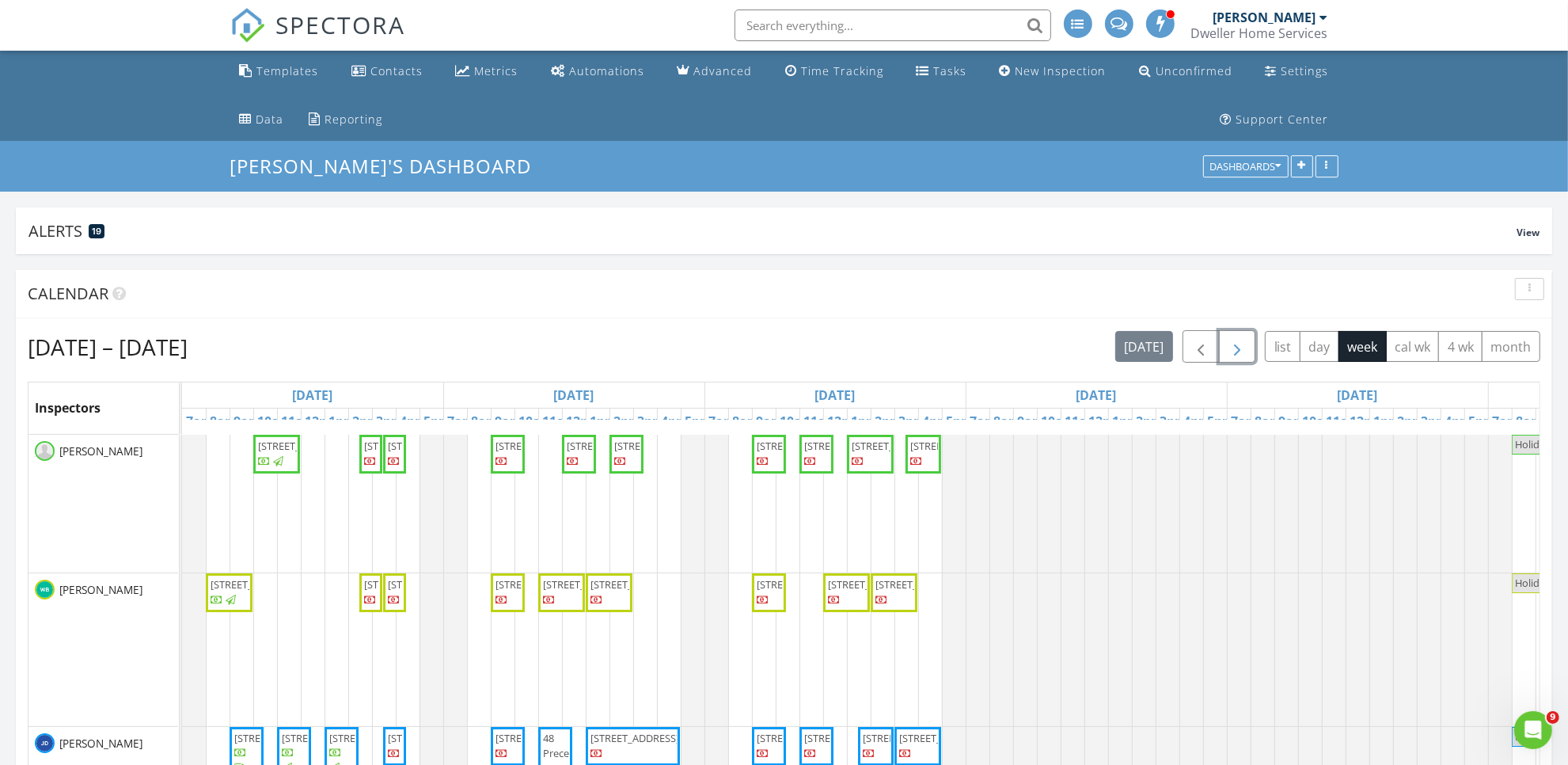
click at [1231, 349] on span "button" at bounding box center [1237, 347] width 19 height 19
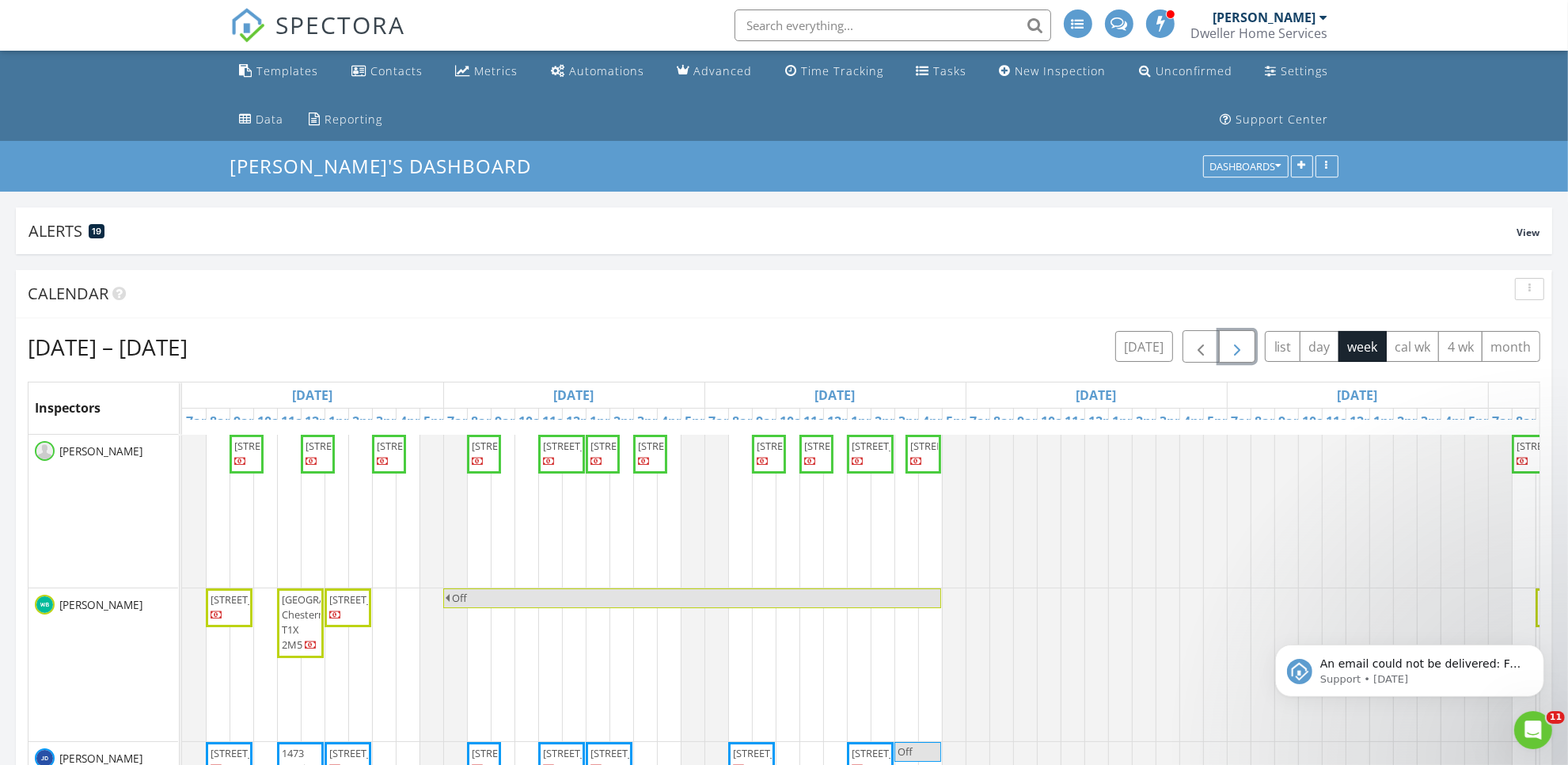
click at [1240, 342] on span "button" at bounding box center [1237, 347] width 19 height 19
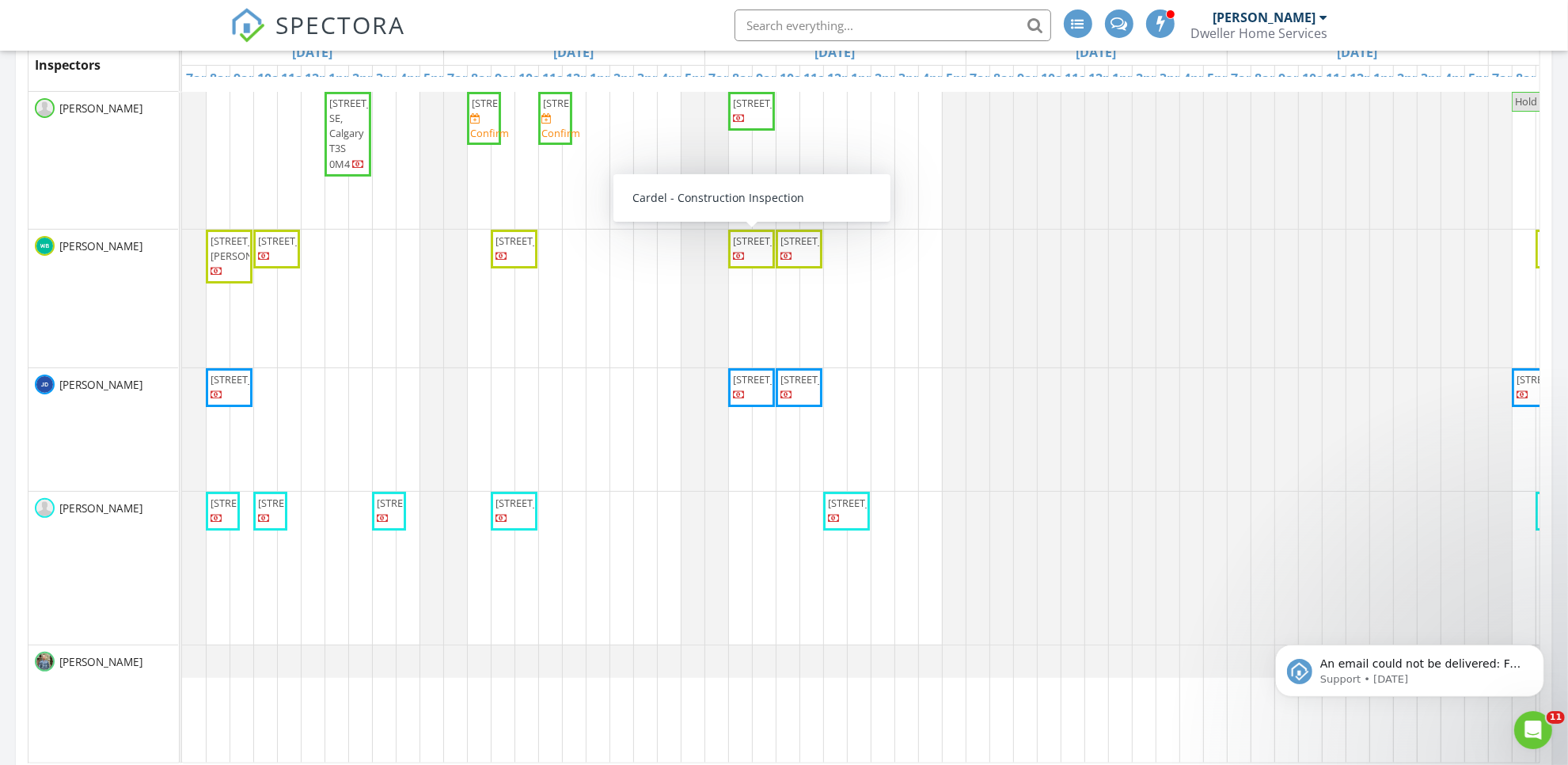
scroll to position [297, 0]
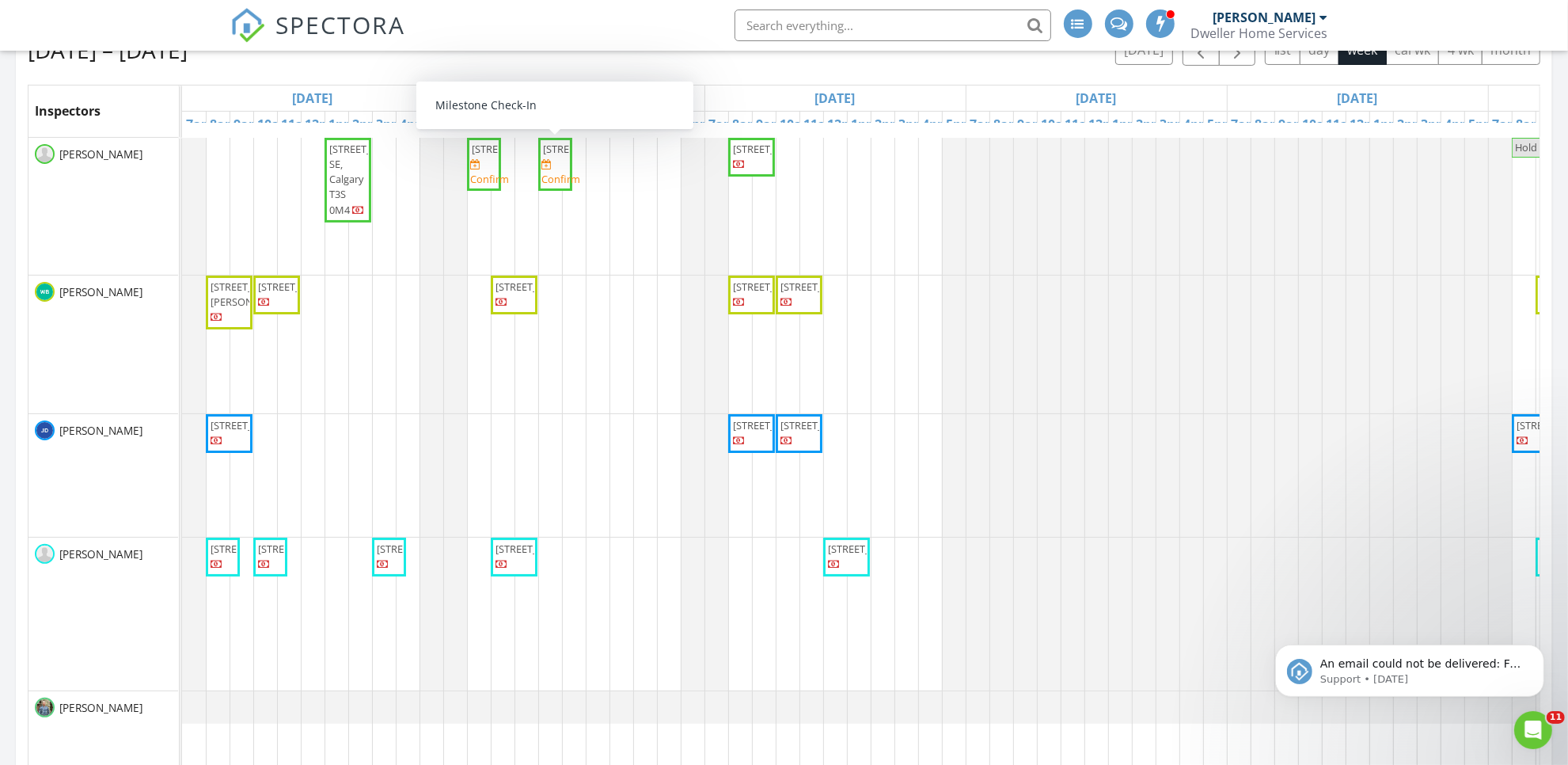
click at [560, 156] on span "43 Waterford Mnr, Chestermere T1X 2T9" at bounding box center [587, 148] width 89 height 15
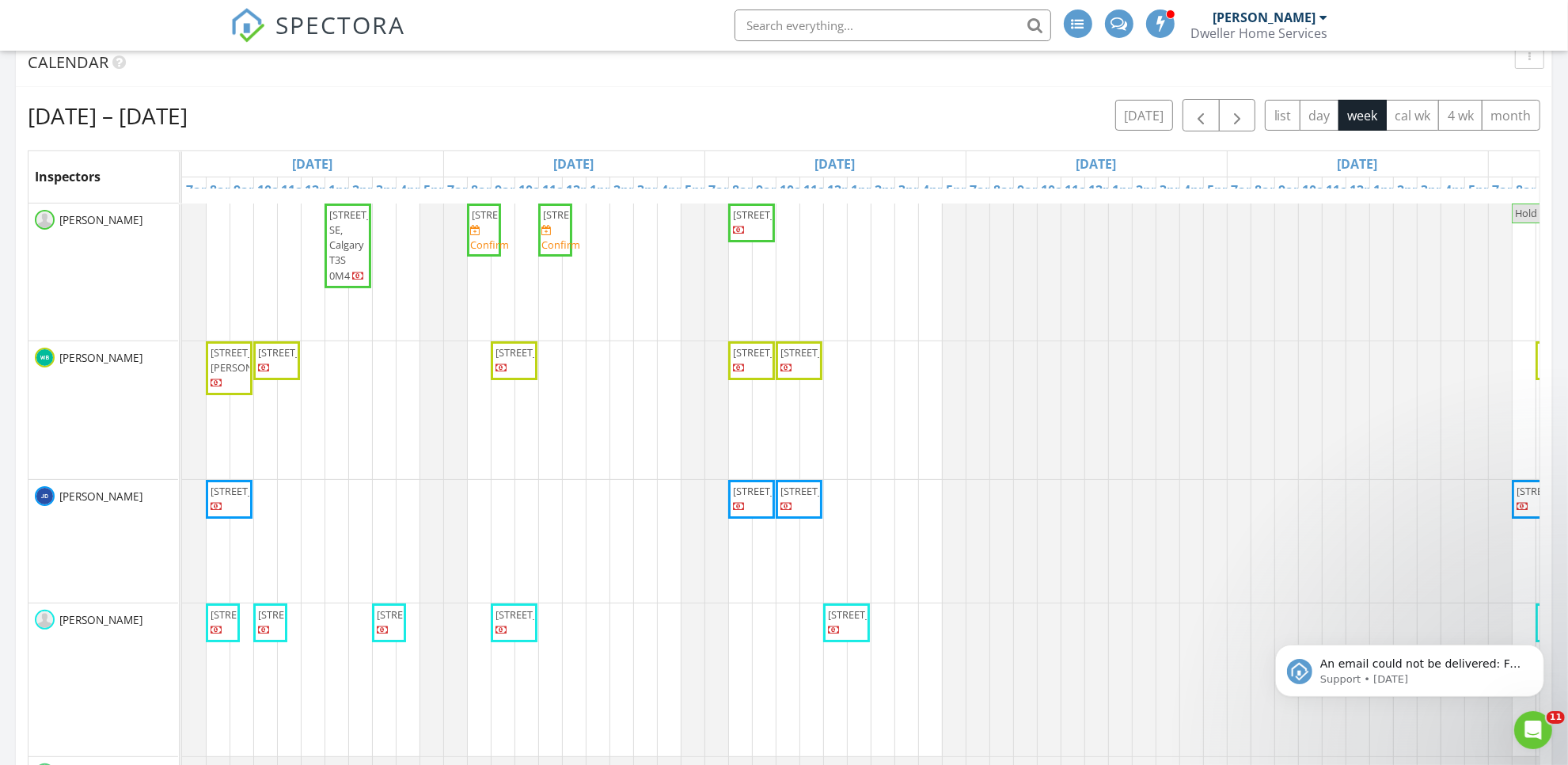
scroll to position [198, 0]
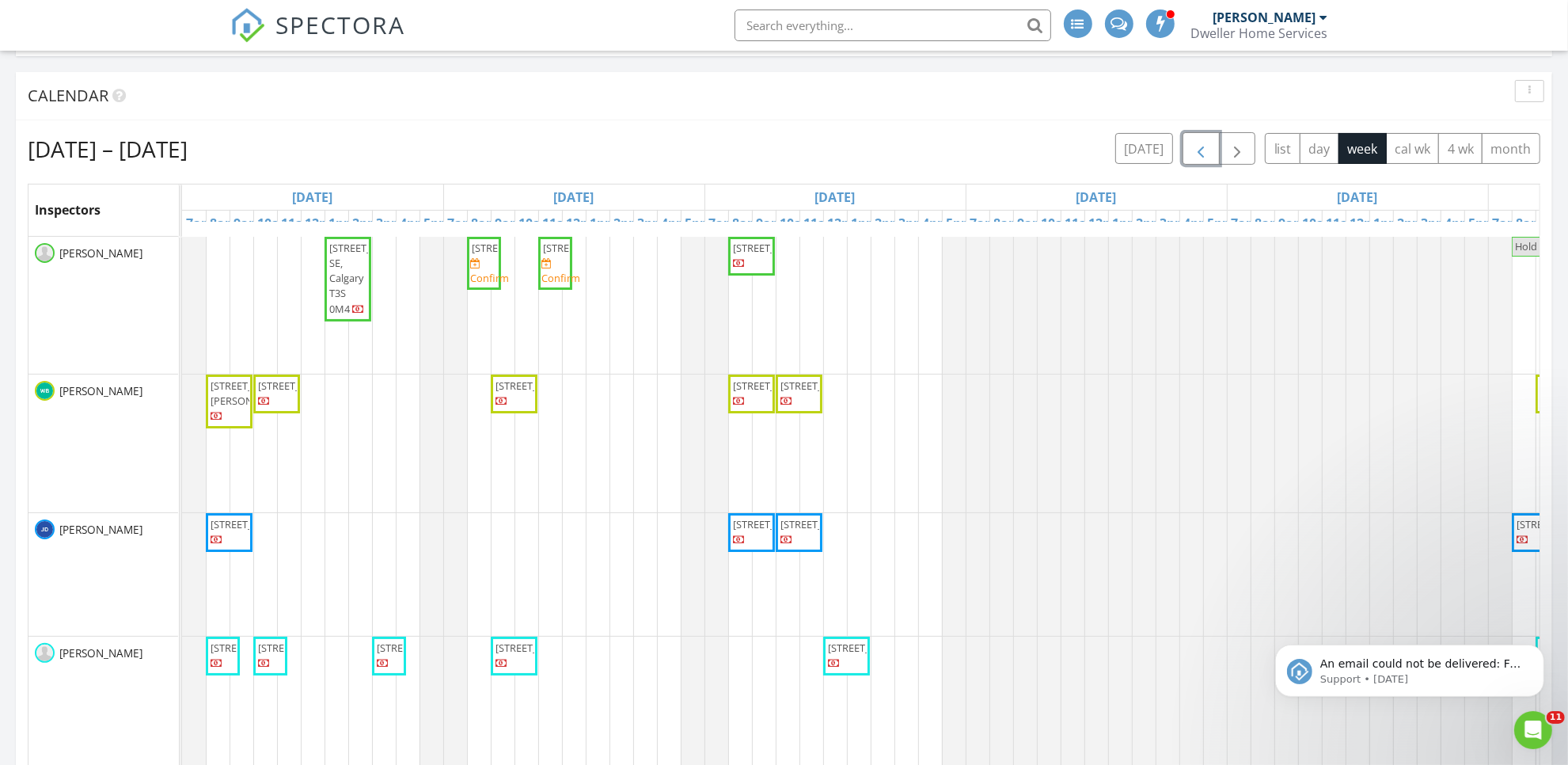
click at [1206, 144] on span "button" at bounding box center [1201, 149] width 19 height 19
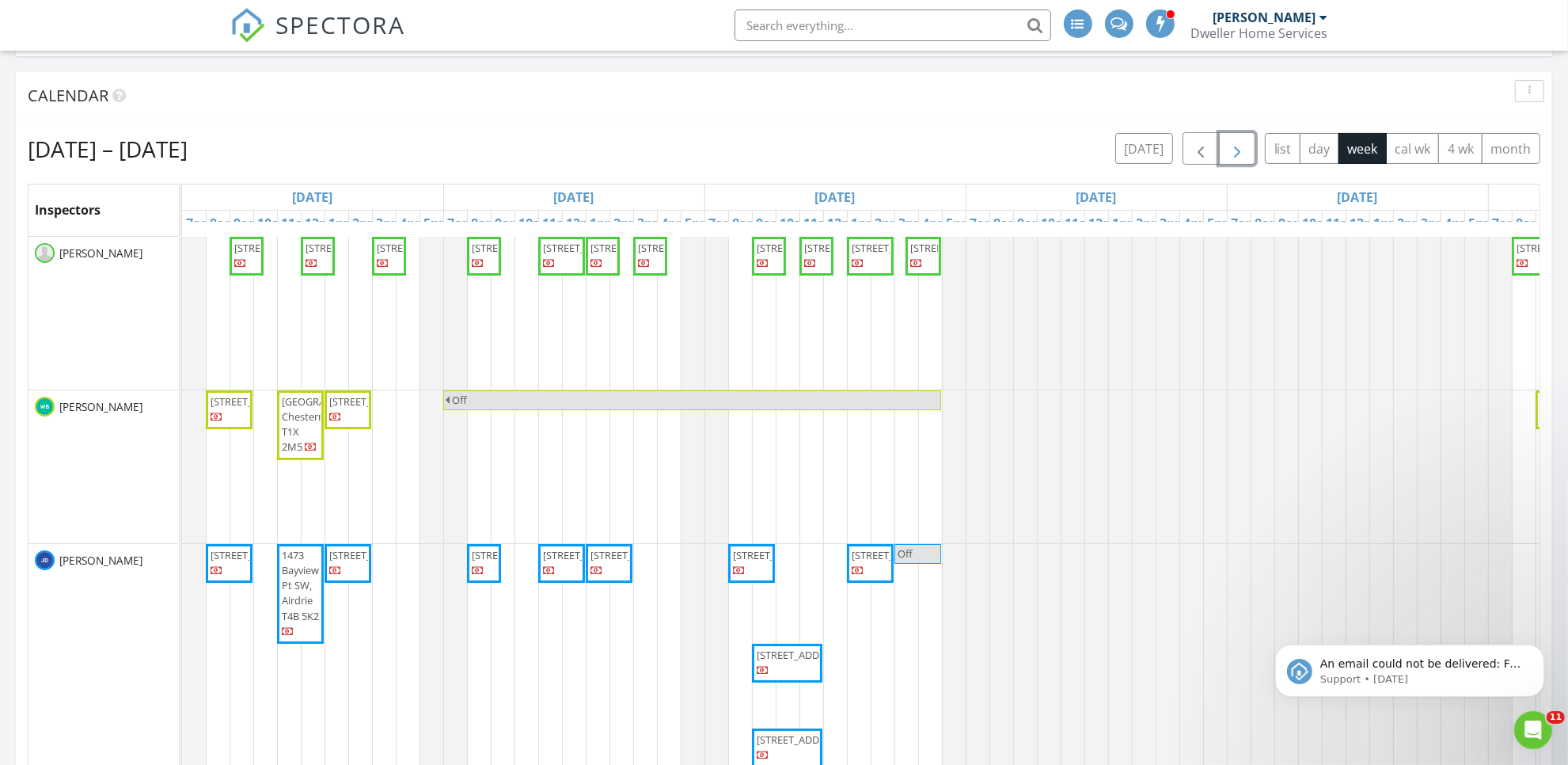
click at [1235, 143] on span "button" at bounding box center [1237, 149] width 19 height 19
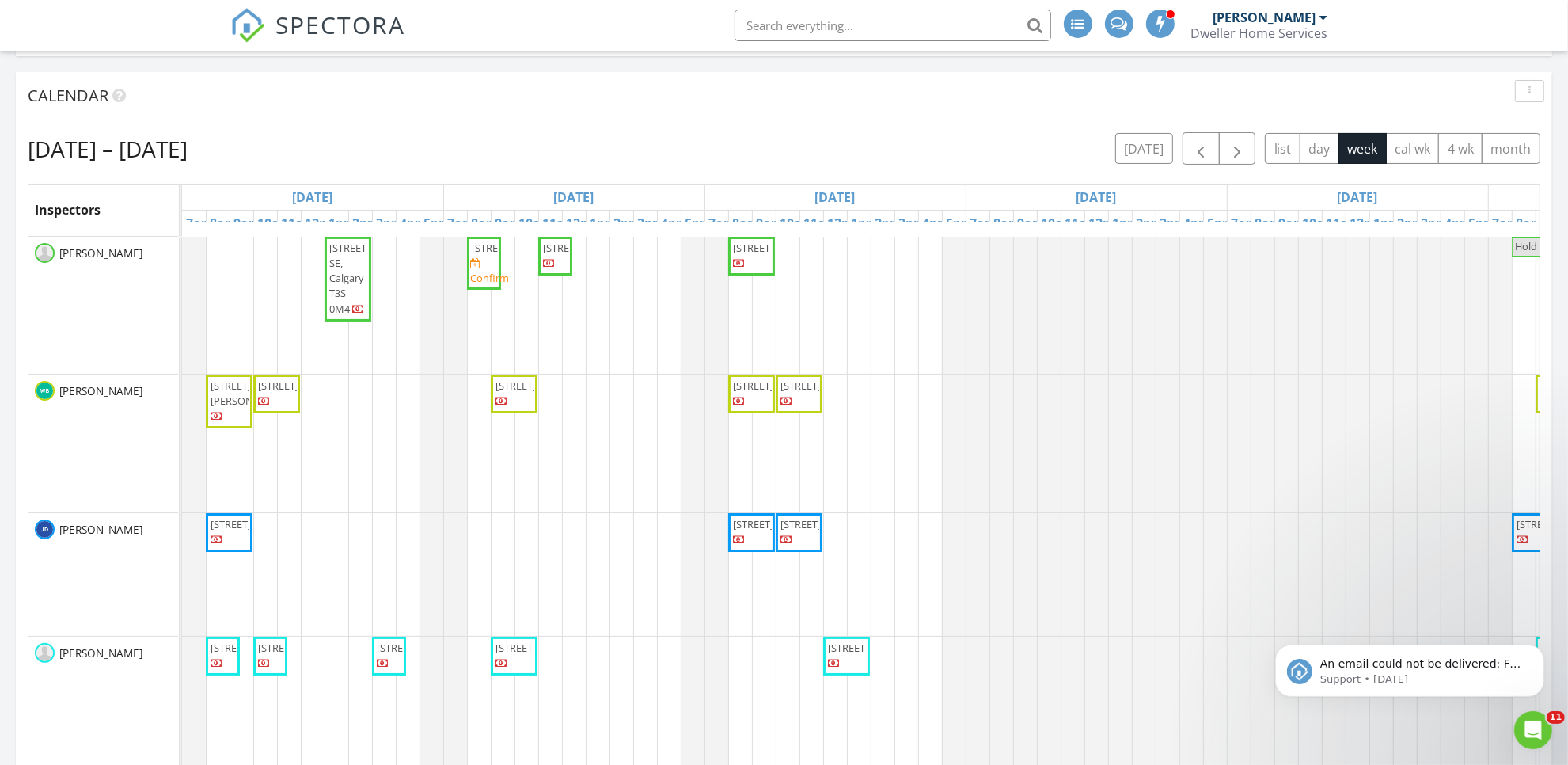
click at [493, 256] on span "260 Waterford Heath, Chestermere T1X 2Z6" at bounding box center [484, 248] width 27 height 15
click at [1199, 154] on span "button" at bounding box center [1201, 149] width 19 height 19
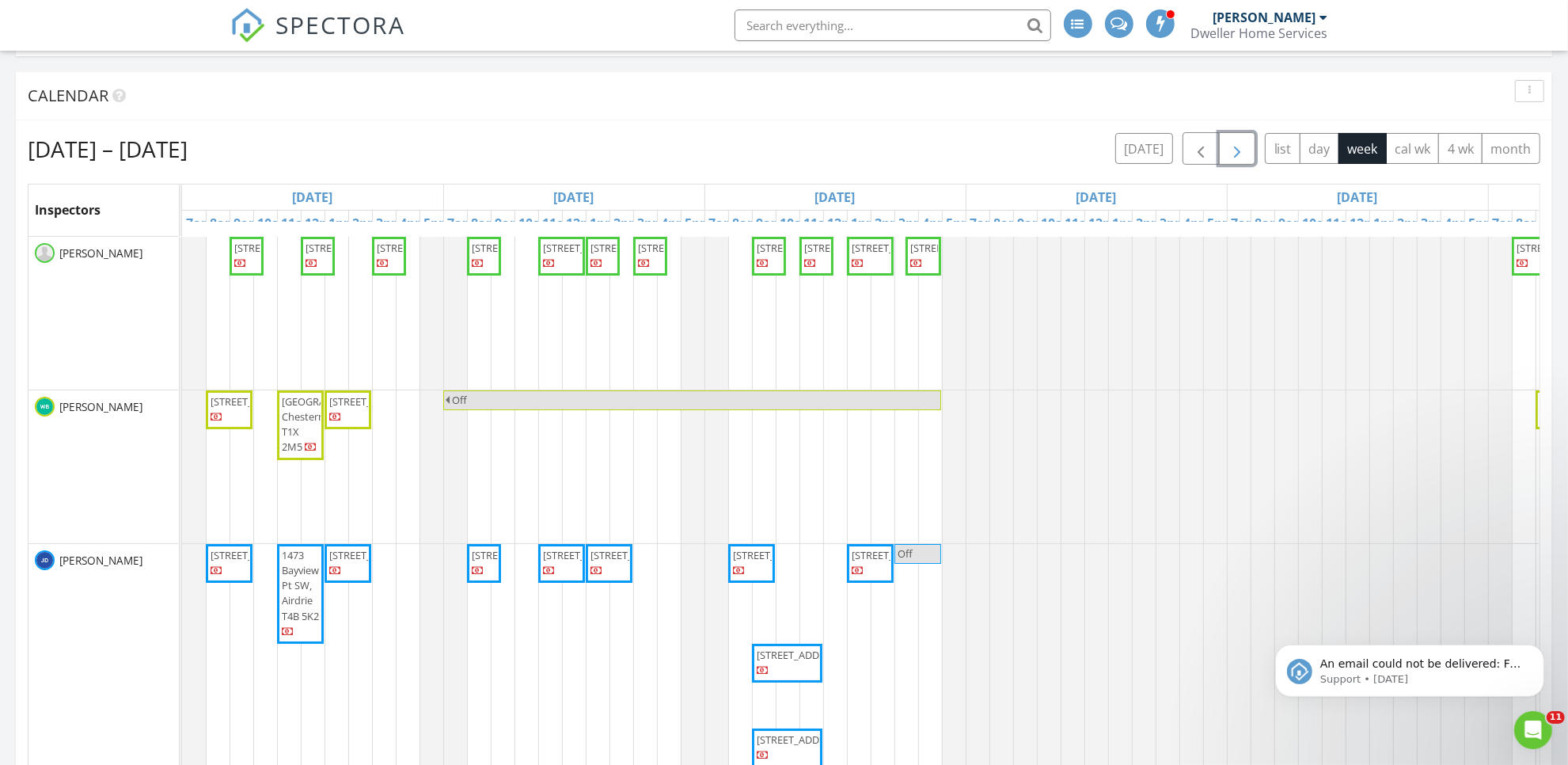
click at [1235, 151] on span "button" at bounding box center [1237, 149] width 19 height 19
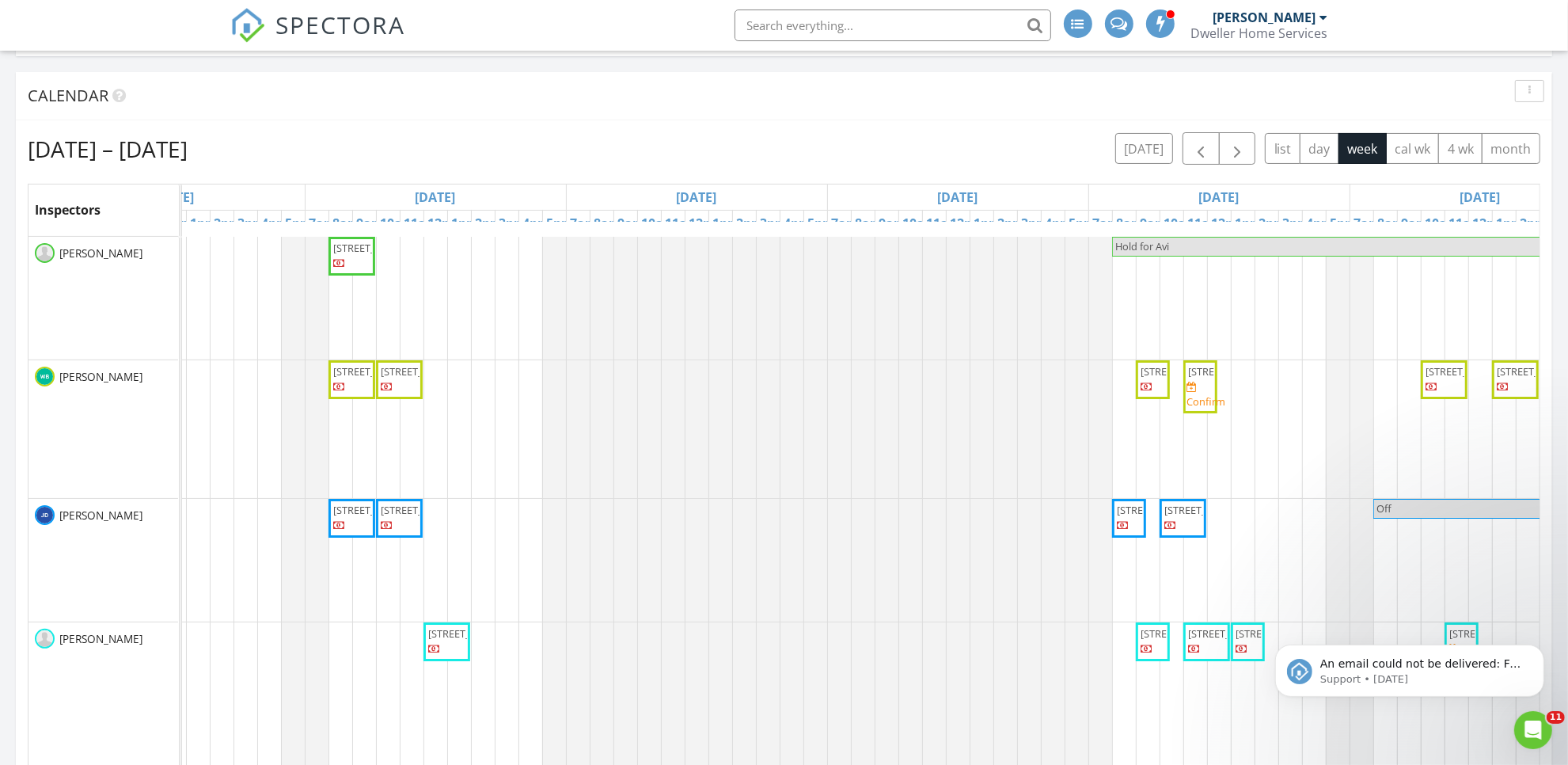
scroll to position [0, 486]
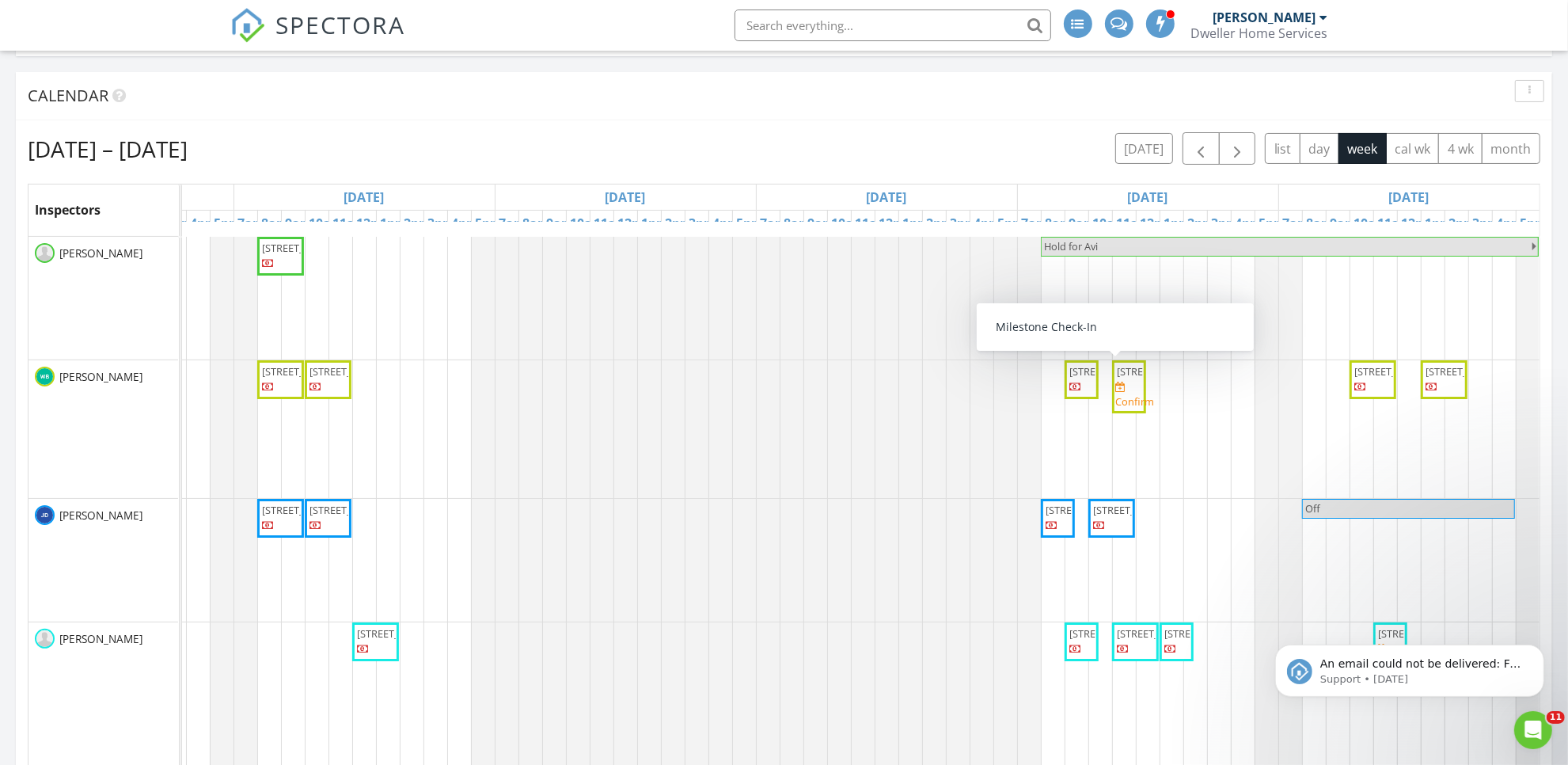
click at [1121, 377] on span "[STREET_ADDRESS]" at bounding box center [1129, 372] width 27 height 15
click at [1197, 158] on span "button" at bounding box center [1201, 149] width 19 height 19
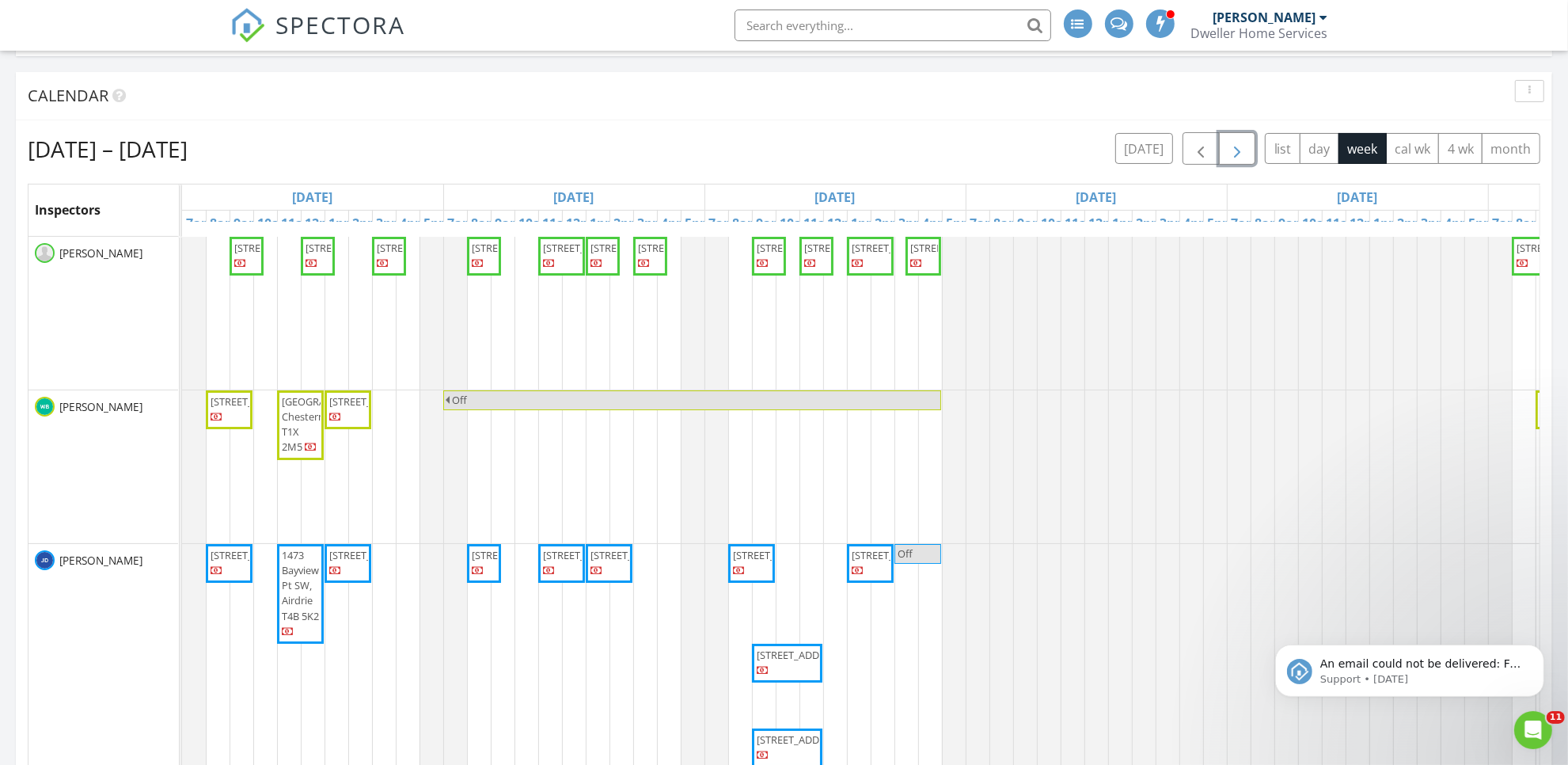
click at [1221, 155] on button "button" at bounding box center [1237, 148] width 37 height 33
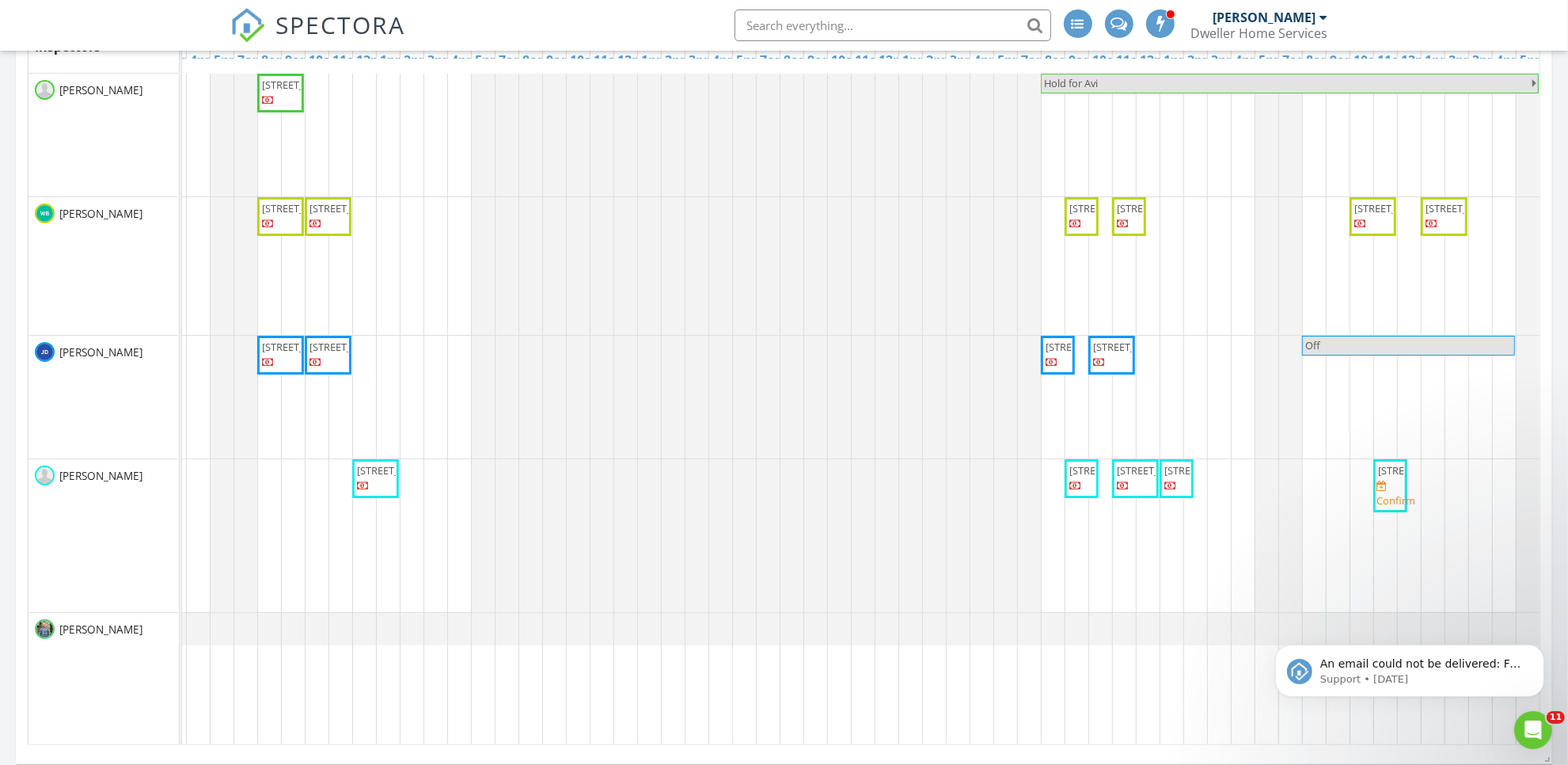
scroll to position [396, 0]
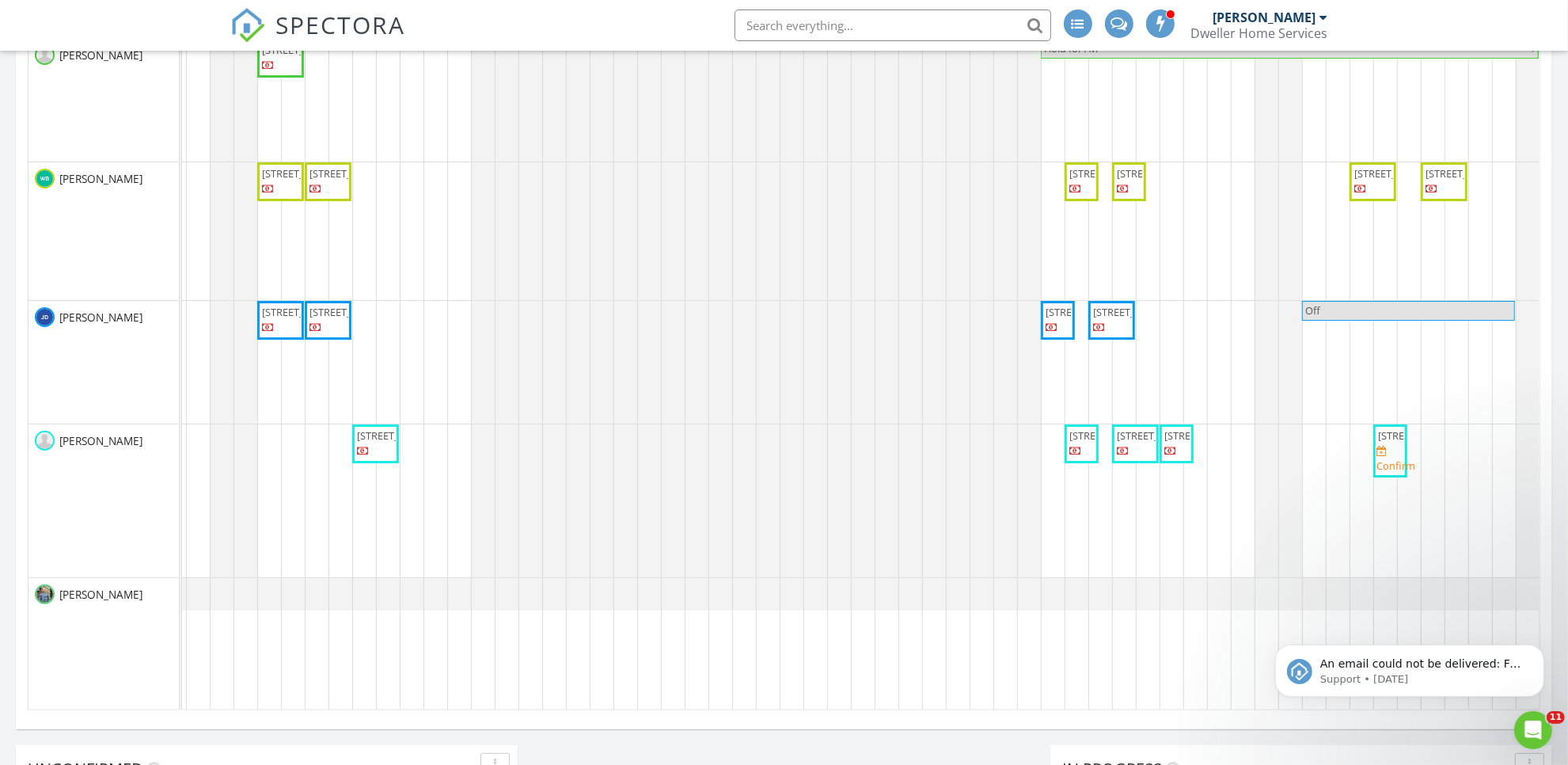
click at [1378, 443] on span "140 Waterford Way, Chestermere T0T 0T0" at bounding box center [1422, 435] width 89 height 15
click at [786, 21] on input "text" at bounding box center [893, 25] width 317 height 32
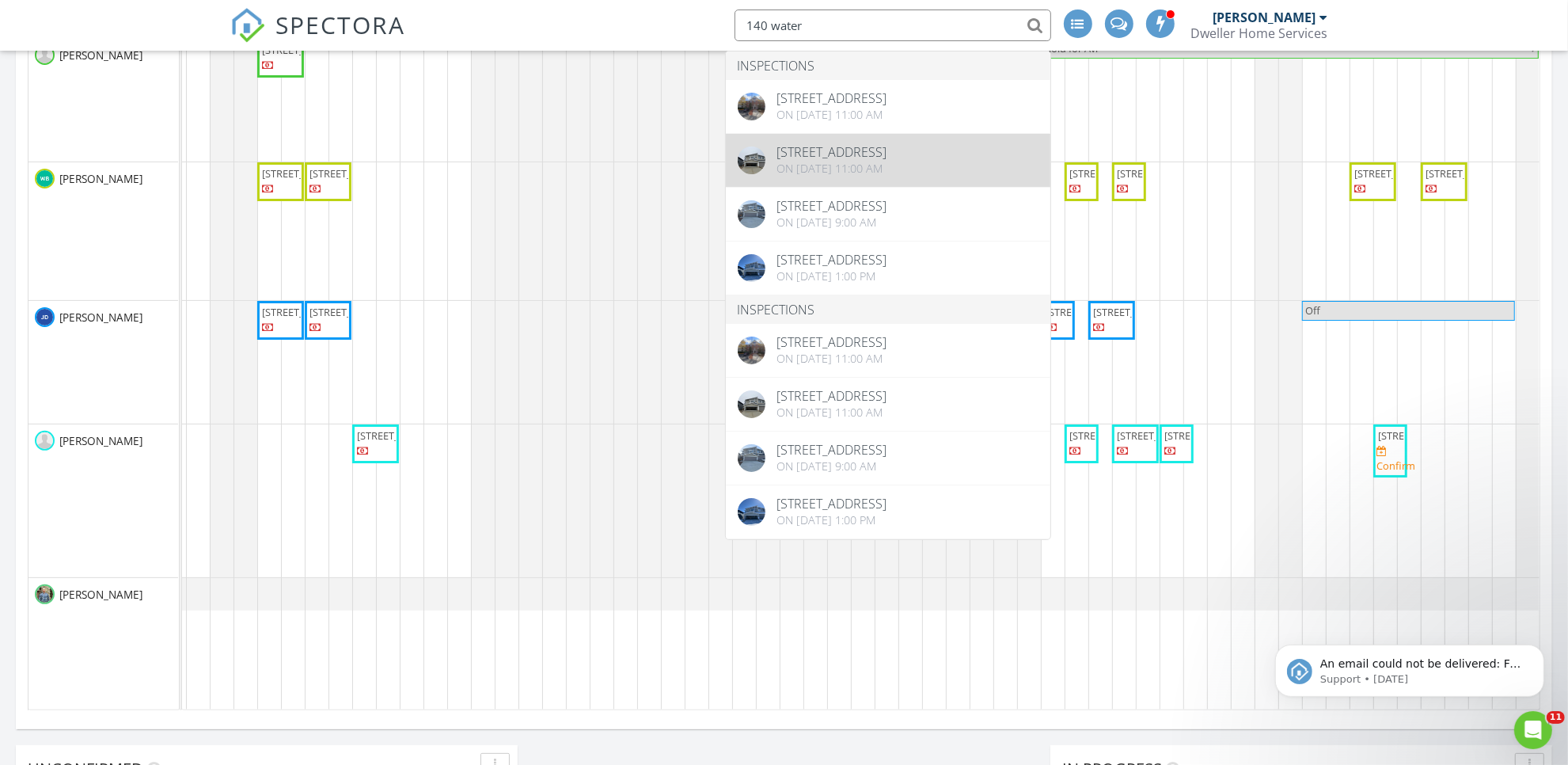
type input "140 water"
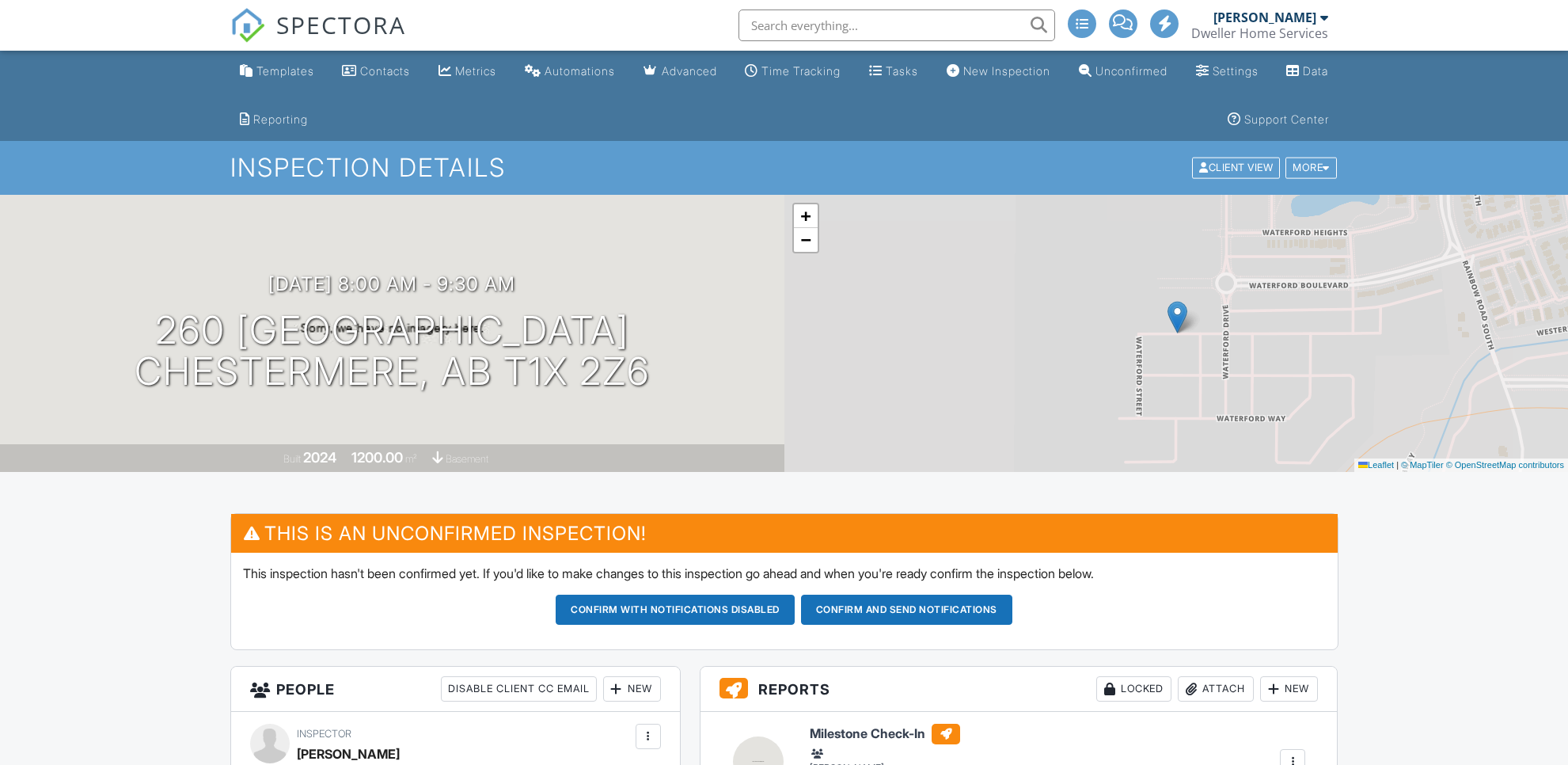
click at [795, 608] on button "Confirm and send notifications" at bounding box center [675, 609] width 239 height 30
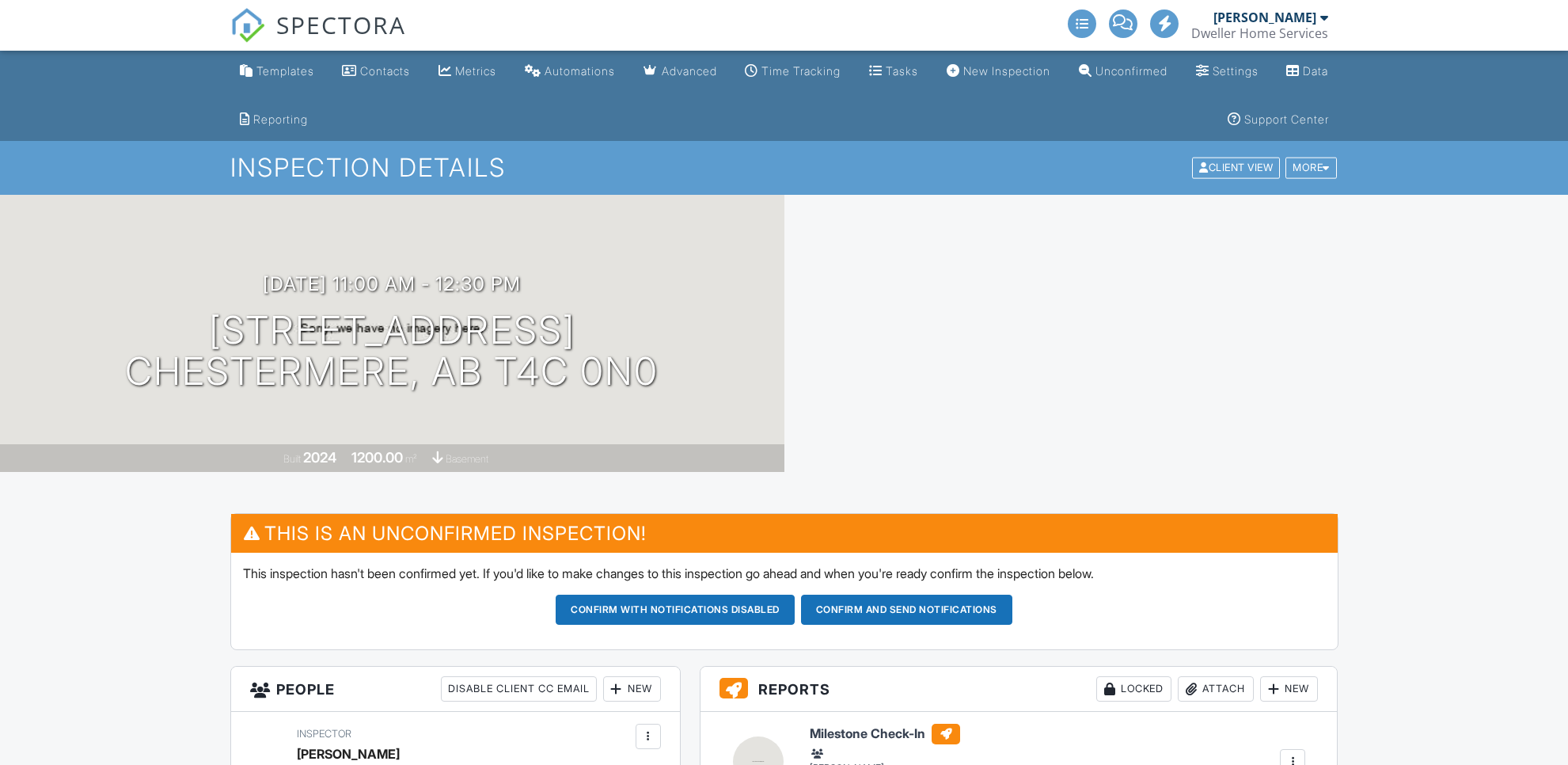
click at [795, 614] on button "Confirm and send notifications" at bounding box center [675, 609] width 239 height 30
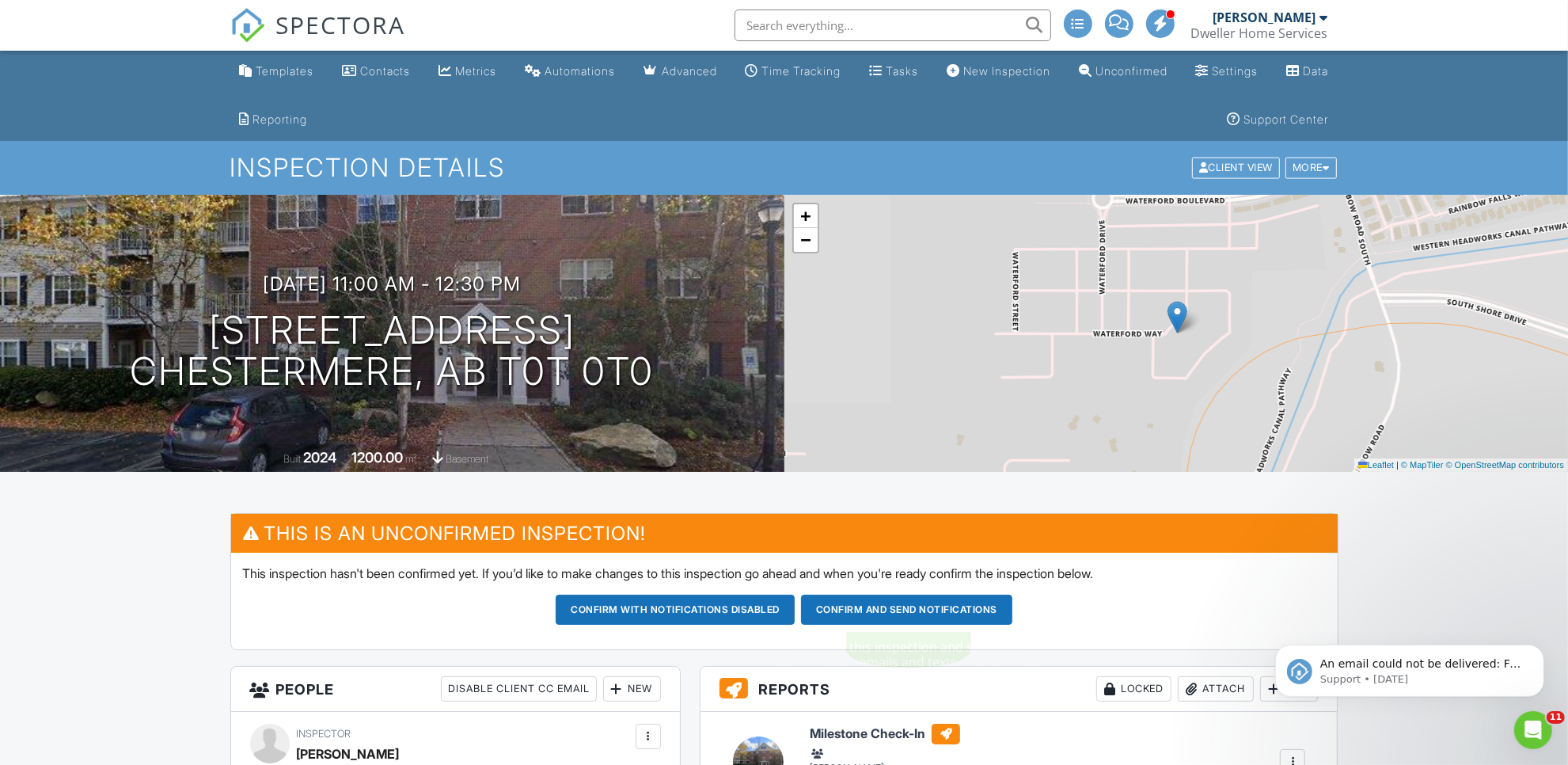
click at [795, 615] on button "Confirm and send notifications" at bounding box center [675, 609] width 239 height 30
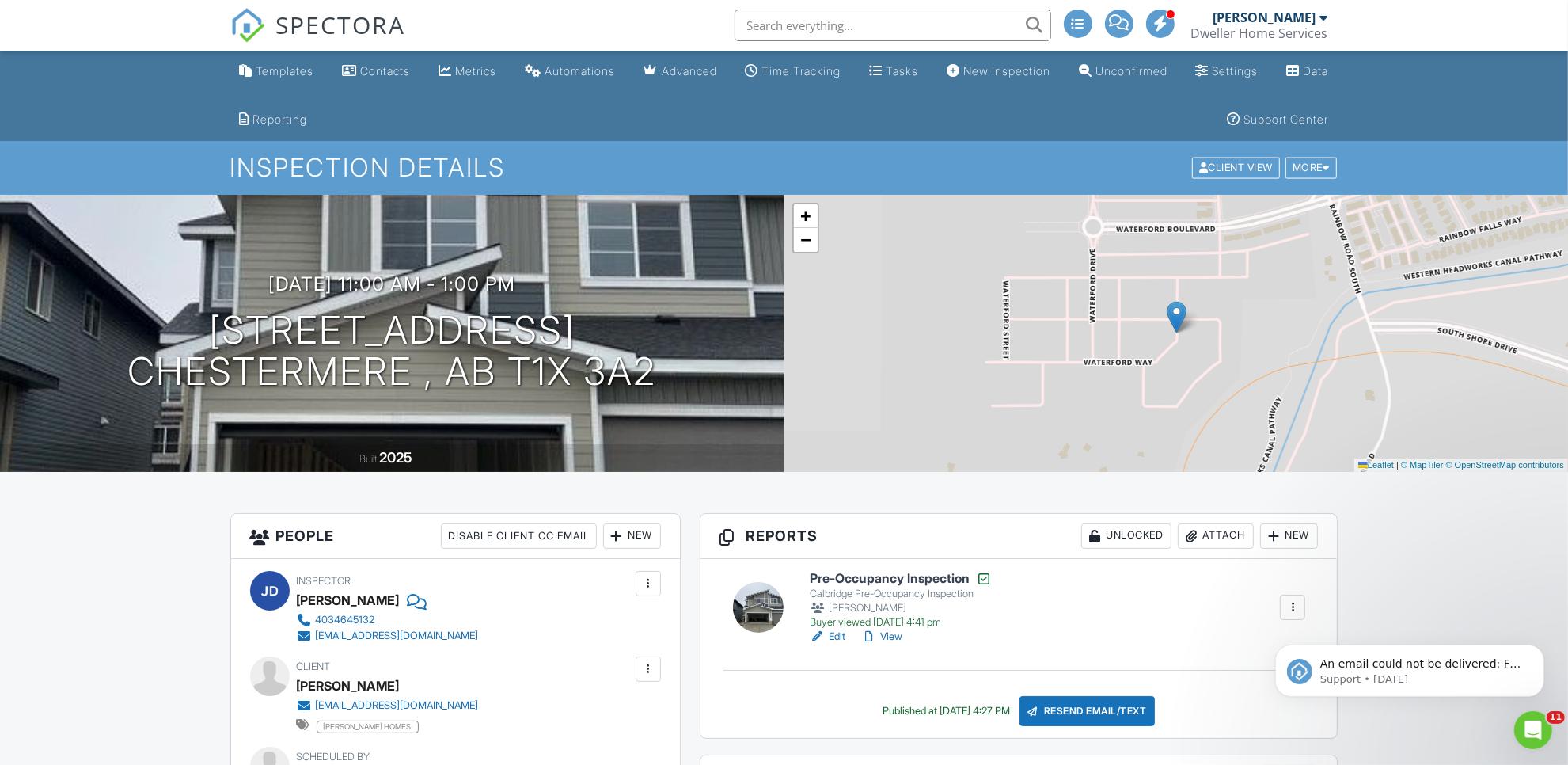
click at [367, 28] on span "SPECTORA" at bounding box center [342, 24] width 130 height 33
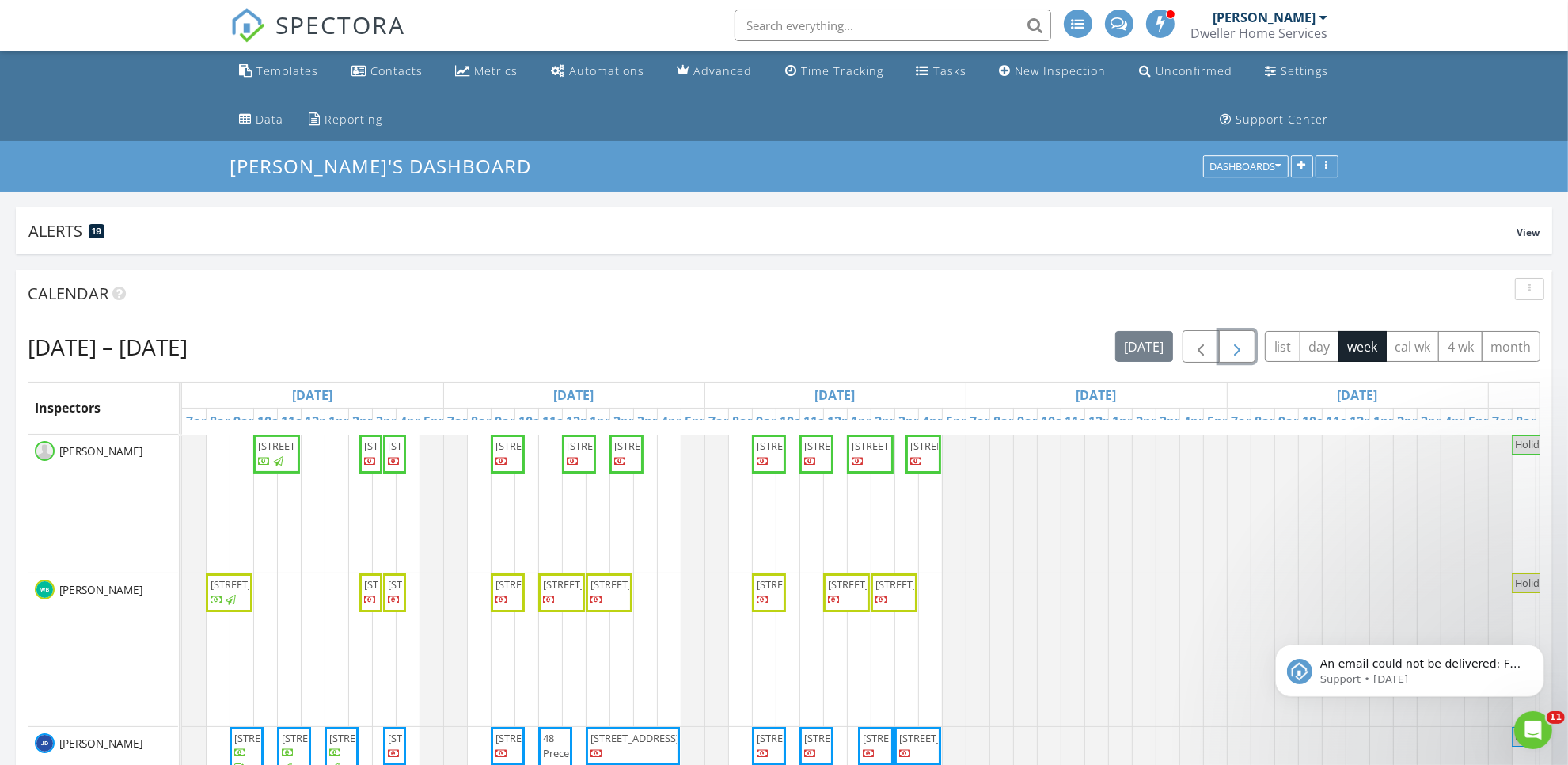
click at [1223, 354] on button "button" at bounding box center [1237, 346] width 37 height 33
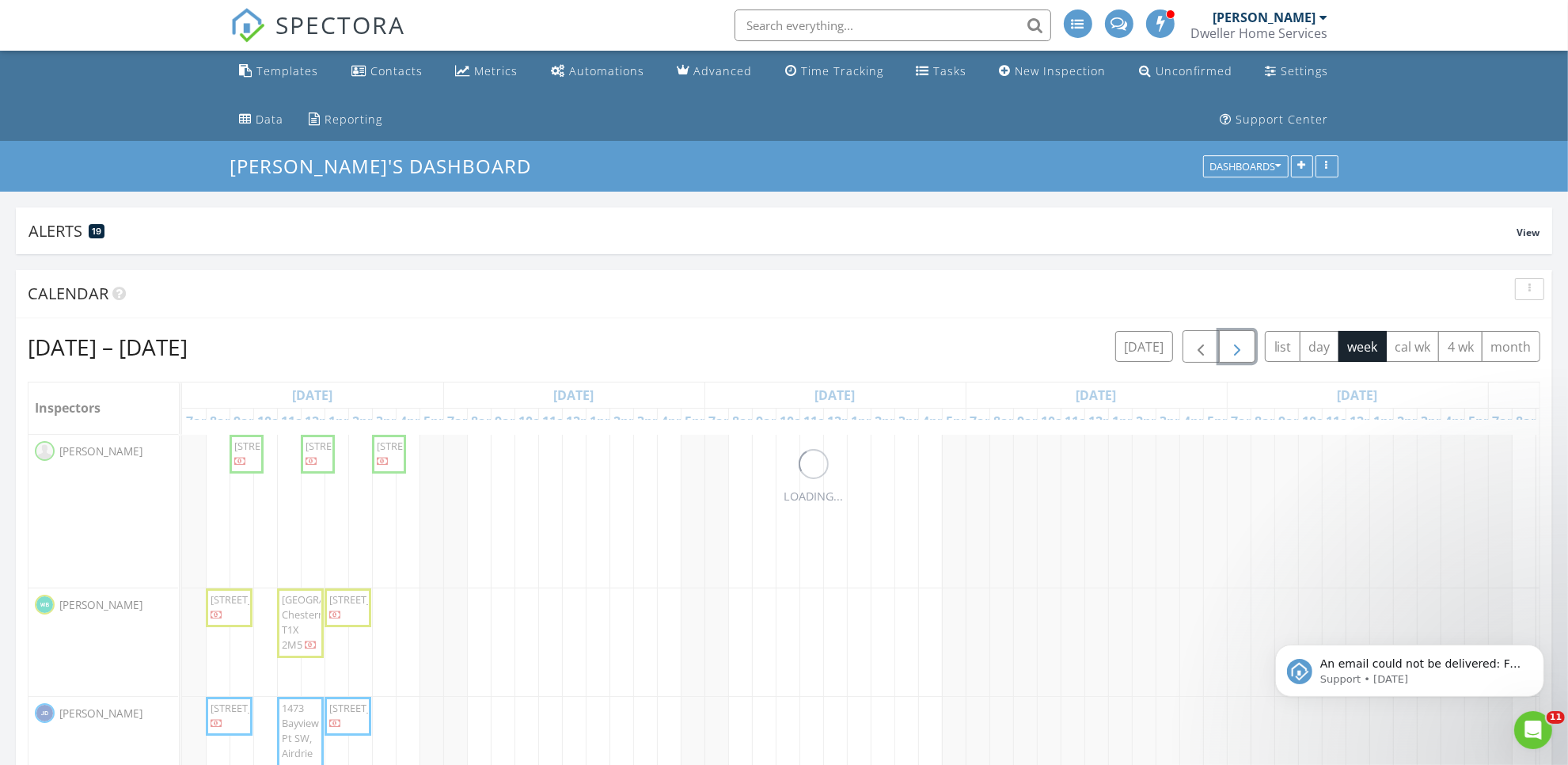
click at [1223, 354] on button "button" at bounding box center [1237, 346] width 37 height 33
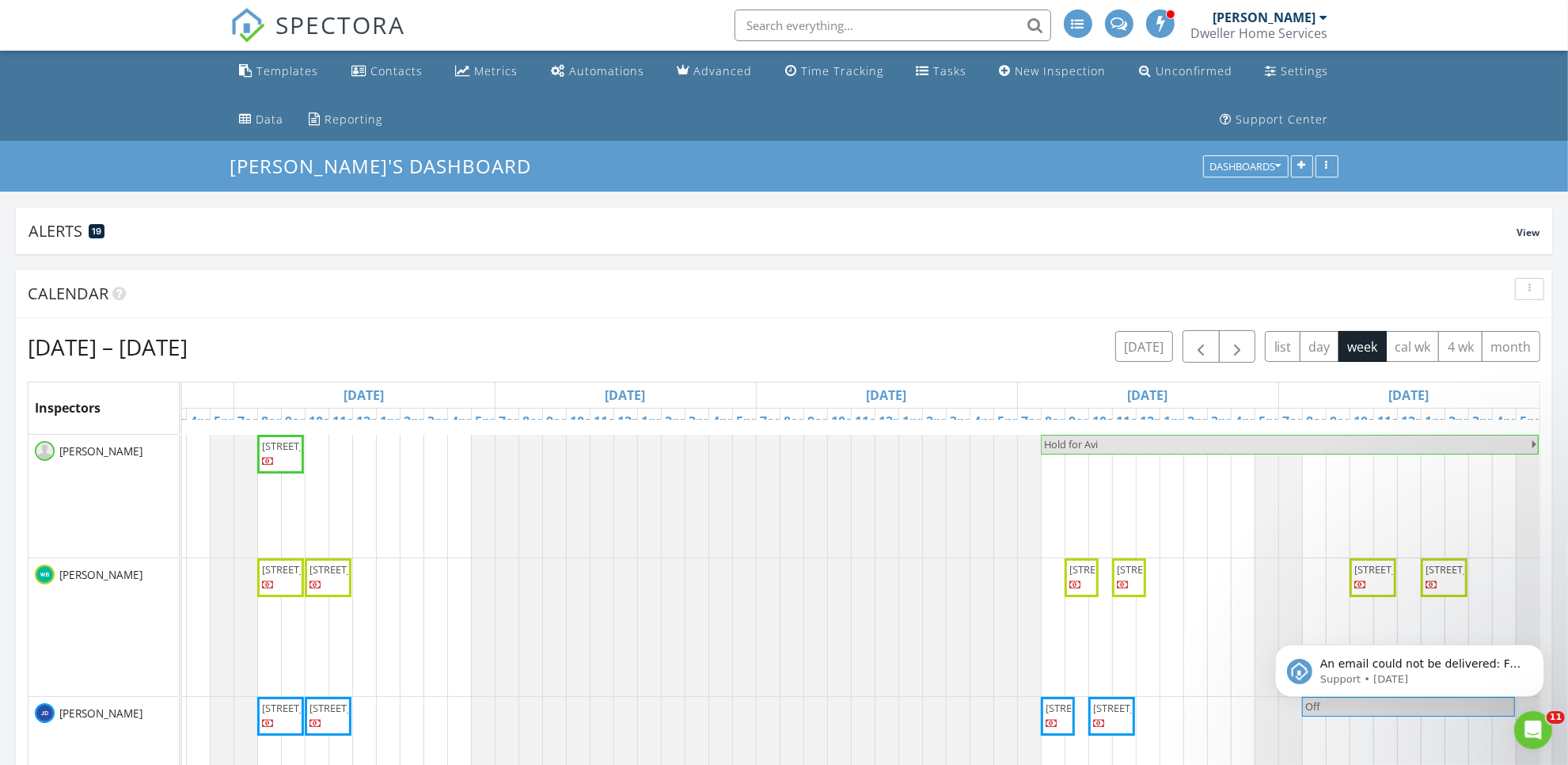
click at [322, 20] on span "SPECTORA" at bounding box center [342, 24] width 130 height 33
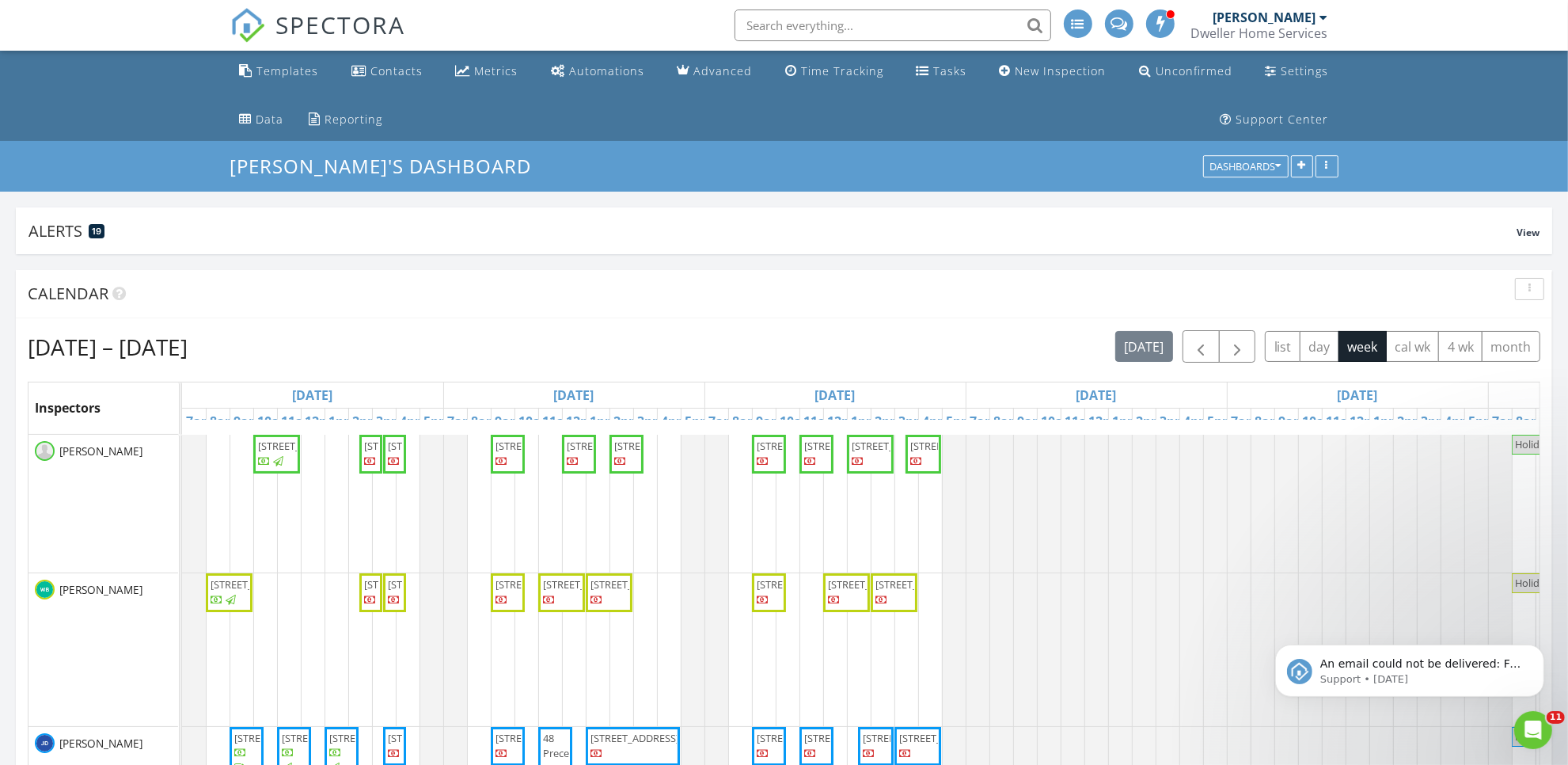
click at [334, 5] on div "SPECTORA" at bounding box center [318, 25] width 176 height 51
click at [332, 15] on span "SPECTORA" at bounding box center [342, 24] width 130 height 33
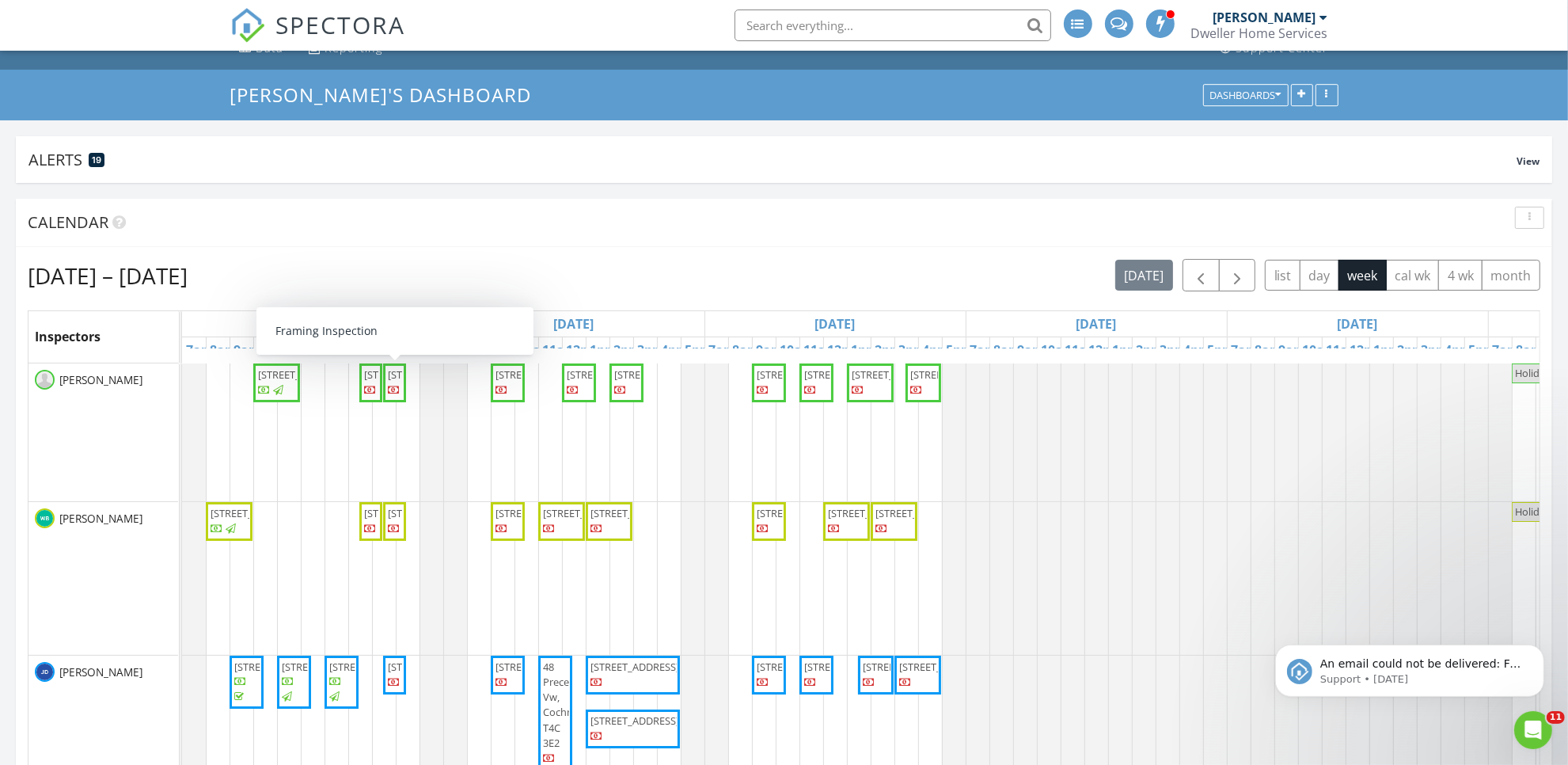
scroll to position [99, 0]
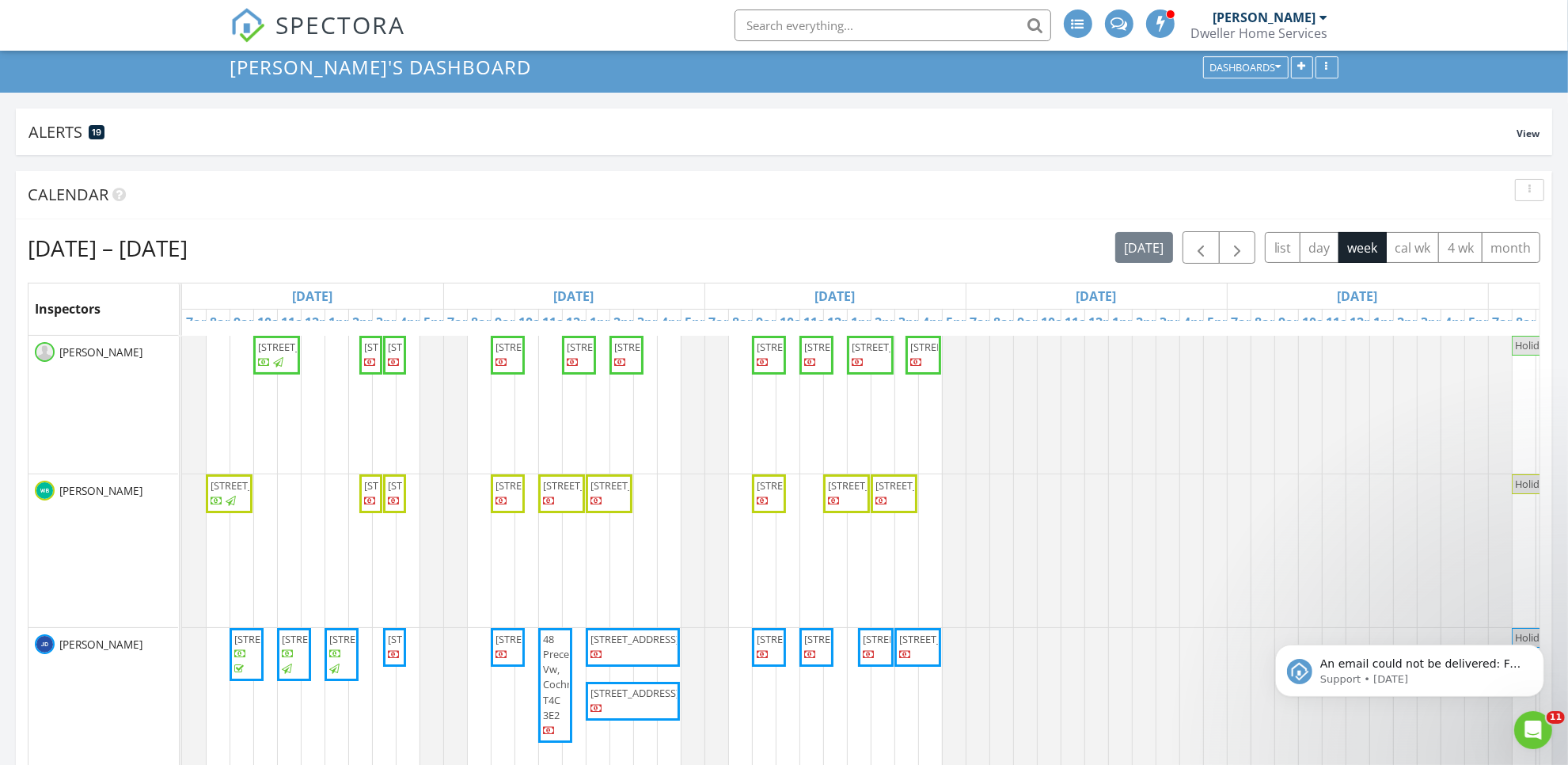
click at [513, 354] on span "177 Cobblestone Gate SW, Airdrie T4B 5J9" at bounding box center [540, 347] width 89 height 15
drag, startPoint x: 288, startPoint y: 17, endPoint x: 295, endPoint y: 12, distance: 8.6
click at [289, 17] on span "SPECTORA" at bounding box center [342, 24] width 130 height 33
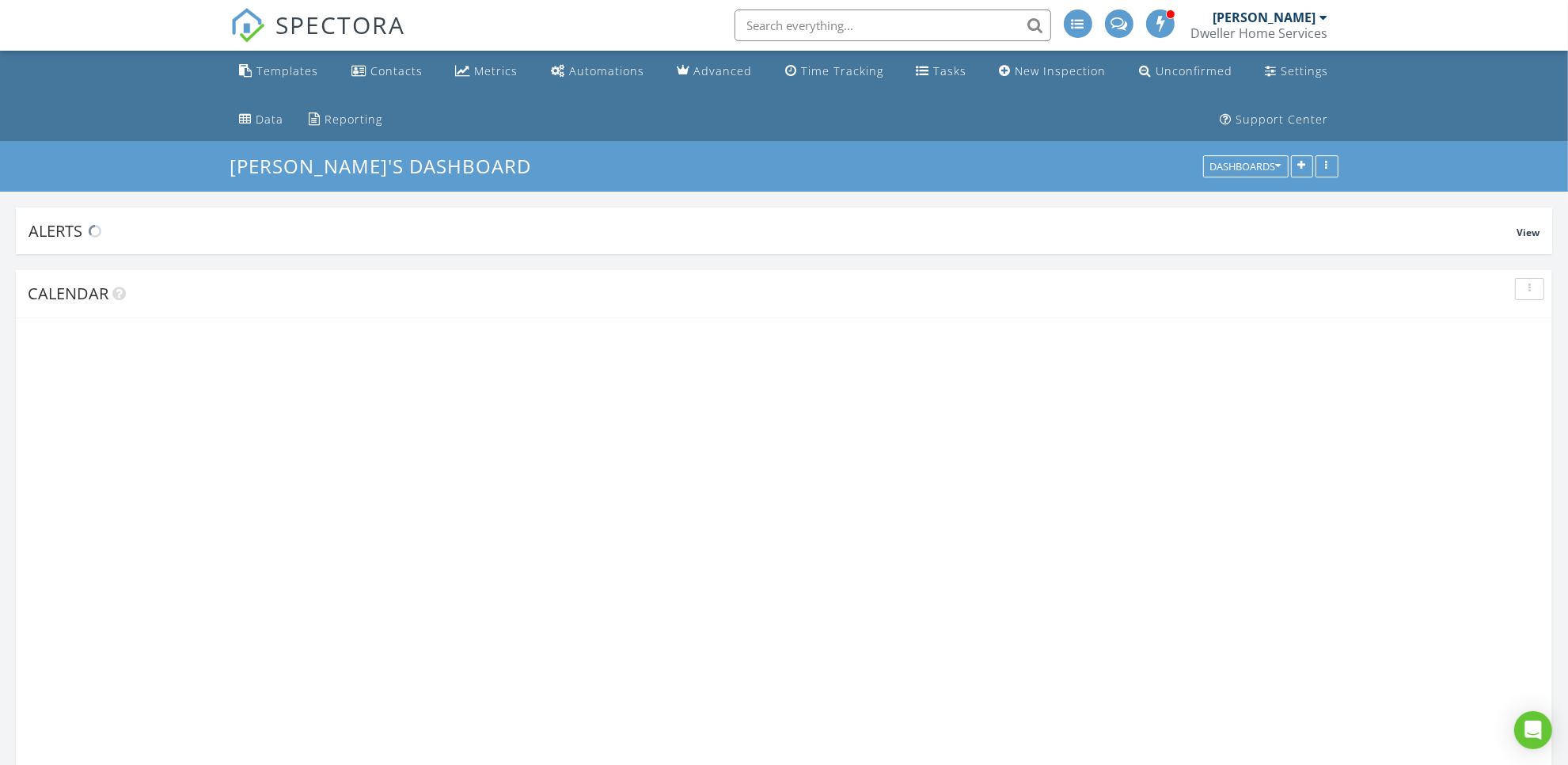
scroll to position [2620, 1599]
click at [862, 15] on input "text" at bounding box center [893, 25] width 317 height 32
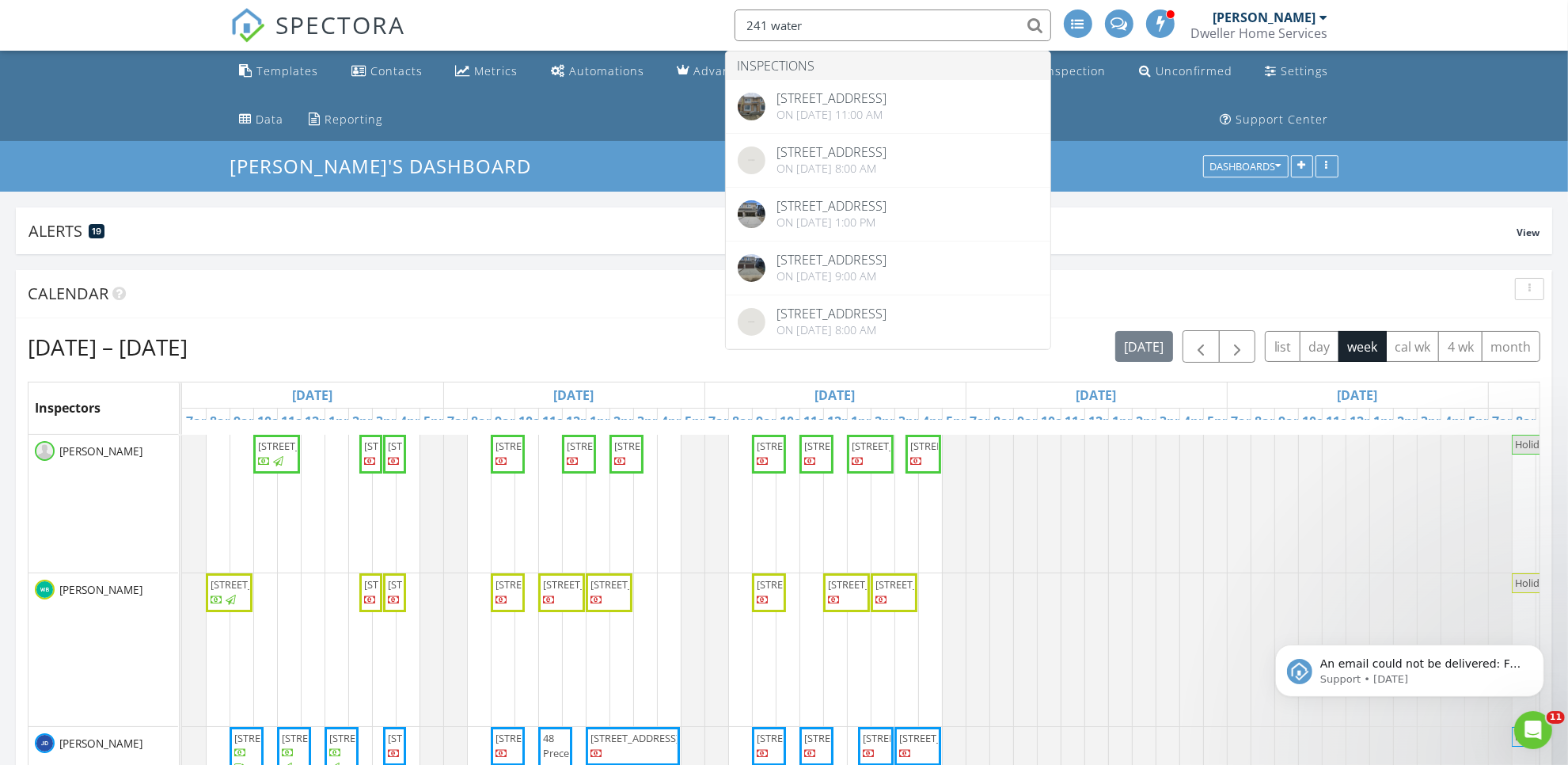
scroll to position [0, 0]
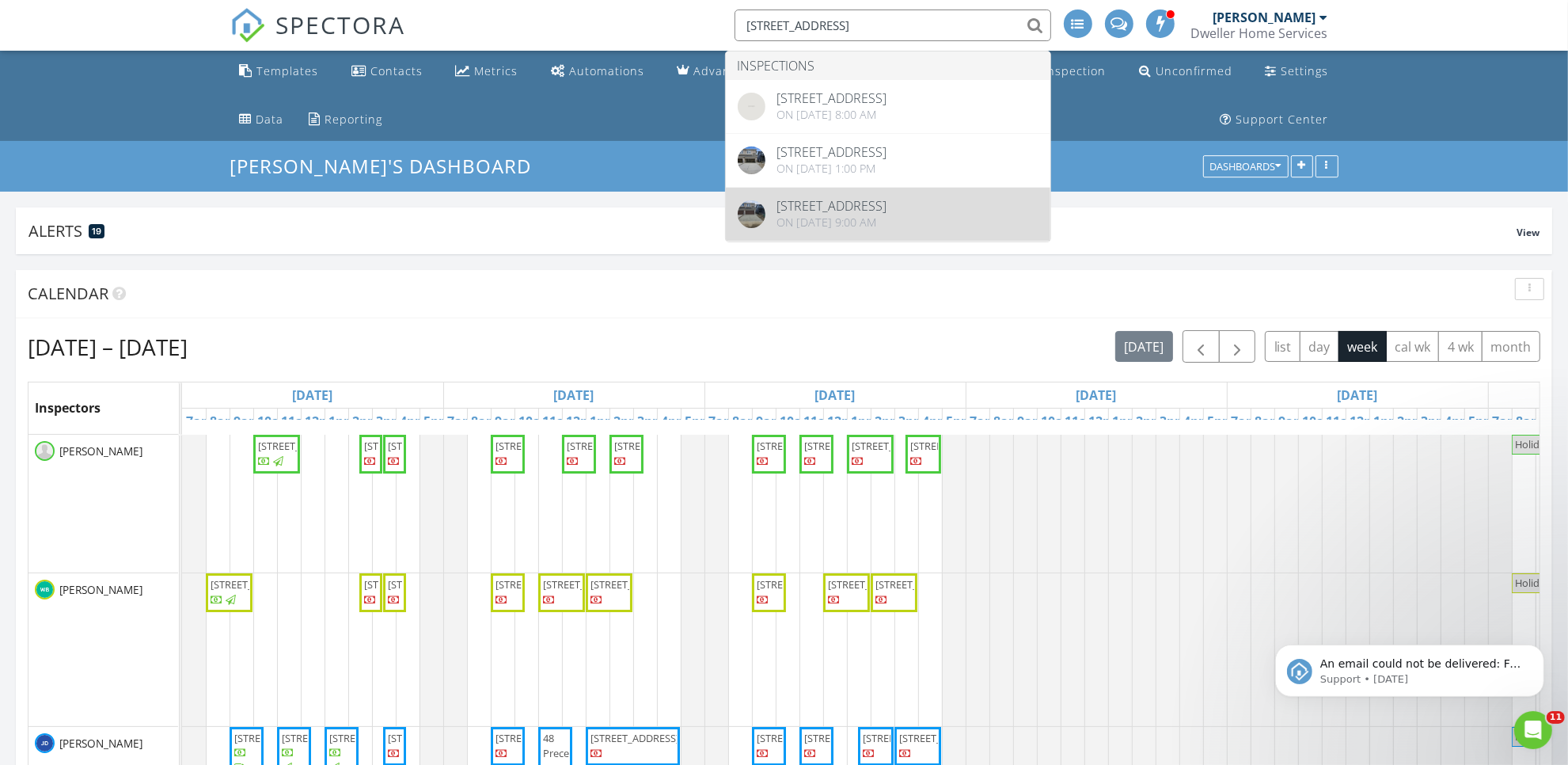
type input "241 waterford way"
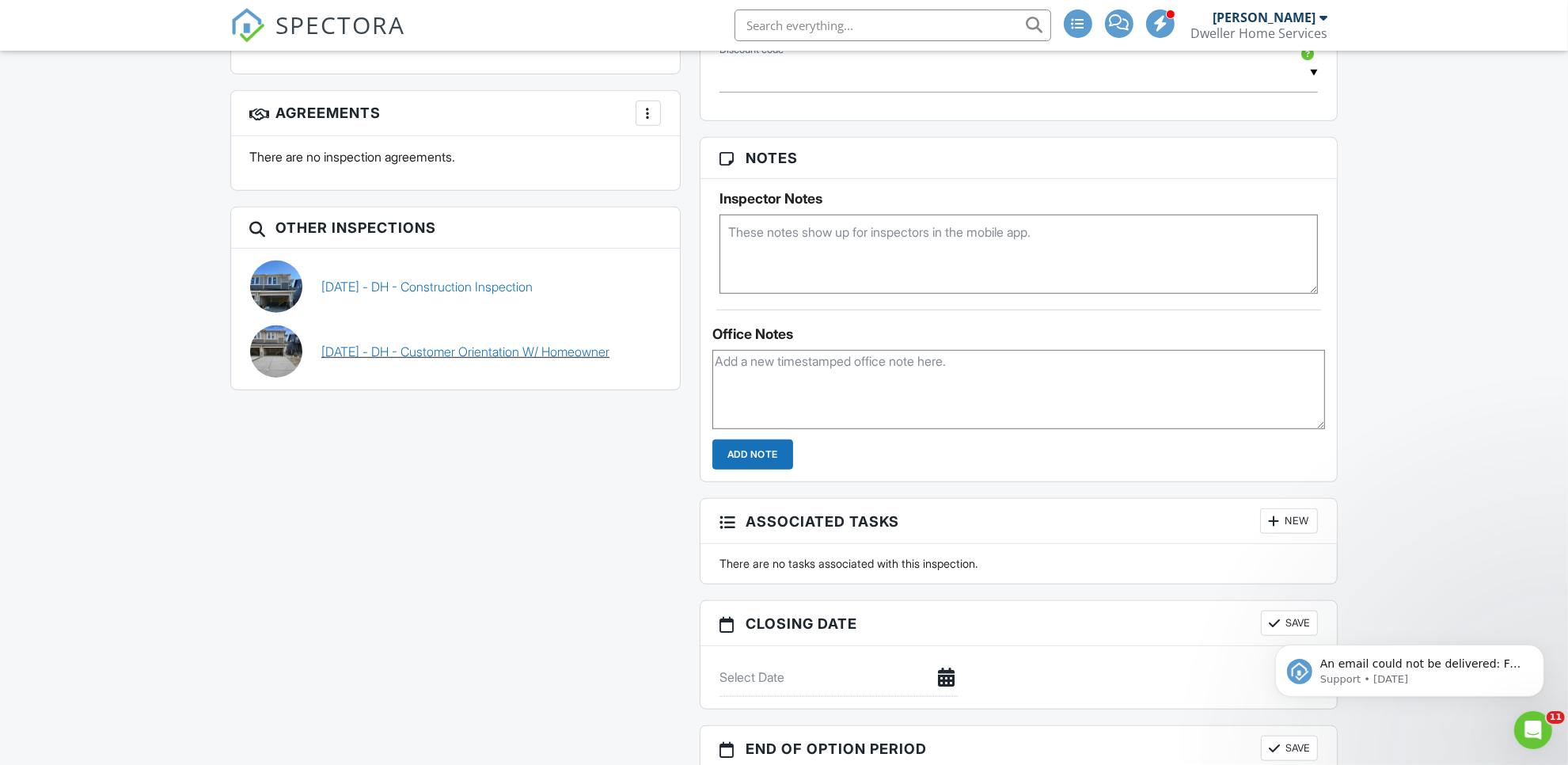
click at [413, 359] on link "08/07/2025 - DH - Customer Orientation W/ Homeowner" at bounding box center [465, 351] width 288 height 17
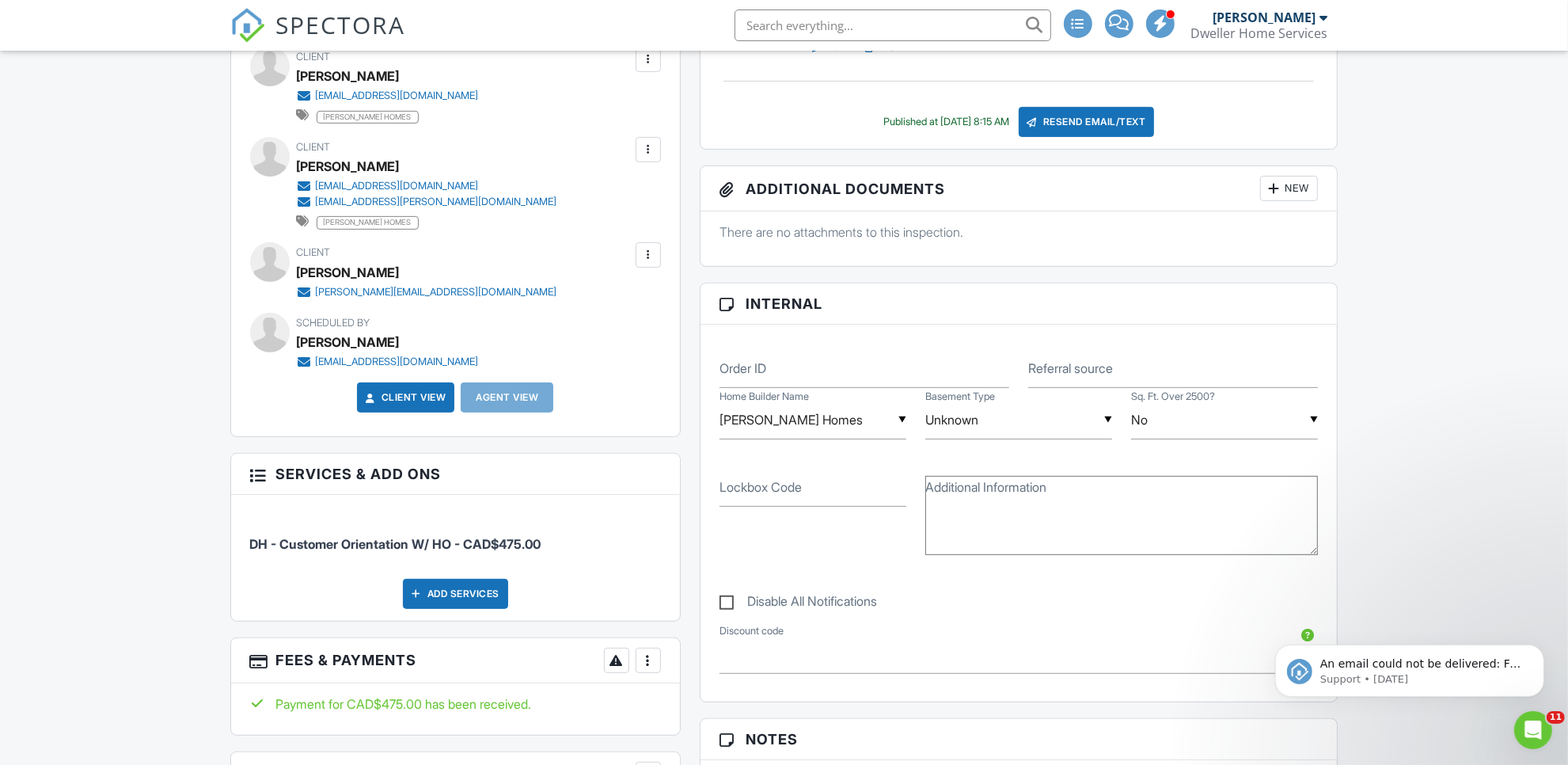
scroll to position [1089, 0]
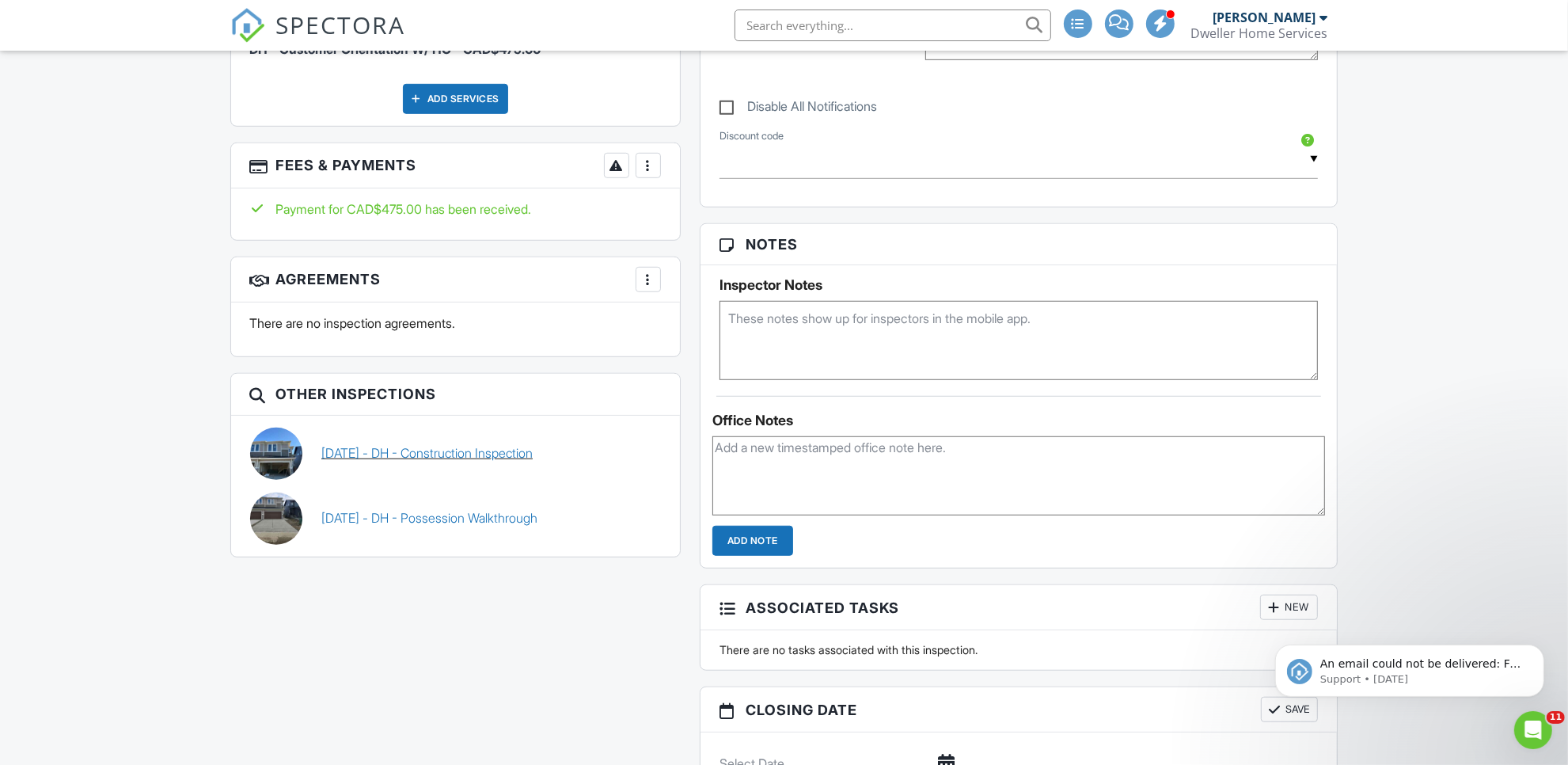
click at [420, 451] on link "[DATE] - DH - Construction Inspection" at bounding box center [426, 453] width 212 height 17
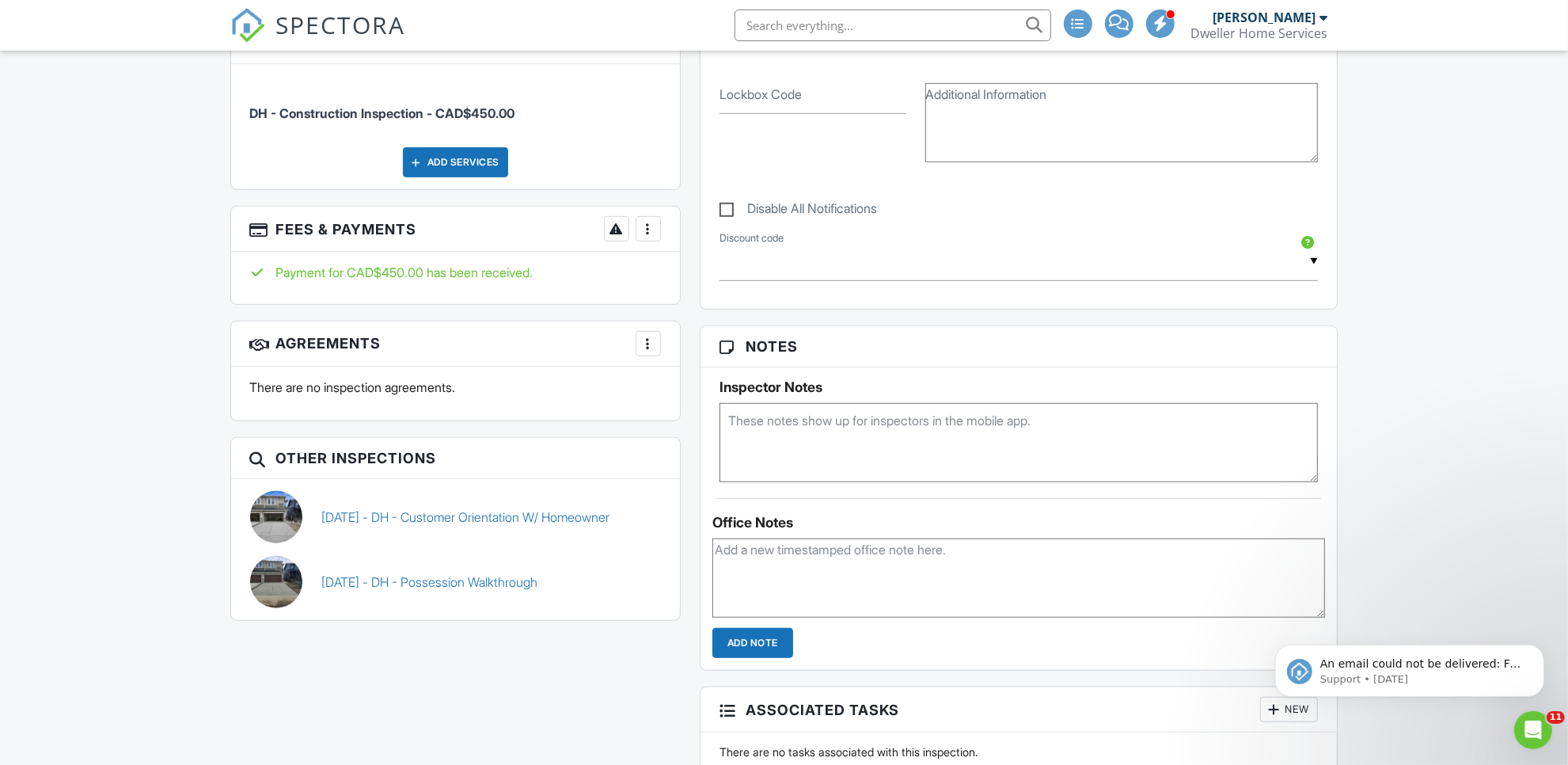
scroll to position [989, 0]
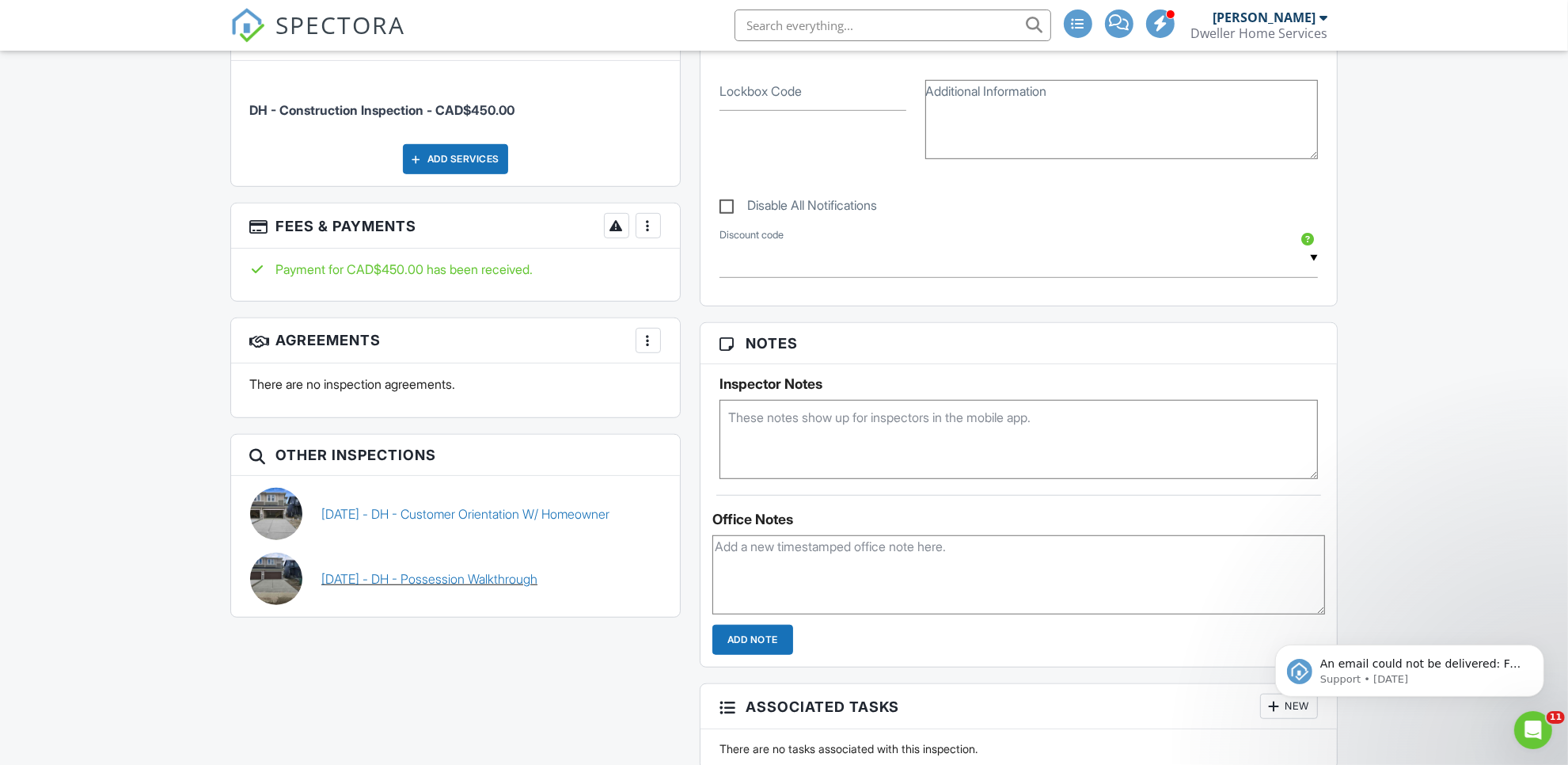
click at [442, 580] on link "08/14/2025 - DH - Possession Walkthrough" at bounding box center [429, 579] width 216 height 17
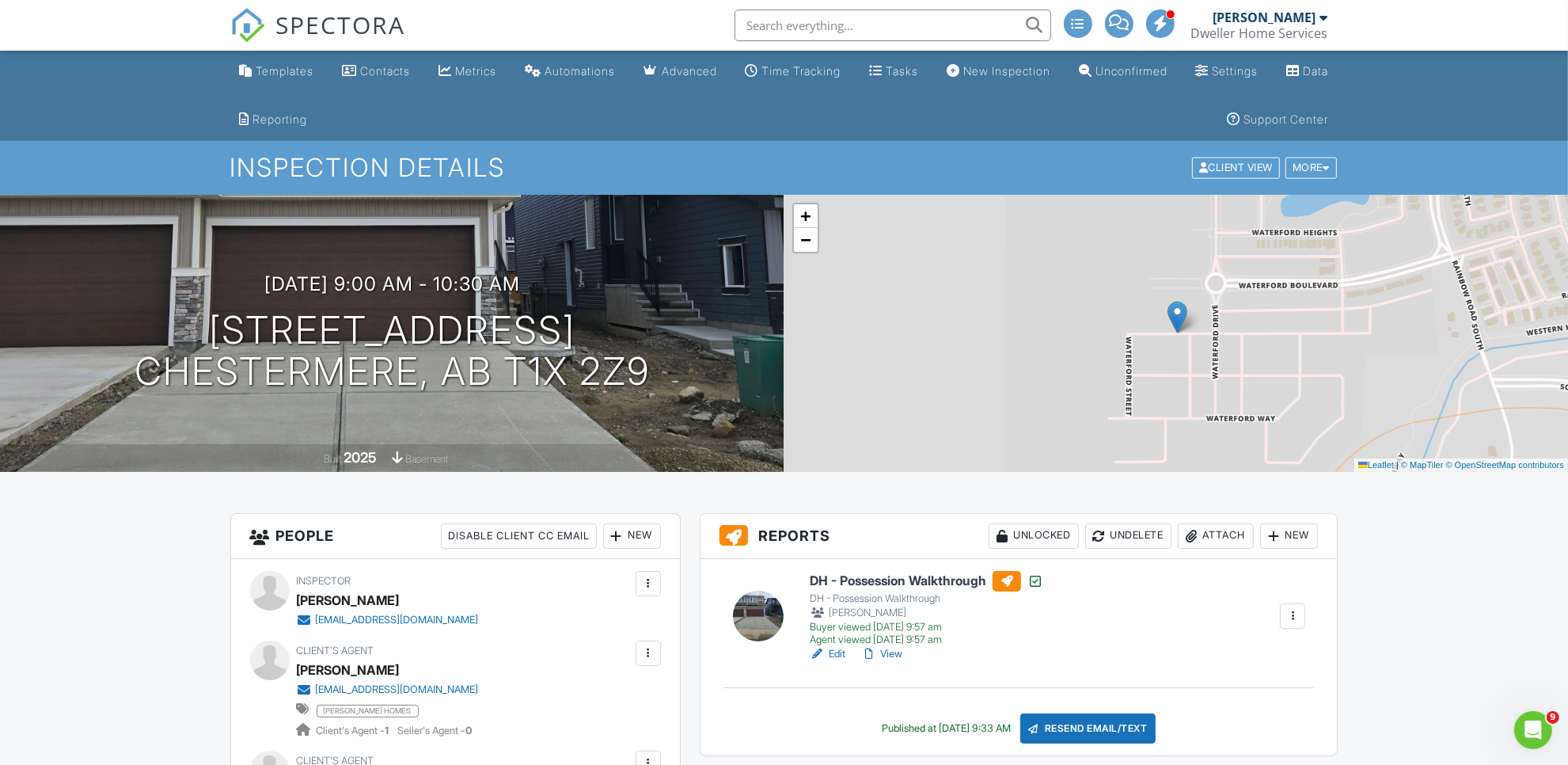
click at [851, 30] on input "text" at bounding box center [893, 25] width 317 height 32
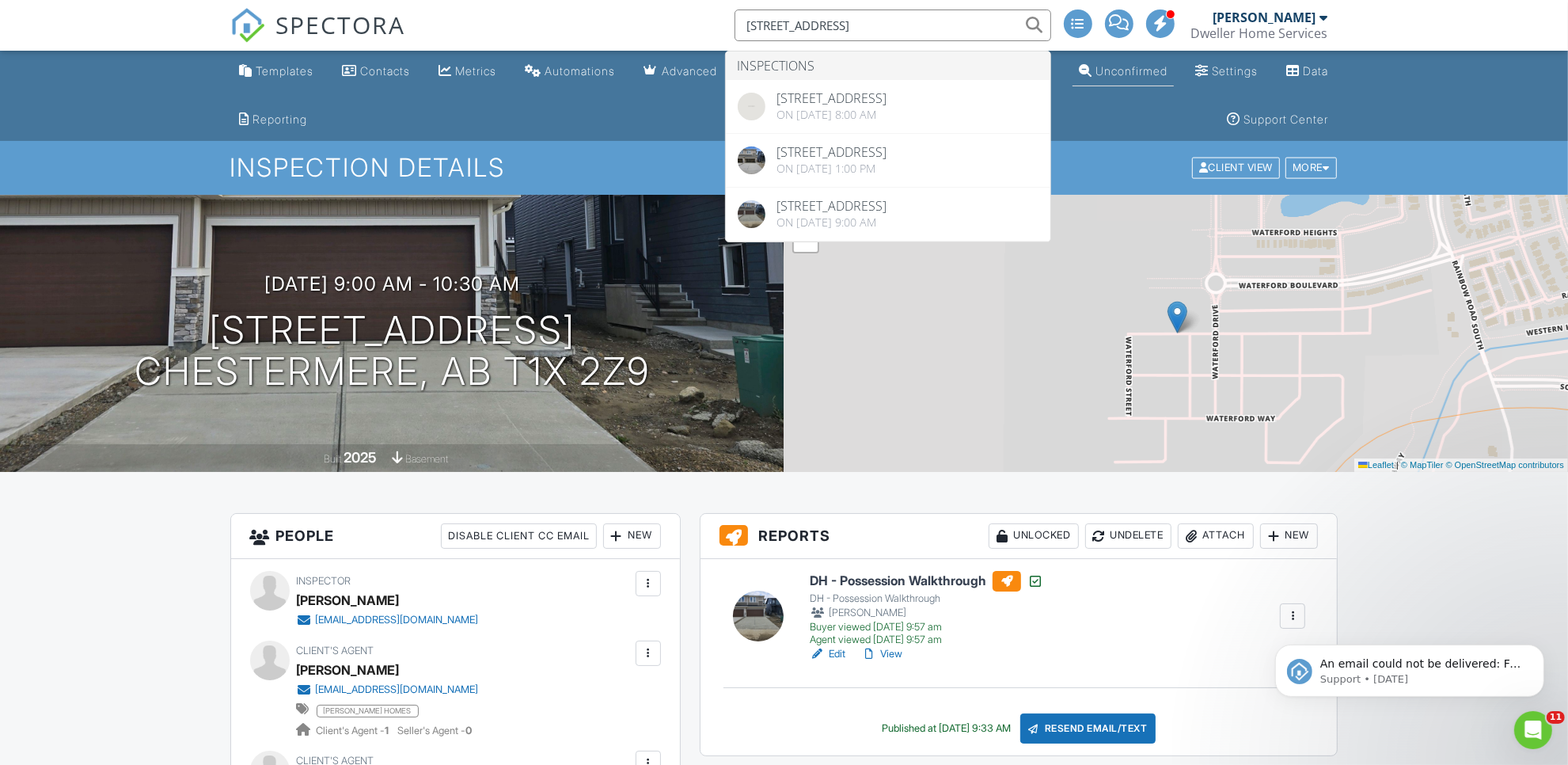
type input "241 waterford way"
click at [1174, 57] on link "Unconfirmed" at bounding box center [1123, 72] width 101 height 29
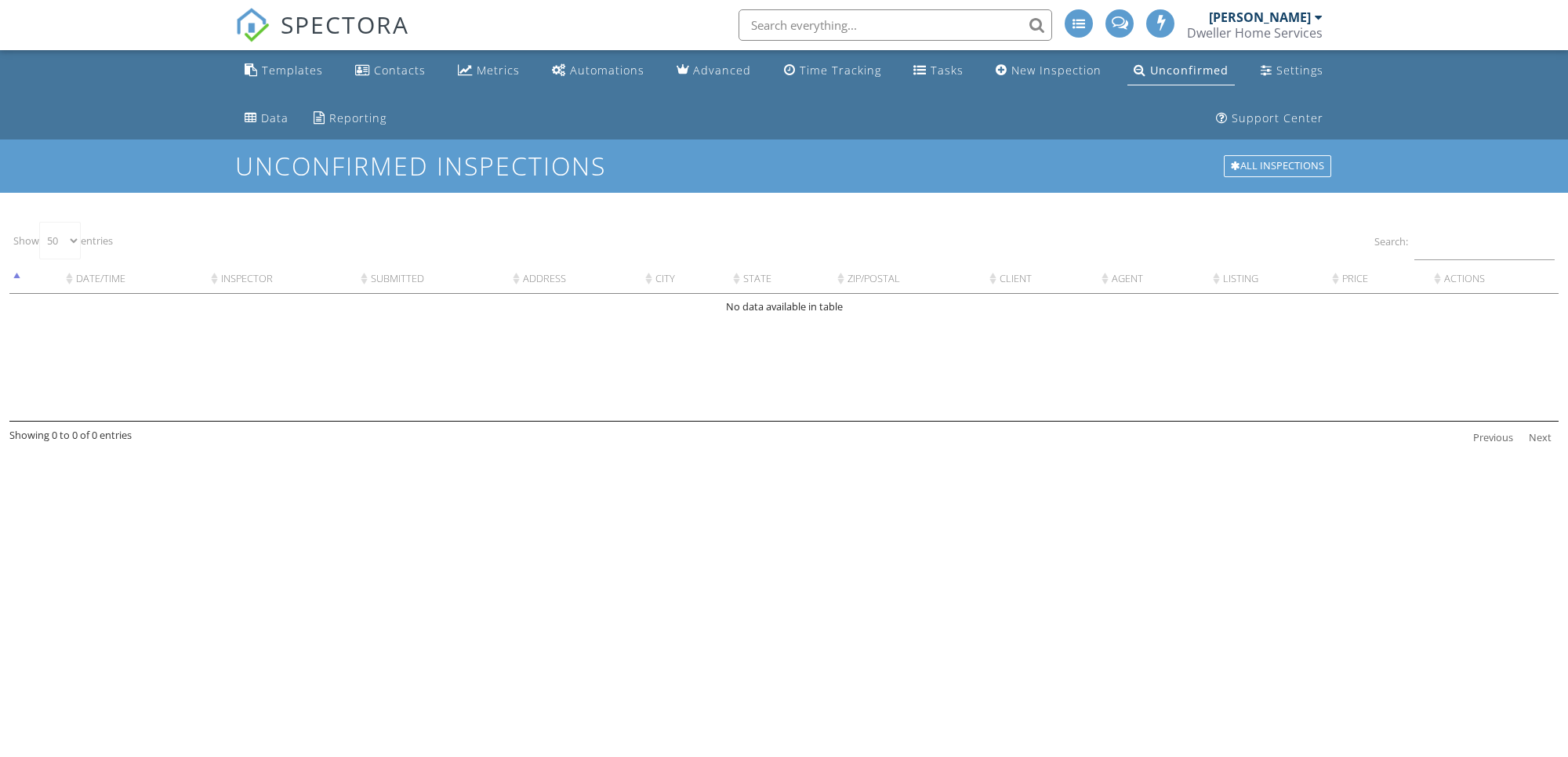
select select "50"
click at [310, 22] on span "SPECTORA" at bounding box center [345, 24] width 129 height 33
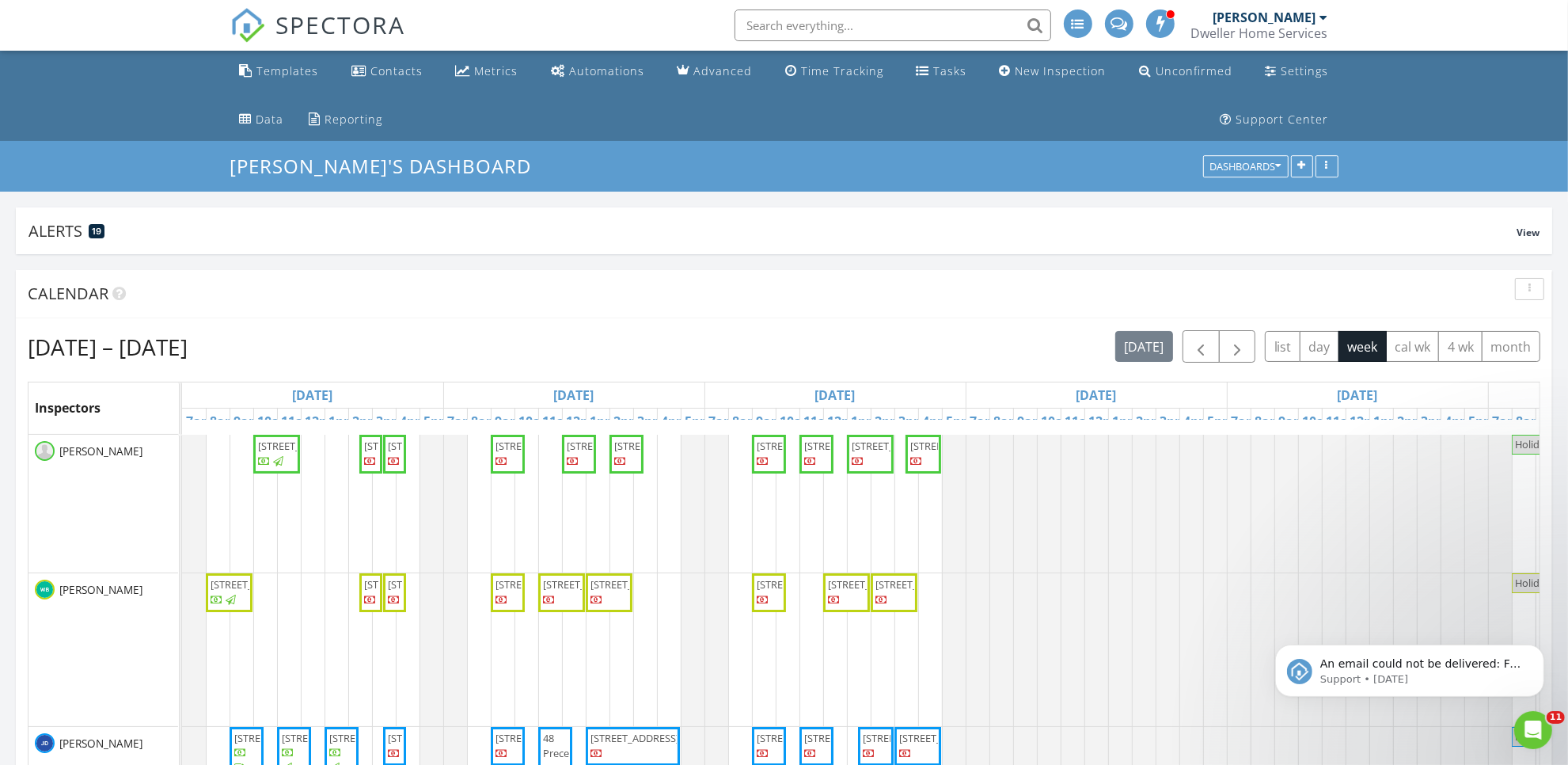
click at [865, 15] on input "text" at bounding box center [893, 25] width 317 height 32
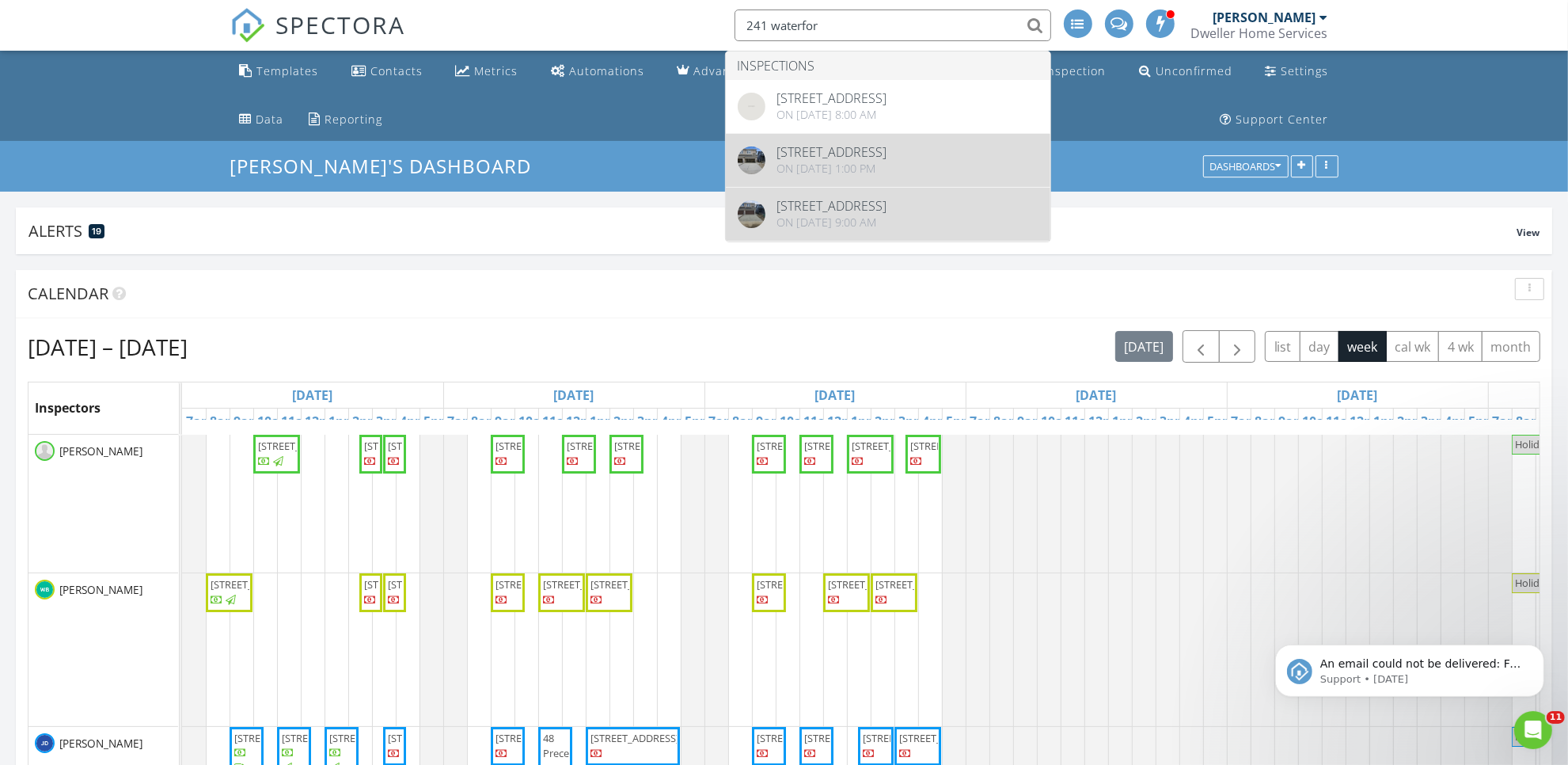
type input "241 waterfor"
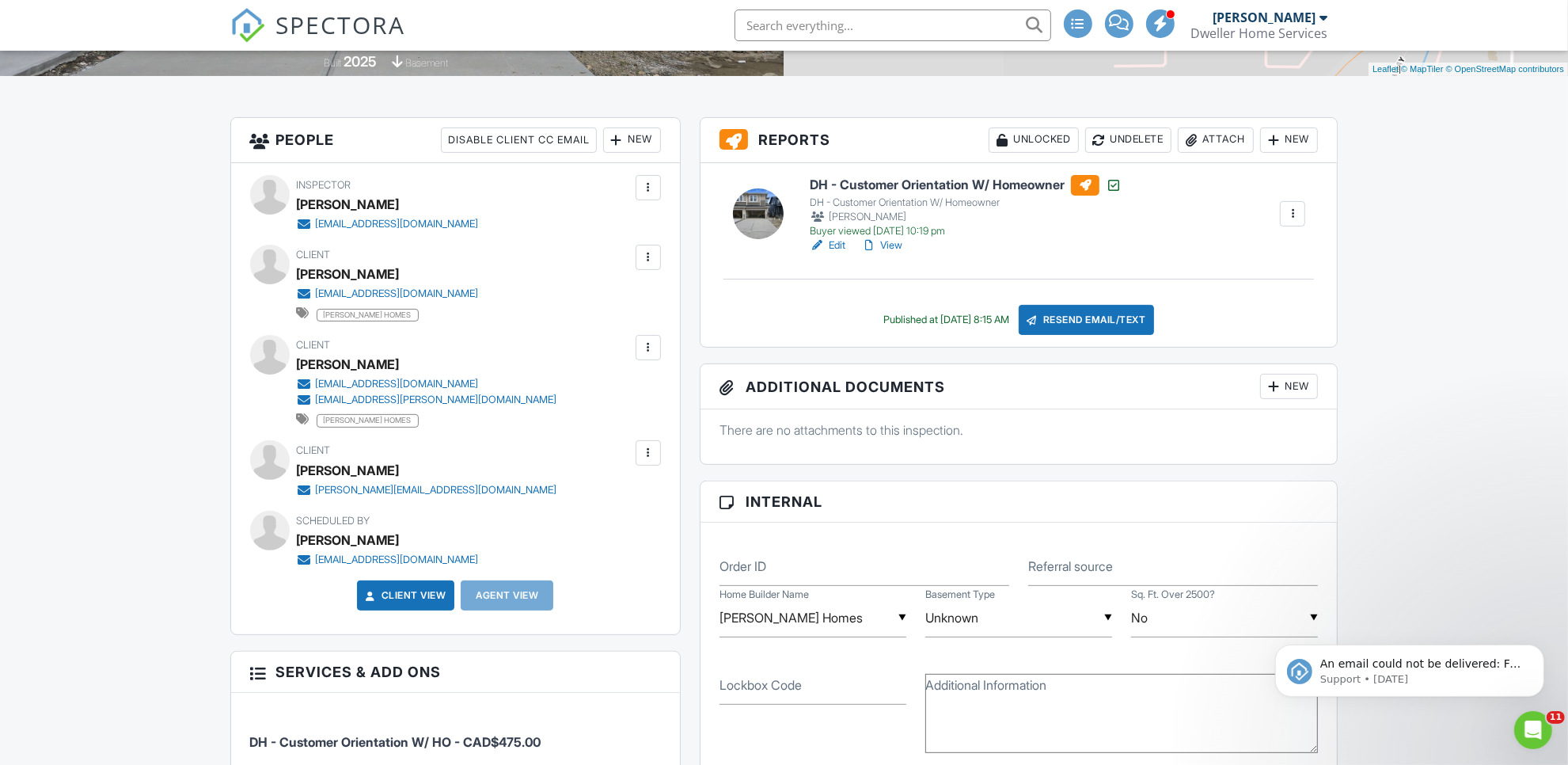
click at [350, 26] on span "SPECTORA" at bounding box center [342, 24] width 130 height 33
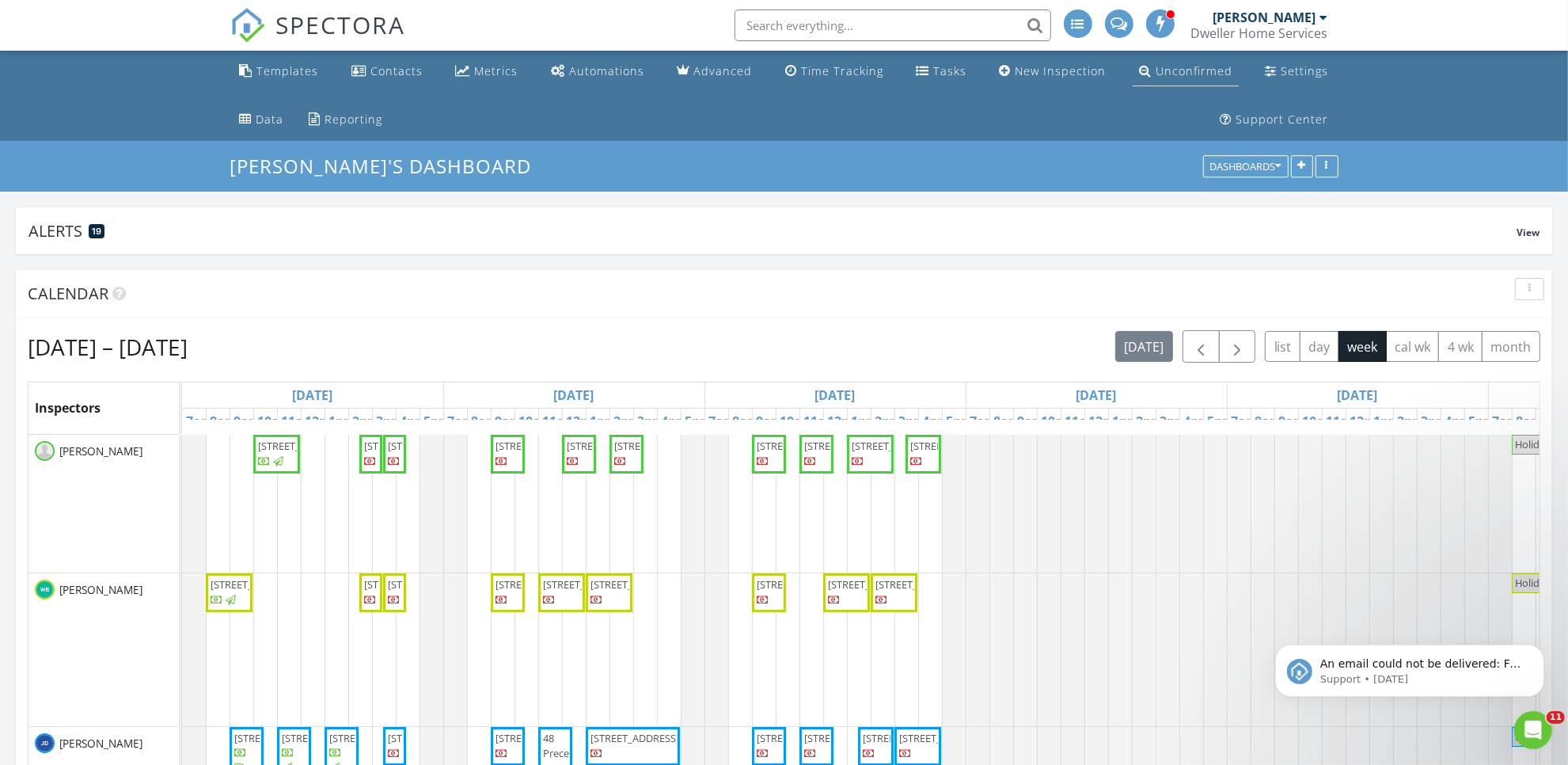
click at [1155, 71] on div "Unconfirmed" at bounding box center [1194, 71] width 77 height 15
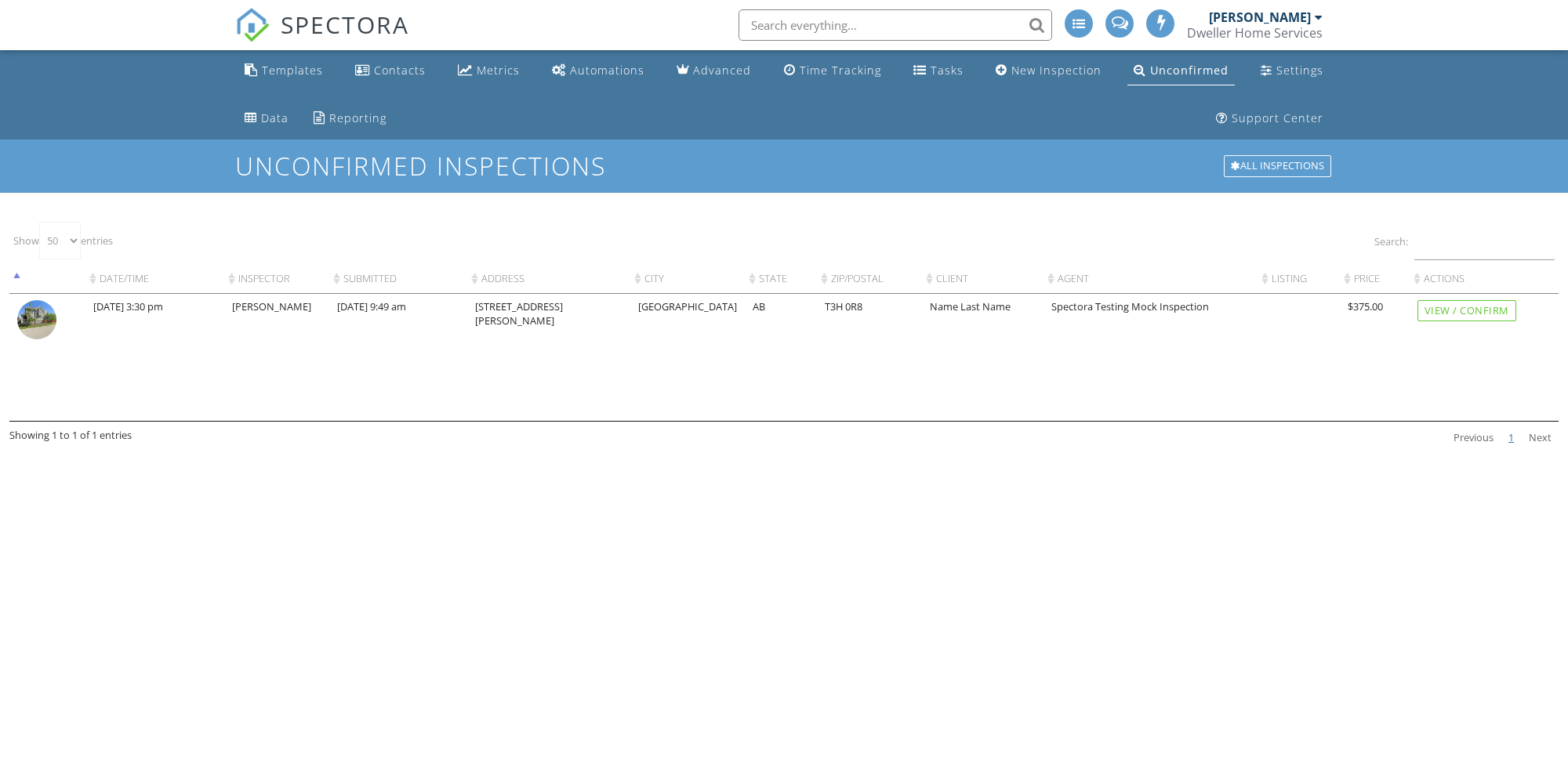
select select "50"
click at [1450, 307] on div "View / Confirm" at bounding box center [1466, 310] width 98 height 21
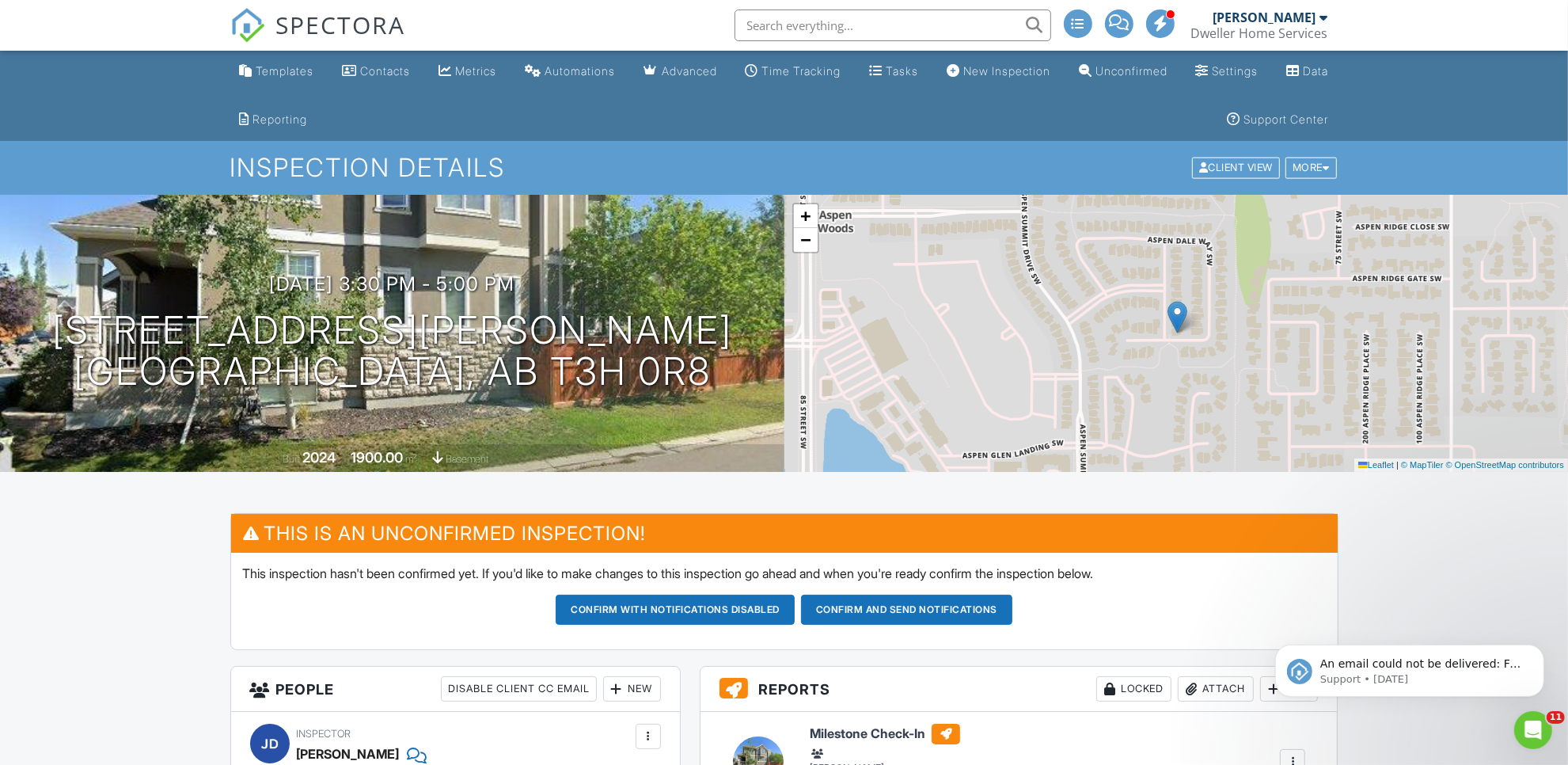
click at [1277, 168] on link "Client View" at bounding box center [1237, 167] width 93 height 12
click at [1291, 162] on div "More" at bounding box center [1311, 168] width 51 height 21
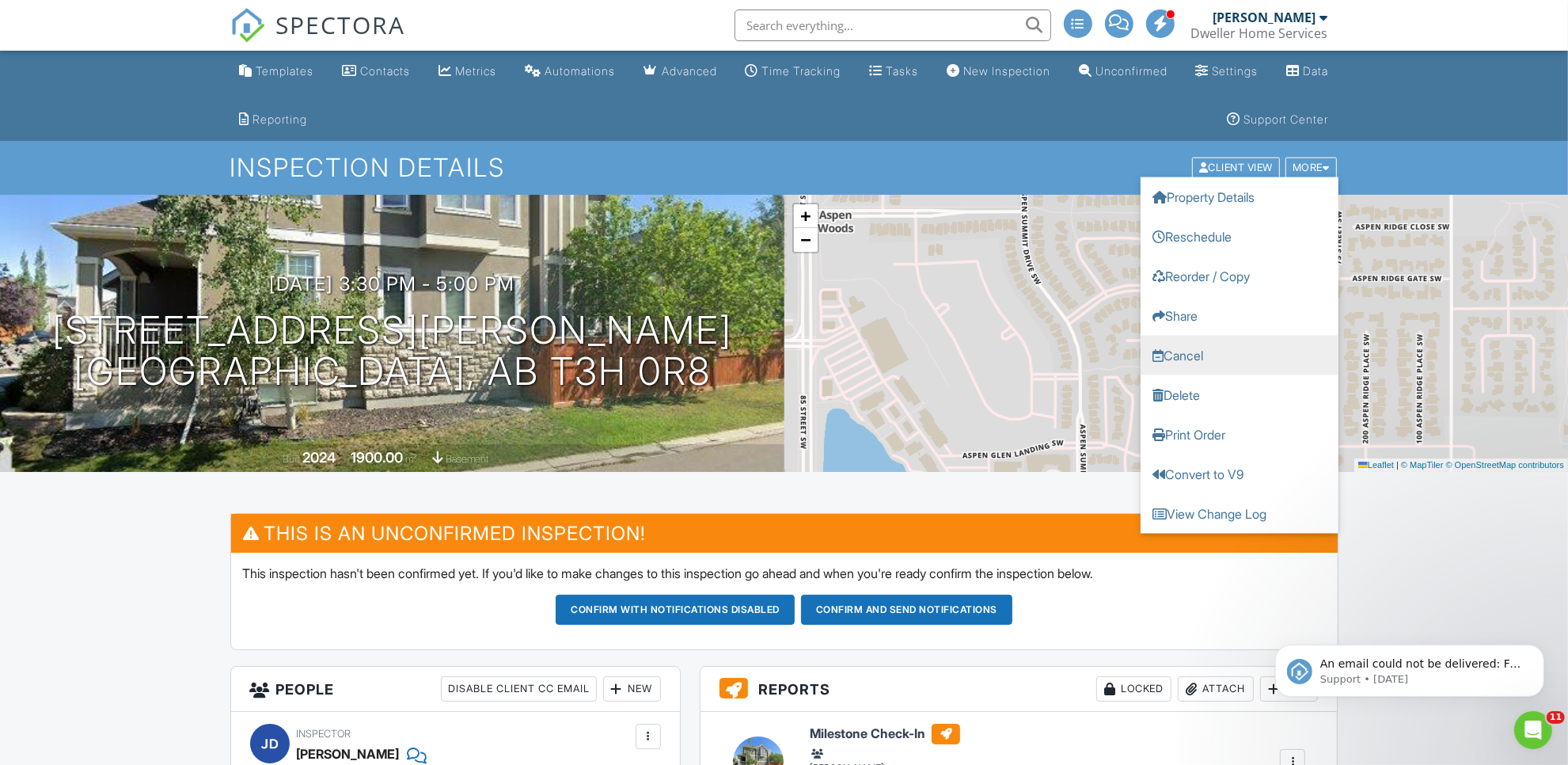
click at [1174, 350] on link "Cancel" at bounding box center [1239, 356] width 198 height 39
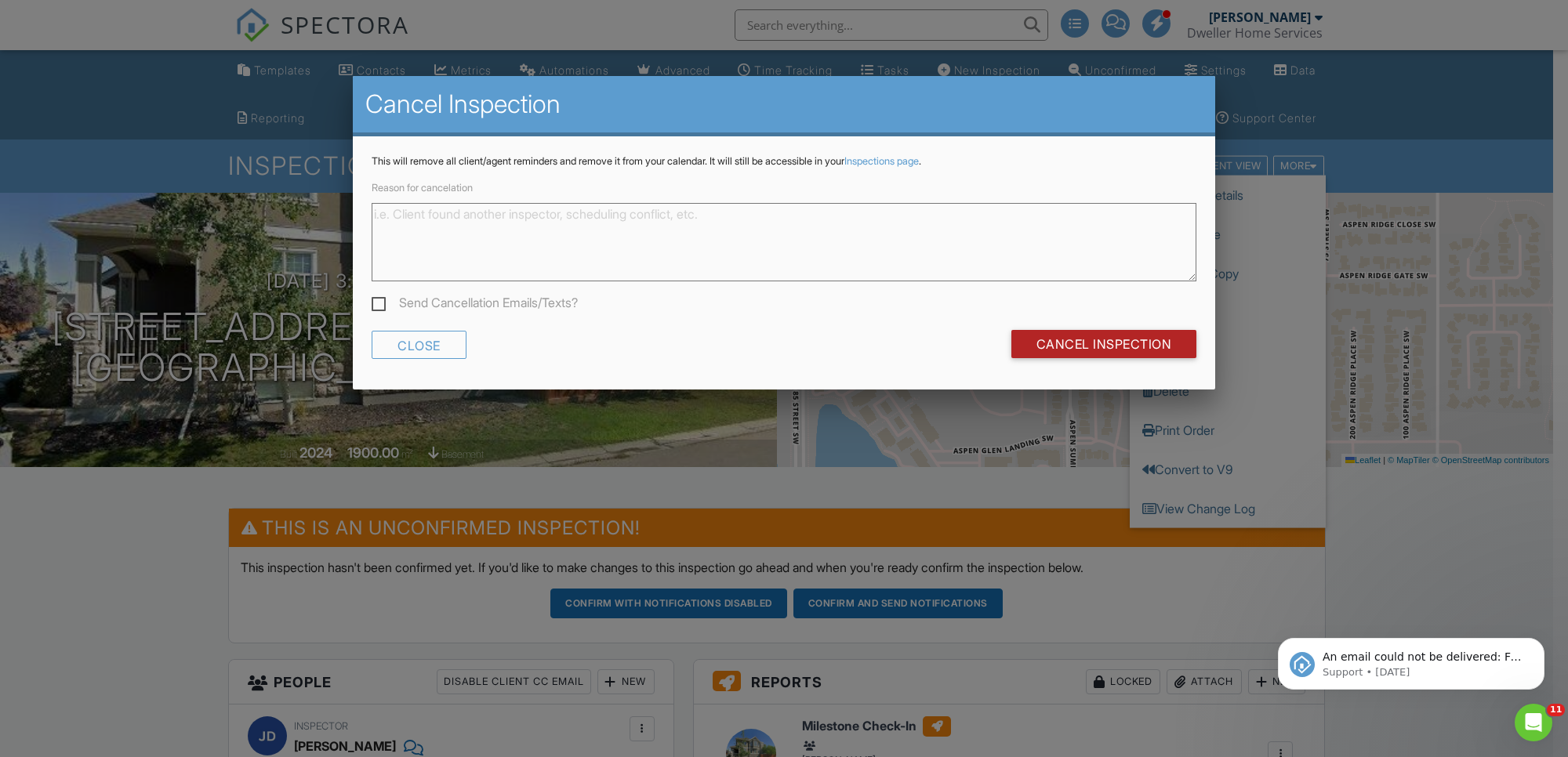
click at [1157, 347] on input "Cancel Inspection" at bounding box center [1103, 343] width 186 height 28
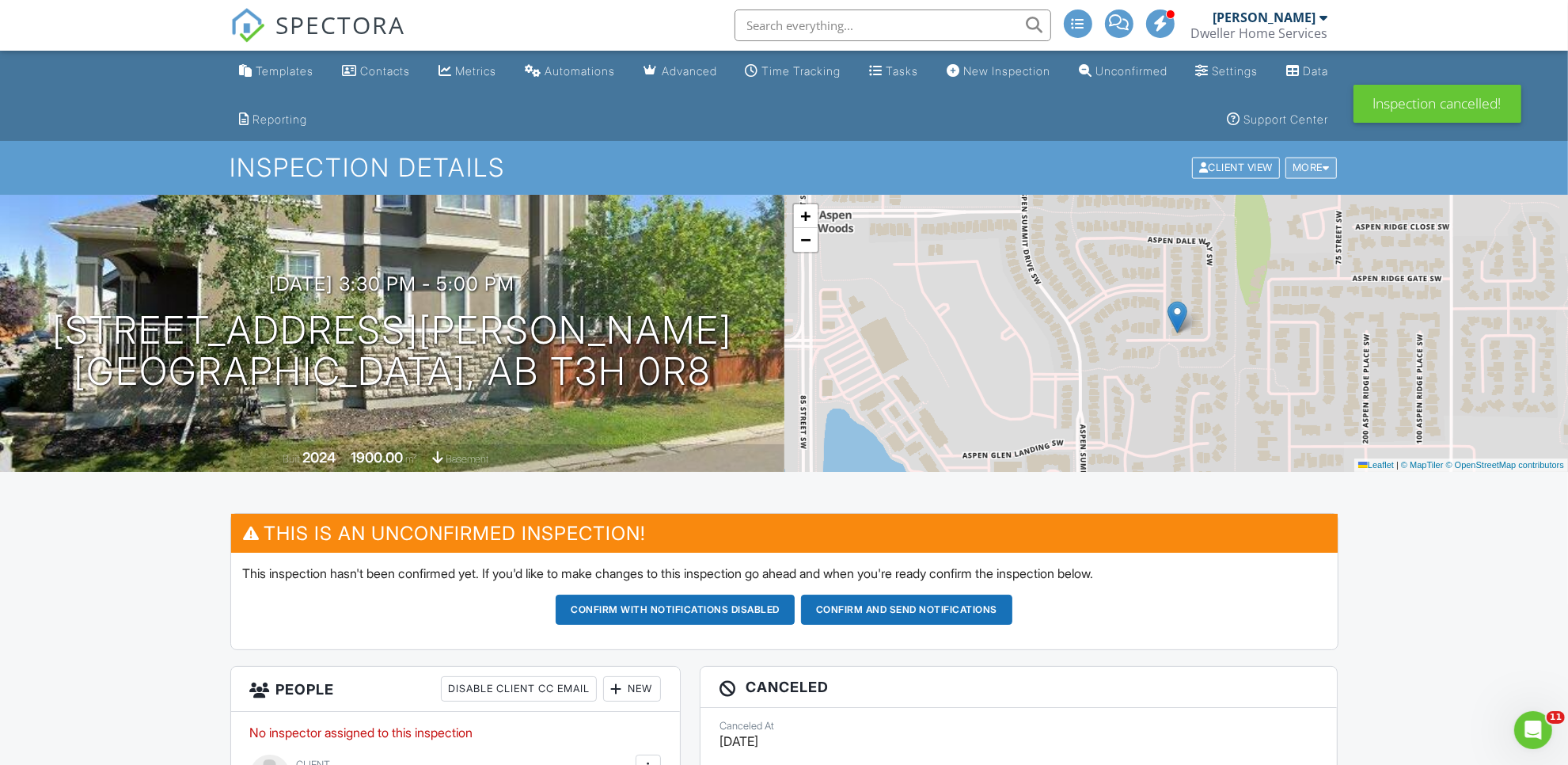
click at [1315, 169] on div "More" at bounding box center [1311, 168] width 51 height 21
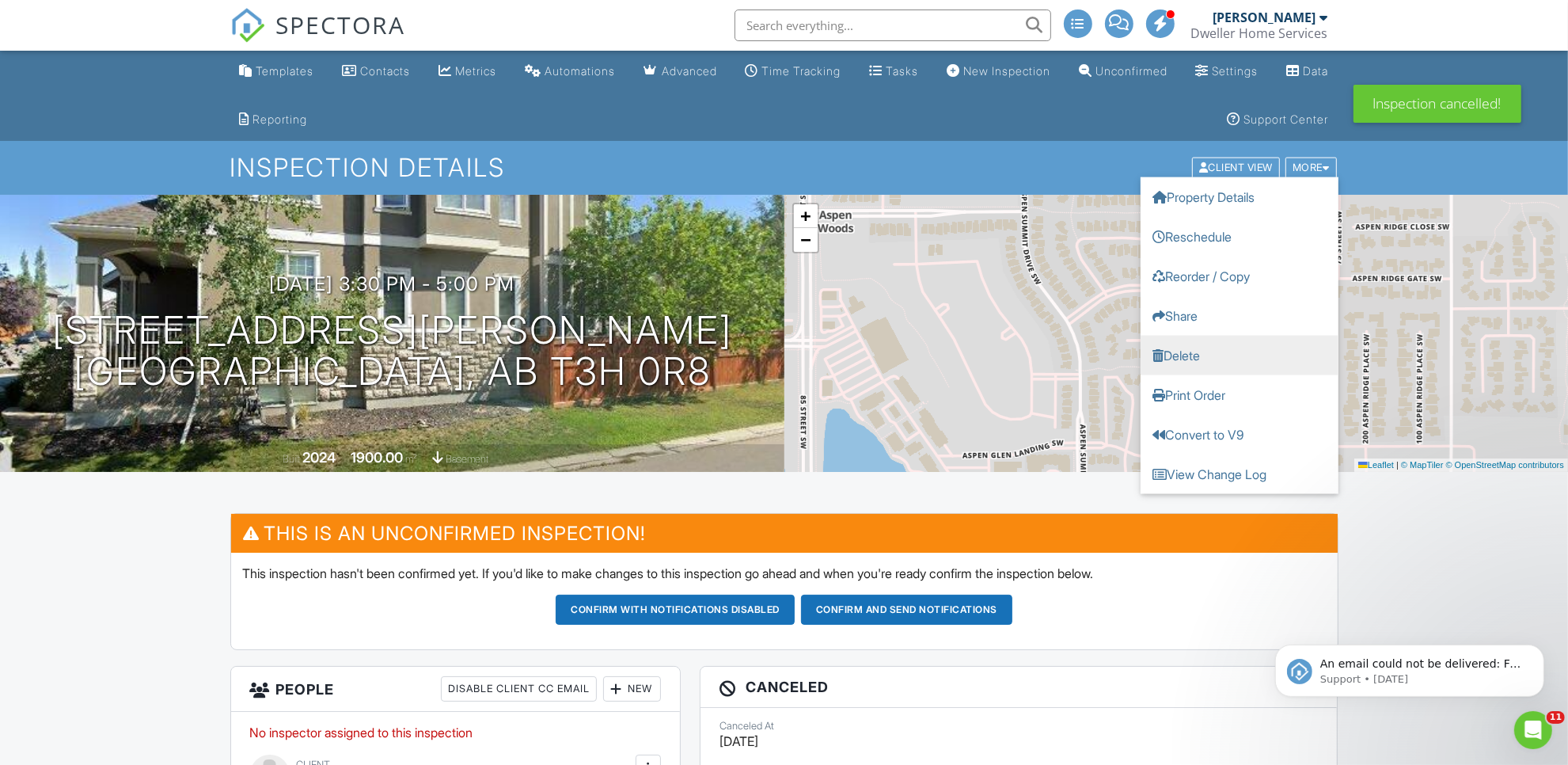
click at [1207, 345] on link "Delete" at bounding box center [1239, 356] width 198 height 39
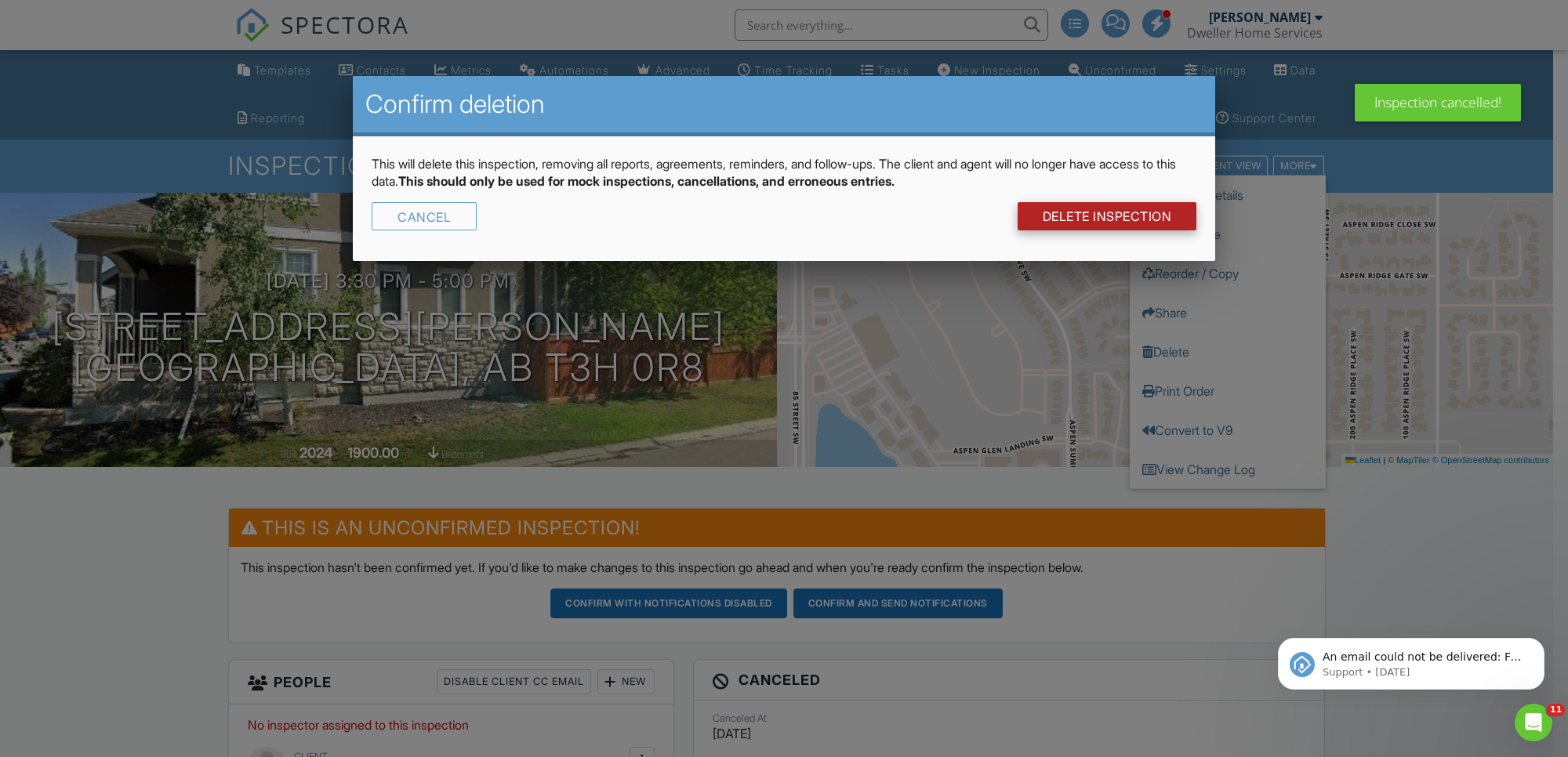
click at [1082, 210] on link "DELETE Inspection" at bounding box center [1108, 215] width 180 height 28
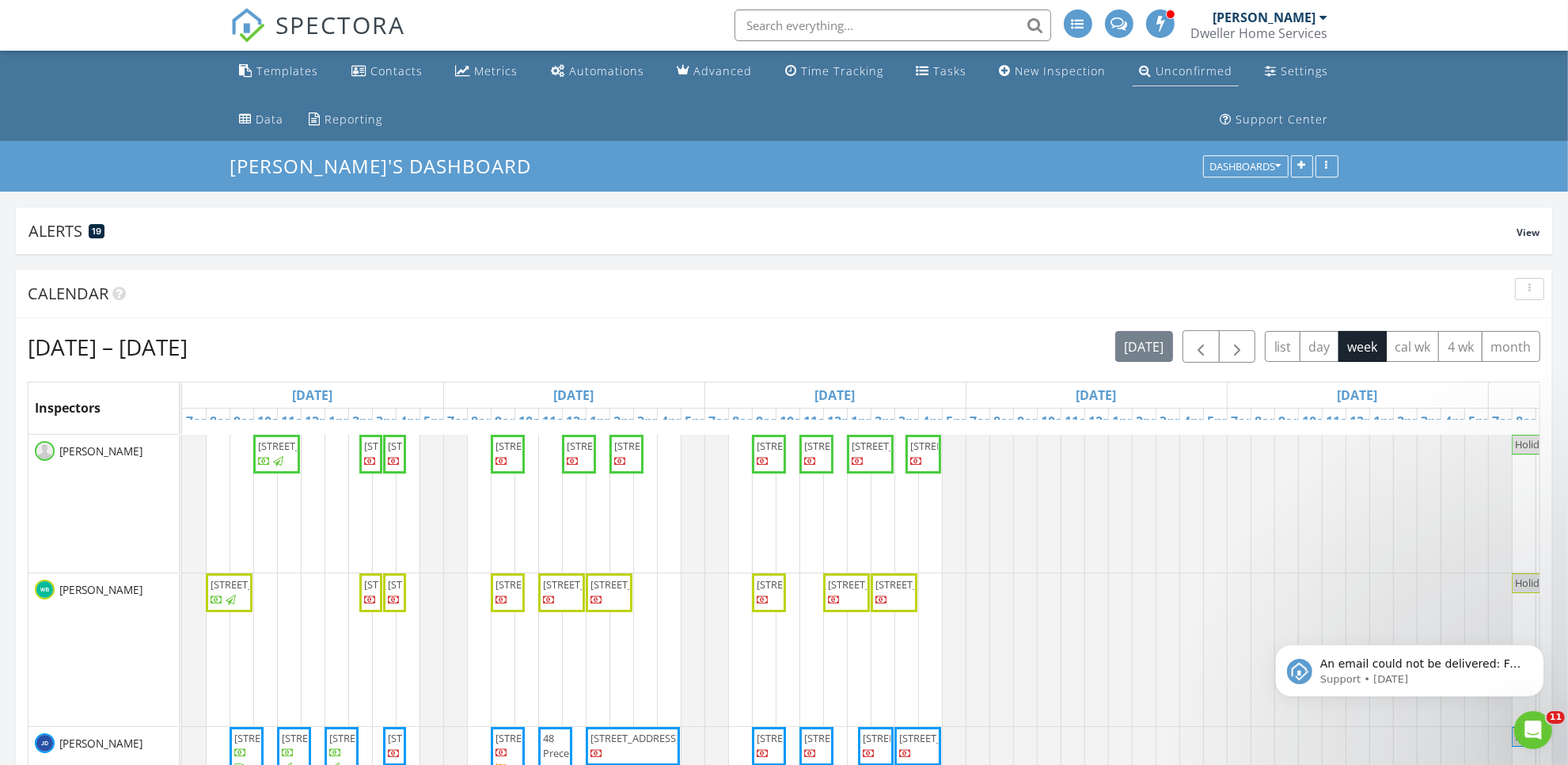
click at [1155, 65] on div "Unconfirmed" at bounding box center [1194, 71] width 77 height 15
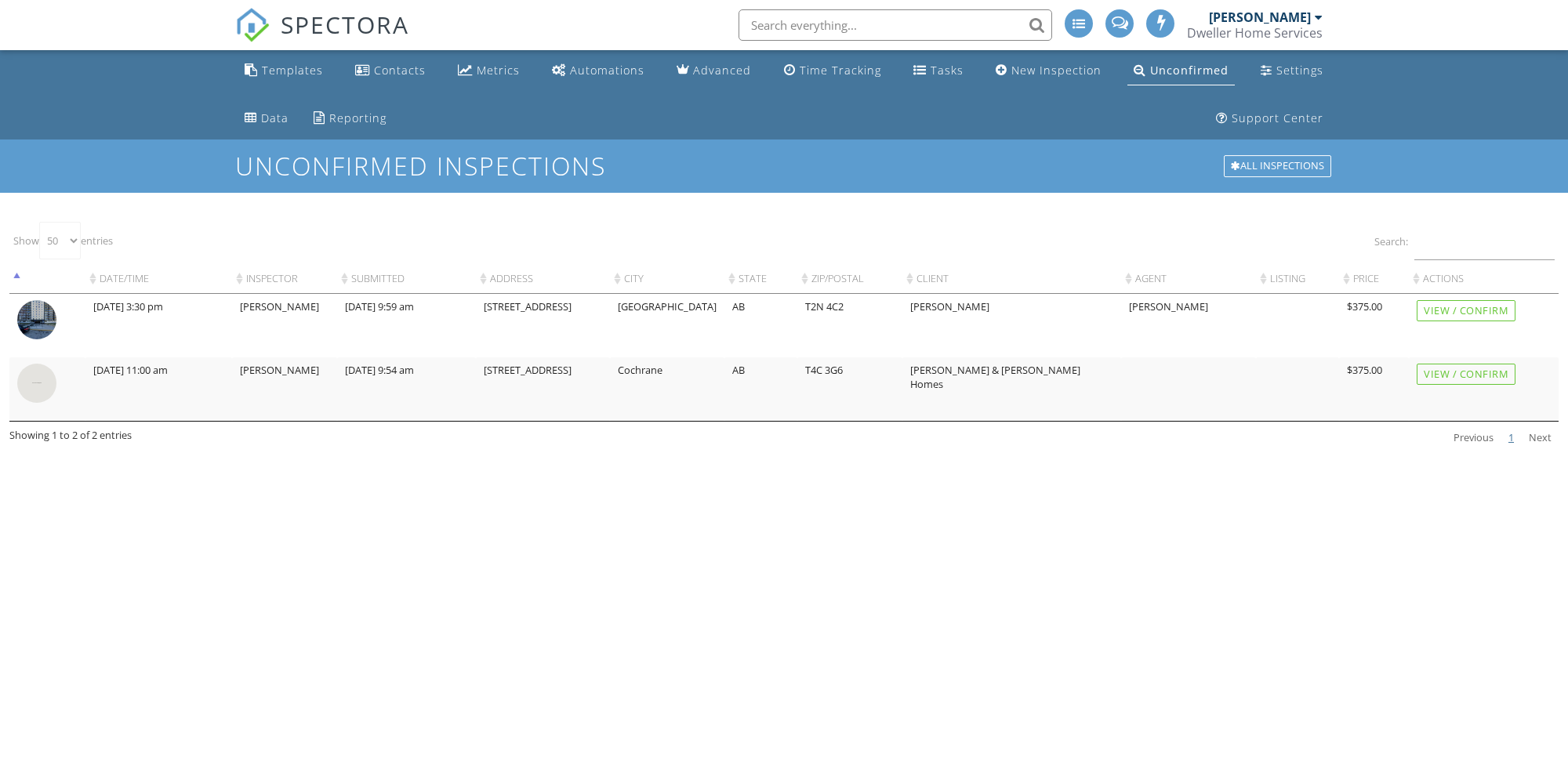
select select "50"
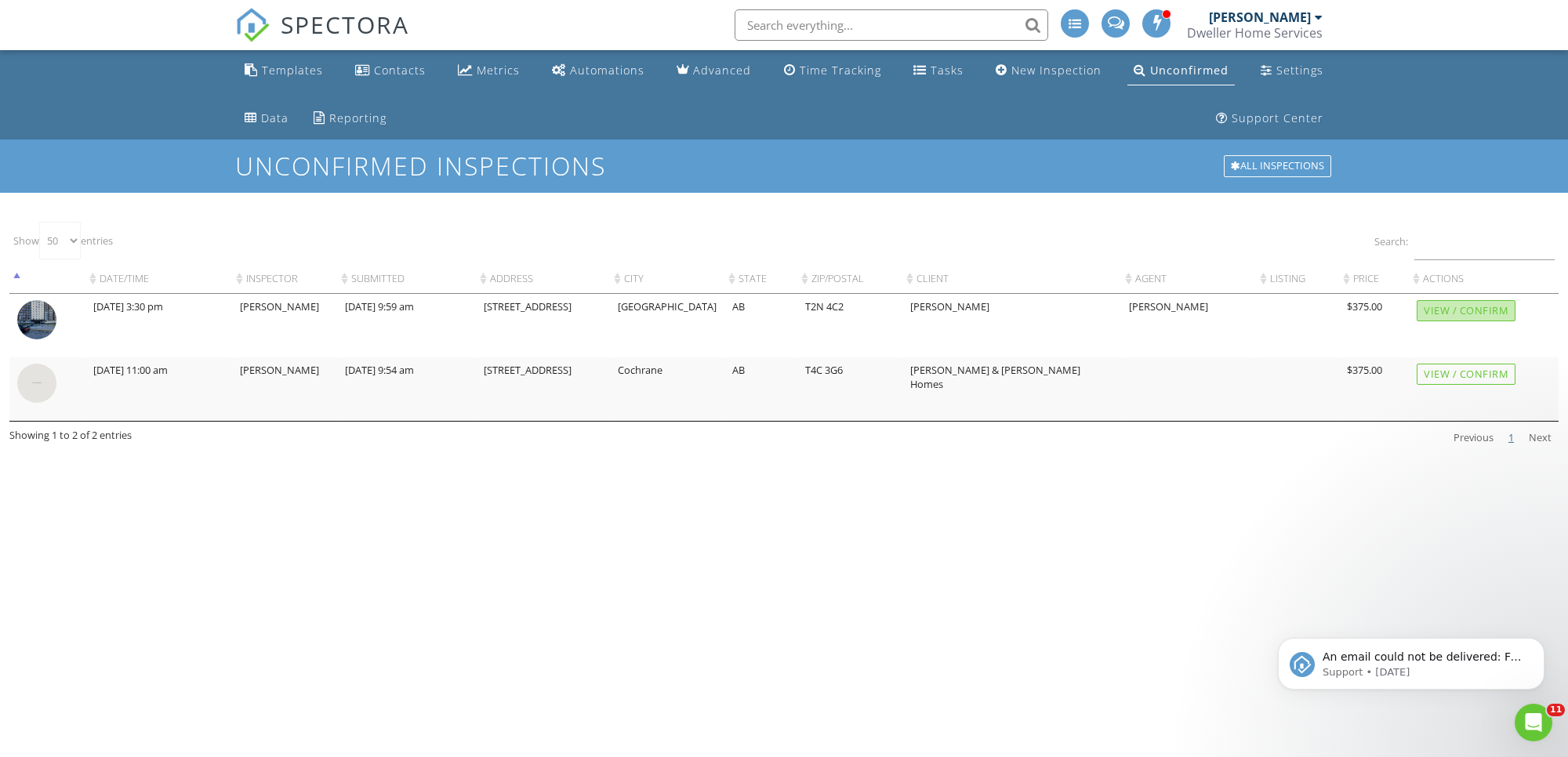
click at [1439, 300] on div "View / Confirm" at bounding box center [1465, 310] width 98 height 21
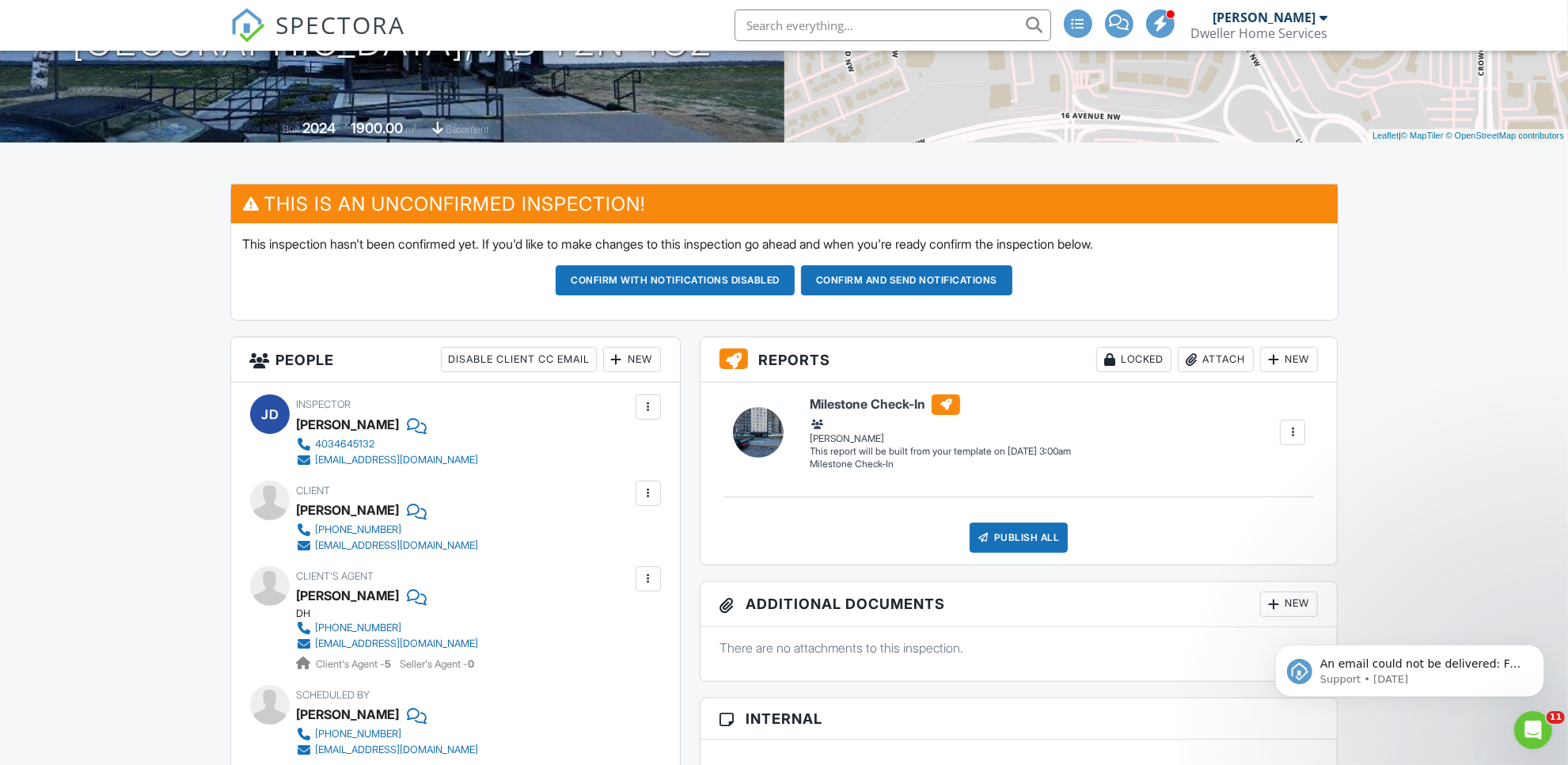
scroll to position [198, 0]
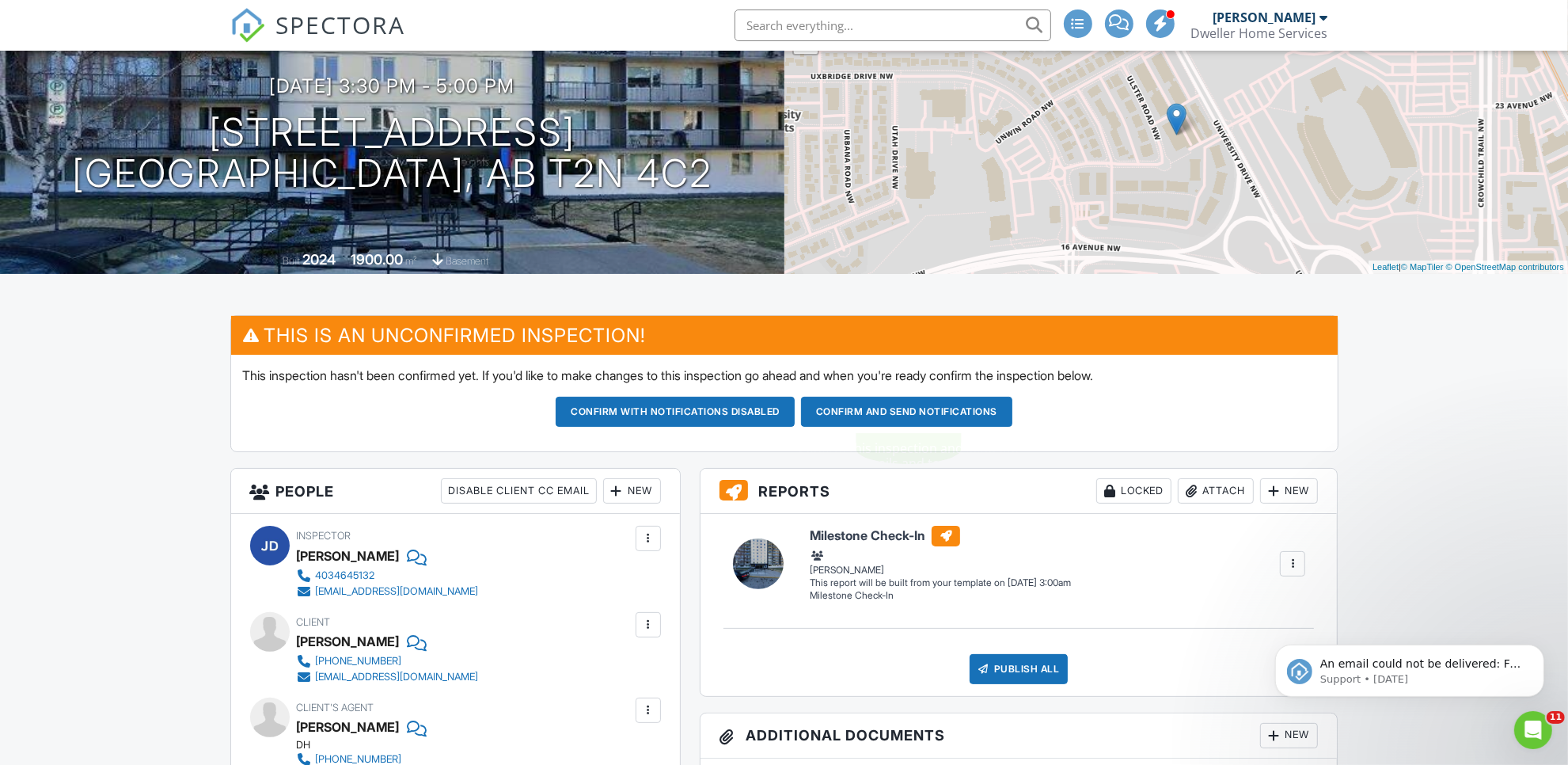
click at [795, 421] on button "Confirm and send notifications" at bounding box center [675, 411] width 239 height 30
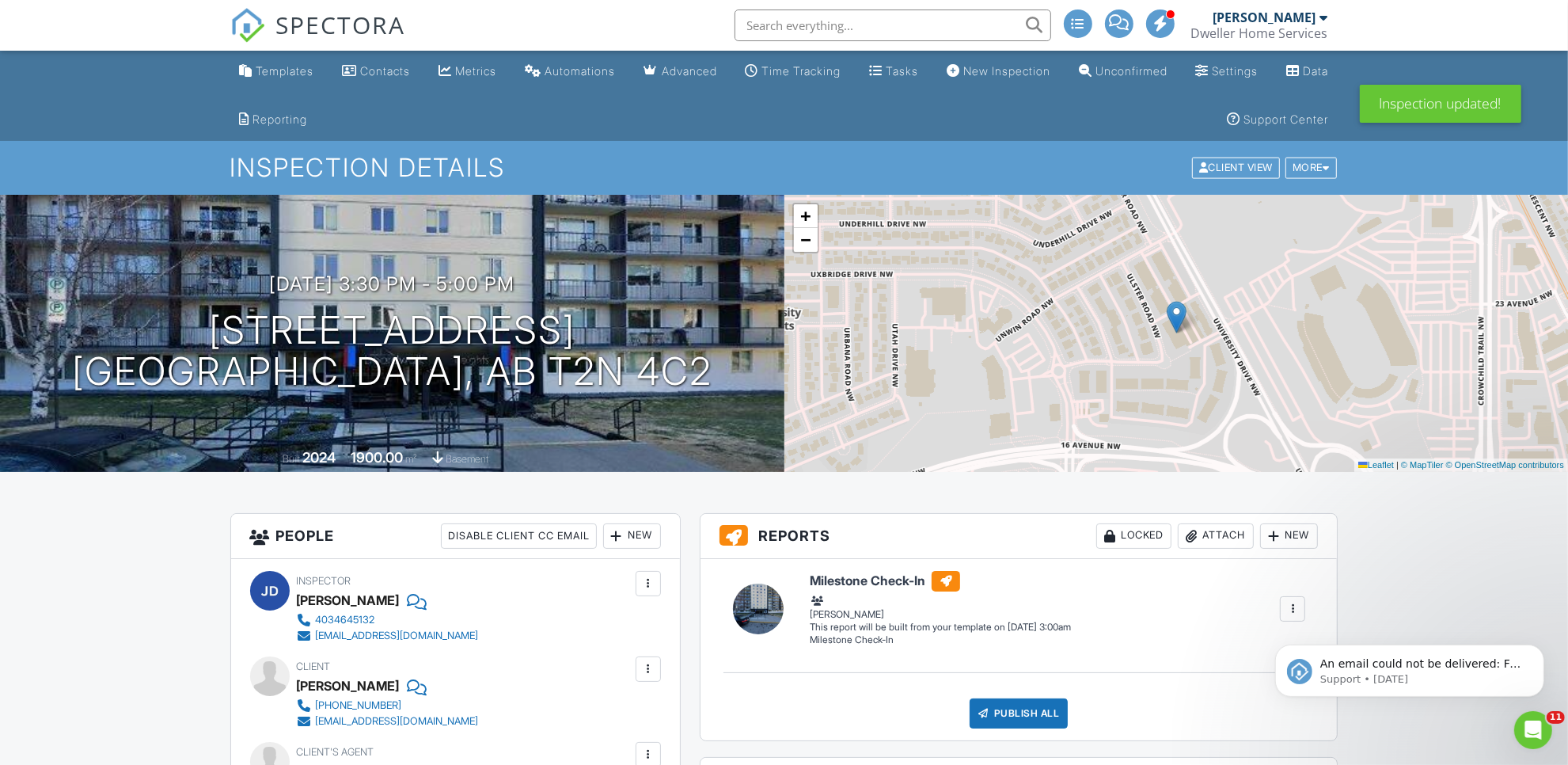
click at [282, 12] on span "SPECTORA" at bounding box center [342, 24] width 130 height 33
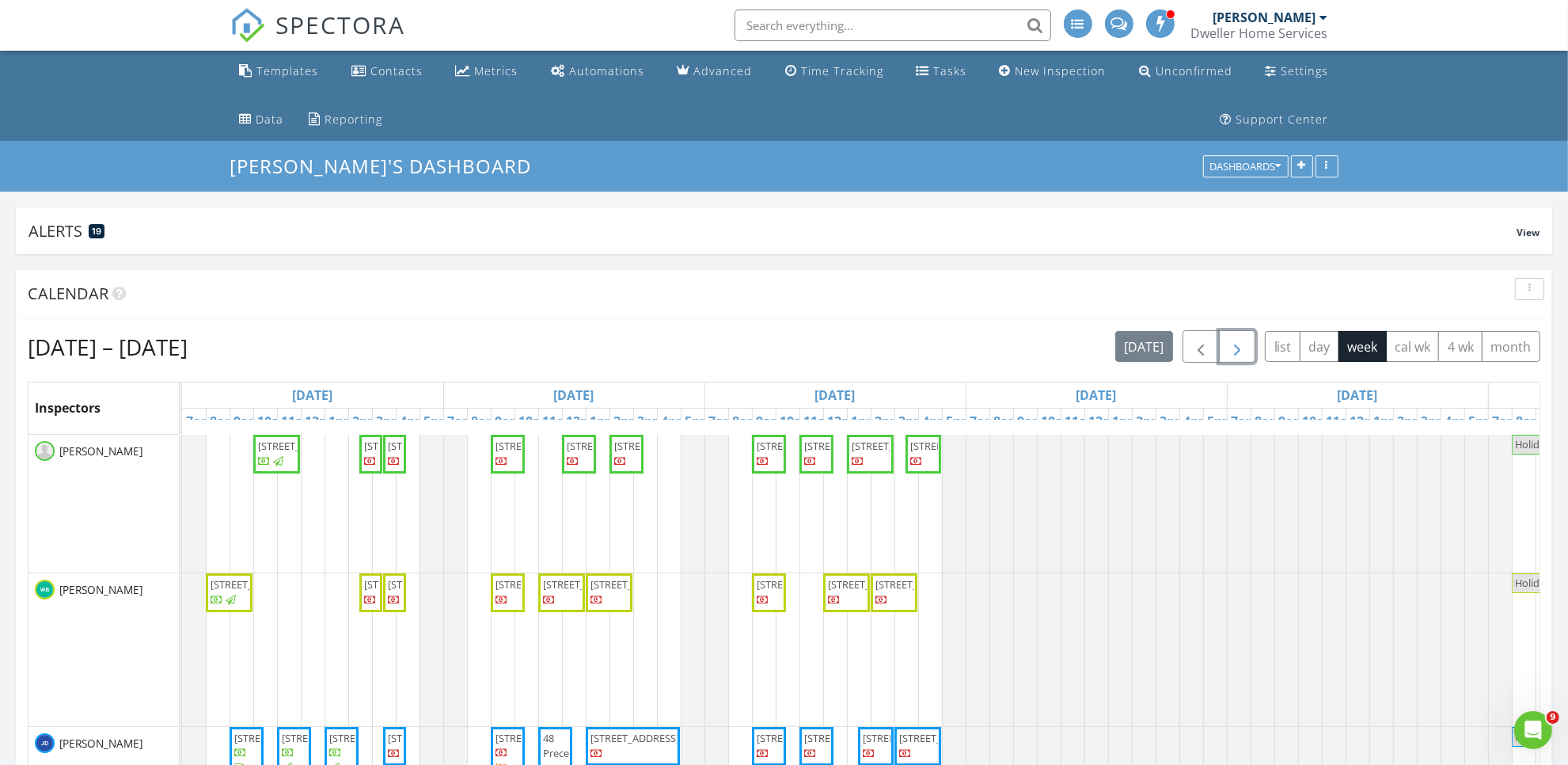
click at [1235, 352] on span "button" at bounding box center [1237, 347] width 19 height 19
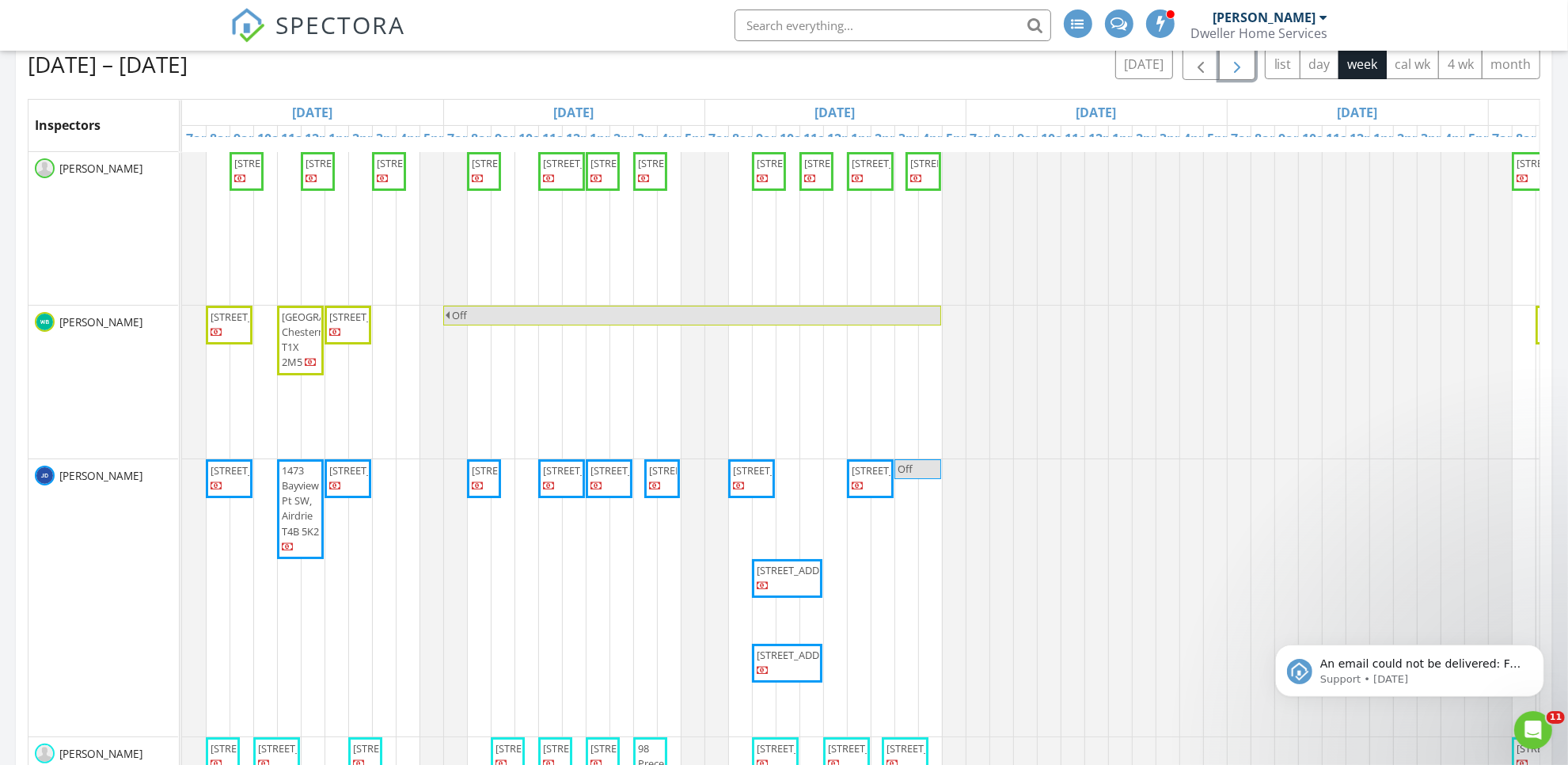
scroll to position [297, 0]
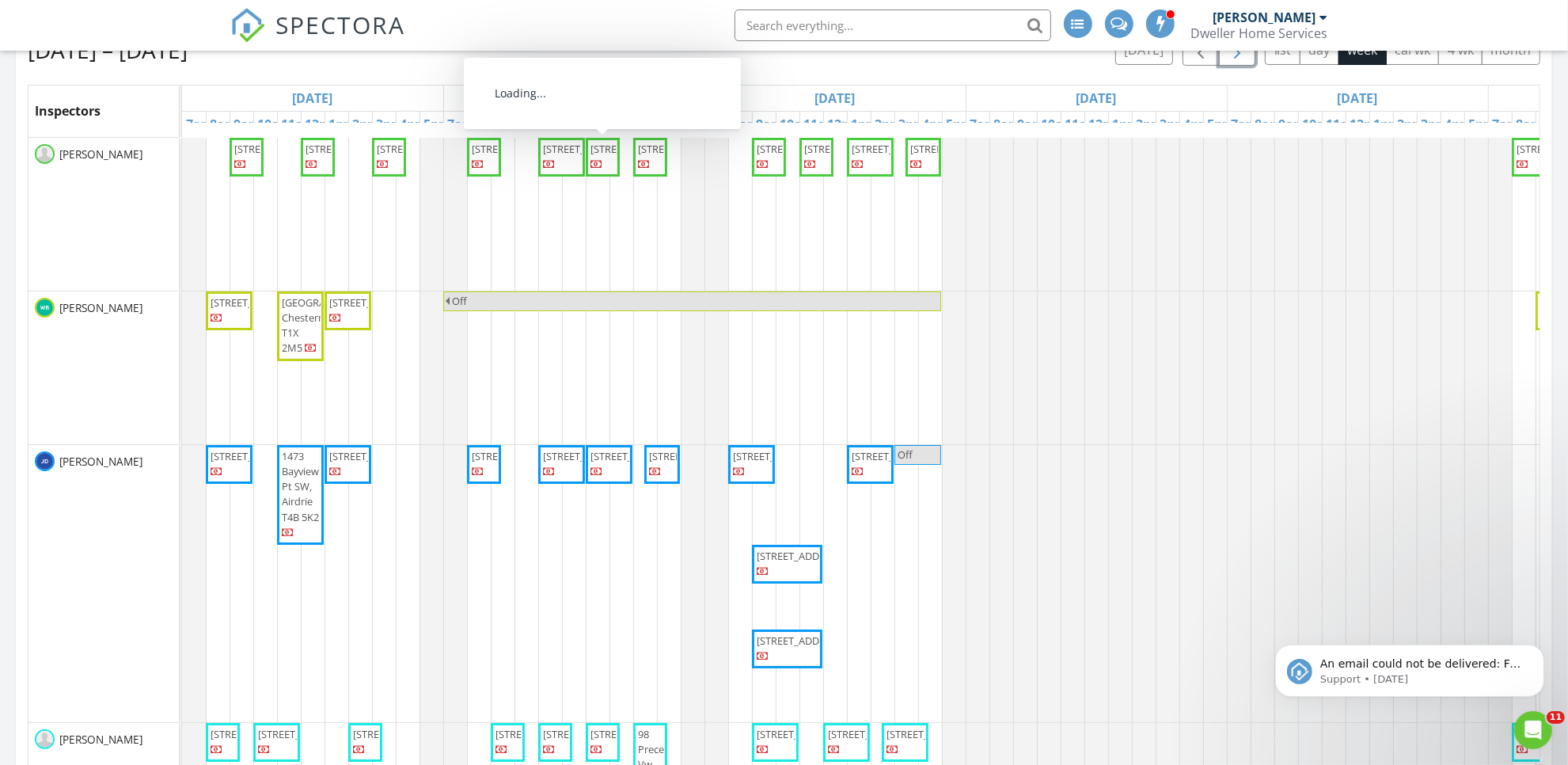
click at [654, 463] on span "2010 Ulster Rd NW, Calgary T2N 4C2" at bounding box center [694, 456] width 89 height 15
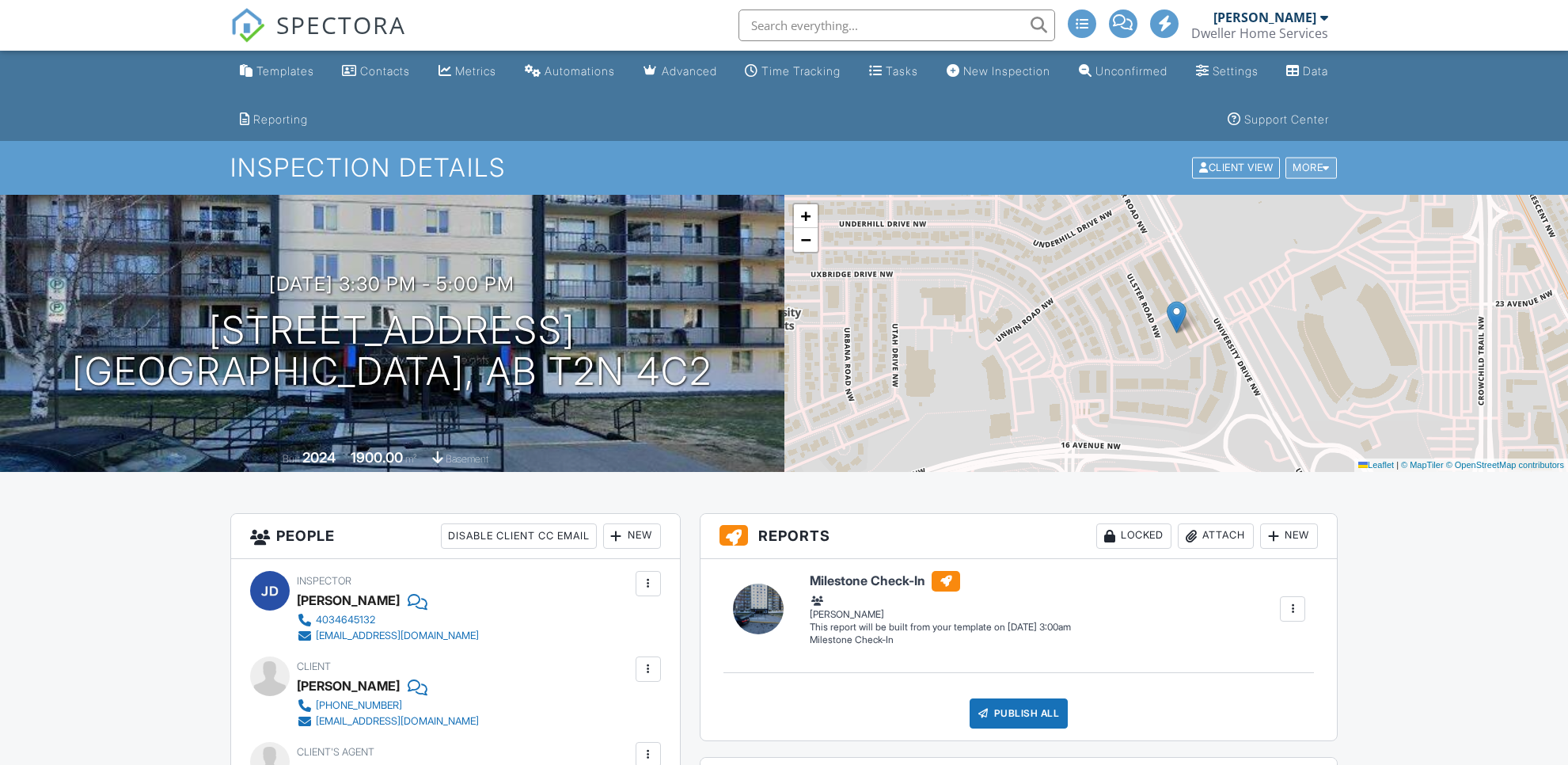
click at [1324, 170] on div at bounding box center [1327, 168] width 7 height 10
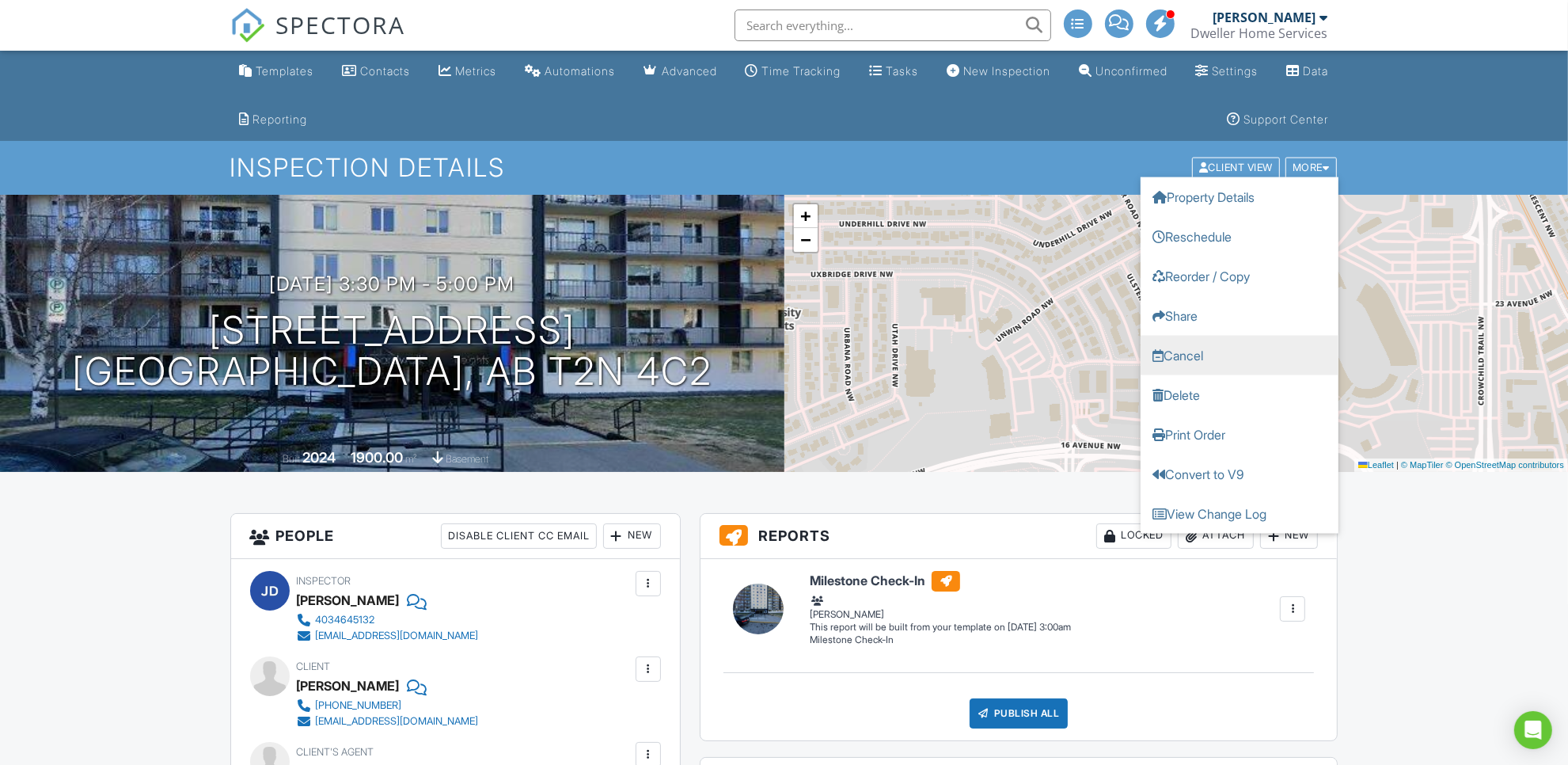
click at [1197, 356] on link "Cancel" at bounding box center [1239, 356] width 198 height 39
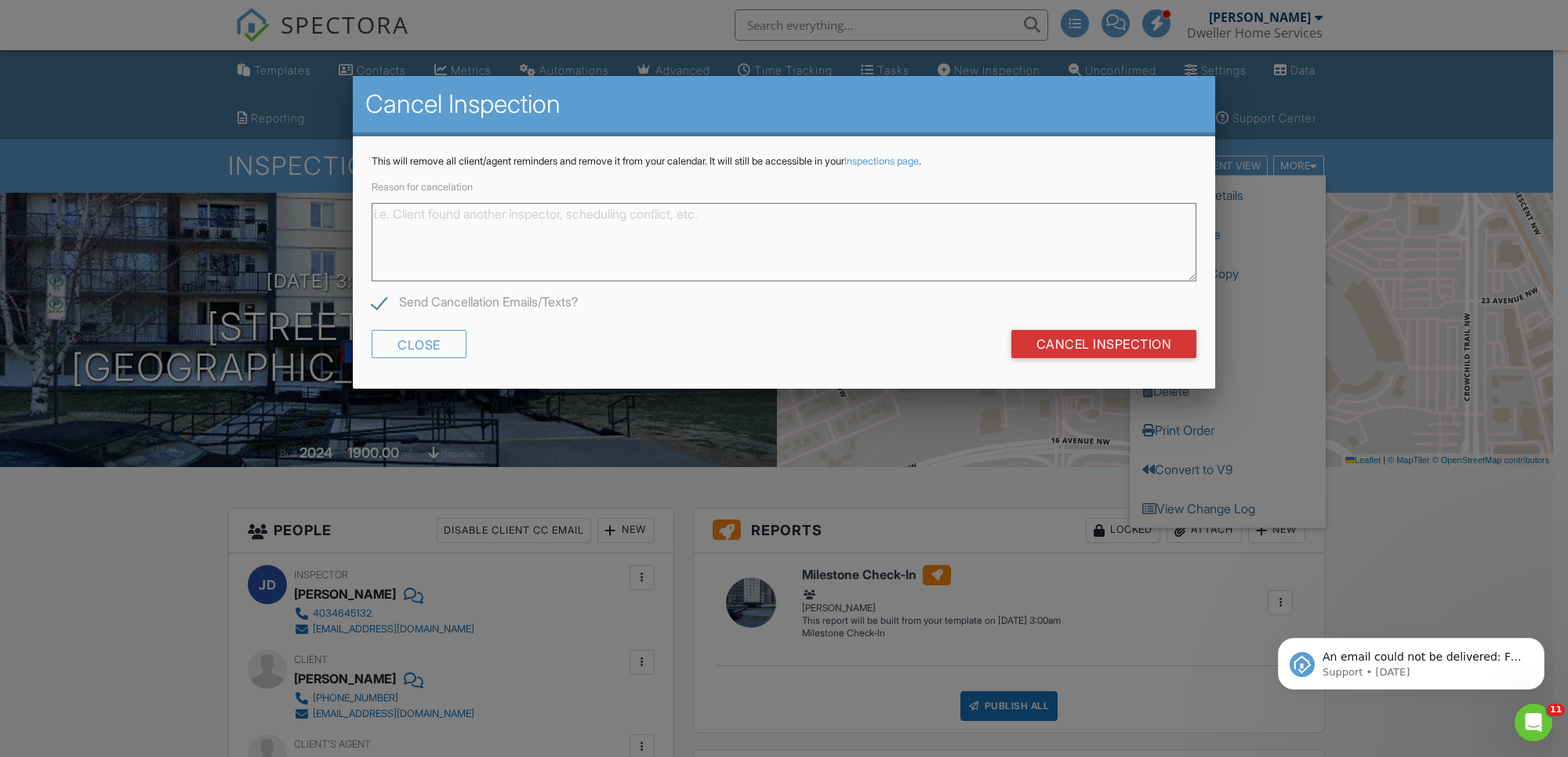
click at [689, 240] on textarea "Reason for cancelation" at bounding box center [784, 242] width 824 height 78
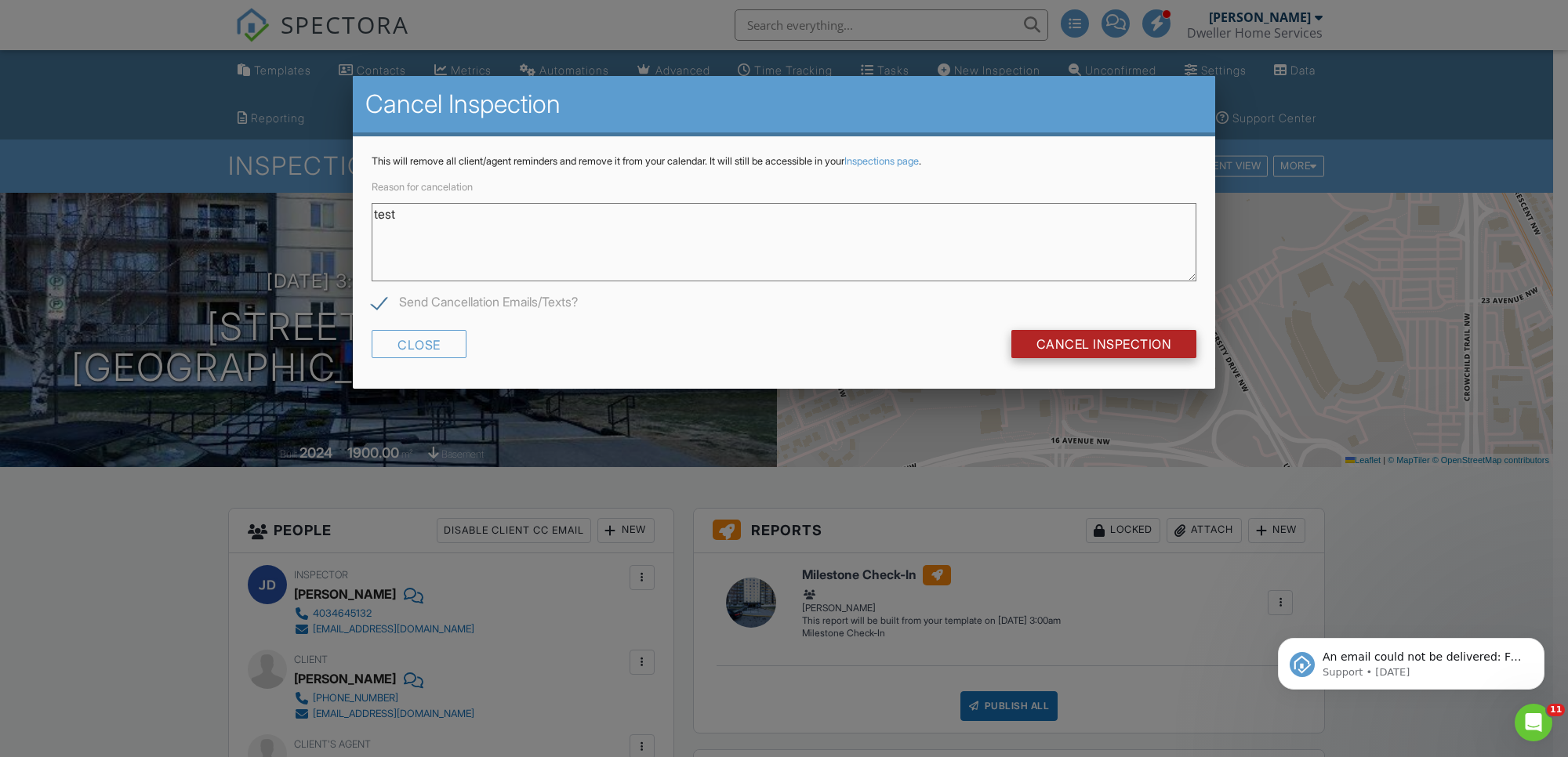
type textarea "test"
drag, startPoint x: 1151, startPoint y: 335, endPoint x: 1150, endPoint y: 324, distance: 11.0
click at [1151, 331] on input "Cancel Inspection" at bounding box center [1103, 343] width 186 height 28
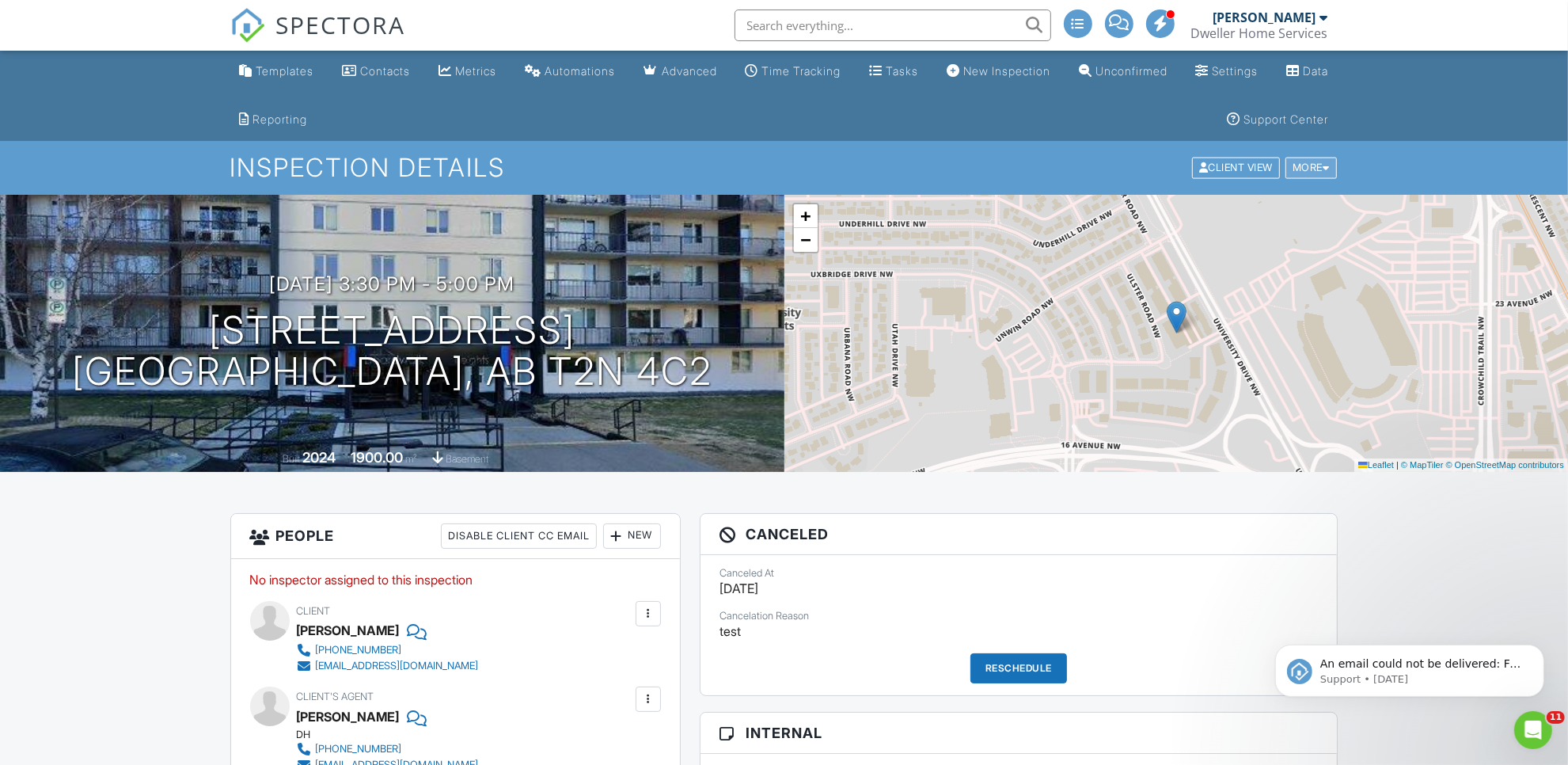
click at [1309, 167] on div "More" at bounding box center [1311, 168] width 51 height 21
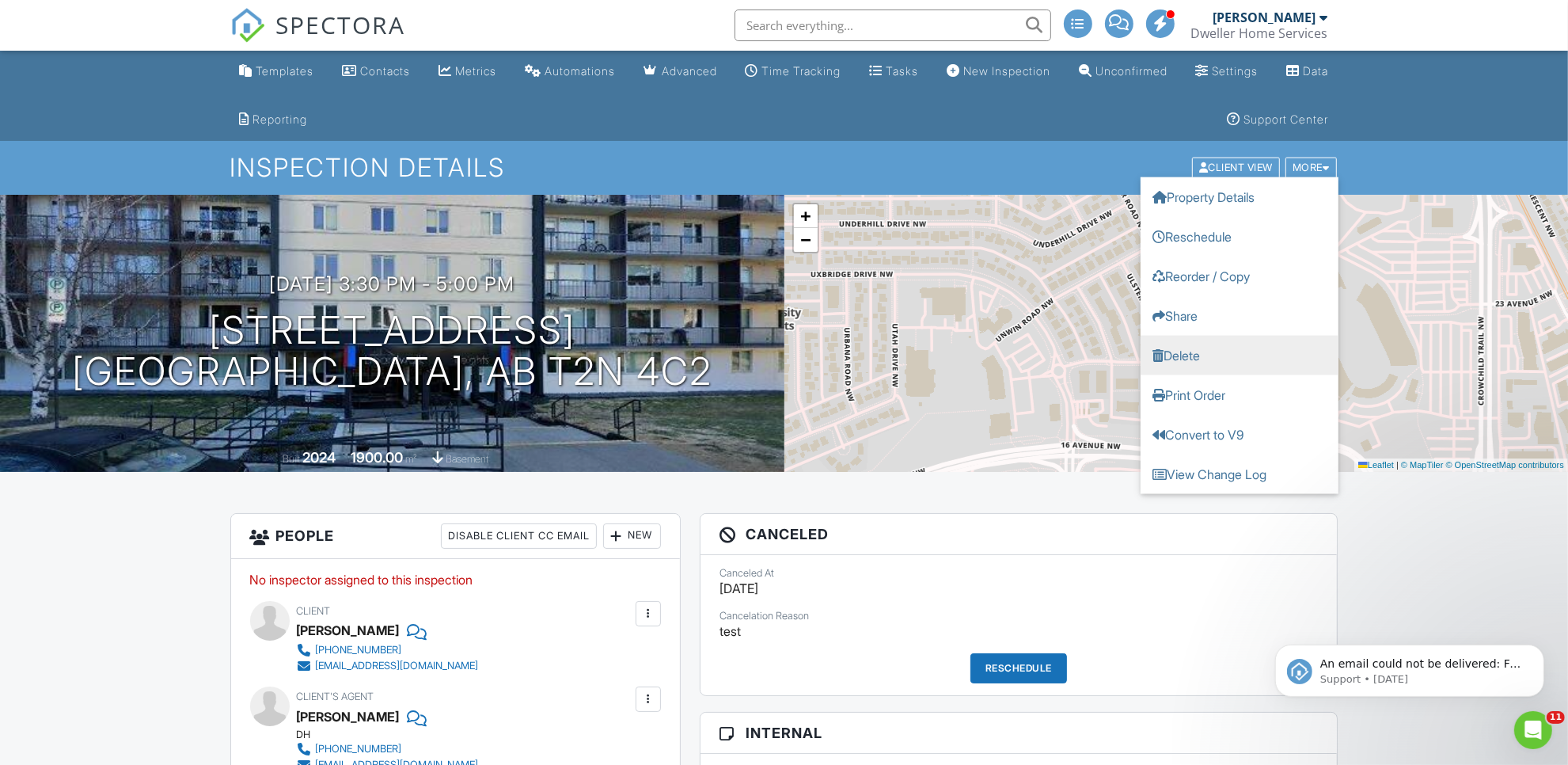
click at [1213, 355] on link "Delete" at bounding box center [1239, 356] width 198 height 39
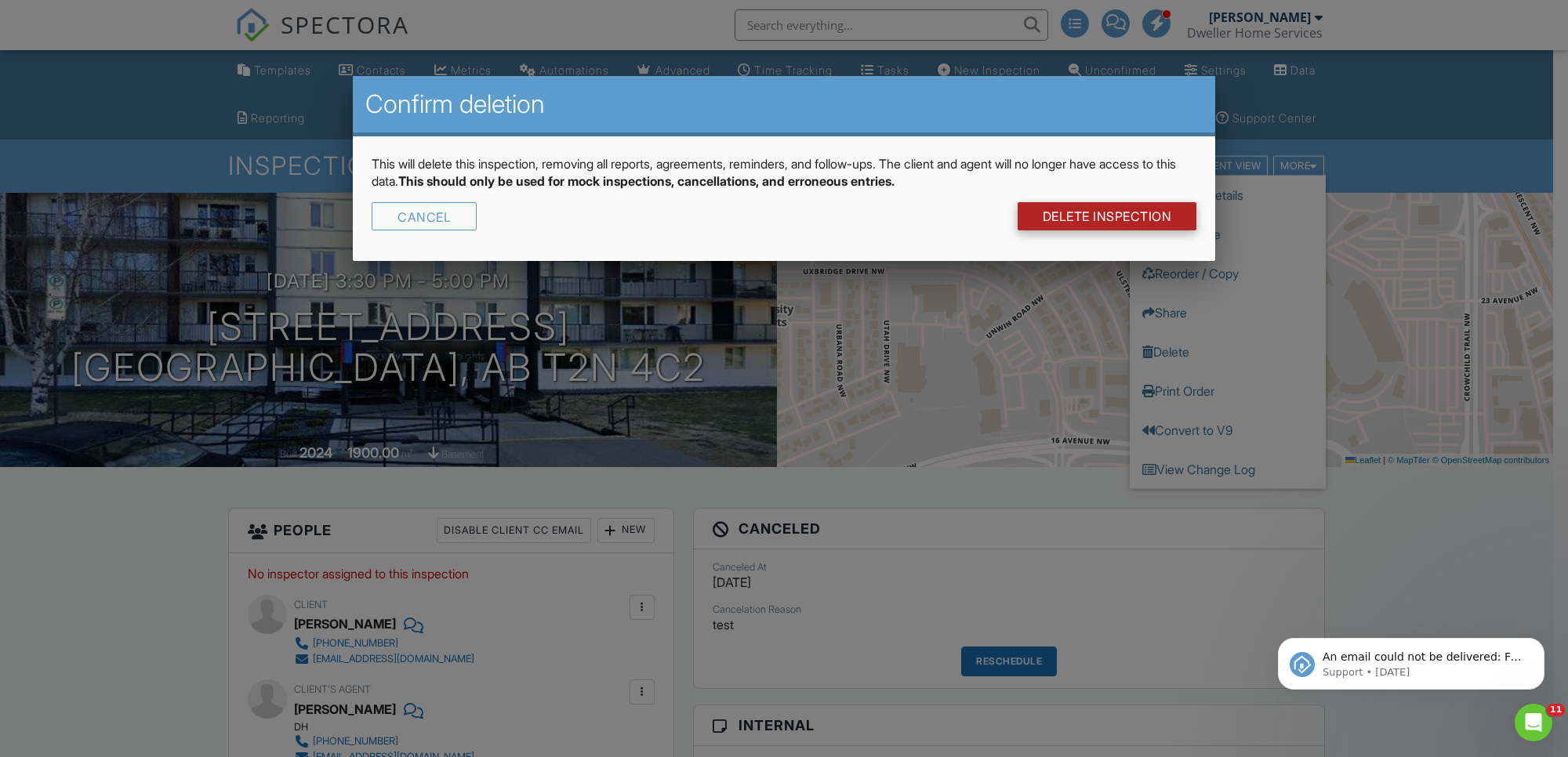
click at [1121, 217] on link "DELETE Inspection" at bounding box center [1108, 215] width 180 height 28
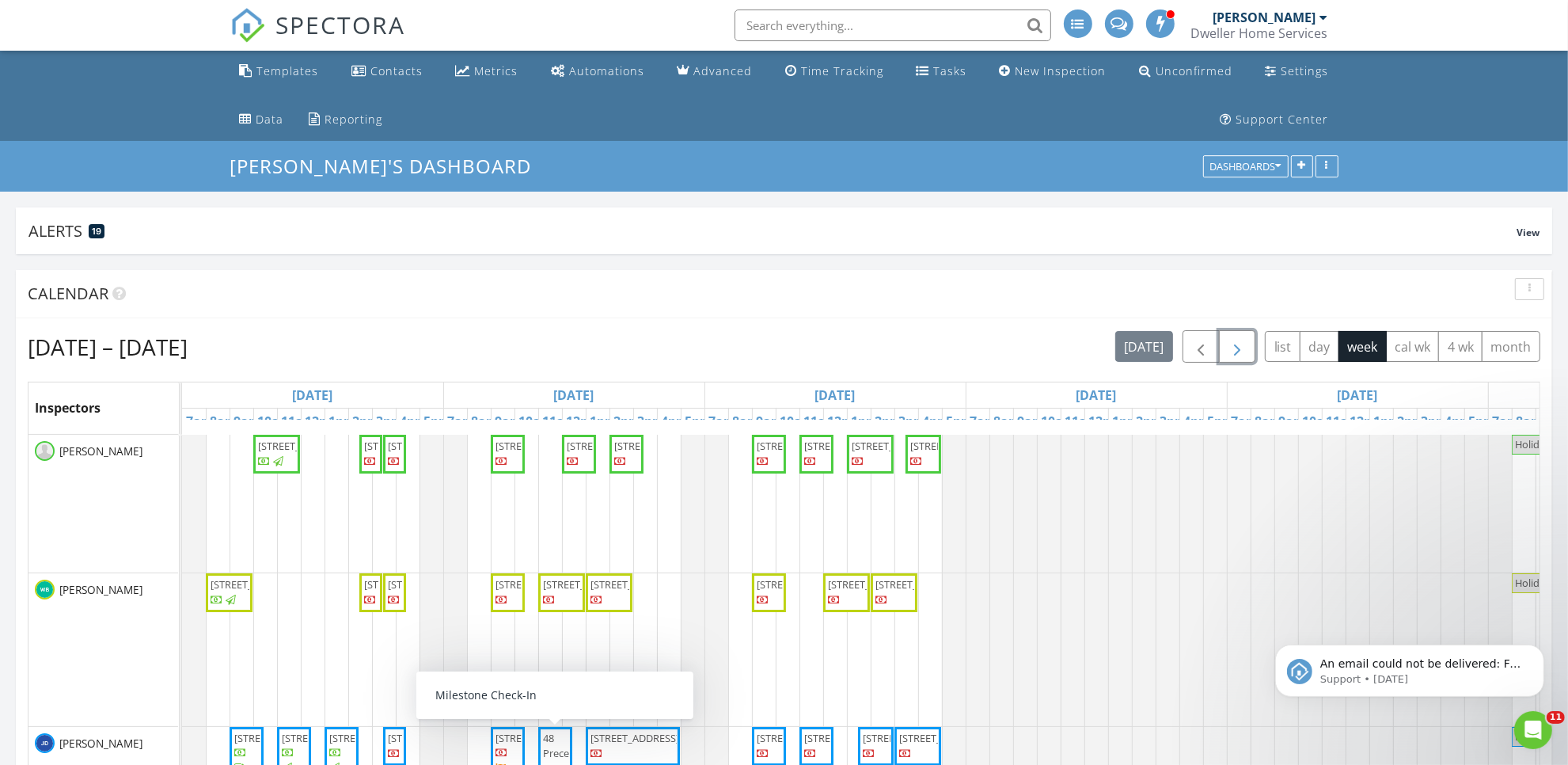
click at [1228, 349] on span "button" at bounding box center [1237, 347] width 19 height 19
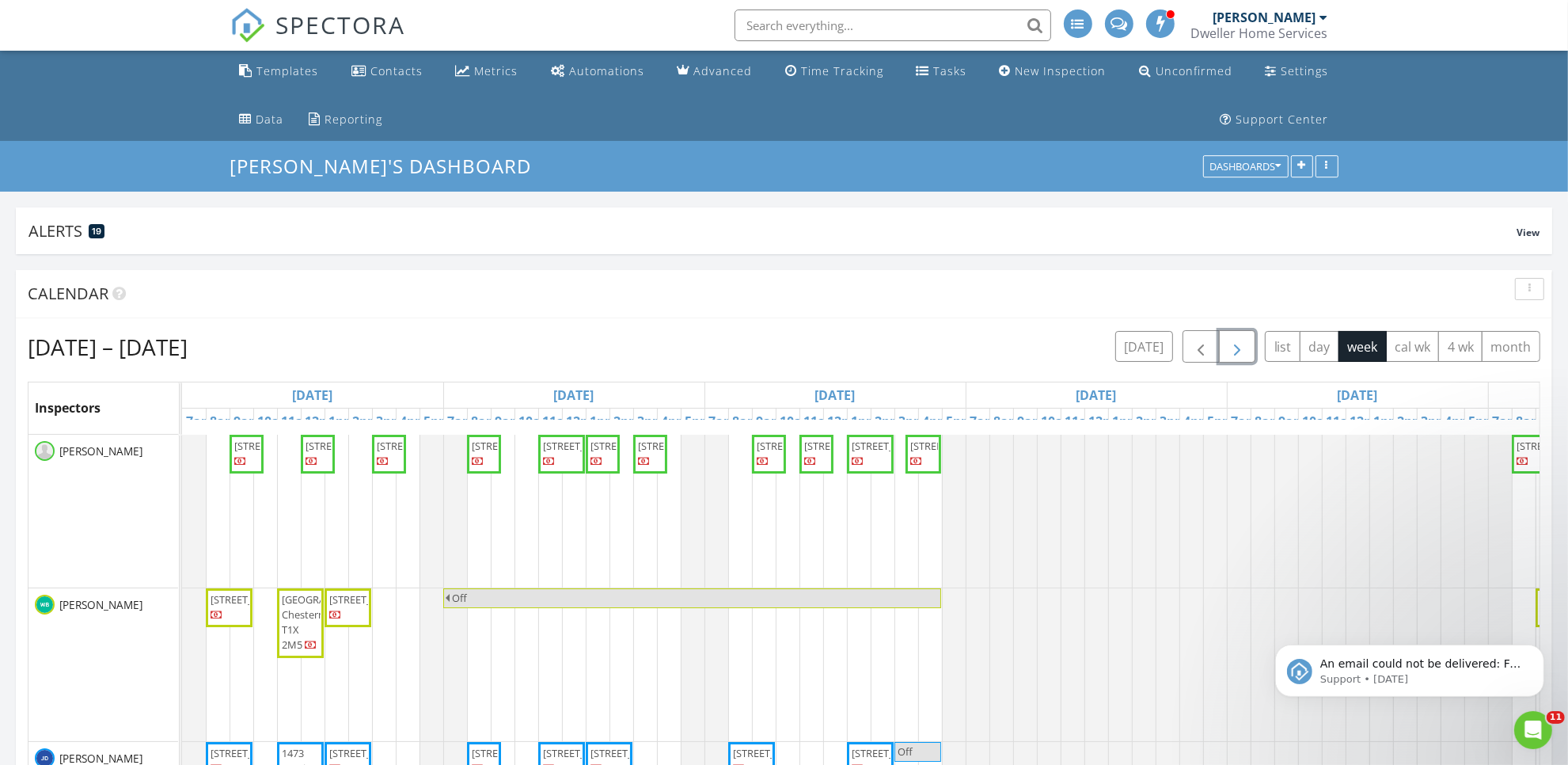
click at [1236, 354] on span "button" at bounding box center [1237, 347] width 19 height 19
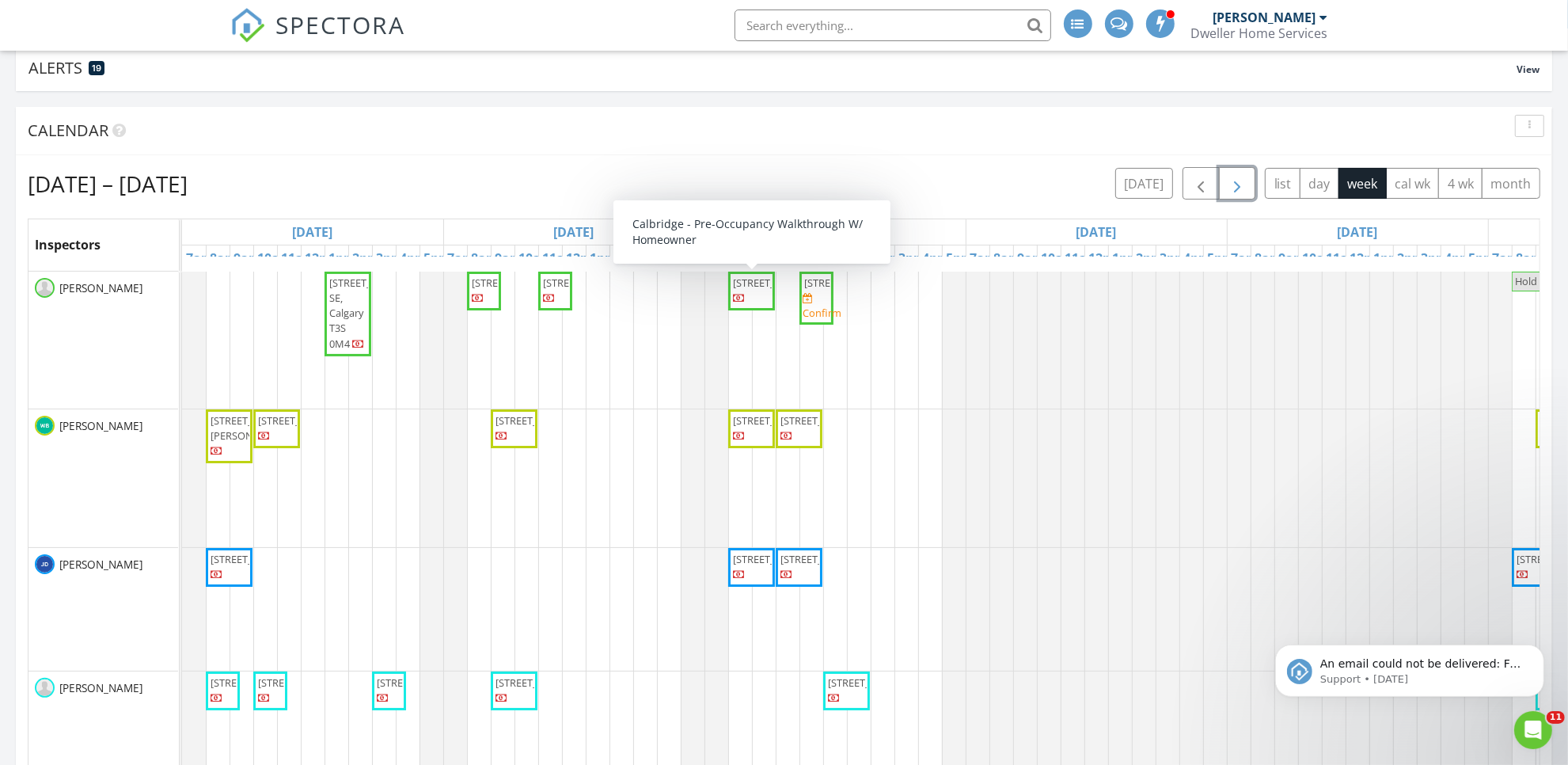
scroll to position [198, 0]
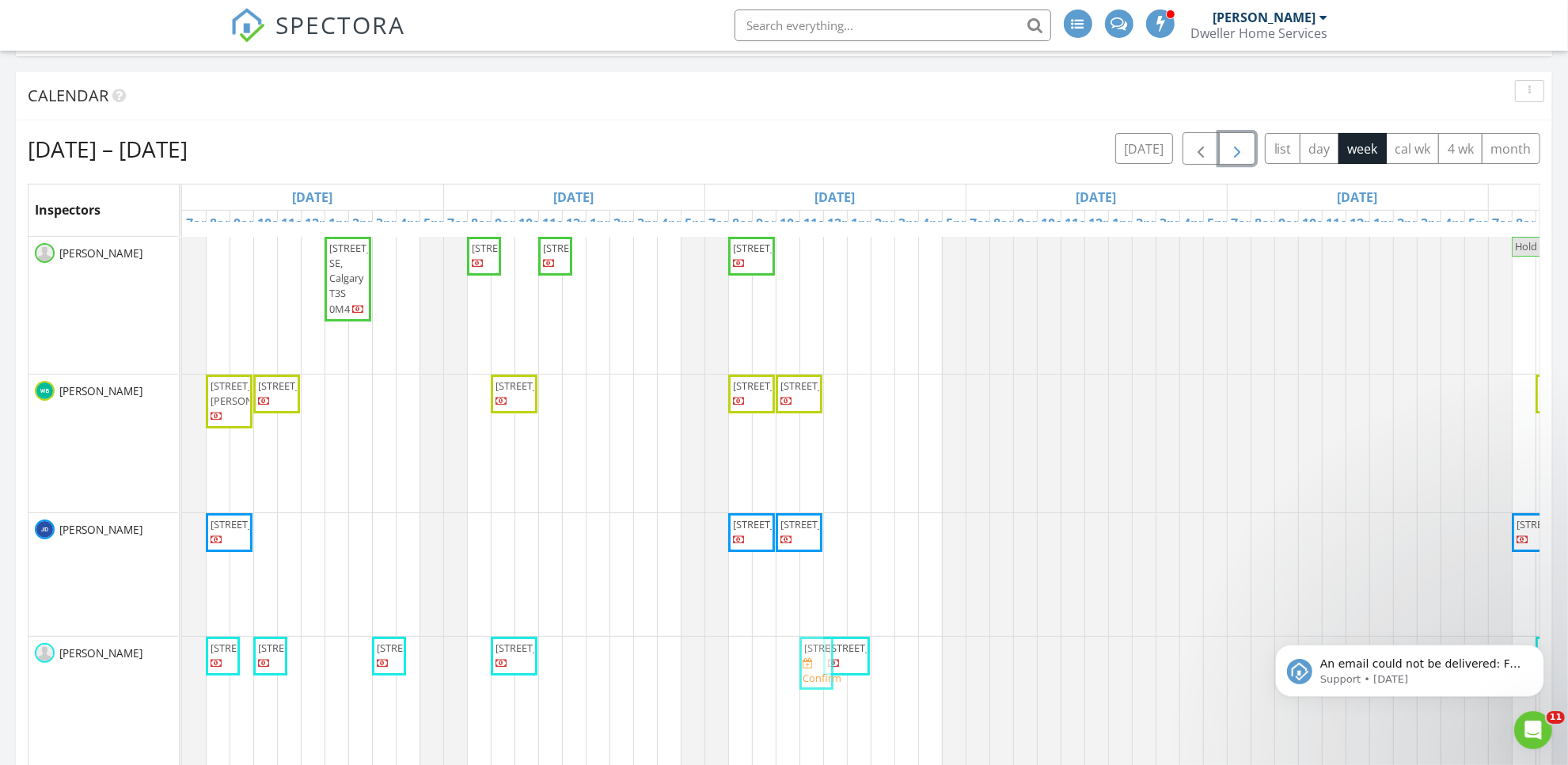
drag, startPoint x: 815, startPoint y: 302, endPoint x: 814, endPoint y: 654, distance: 352.0
click at [814, 654] on tbody "372 Sora Blvd. SE, Calgary T3S 0M4 260 Waterford Heath, Chestermere T1X 2Z6 43 …" at bounding box center [1096, 529] width 1828 height 586
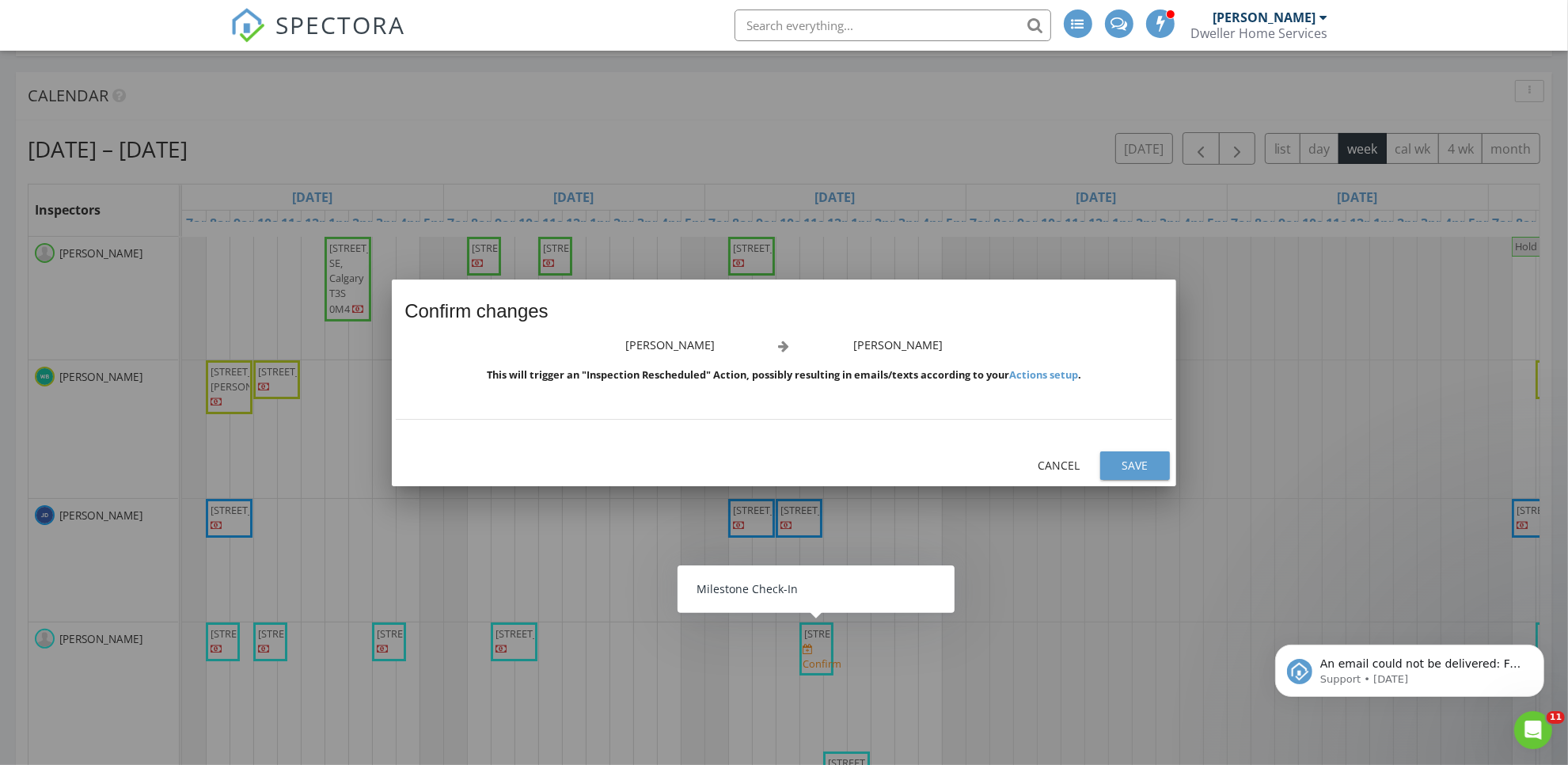
click at [1142, 462] on div "Save" at bounding box center [1136, 464] width 45 height 16
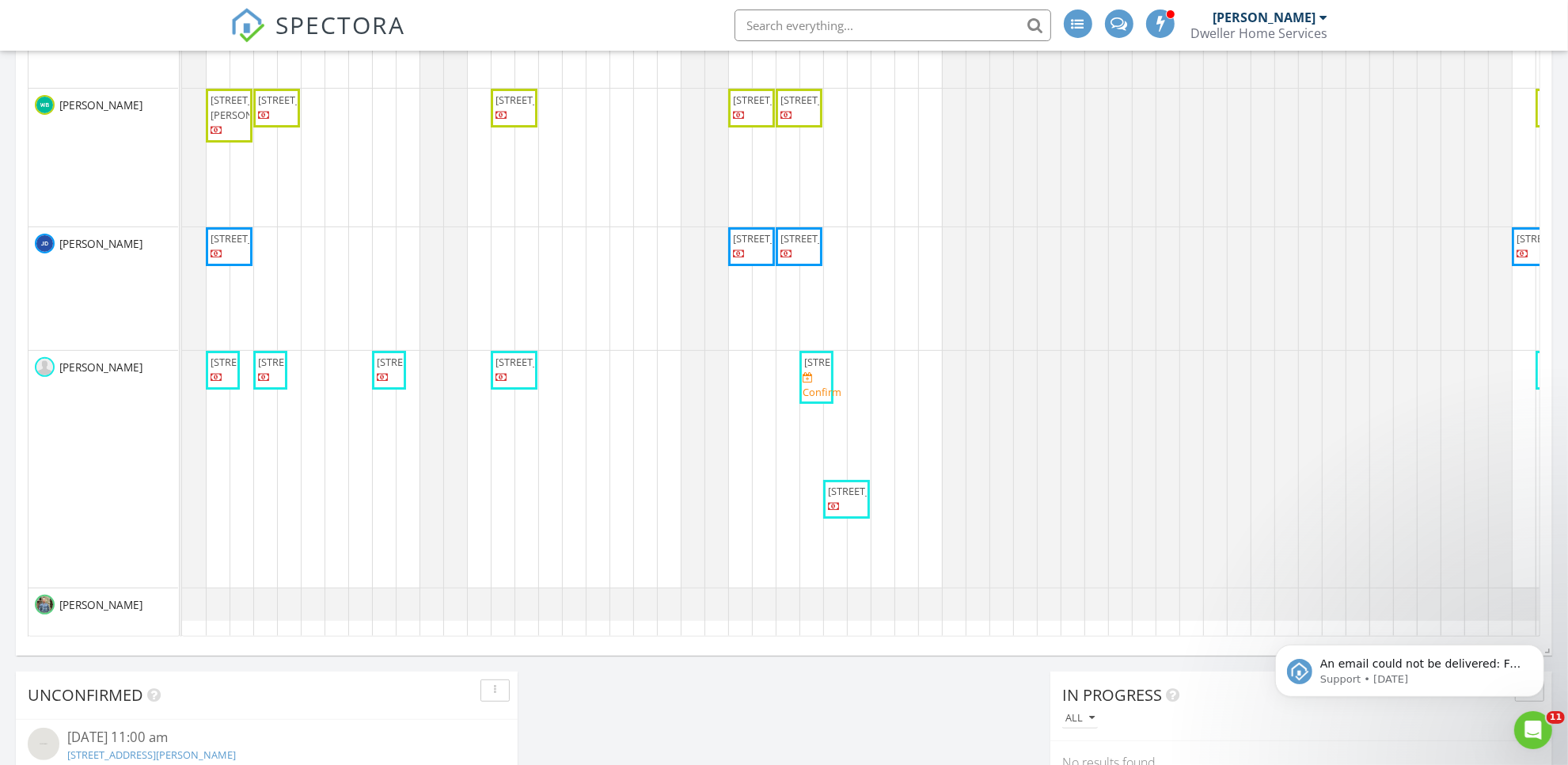
scroll to position [495, 0]
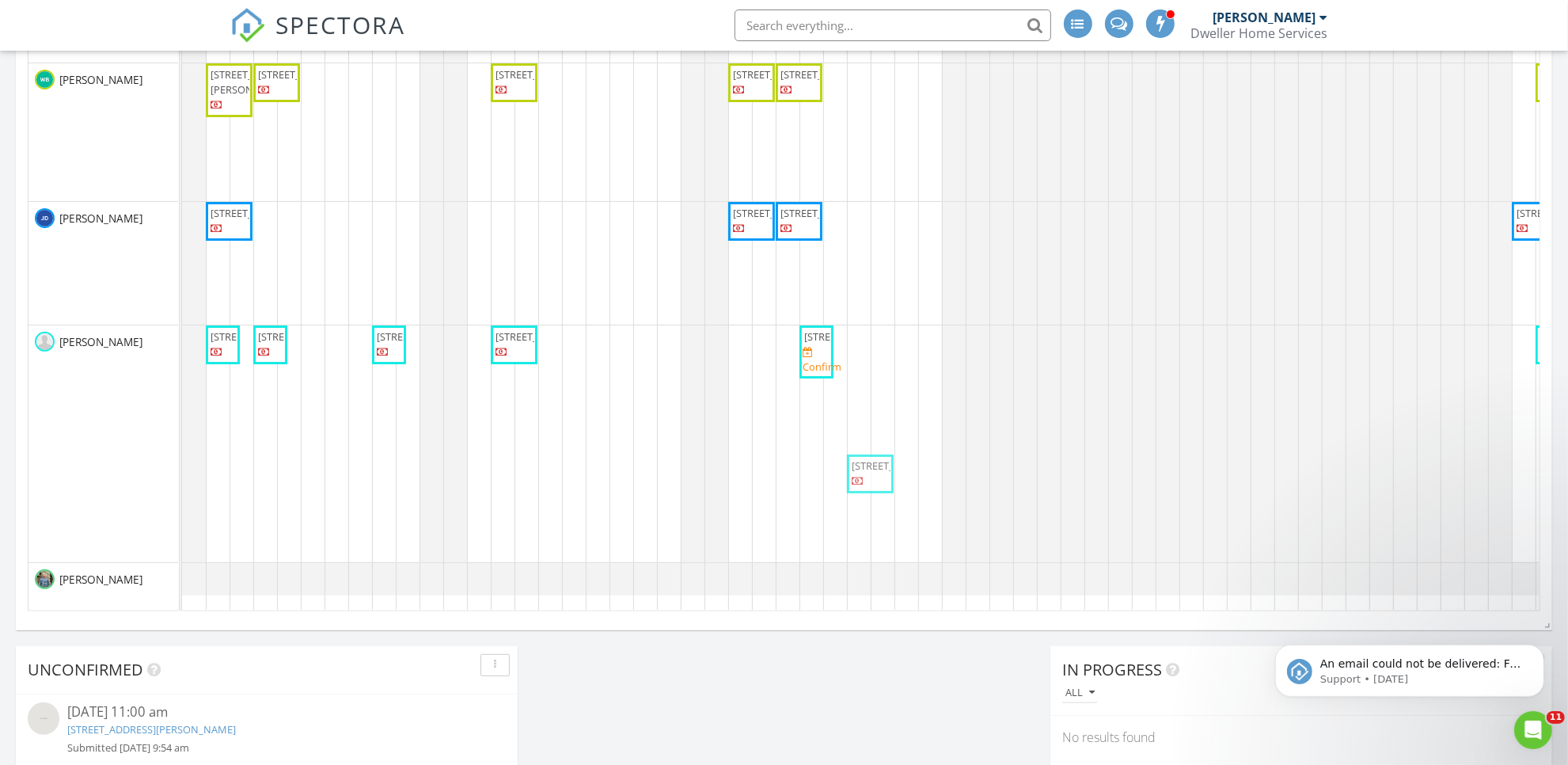
click at [862, 373] on div "372 Sora Blvd. SE, Calgary T3S 0M4 260 Waterford Heath, Chestermere T1X 2Z6 43 …" at bounding box center [1096, 276] width 1828 height 672
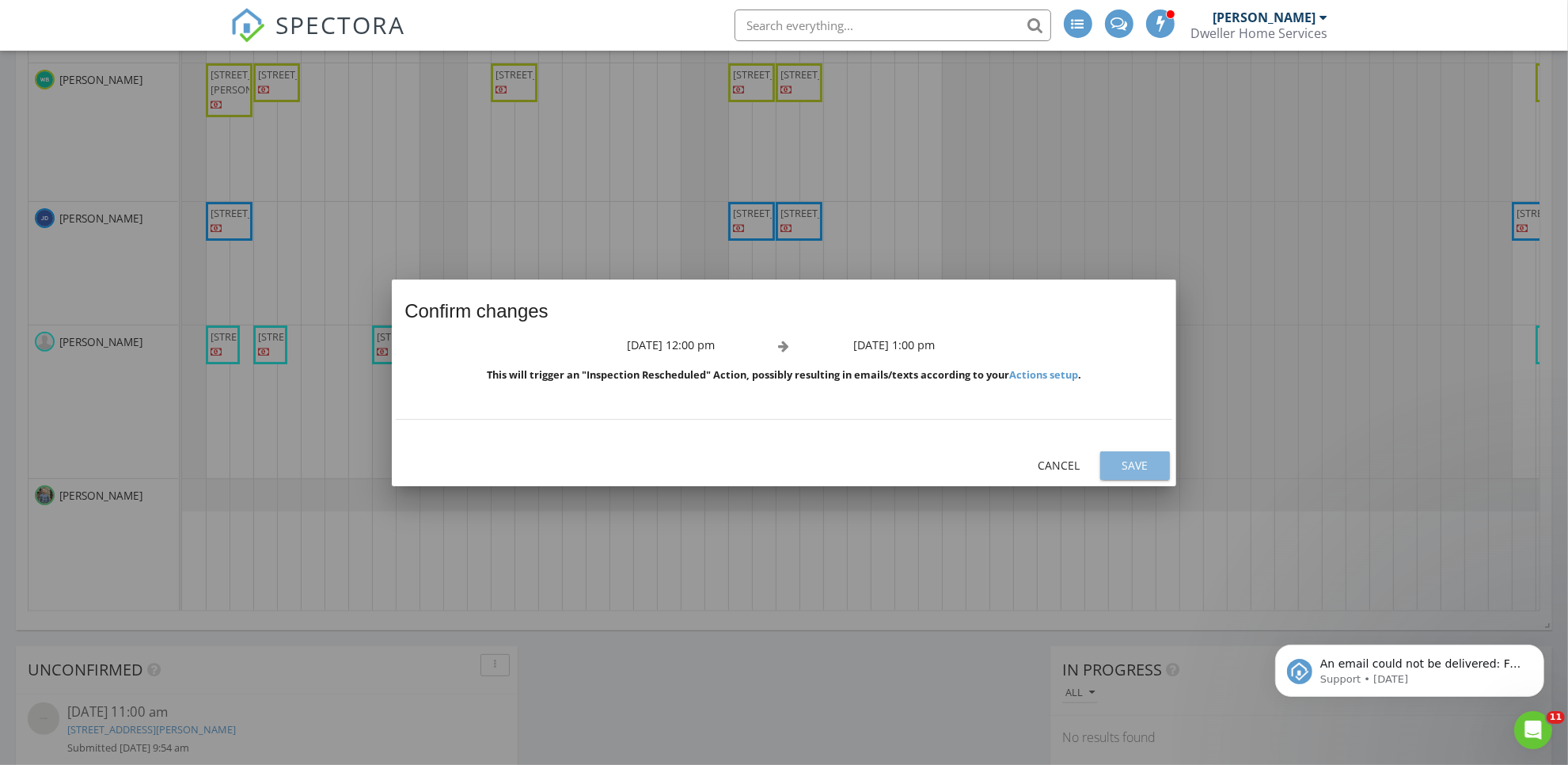
click at [1118, 457] on div "Save" at bounding box center [1136, 464] width 45 height 16
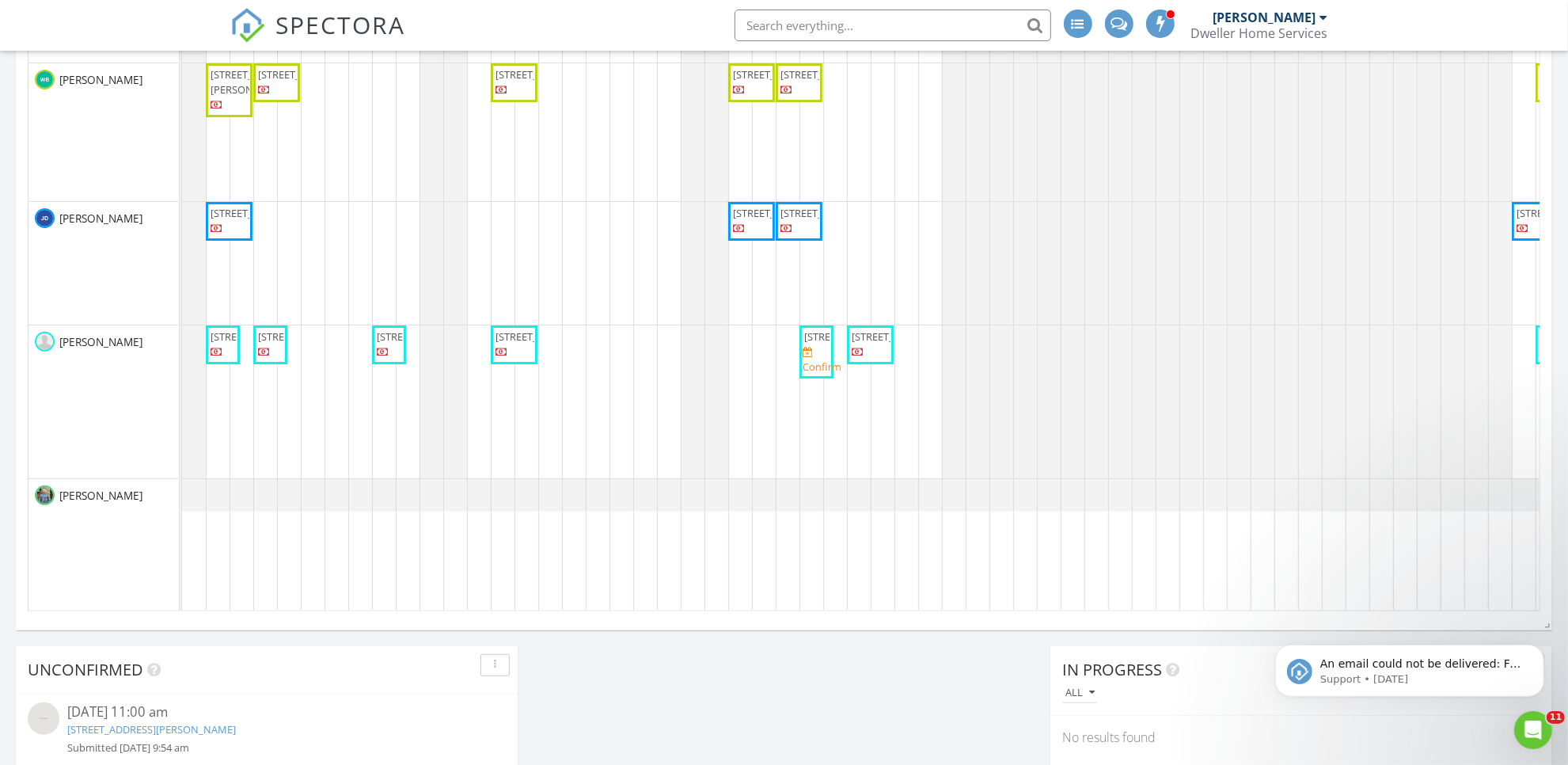
click at [813, 344] on span "36 Shale Ave, Cochrane T4C 3G6" at bounding box center [849, 337] width 89 height 15
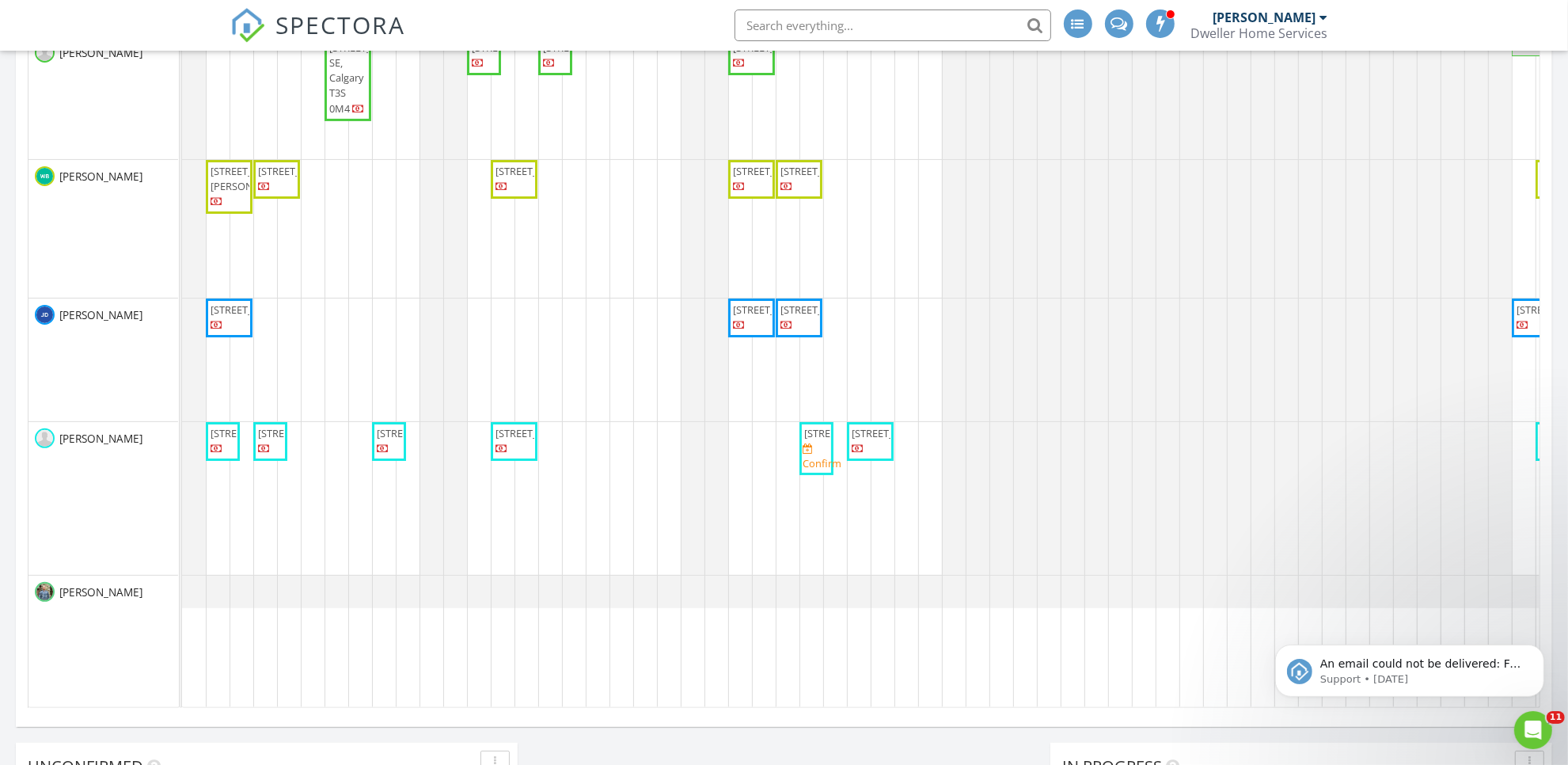
scroll to position [297, 0]
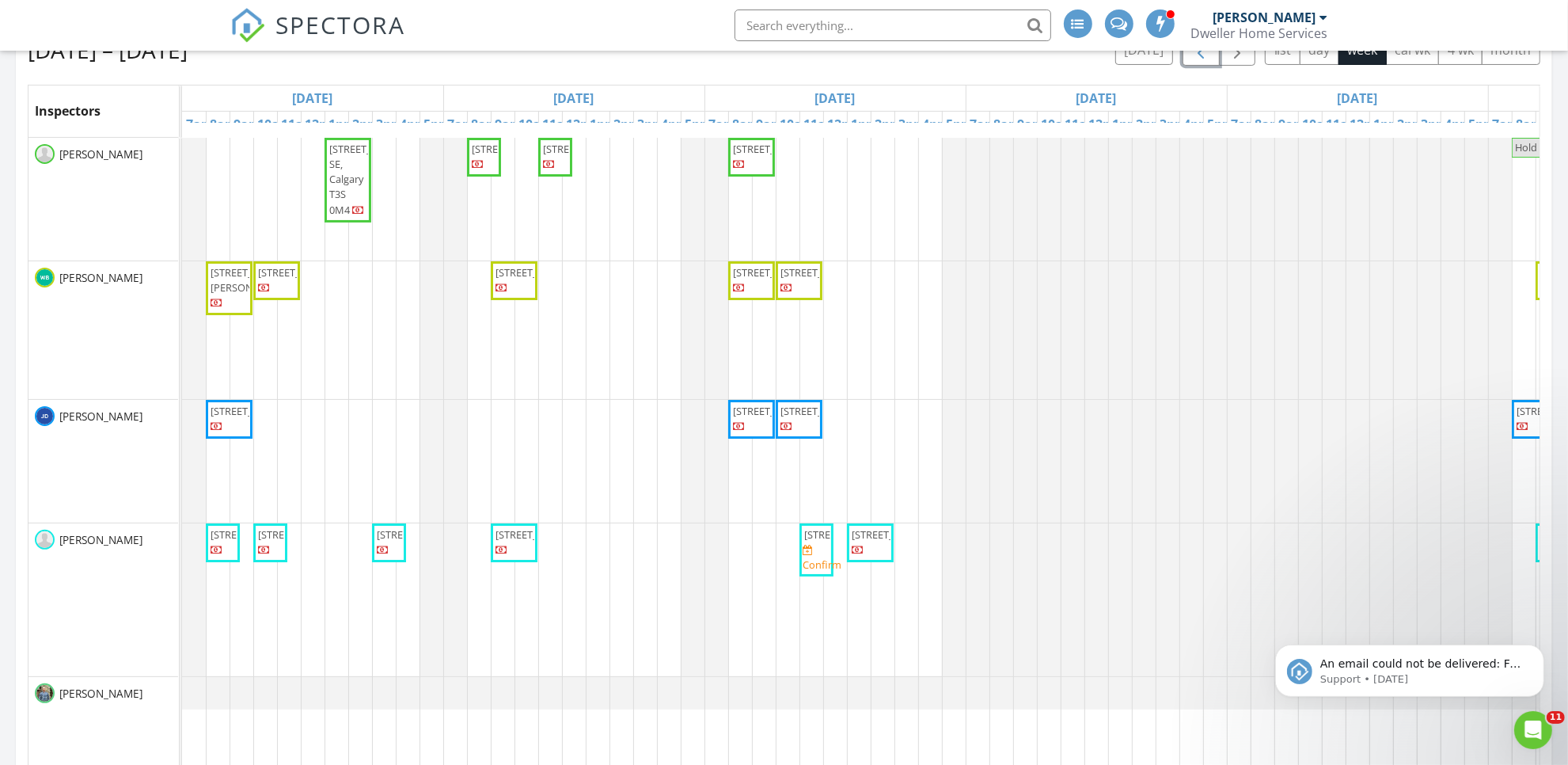
click at [1205, 64] on button "button" at bounding box center [1201, 50] width 37 height 33
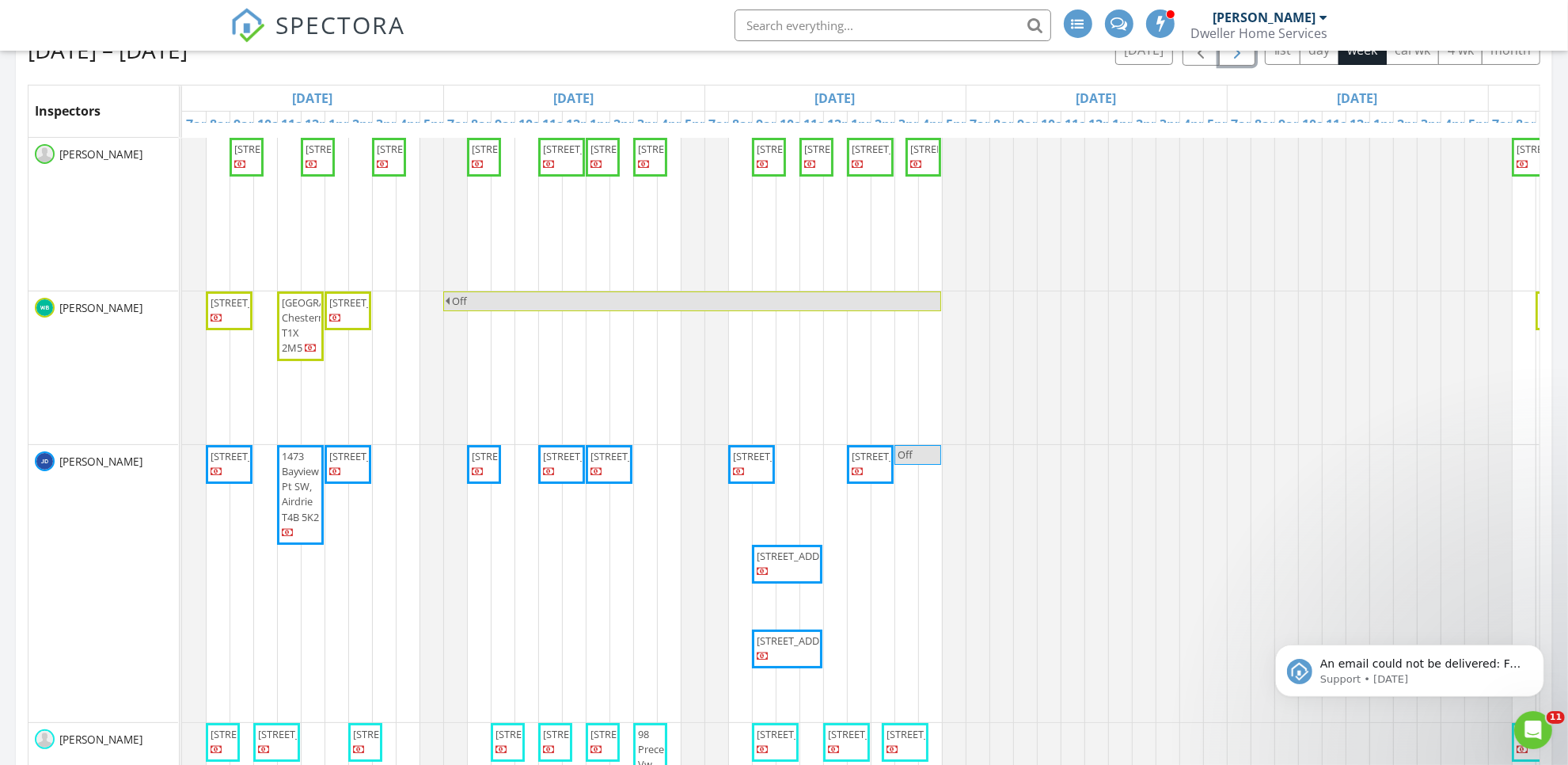
click at [1235, 54] on span "button" at bounding box center [1237, 50] width 19 height 19
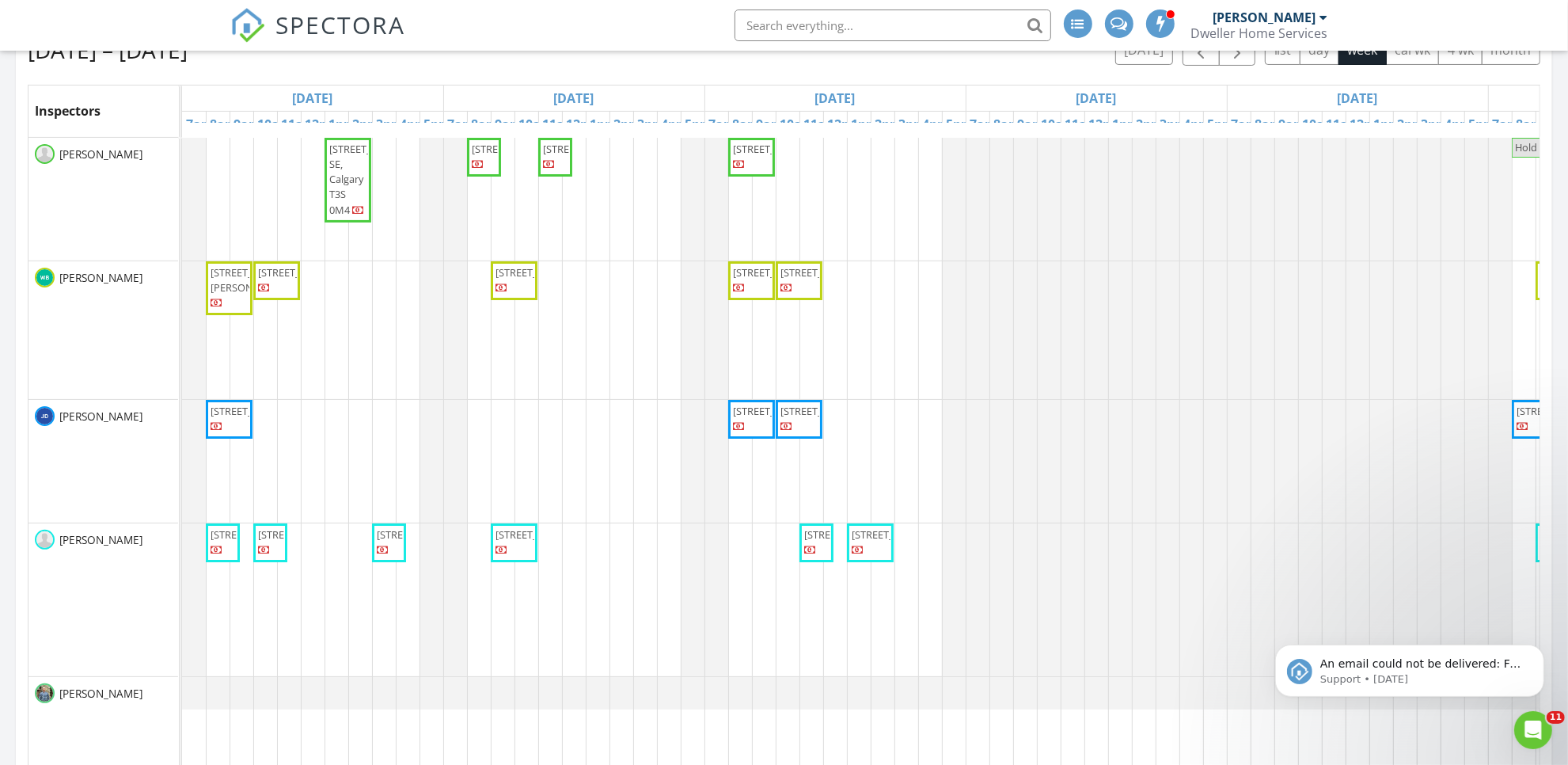
click at [323, 16] on span "SPECTORA" at bounding box center [342, 24] width 130 height 33
